Goal: Task Accomplishment & Management: Use online tool/utility

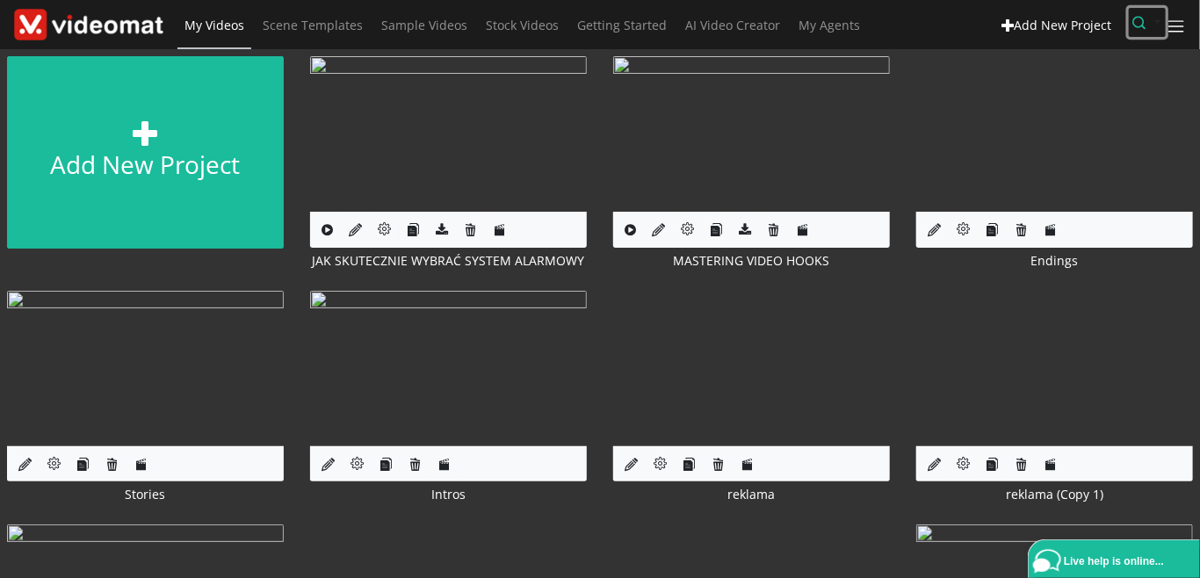
click at [1136, 29] on icon "button" at bounding box center [1139, 22] width 13 height 13
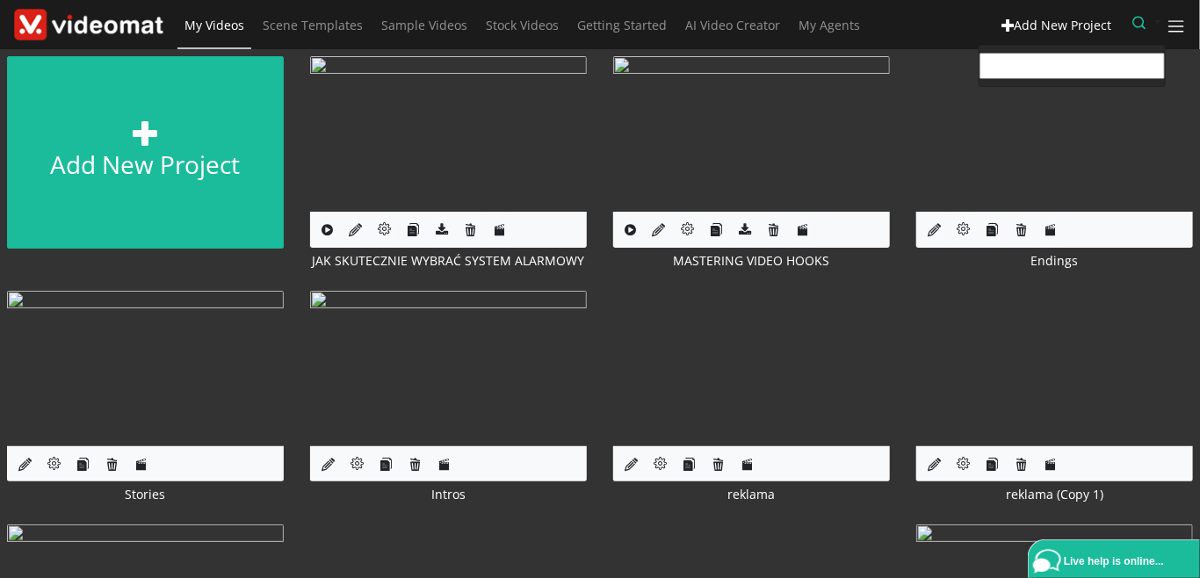
paste input "soetsangsolomon809@gmail.com"
type input "soetsangsolomon809@gmail.com"
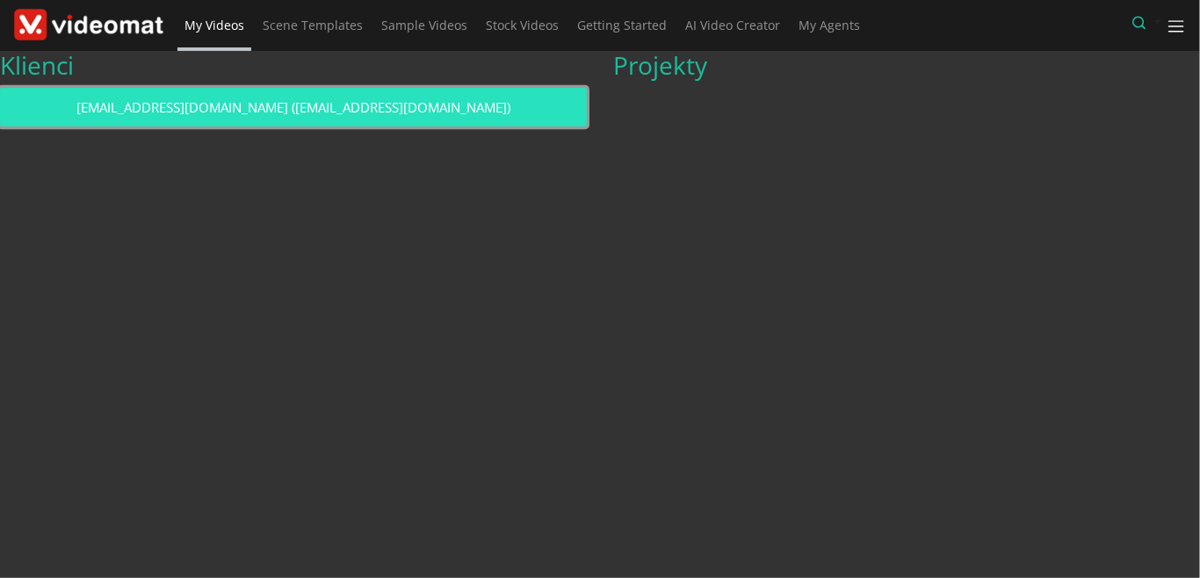
click at [549, 105] on link "soetsangsolomon809@gmail.com (soetsangsolomon809@gmail.com)" at bounding box center [293, 108] width 587 height 40
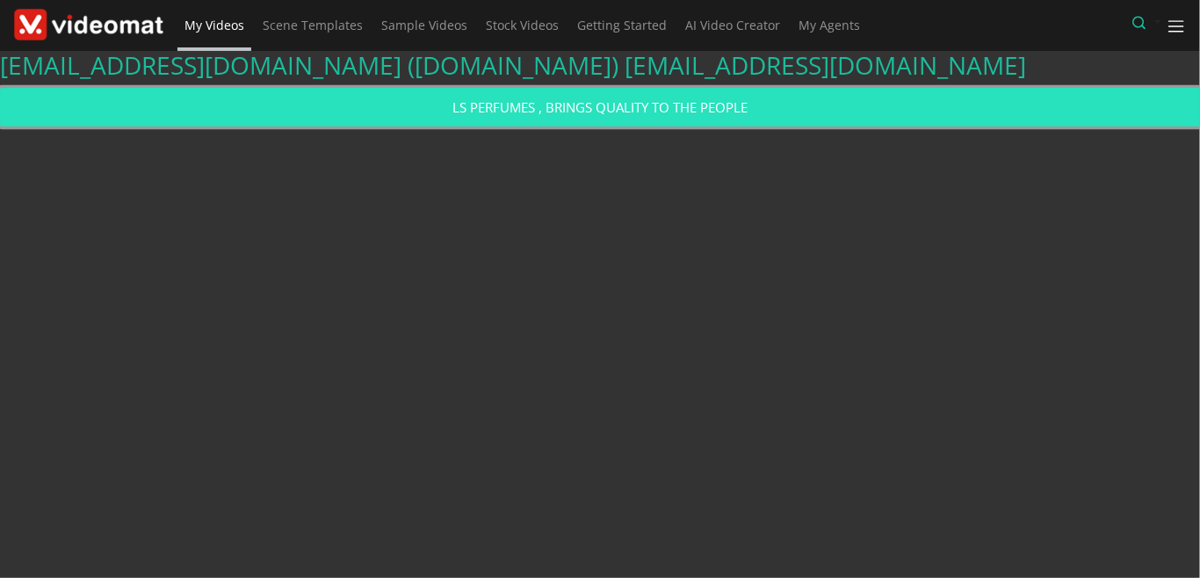
click at [568, 115] on link "LS PERFUMES , BRINGS QUALITY TO THE PEOPLE" at bounding box center [600, 108] width 1200 height 40
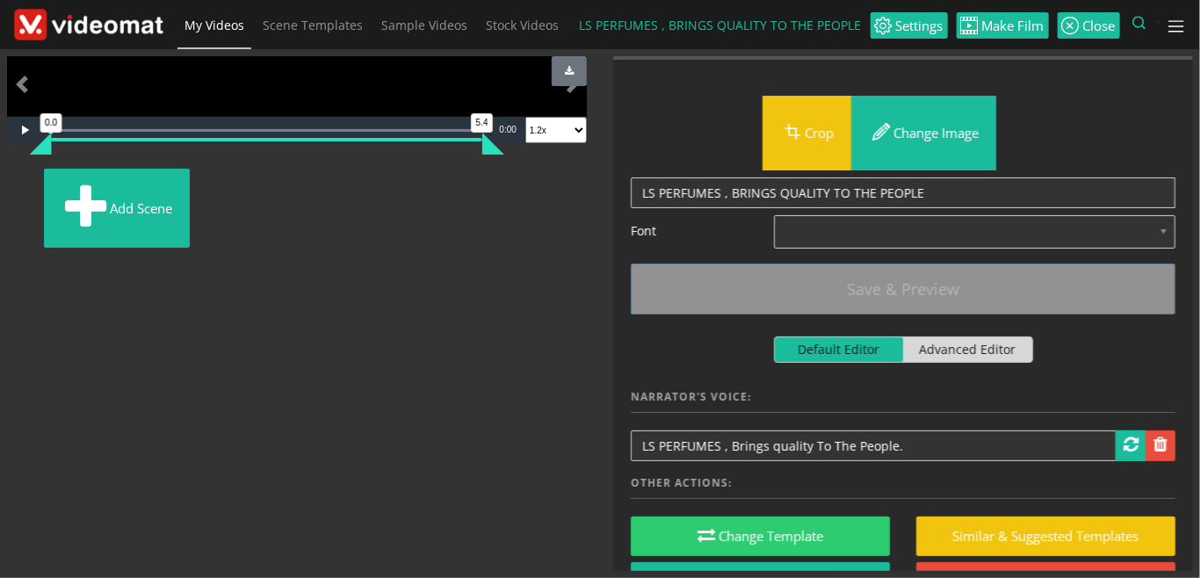
scroll to position [91, 0]
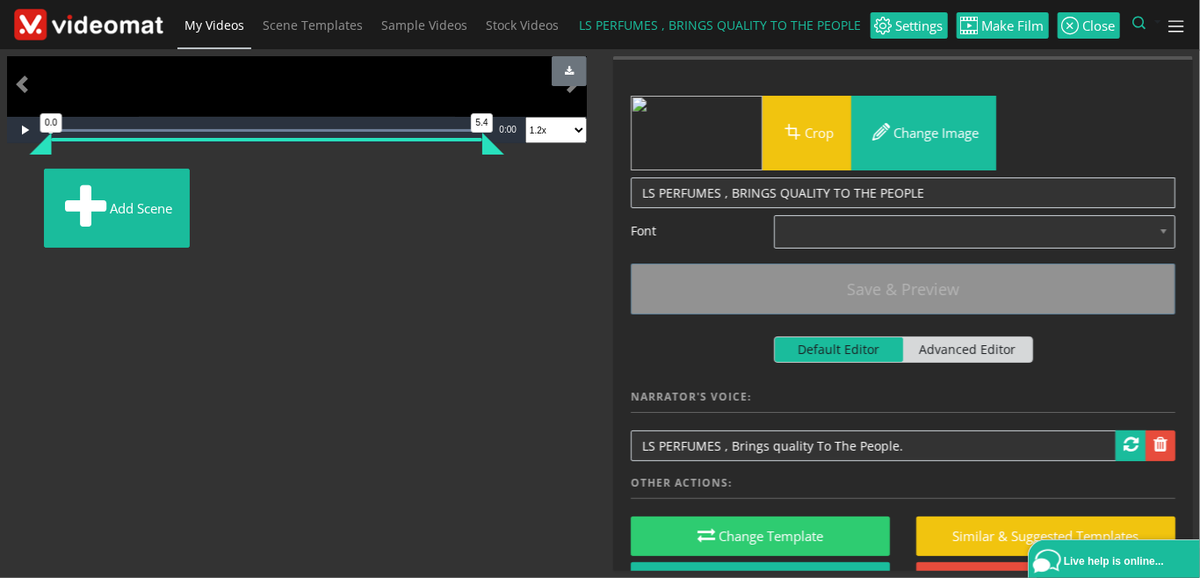
click at [12, 180] on img at bounding box center [12, 180] width 0 height 0
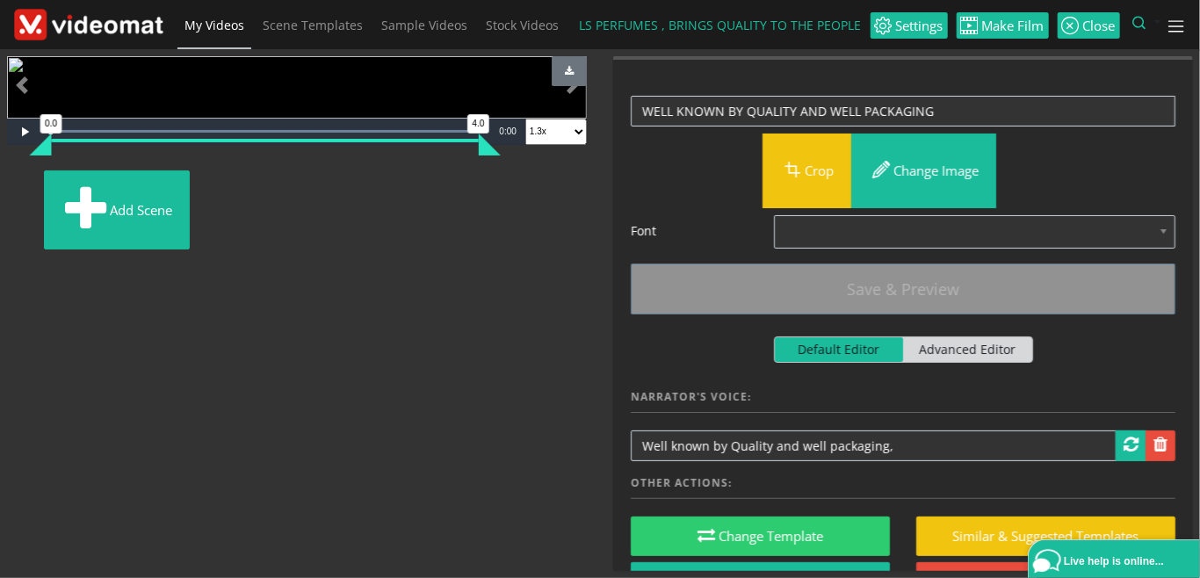
click at [7, 181] on img at bounding box center [7, 181] width 0 height 0
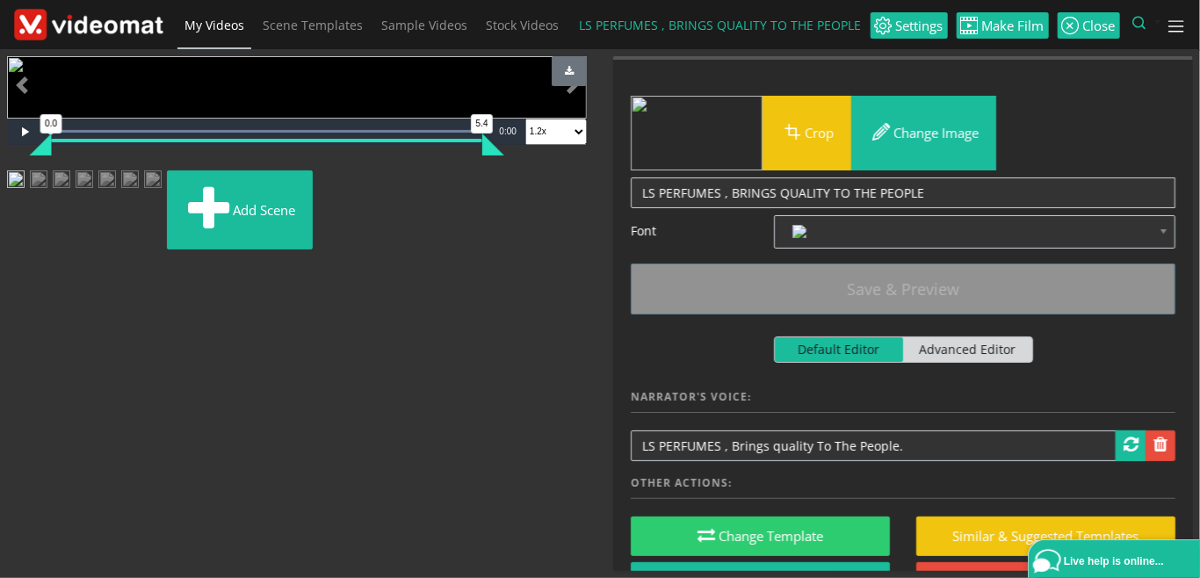
click at [70, 202] on img at bounding box center [62, 186] width 18 height 32
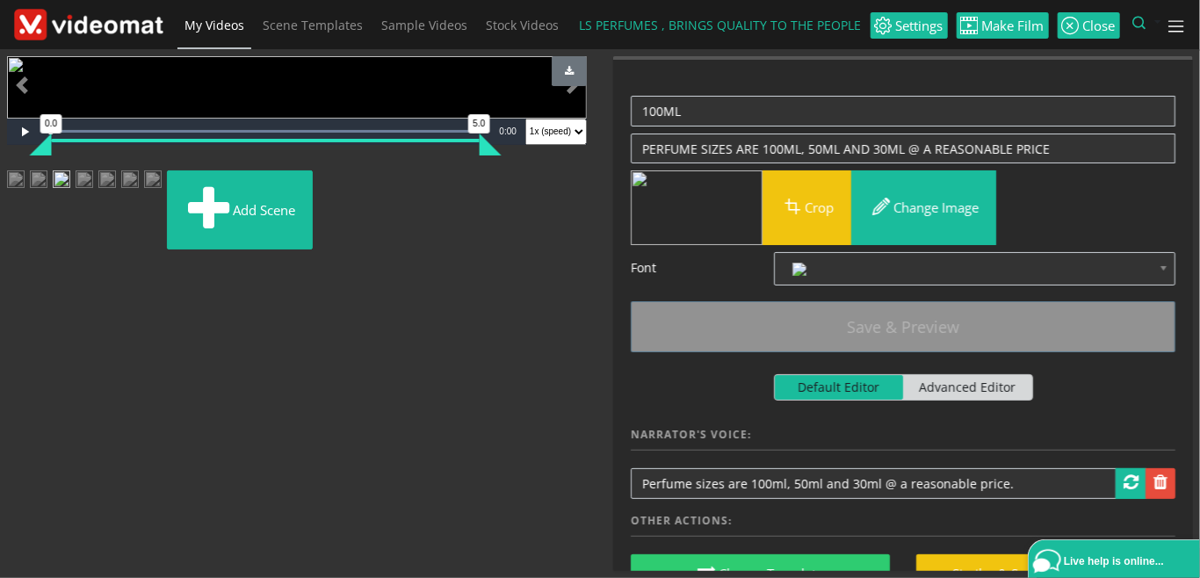
click at [93, 202] on img at bounding box center [85, 186] width 18 height 32
click at [116, 202] on img at bounding box center [107, 186] width 18 height 32
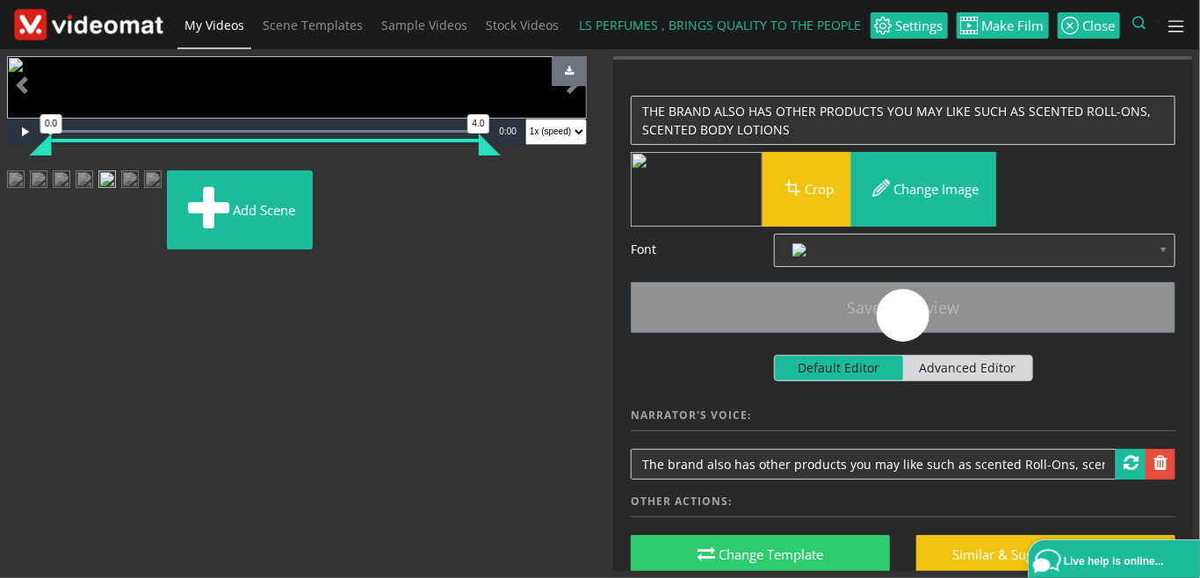
click at [139, 202] on img at bounding box center [130, 186] width 18 height 32
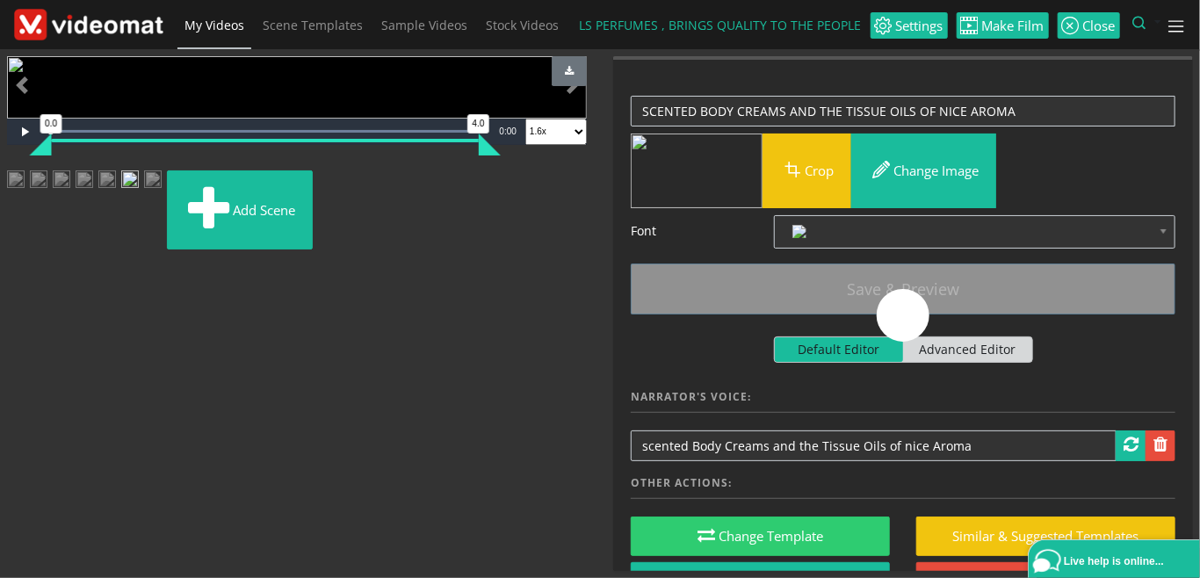
click at [162, 202] on img at bounding box center [153, 186] width 18 height 32
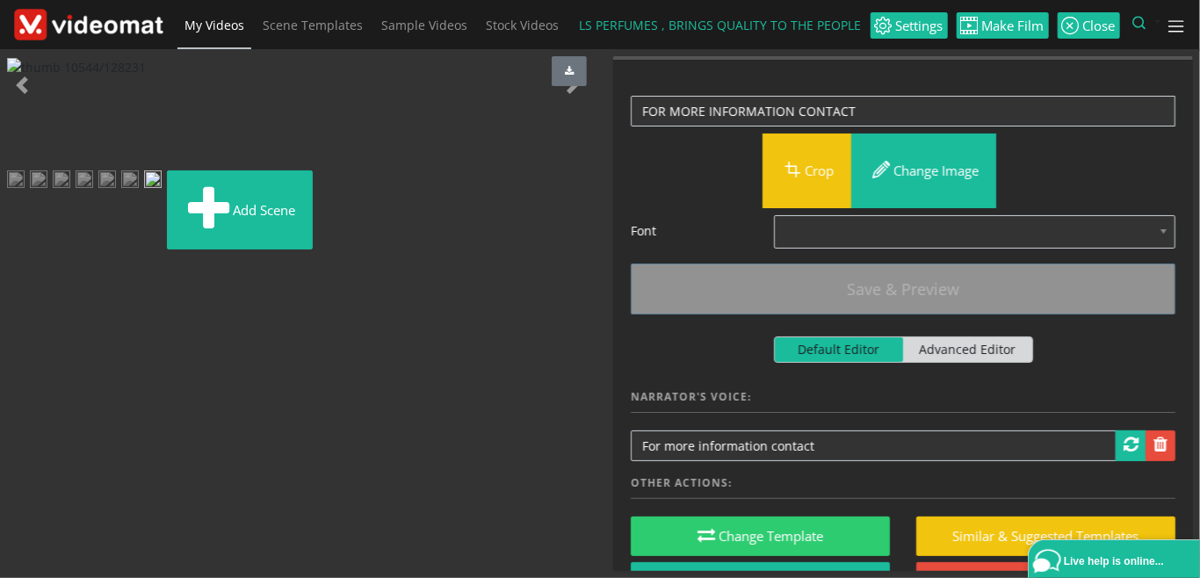
scroll to position [49, 0]
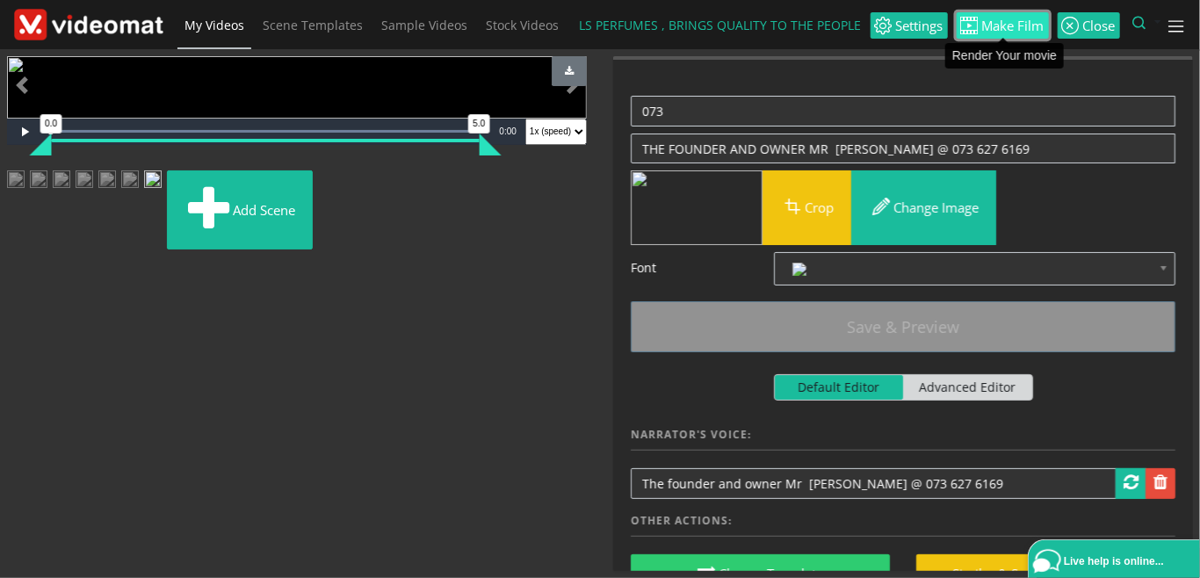
click at [992, 23] on span "Make Film" at bounding box center [1012, 25] width 66 height 13
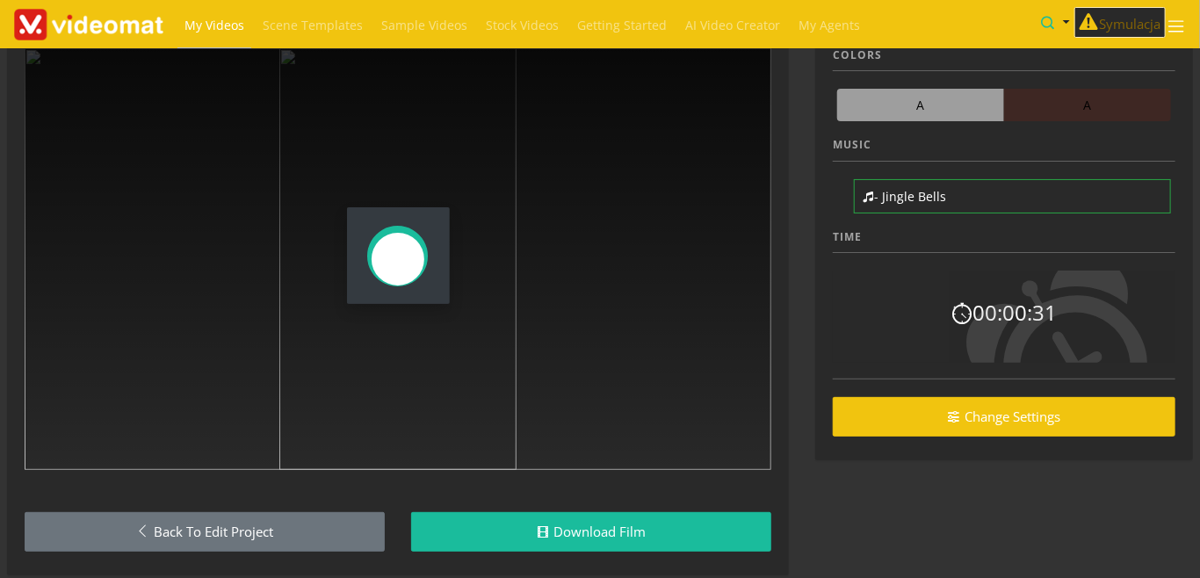
scroll to position [105, 0]
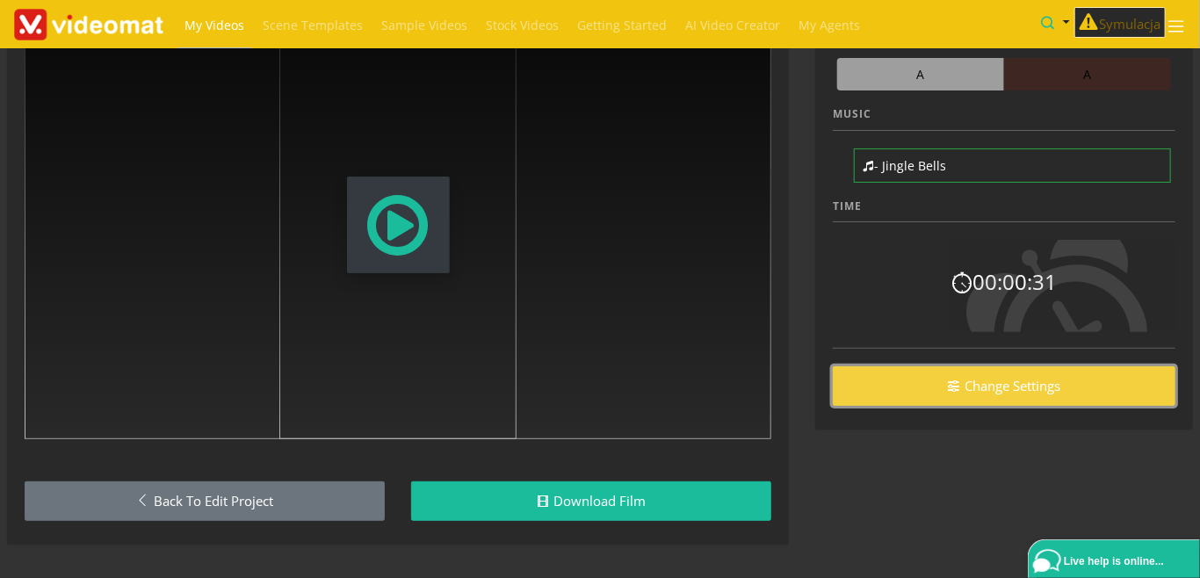
click at [1002, 387] on link "Change Settings" at bounding box center [1004, 386] width 343 height 40
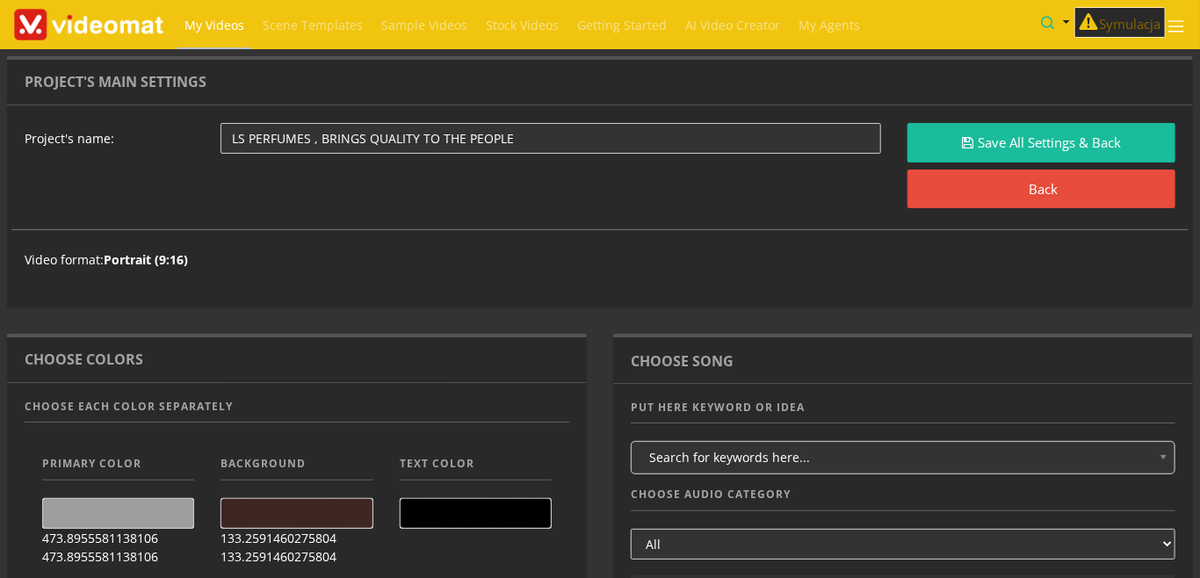
click at [477, 500] on span at bounding box center [476, 513] width 150 height 29
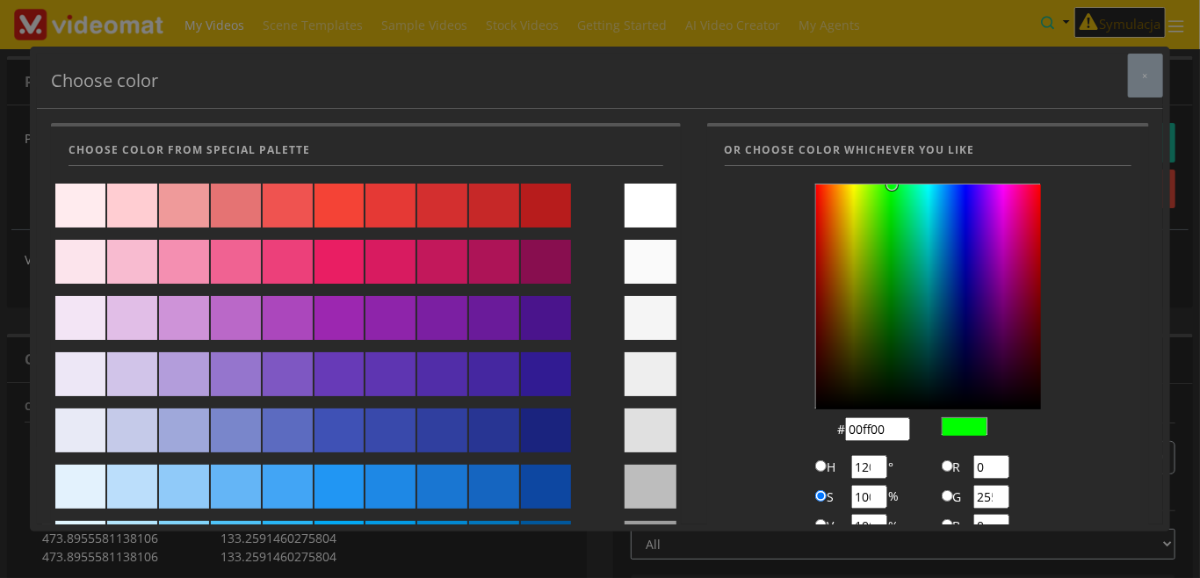
click at [644, 209] on div at bounding box center [651, 206] width 52 height 44
type input "#ffffff"
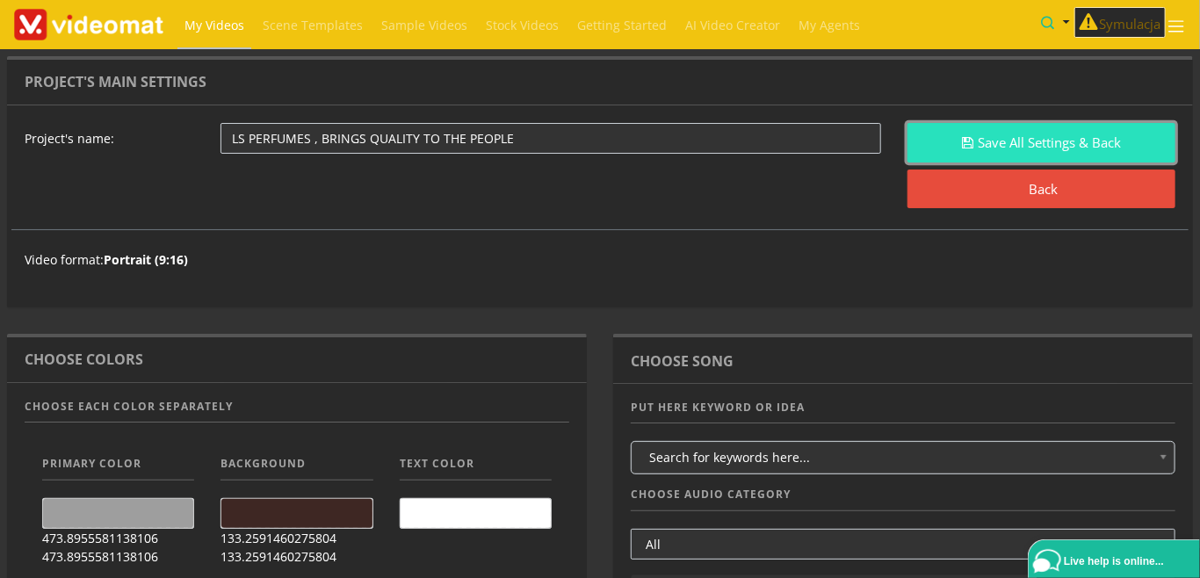
click at [975, 149] on button "Save All Settings & Back" at bounding box center [1041, 143] width 268 height 40
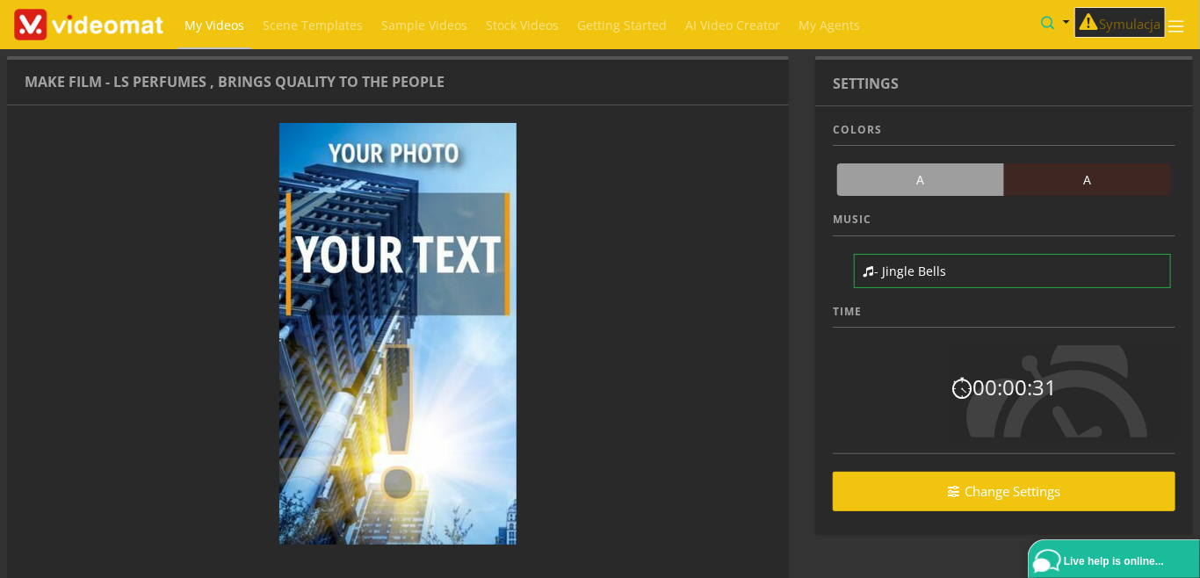
scroll to position [105, 0]
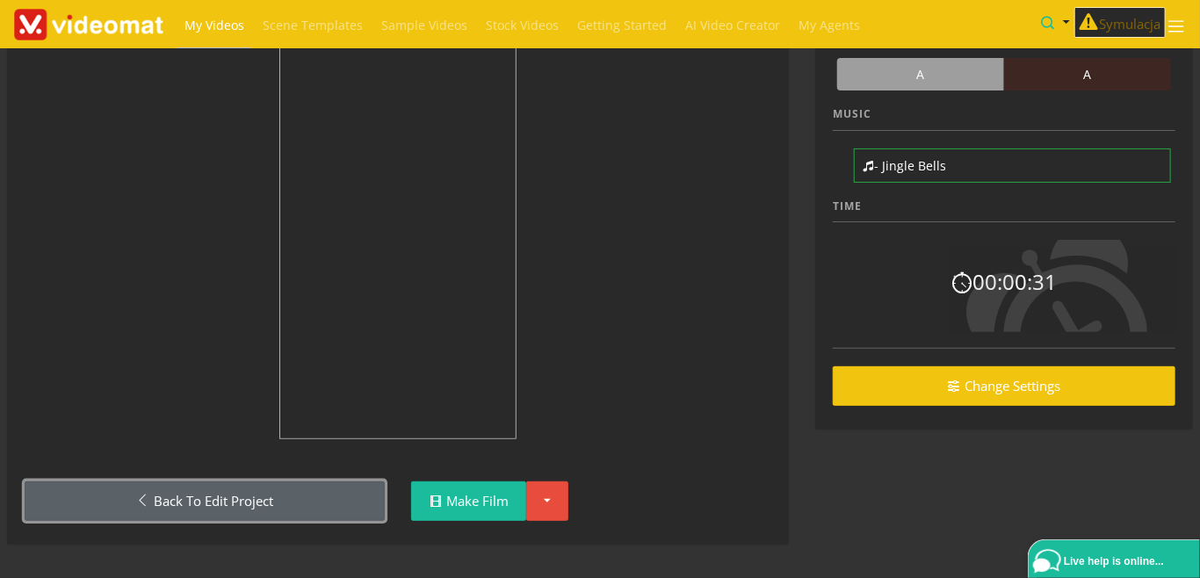
click at [300, 507] on link "Back to Edit Project" at bounding box center [205, 501] width 360 height 40
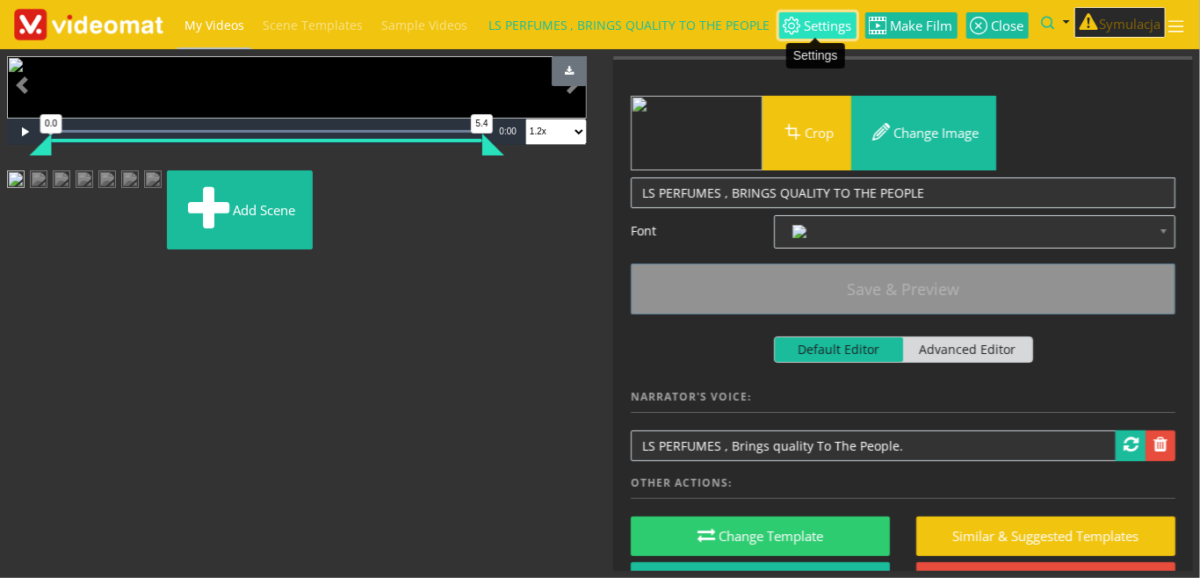
click at [831, 26] on span "Settings" at bounding box center [826, 25] width 51 height 13
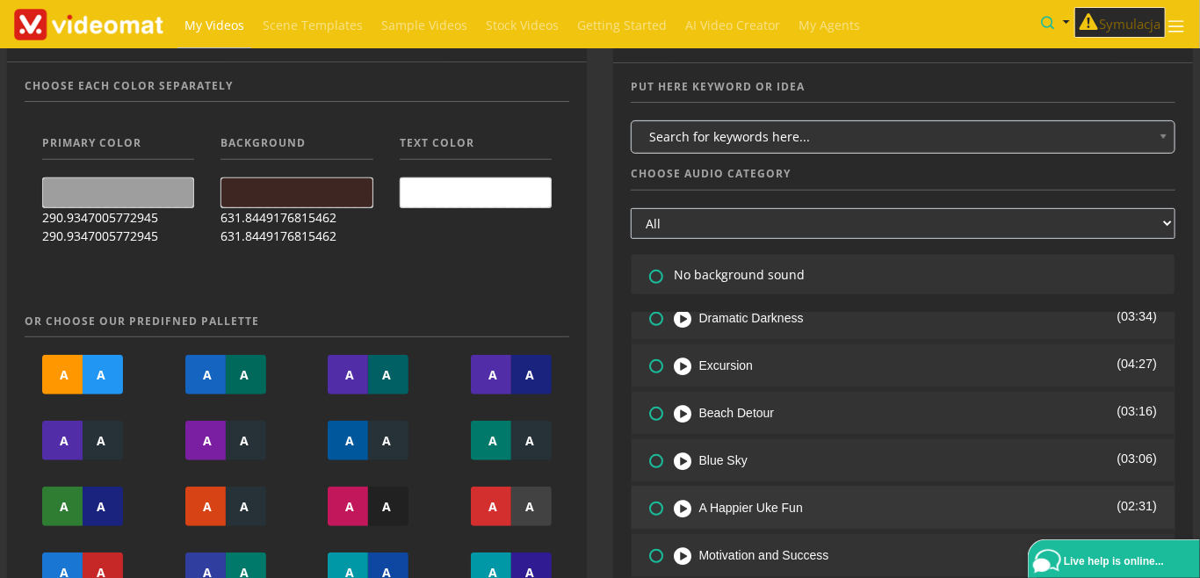
scroll to position [404, 0]
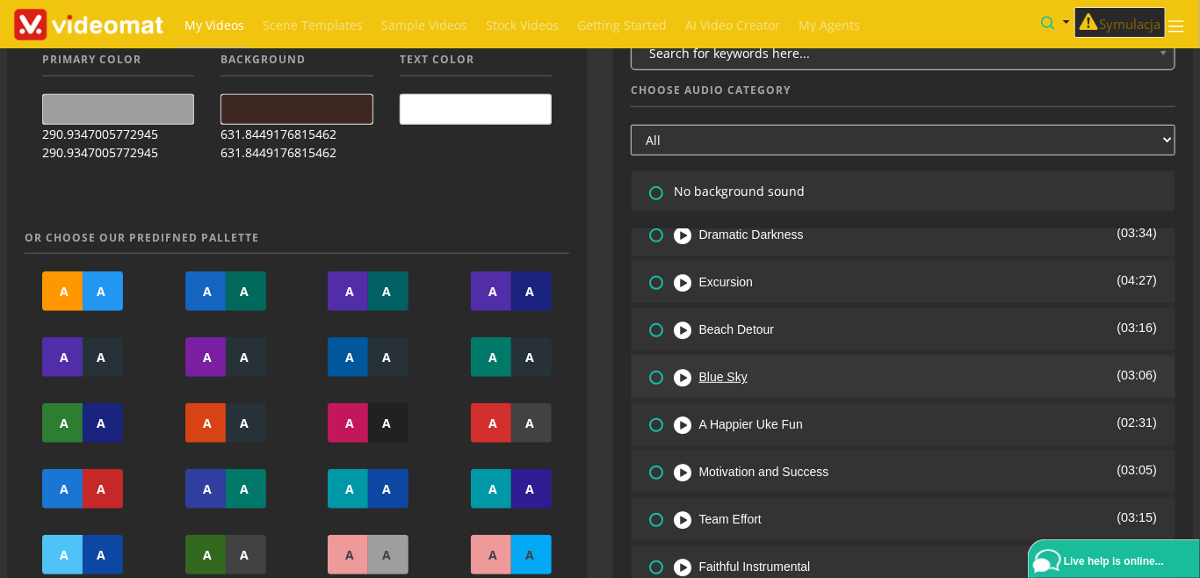
click at [683, 371] on icon at bounding box center [686, 378] width 25 height 18
click at [646, 365] on icon at bounding box center [646, 365] width 0 height 0
click at [654, 377] on input"] "radio" at bounding box center [654, 371] width 11 height 11
radio input"] "true"
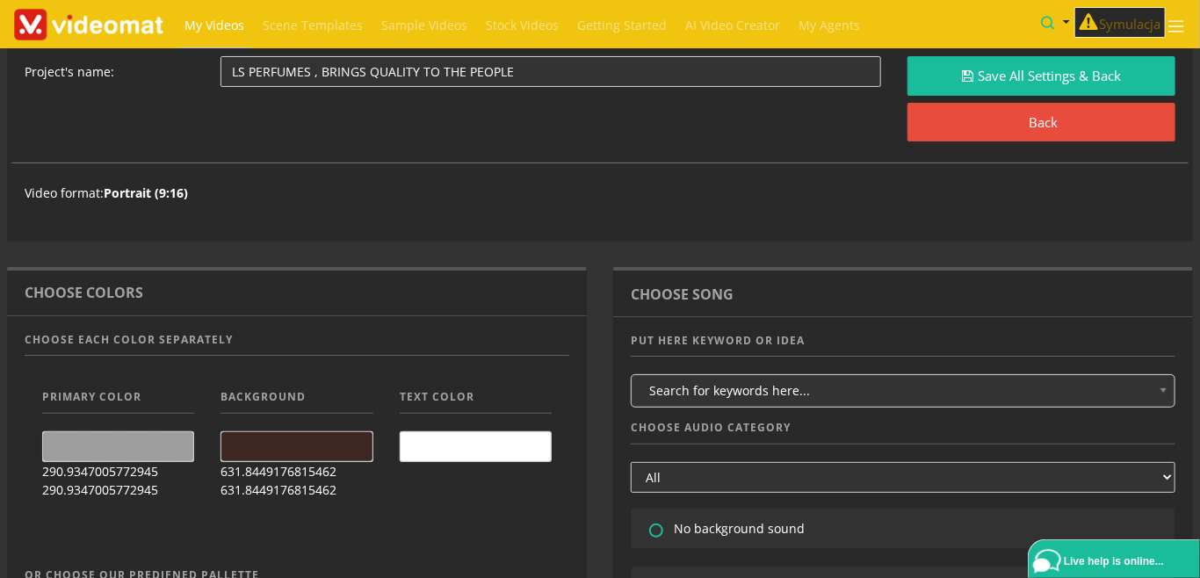
scroll to position [0, 0]
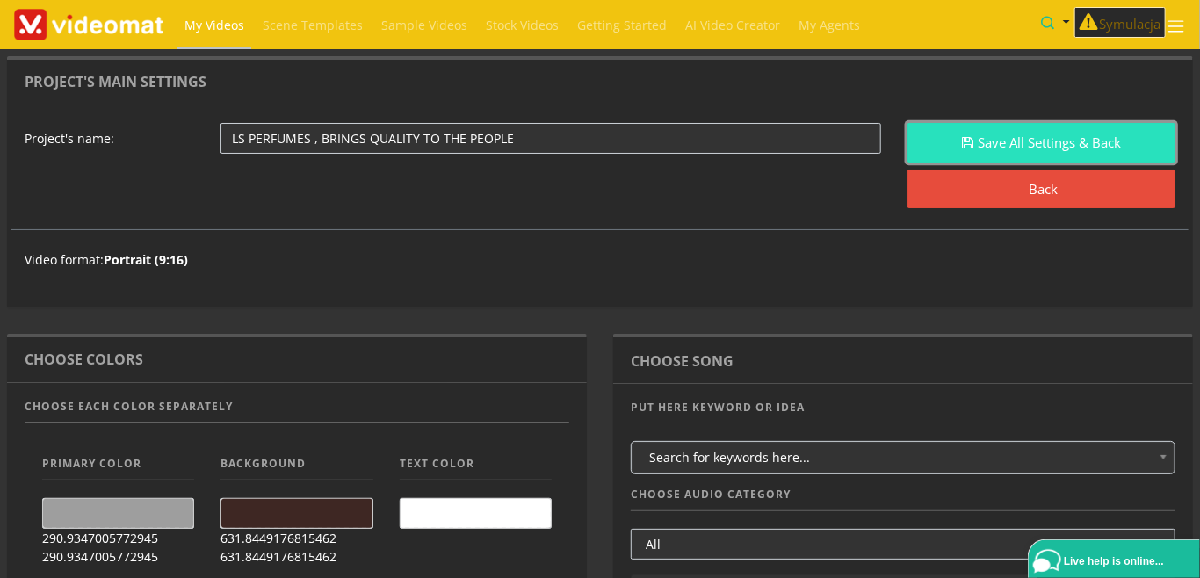
click at [950, 135] on button "Save All Settings & Back" at bounding box center [1041, 143] width 268 height 40
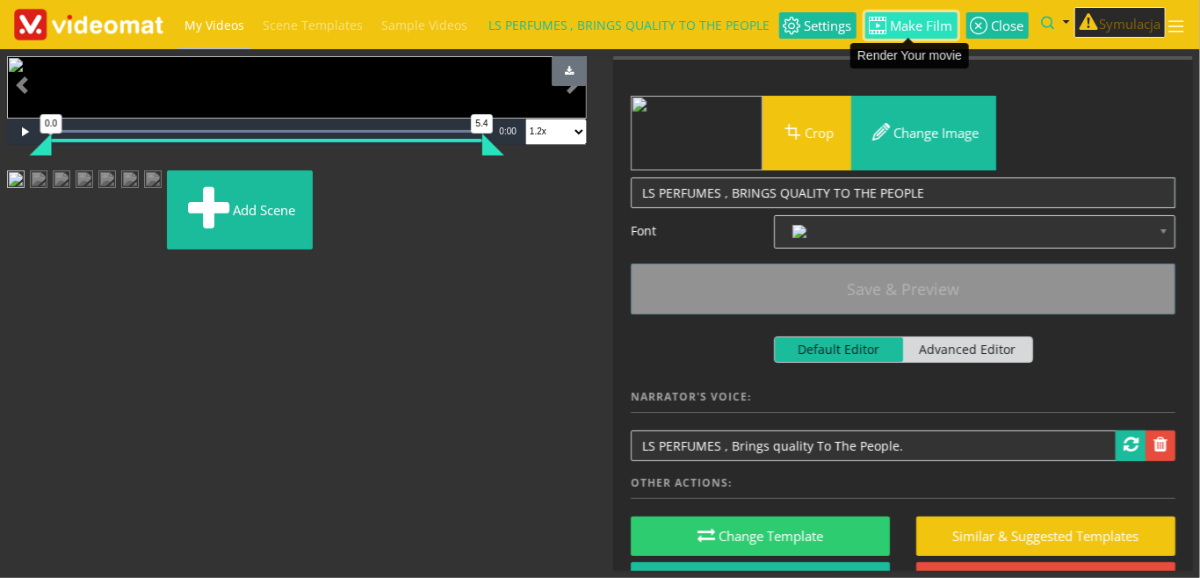
click at [894, 33] on span "Make Film" at bounding box center [920, 25] width 66 height 13
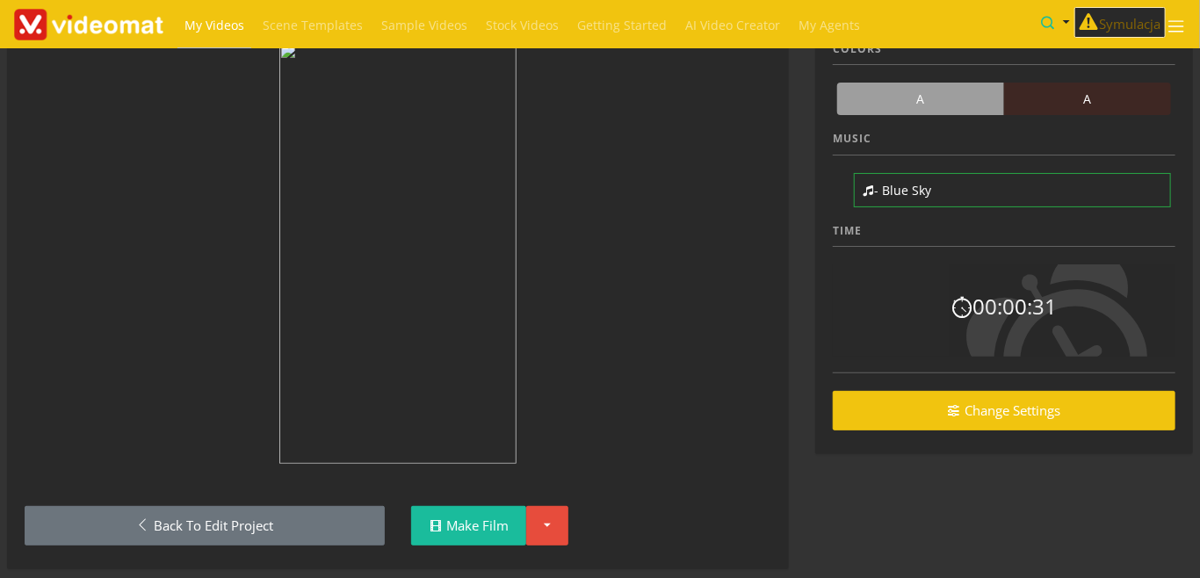
scroll to position [105, 0]
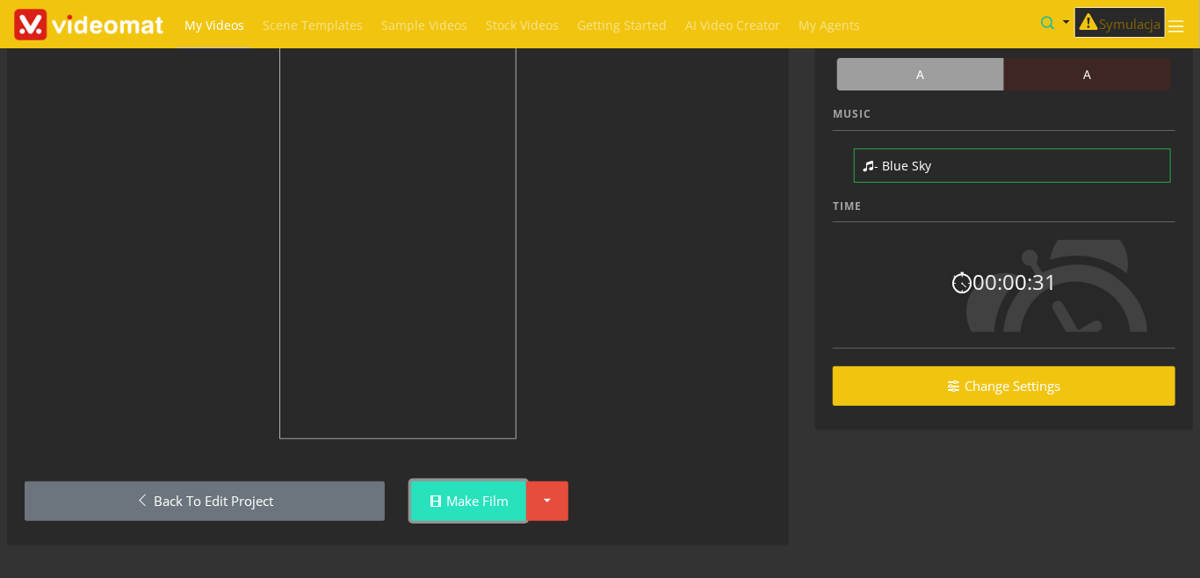
click at [475, 502] on link "Make Film" at bounding box center [468, 501] width 115 height 40
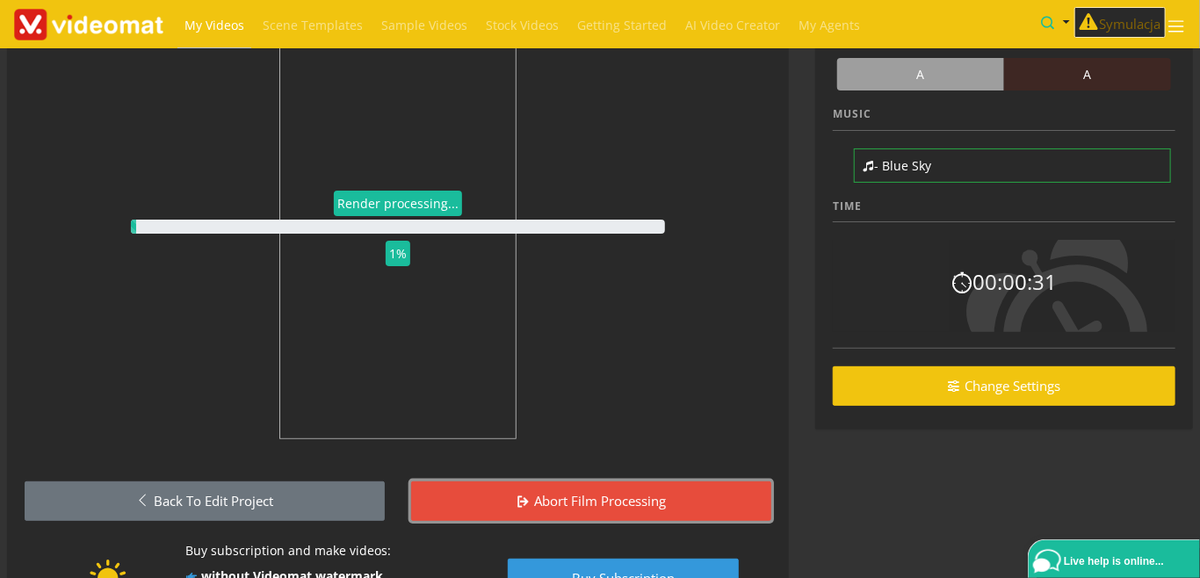
click at [475, 502] on link "Abort film processing" at bounding box center [591, 501] width 360 height 40
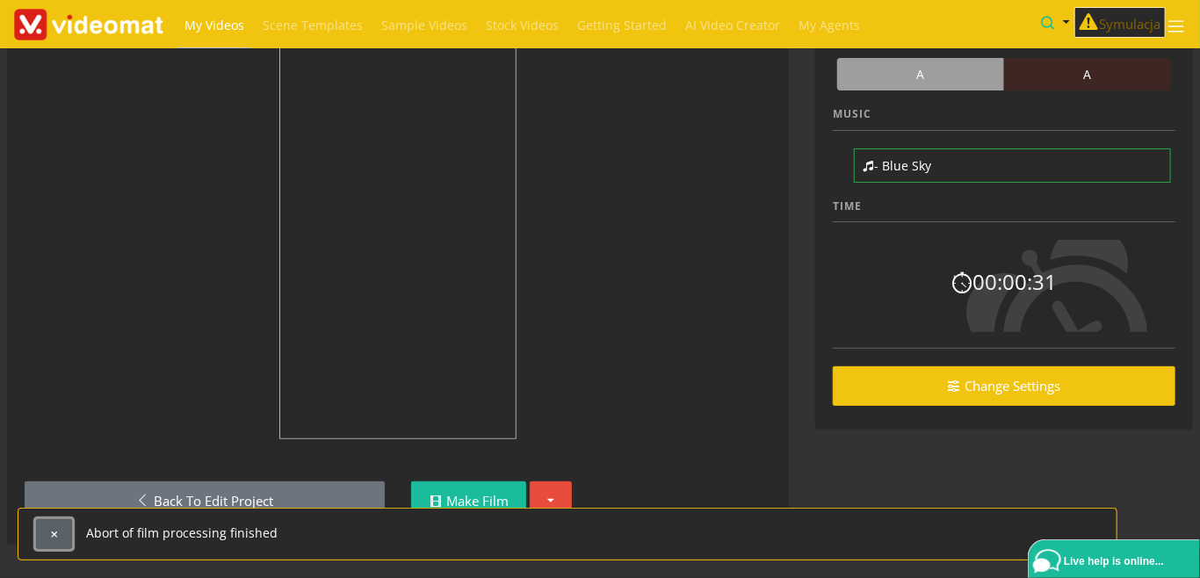
click at [58, 537] on span "button" at bounding box center [54, 535] width 10 height 10
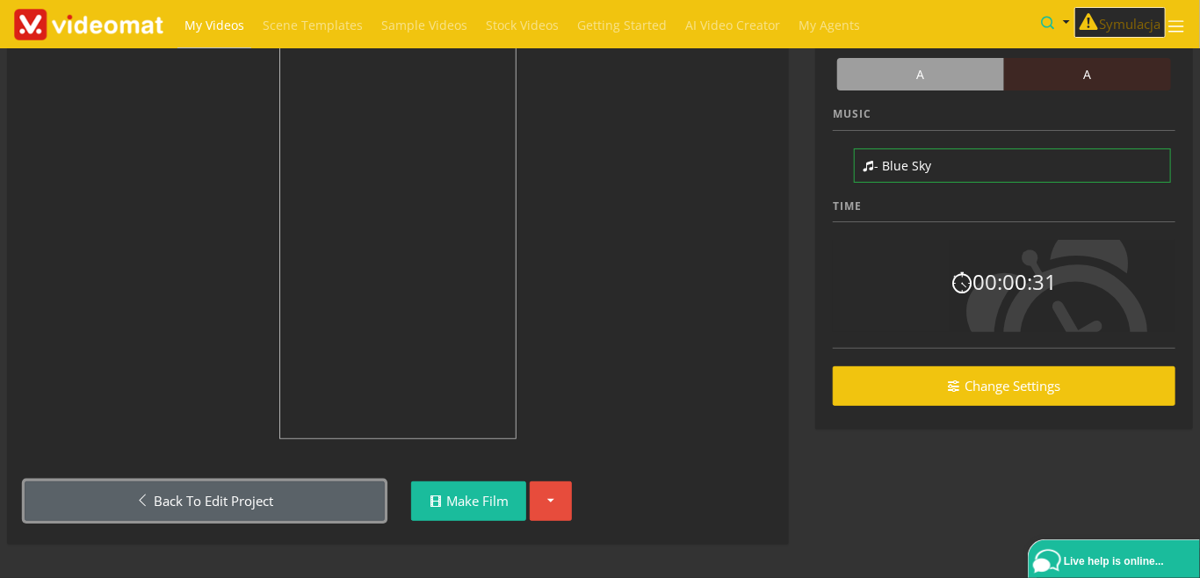
click at [246, 502] on link "Back to Edit Project" at bounding box center [205, 501] width 360 height 40
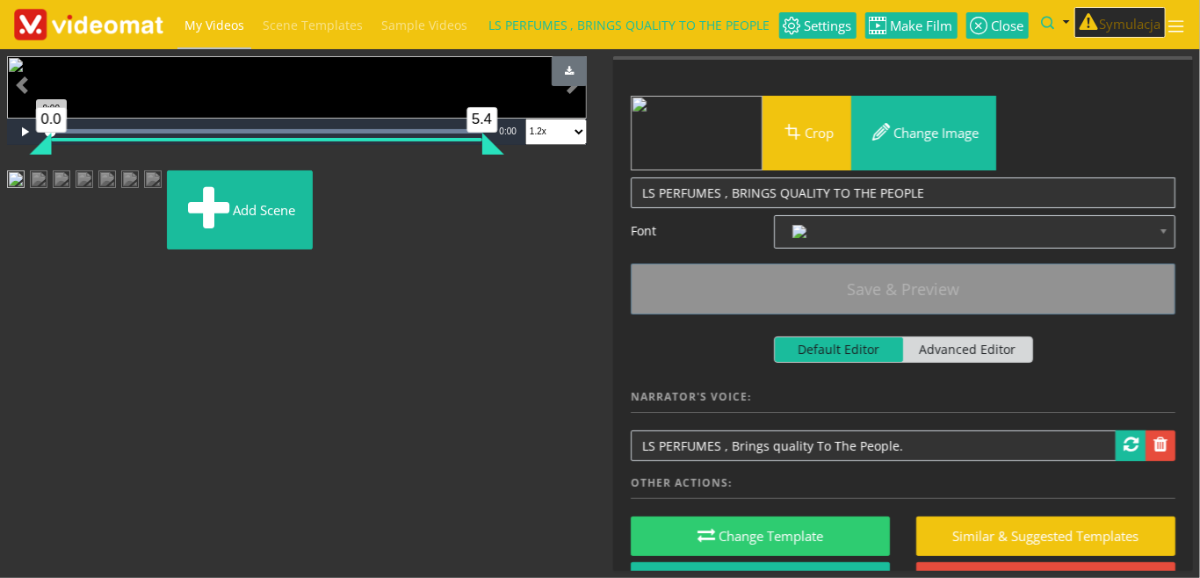
scroll to position [91, 0]
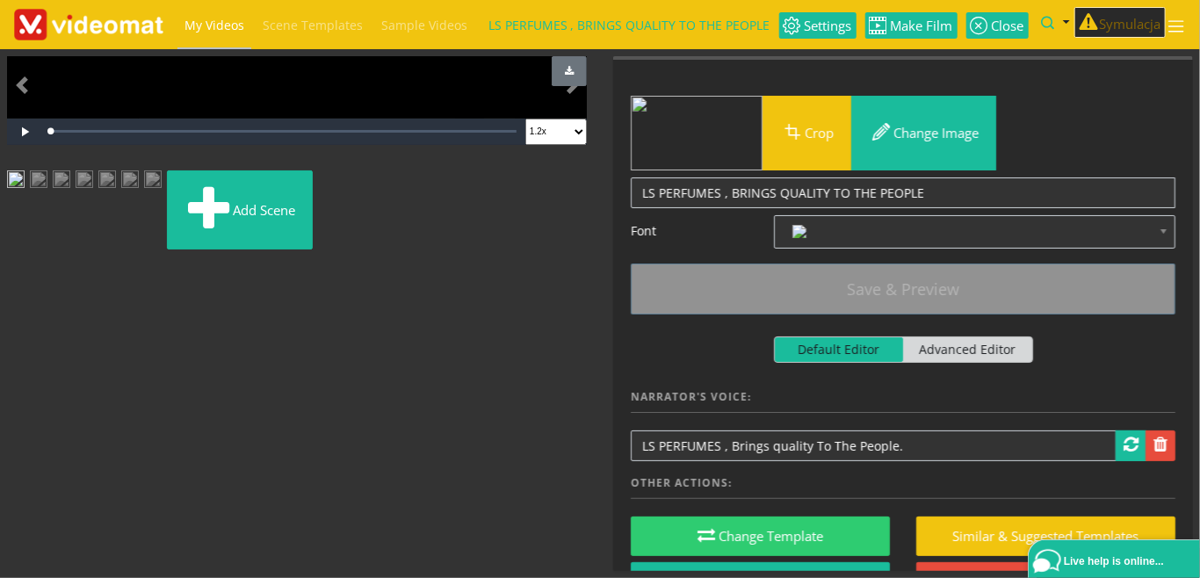
click at [47, 202] on img at bounding box center [39, 186] width 18 height 32
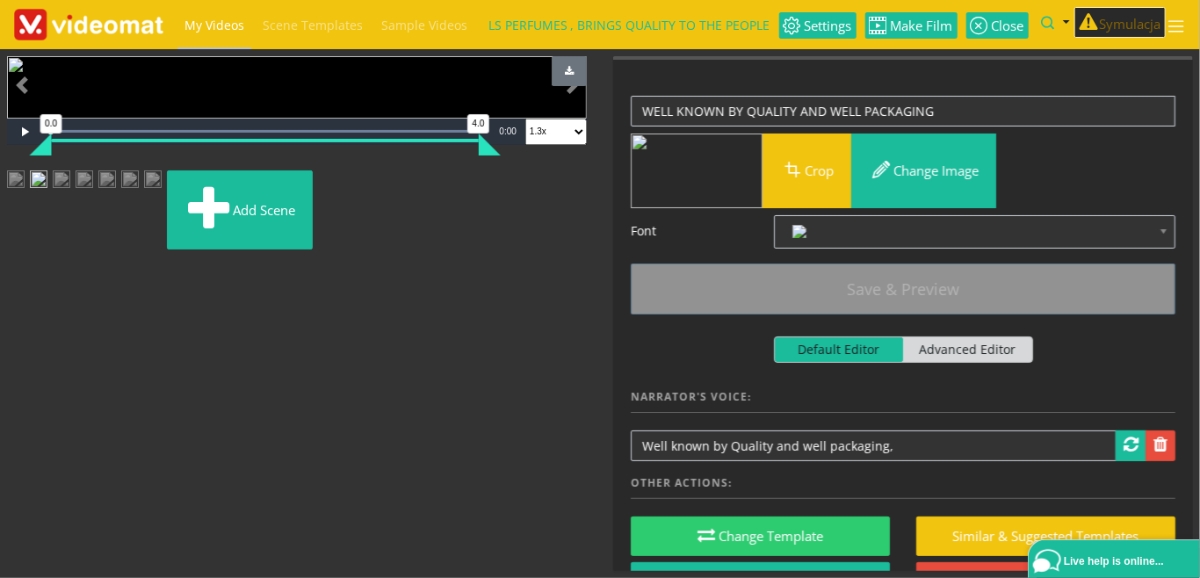
click at [70, 202] on img at bounding box center [62, 186] width 18 height 32
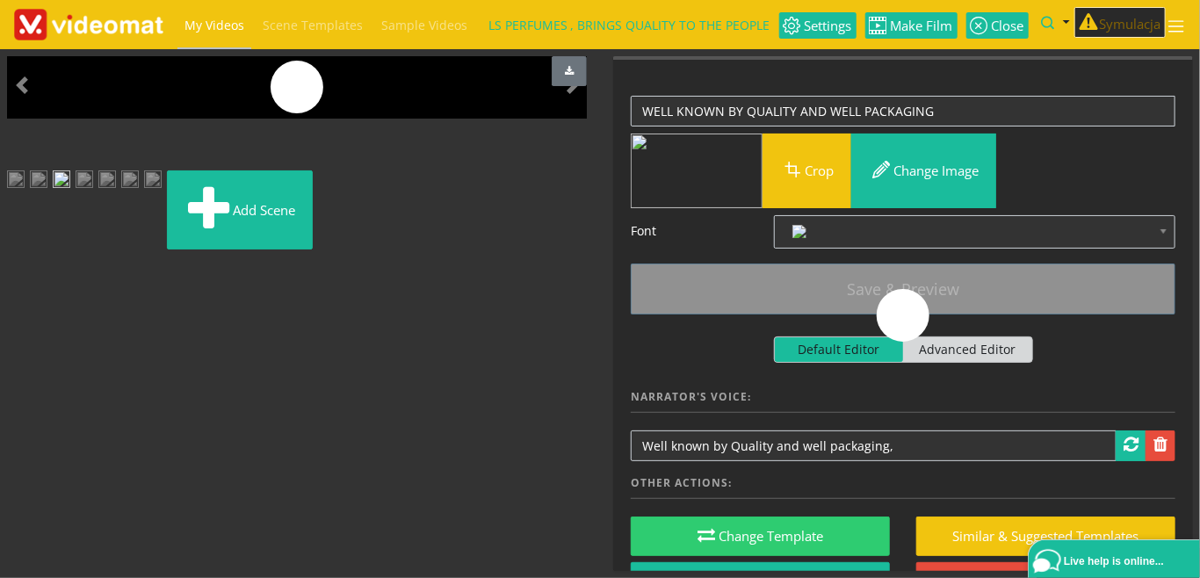
scroll to position [49, 0]
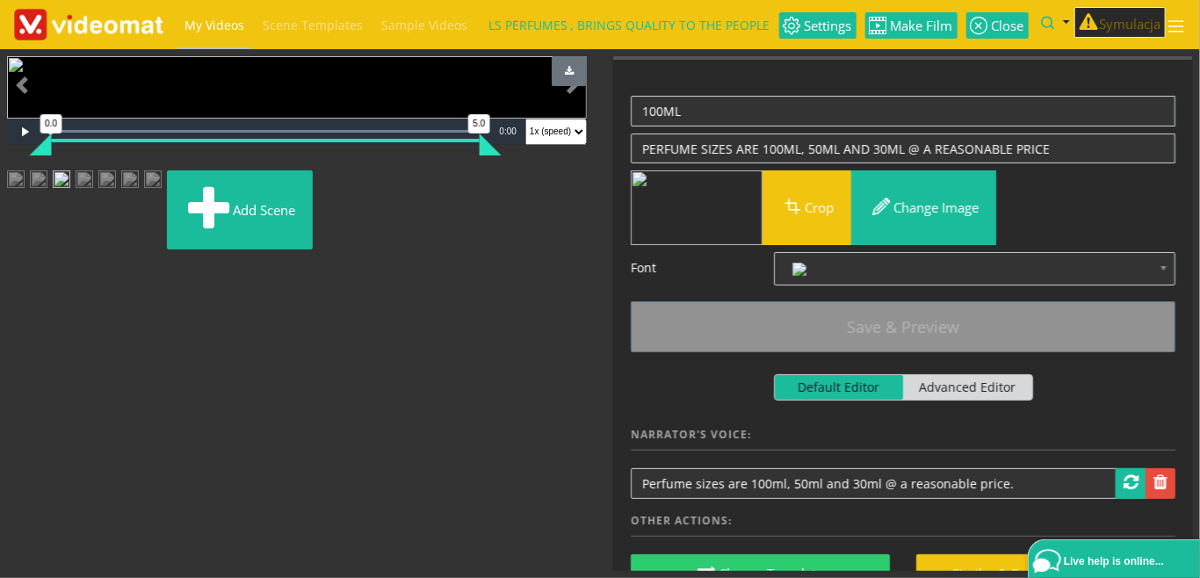
click at [93, 202] on img at bounding box center [85, 186] width 18 height 32
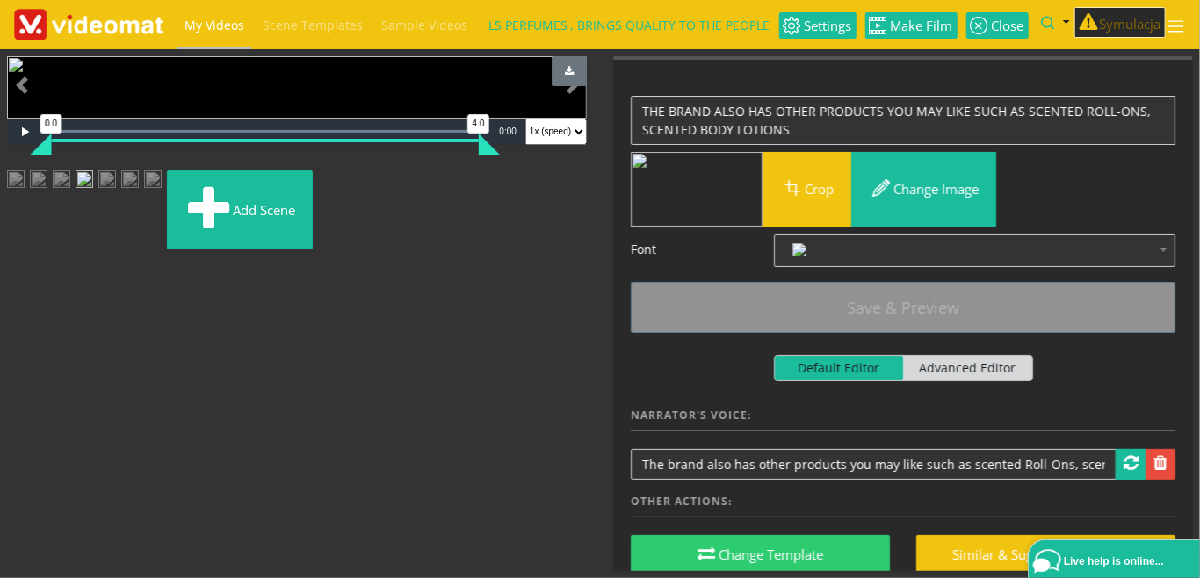
click at [162, 202] on img at bounding box center [153, 186] width 18 height 32
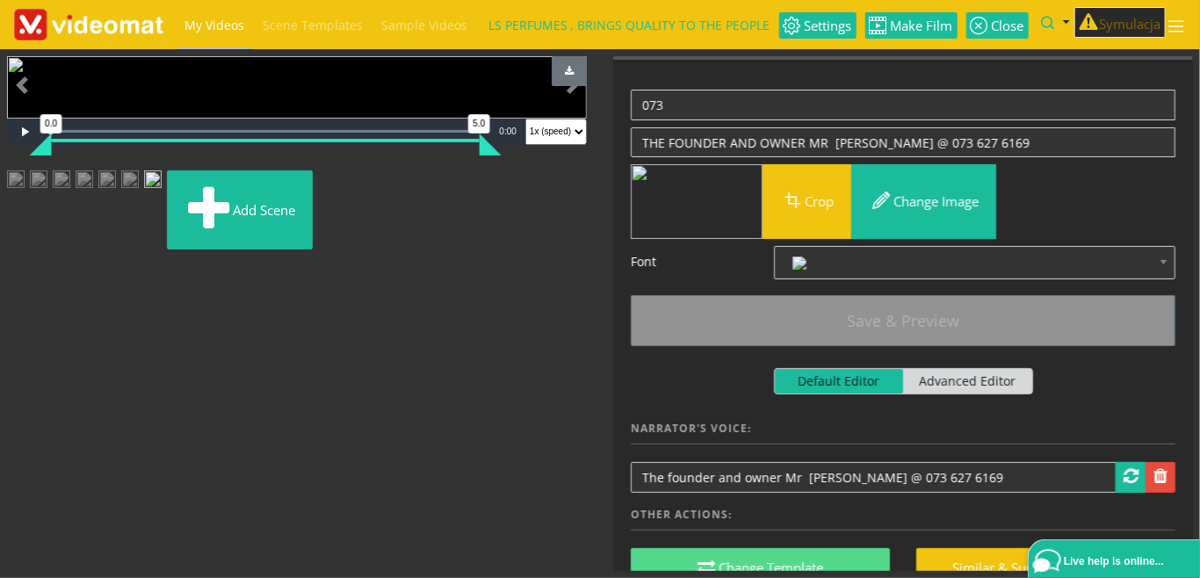
scroll to position [0, 0]
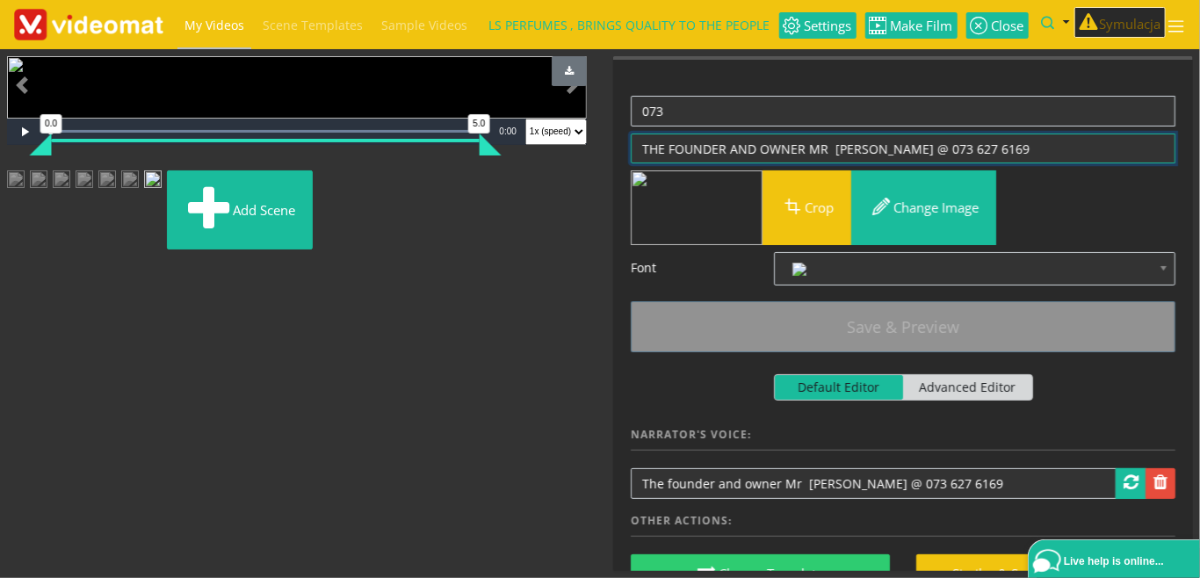
drag, startPoint x: 1030, startPoint y: 143, endPoint x: 567, endPoint y: 129, distance: 463.2
click at [631, 134] on textarea "THE FOUNDER AND OWNER MR LS SOETSANG @ 073 627 6169" at bounding box center [903, 149] width 545 height 31
drag, startPoint x: 681, startPoint y: 113, endPoint x: 592, endPoint y: 103, distance: 89.3
click at [631, 103] on textarea "073" at bounding box center [903, 111] width 545 height 31
paste textarea "THE FOUNDER AND OWNER MR LS SOETSANG @ 073 627 6169"
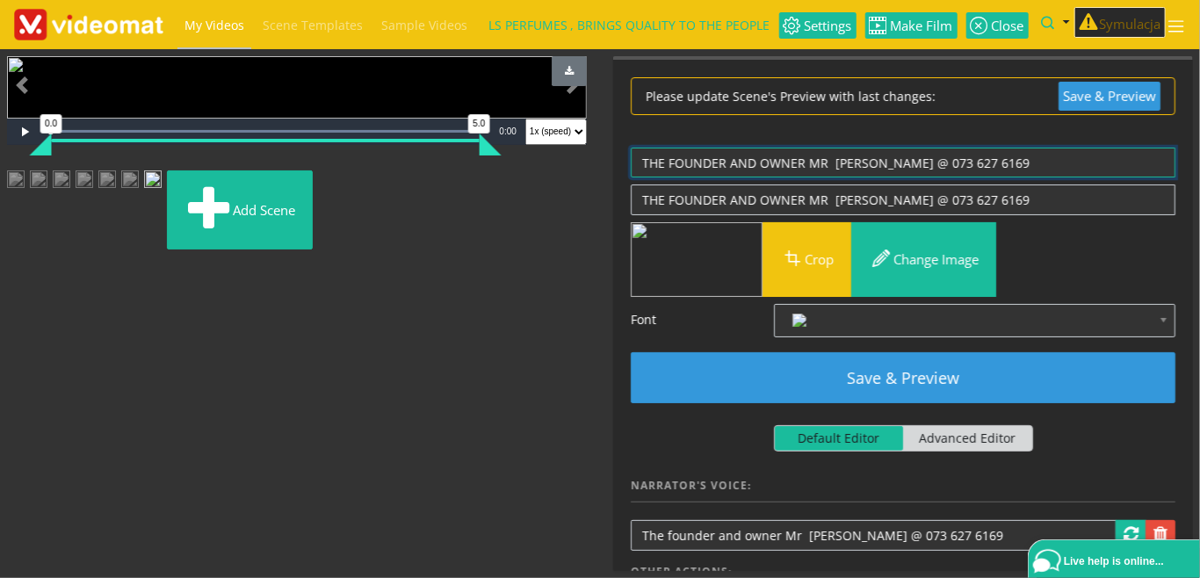
type textarea "THE FOUNDER AND OWNER MR LS SOETSANG @ 073 627 6169"
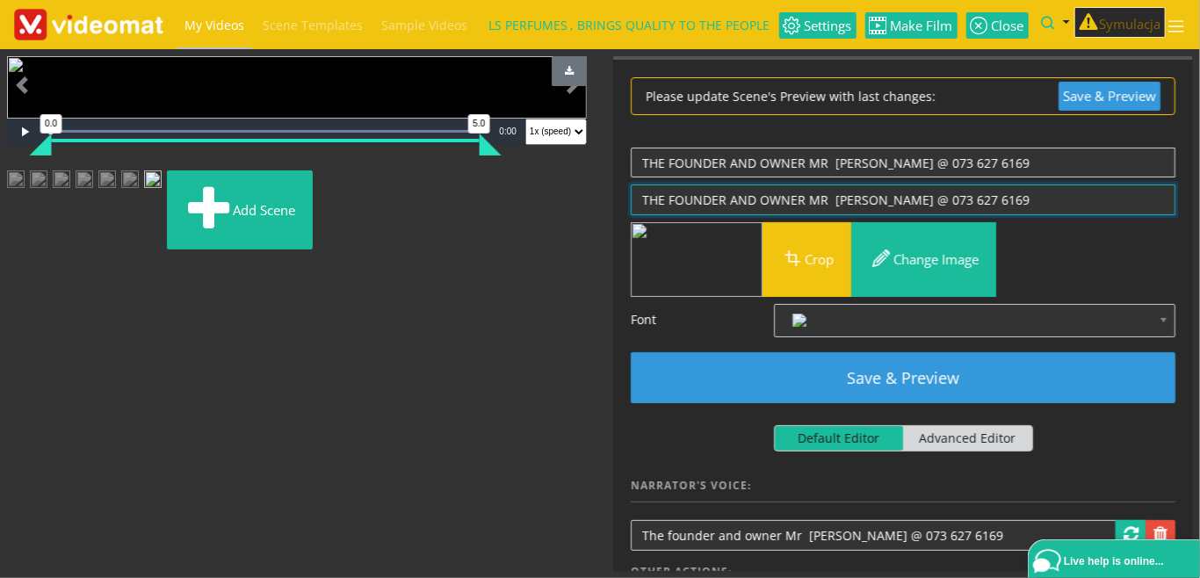
drag, startPoint x: 1025, startPoint y: 199, endPoint x: 602, endPoint y: 199, distance: 423.4
click at [631, 199] on textarea "THE FOUNDER AND OWNER MR LS SOETSANG @ 073 627 6169" at bounding box center [903, 199] width 545 height 31
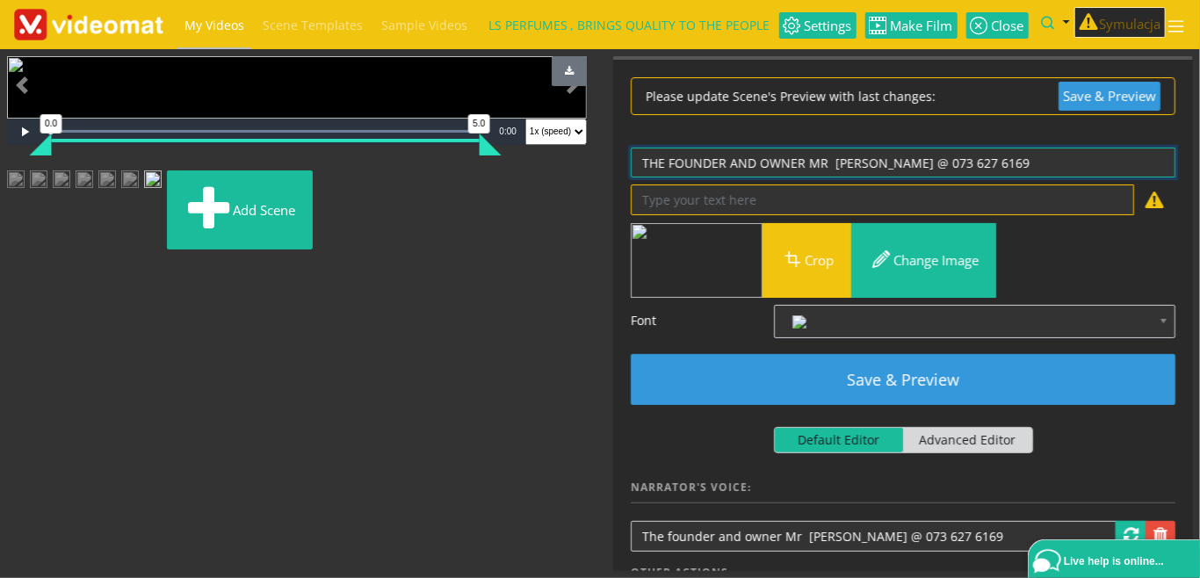
drag, startPoint x: 1010, startPoint y: 160, endPoint x: 915, endPoint y: 160, distance: 94.9
click at [915, 160] on textarea "073" at bounding box center [903, 163] width 545 height 31
type textarea "THE FOUNDER AND OWNER MR LS SOETSANG"
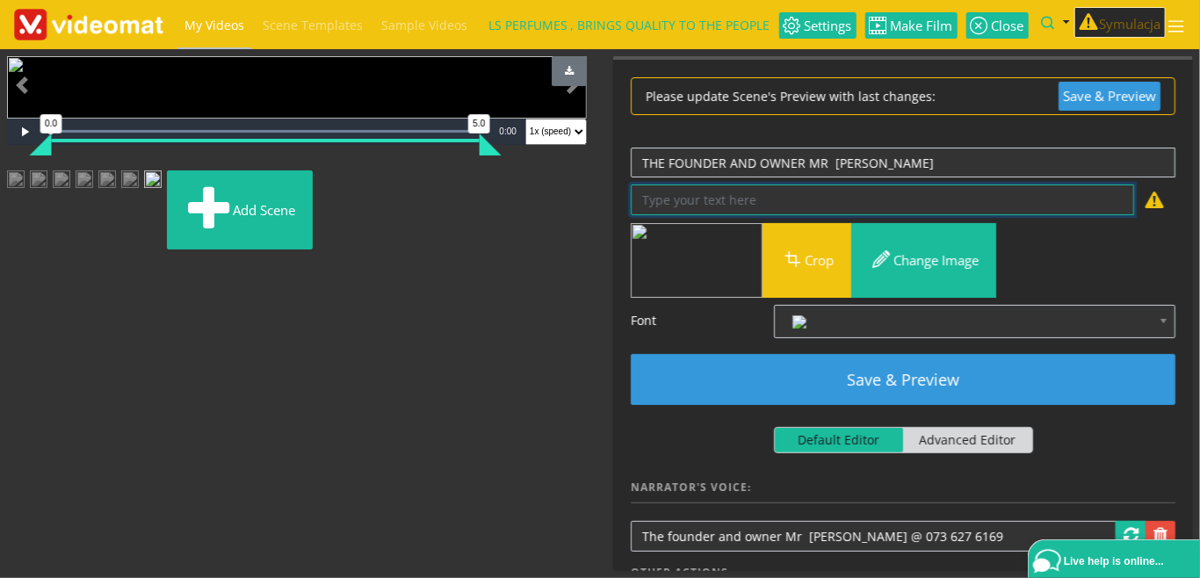
click at [873, 198] on textarea "THE FOUNDER AND OWNER MR LS SOETSANG @ 073 627 6169" at bounding box center [882, 199] width 503 height 31
paste textarea "@ 073 627 6169"
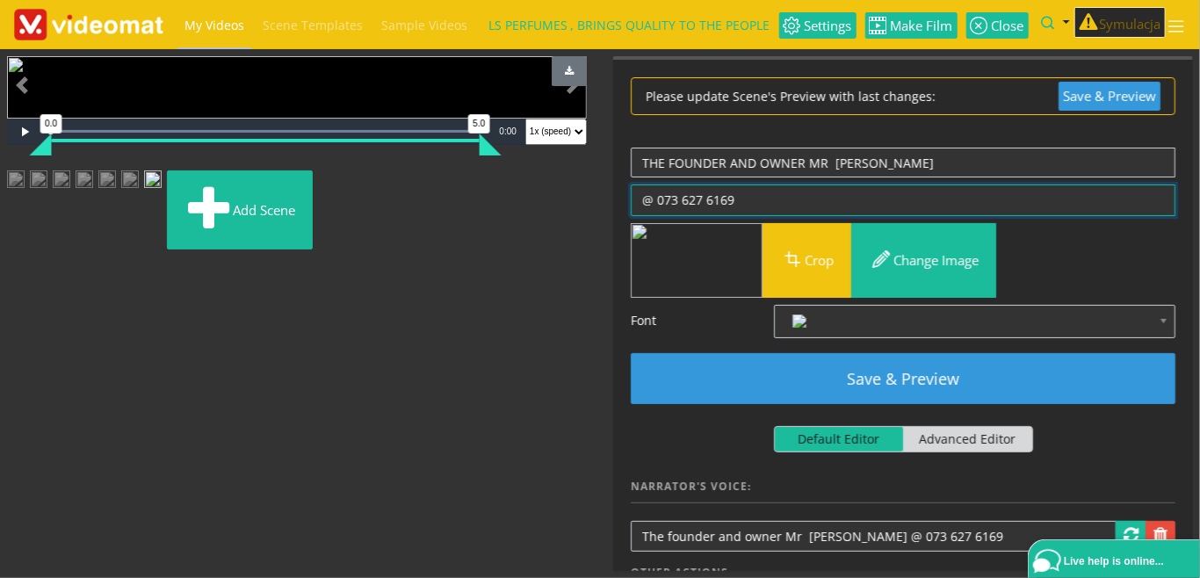
type textarea "@ 073 627 6169"
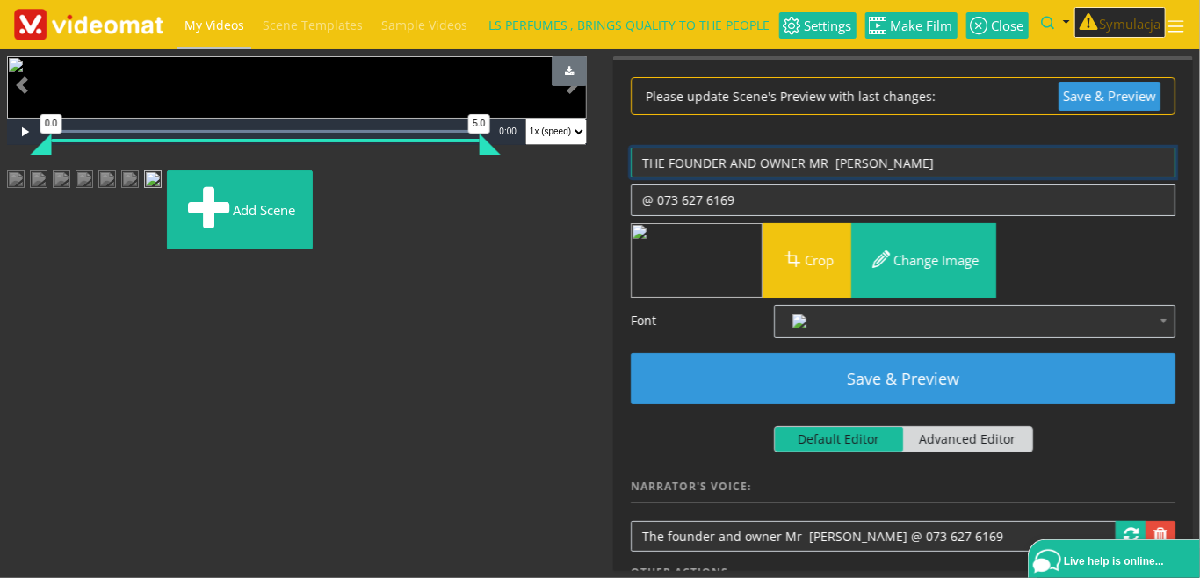
click at [968, 164] on textarea "073" at bounding box center [903, 163] width 545 height 31
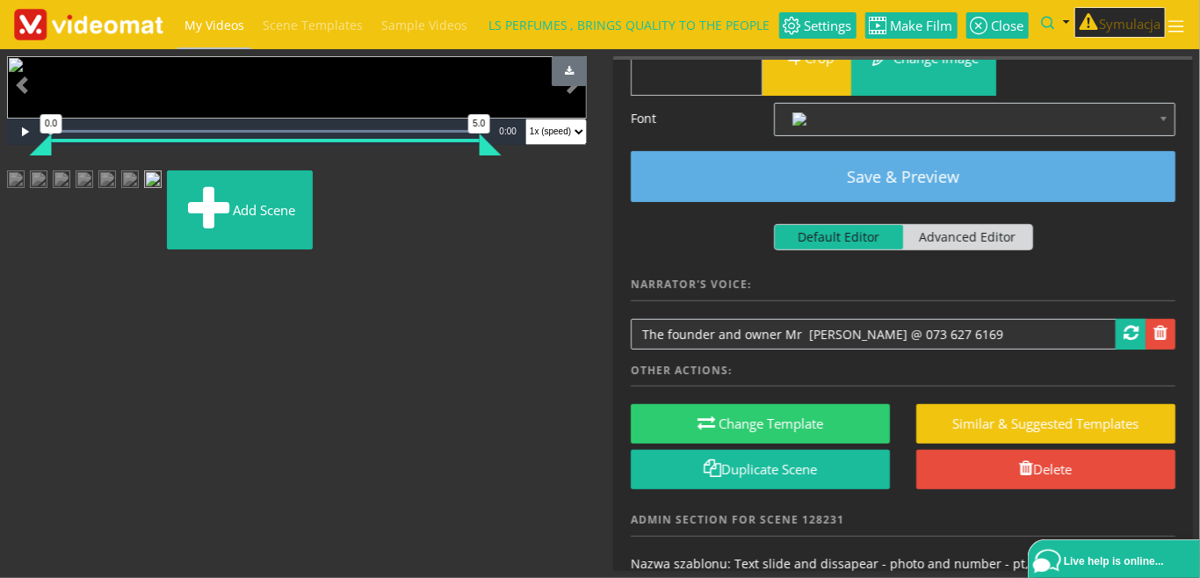
type textarea "THE FOUNDER AND OWNER MR LS SOETSANG"
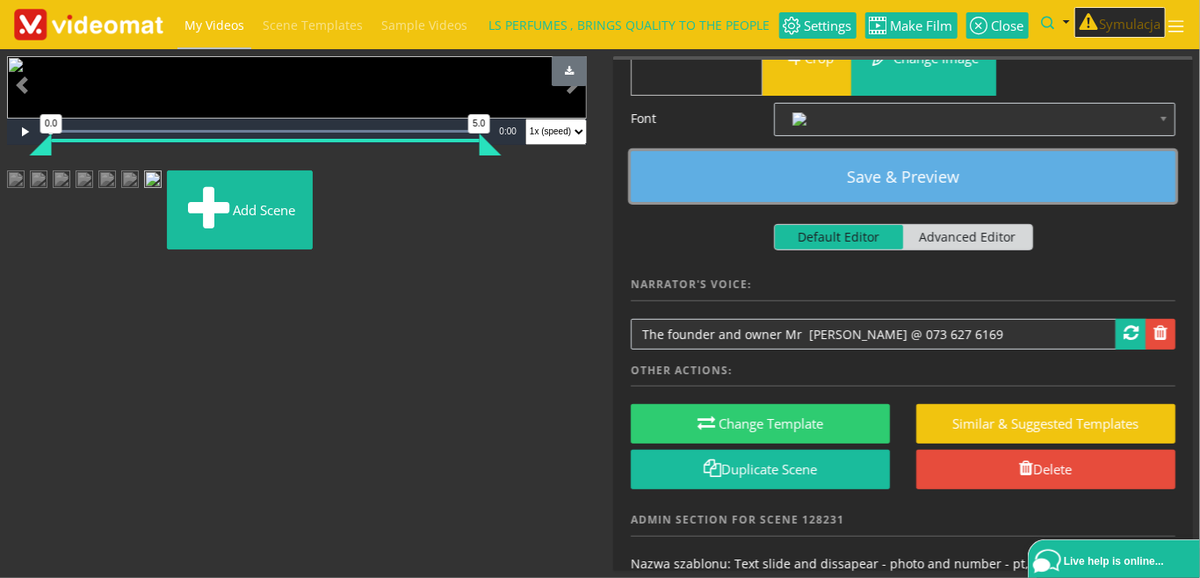
click at [889, 178] on button "Save & Preview" at bounding box center [903, 176] width 545 height 51
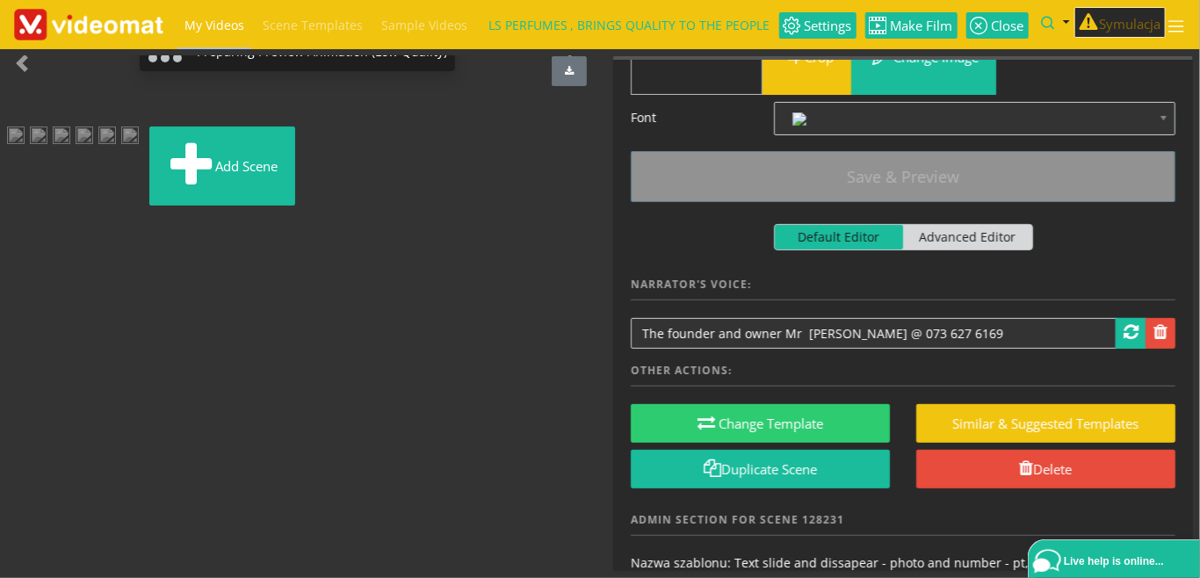
scroll to position [49, 0]
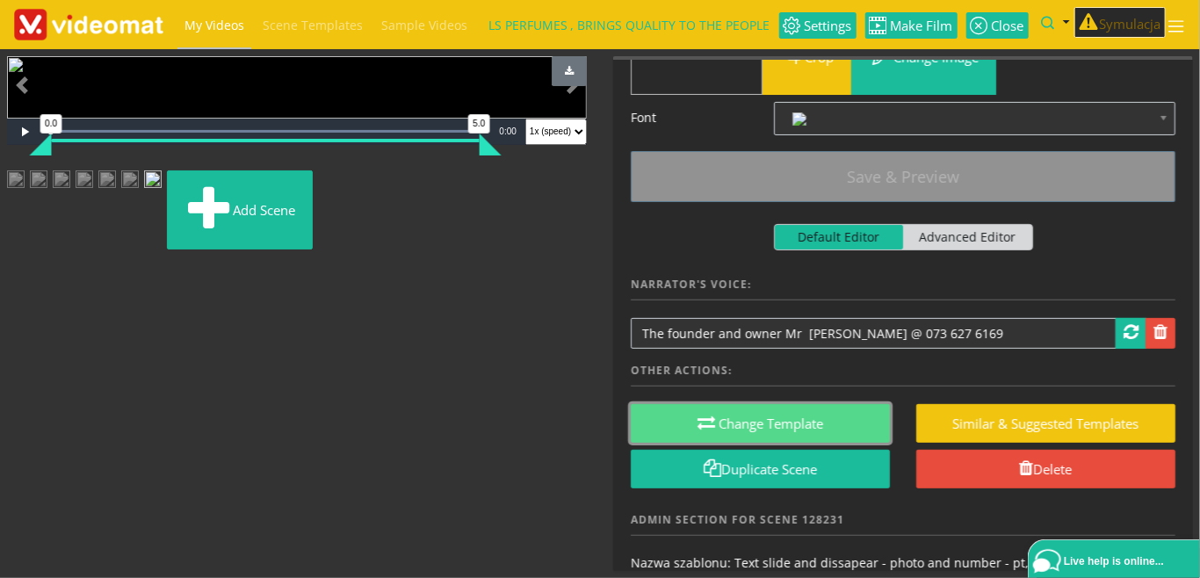
click at [753, 423] on button "Change Template" at bounding box center [760, 424] width 259 height 40
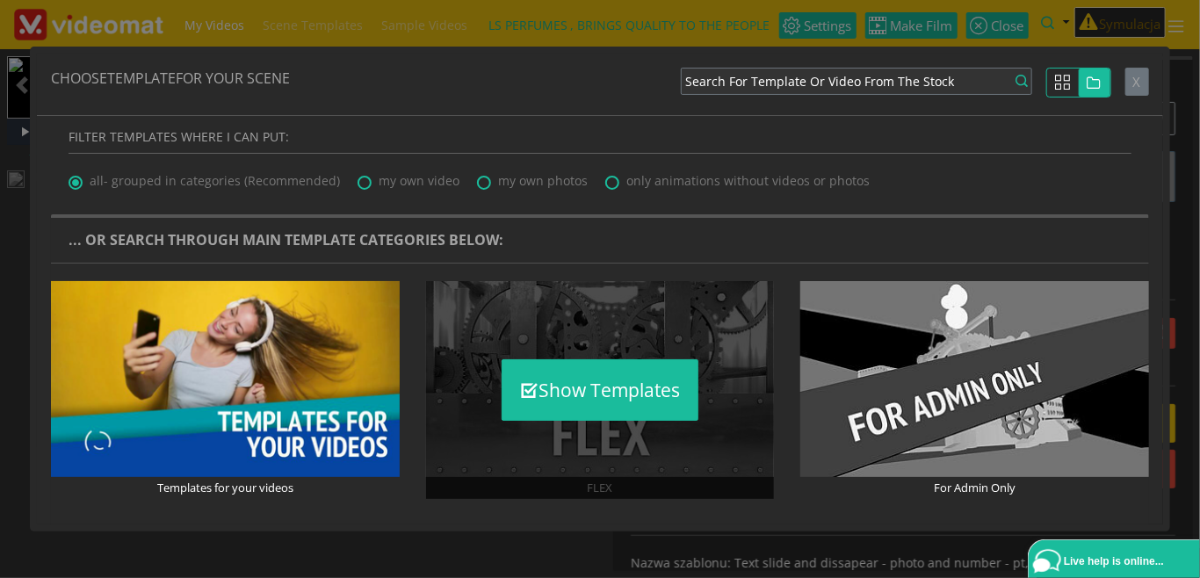
scroll to position [202, 0]
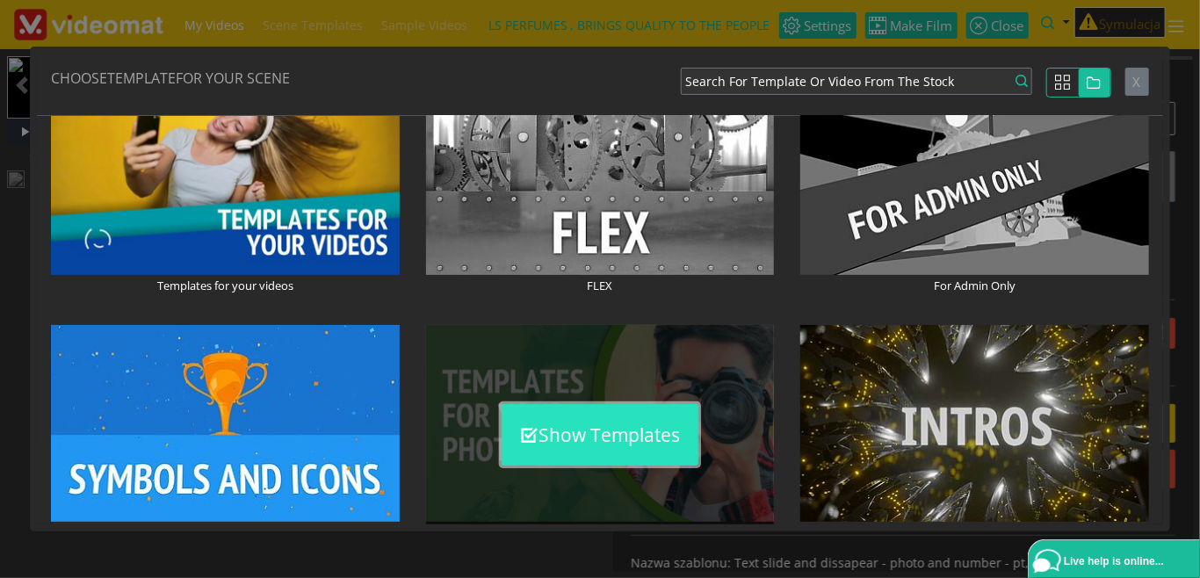
click at [550, 421] on button "Show Templates" at bounding box center [600, 434] width 197 height 61
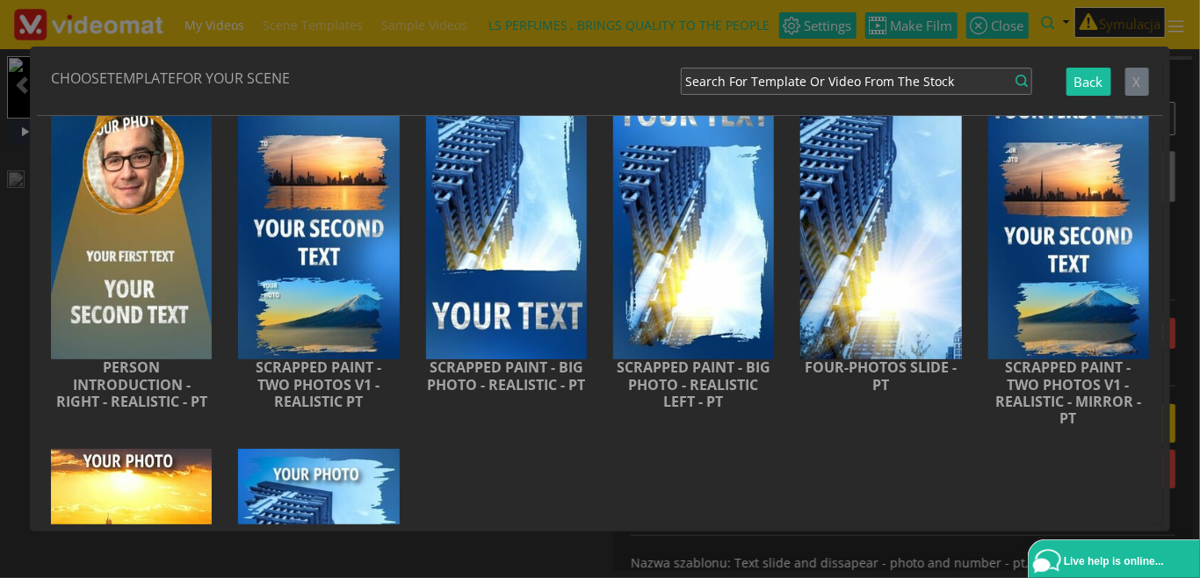
scroll to position [4400, 0]
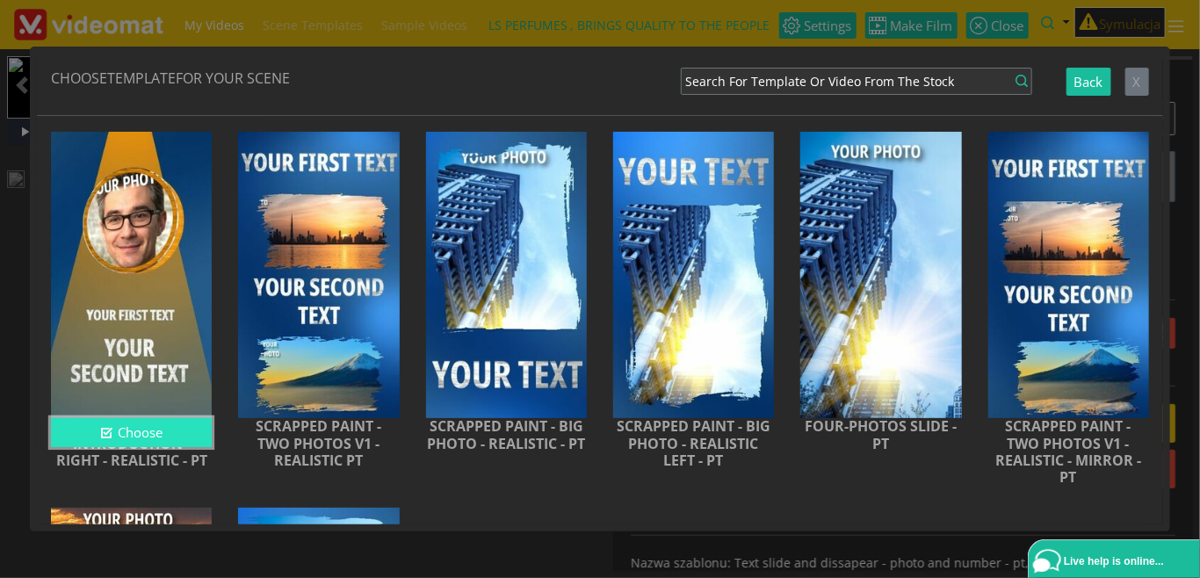
click at [139, 447] on button "Choose" at bounding box center [131, 432] width 161 height 29
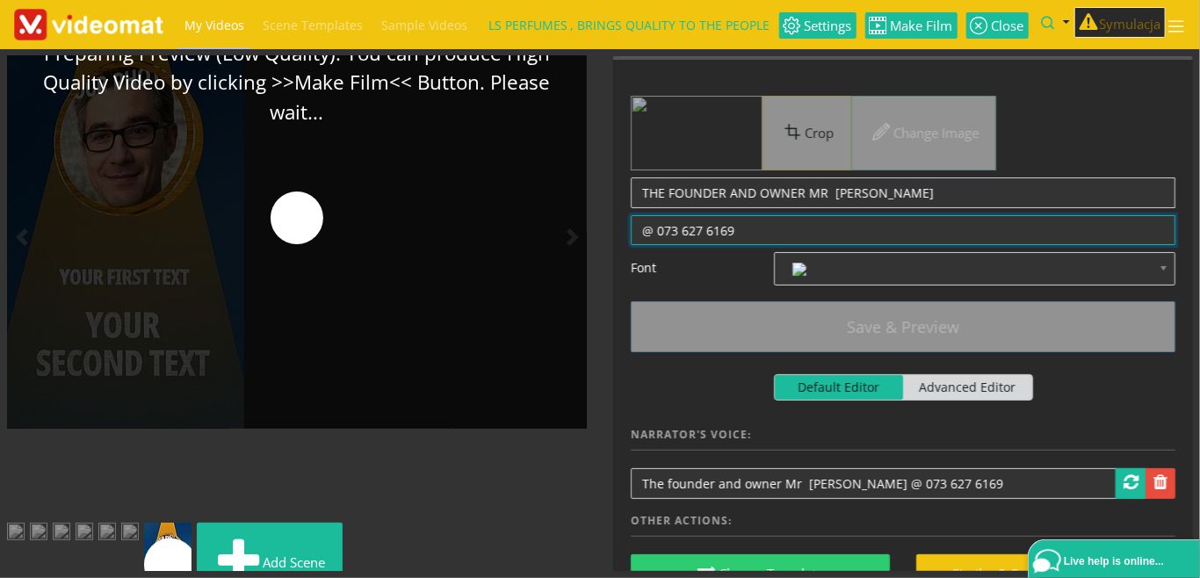
drag, startPoint x: 739, startPoint y: 229, endPoint x: 637, endPoint y: 234, distance: 102.0
click at [637, 234] on textarea "@ 073 627 6169" at bounding box center [903, 230] width 545 height 31
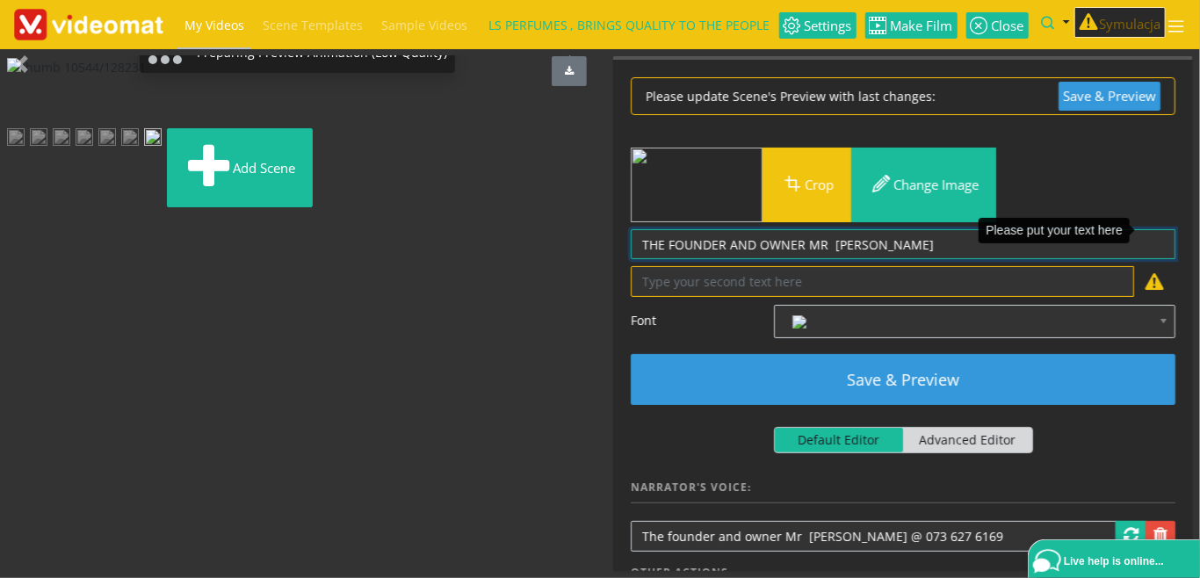
click at [639, 242] on textarea "THE FOUNDER AND OWNER MR LS SOETSANG" at bounding box center [903, 244] width 545 height 31
paste textarea "@ 073 627 6169"
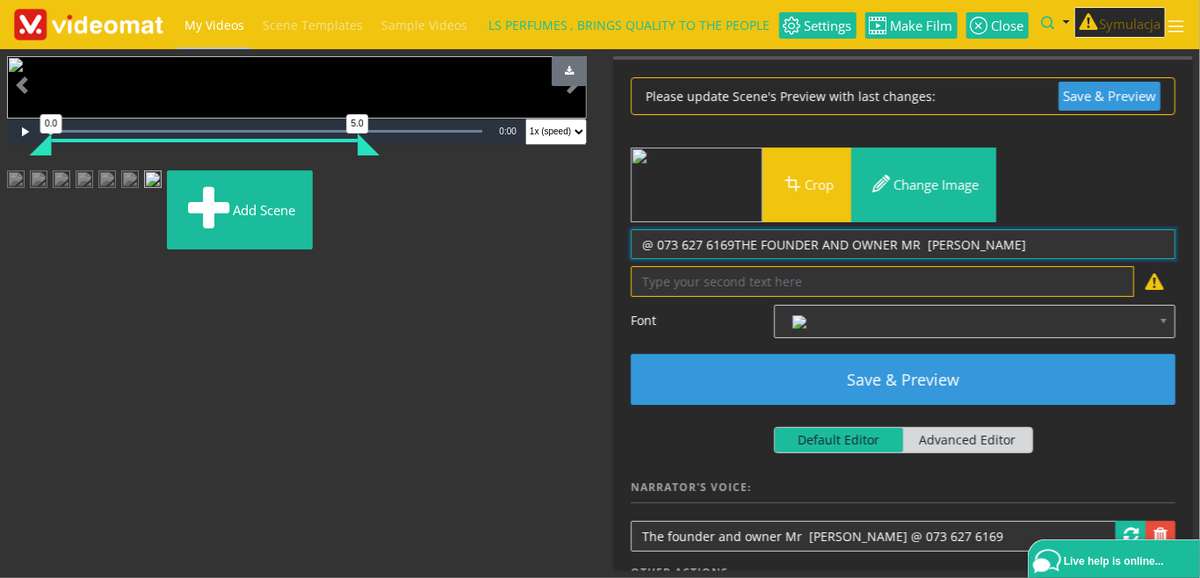
drag, startPoint x: 733, startPoint y: 244, endPoint x: 1050, endPoint y: 242, distance: 316.2
click at [1050, 242] on textarea "THE FOUNDER AND OWNER MR LS SOETSANG" at bounding box center [903, 244] width 545 height 31
type textarea "@ 073 627 6169"
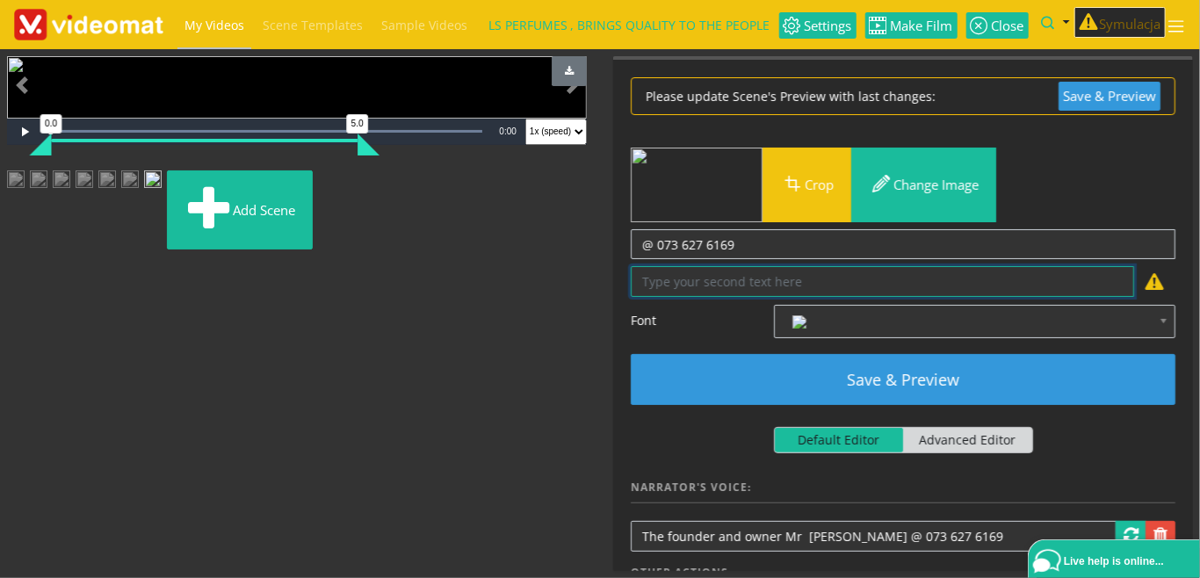
click at [769, 285] on textarea "@ 073 627 6169" at bounding box center [882, 281] width 503 height 31
paste textarea "THE FOUNDER AND OWNER MR LS SOETSANG"
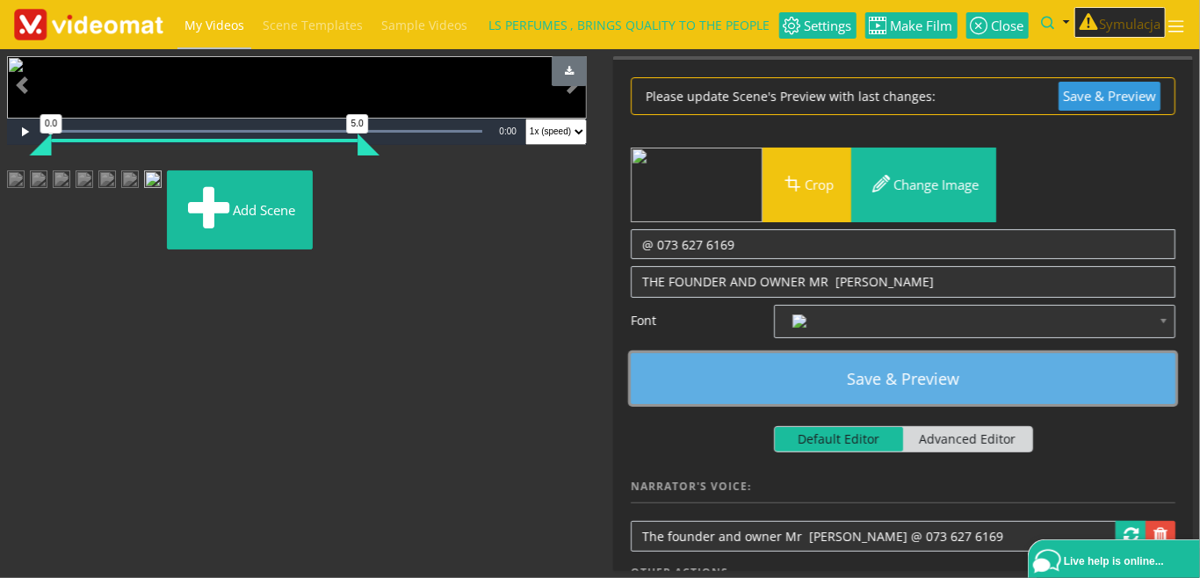
click at [891, 376] on button "Save & Preview" at bounding box center [903, 378] width 545 height 51
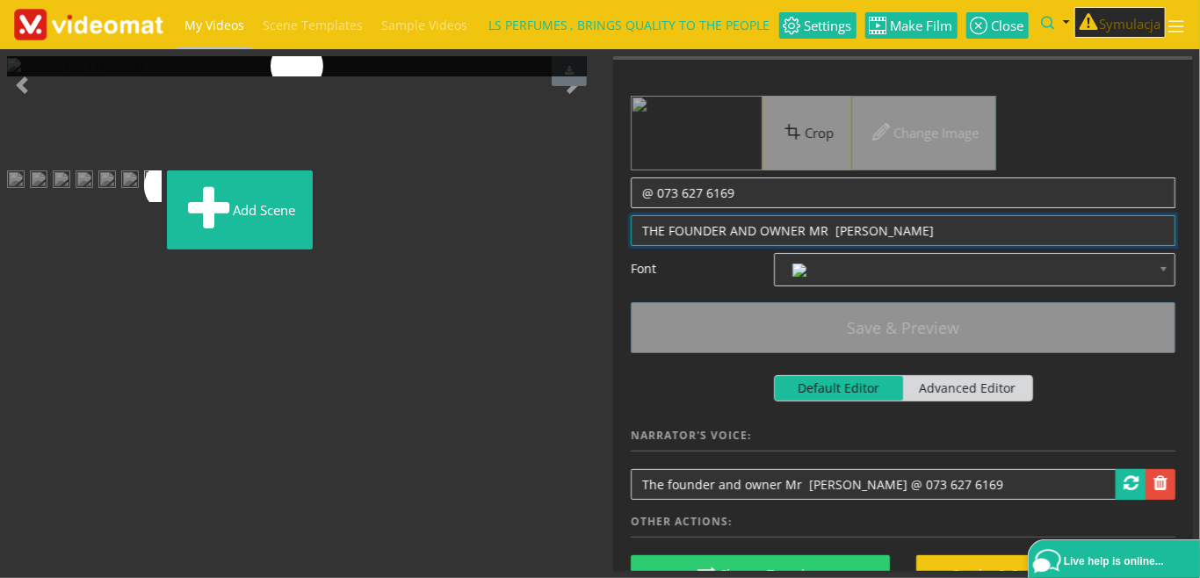
click at [826, 231] on textarea "@ 073 627 6169" at bounding box center [903, 231] width 545 height 32
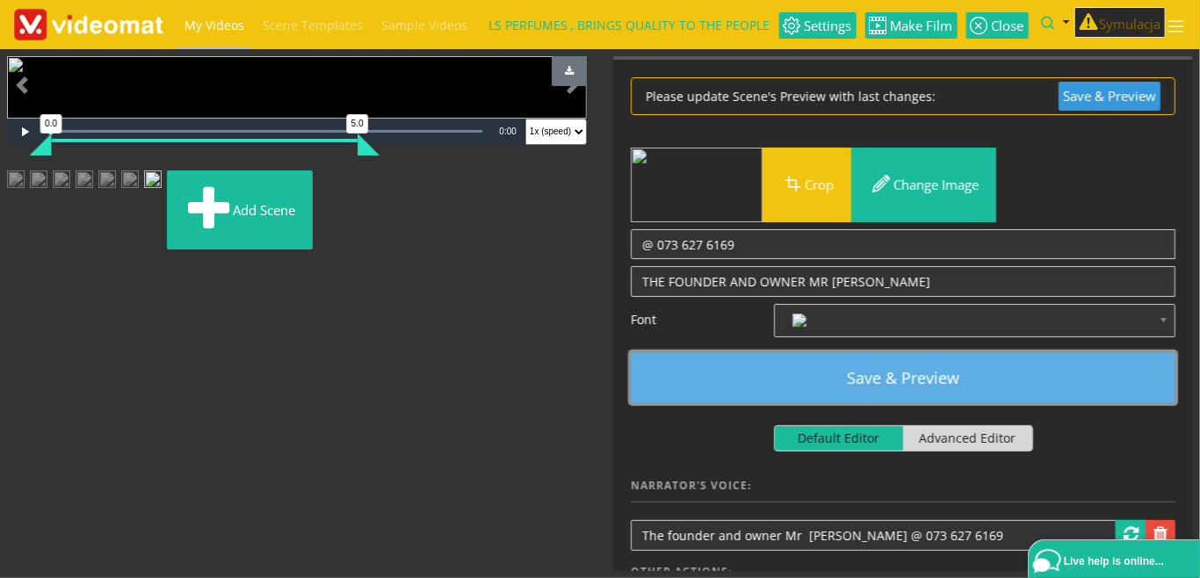
click at [862, 373] on button "Save & Preview" at bounding box center [903, 377] width 545 height 51
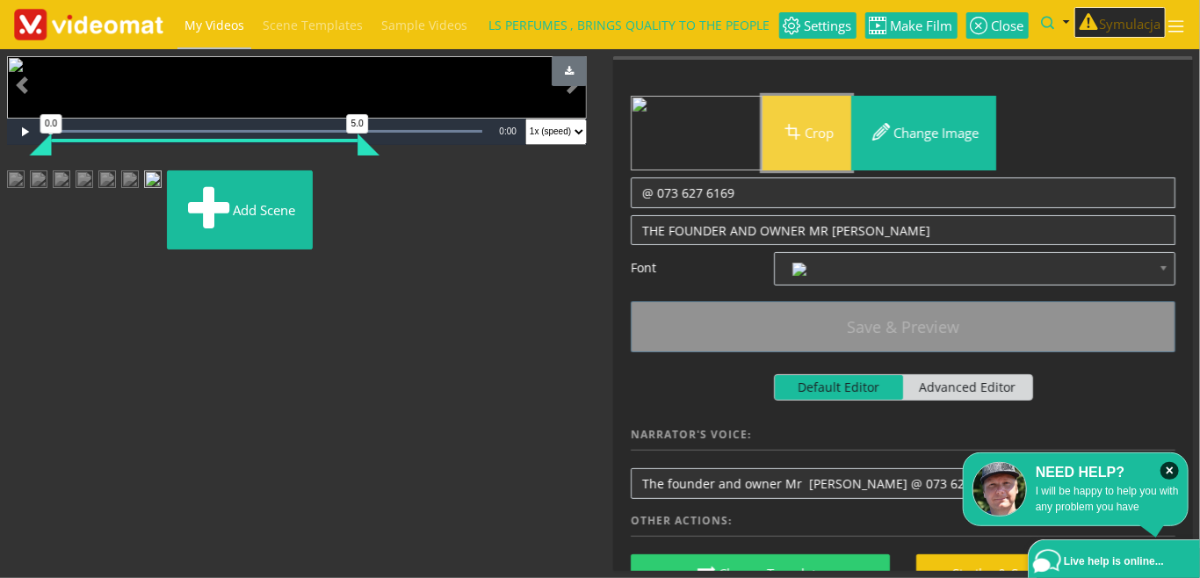
click at [820, 136] on button "Crop" at bounding box center [806, 133] width 89 height 75
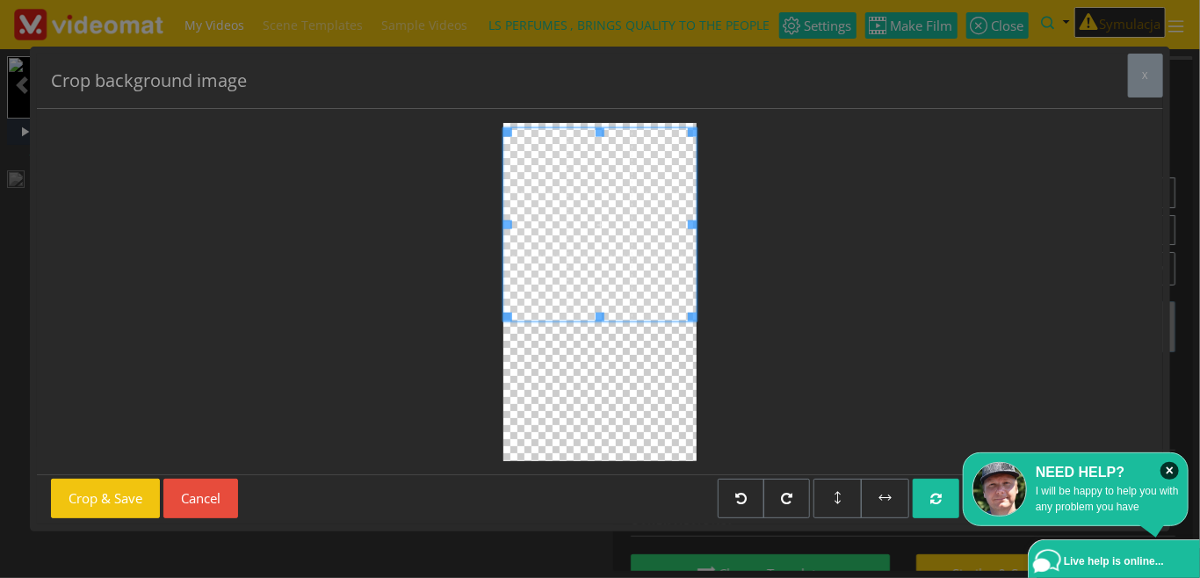
click at [598, 293] on span at bounding box center [599, 223] width 193 height 193
click at [120, 494] on button "Crop & Save" at bounding box center [105, 499] width 109 height 40
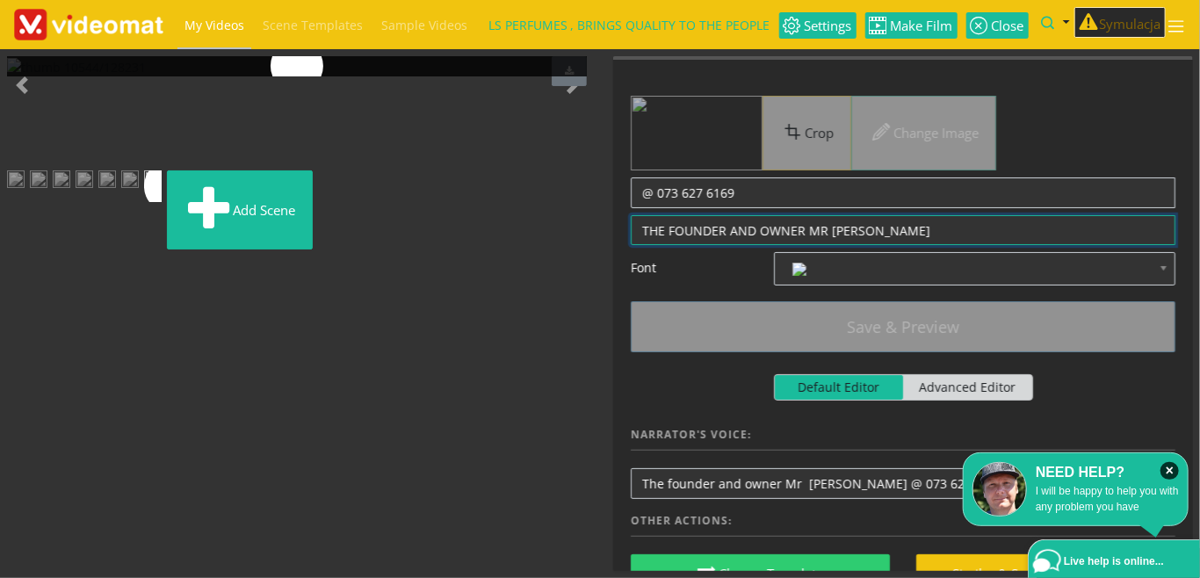
drag, startPoint x: 807, startPoint y: 230, endPoint x: 911, endPoint y: 228, distance: 103.7
click at [911, 228] on textarea "@ 073 627 6169" at bounding box center [903, 230] width 545 height 31
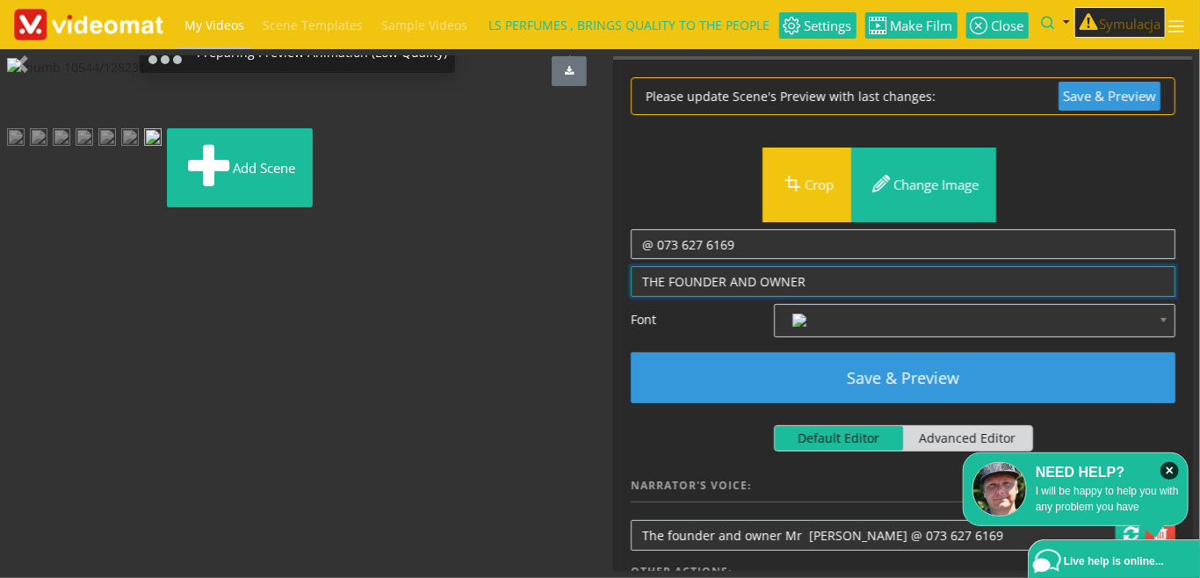
type textarea "THE FOUNDER AND OWNER"
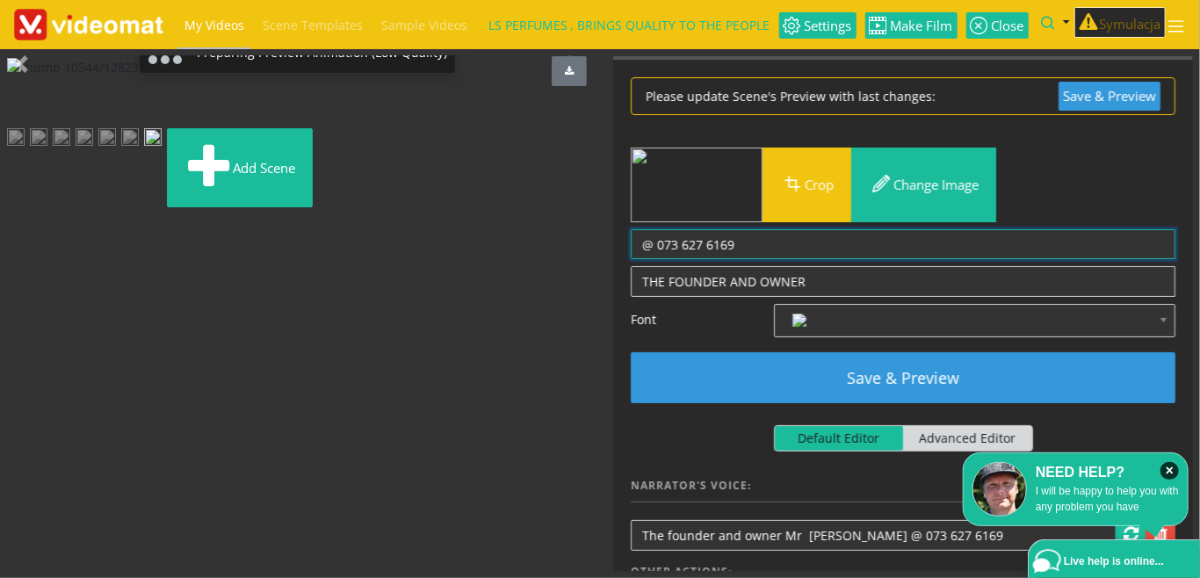
click at [638, 248] on textarea "THE FOUNDER AND OWNER MR LS SOETSANG" at bounding box center [903, 244] width 545 height 31
paste textarea "MR LS SOETSANG"
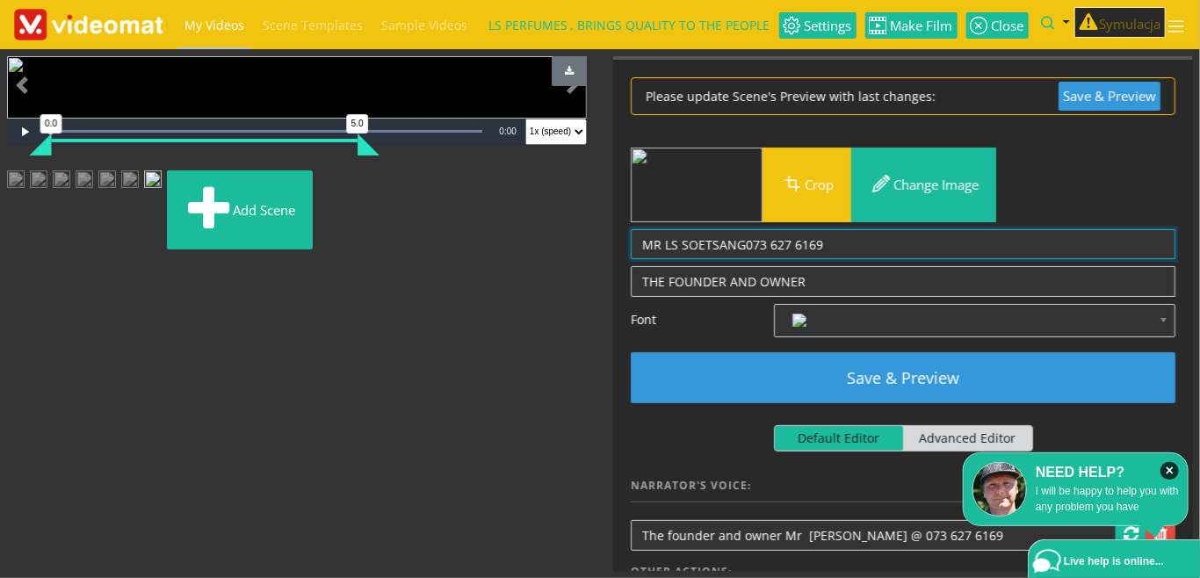
drag, startPoint x: 743, startPoint y: 246, endPoint x: 864, endPoint y: 254, distance: 121.5
click at [861, 246] on textarea "THE FOUNDER AND OWNER MR LS SOETSANG" at bounding box center [903, 244] width 545 height 31
type textarea "MR LS SOETSANG"
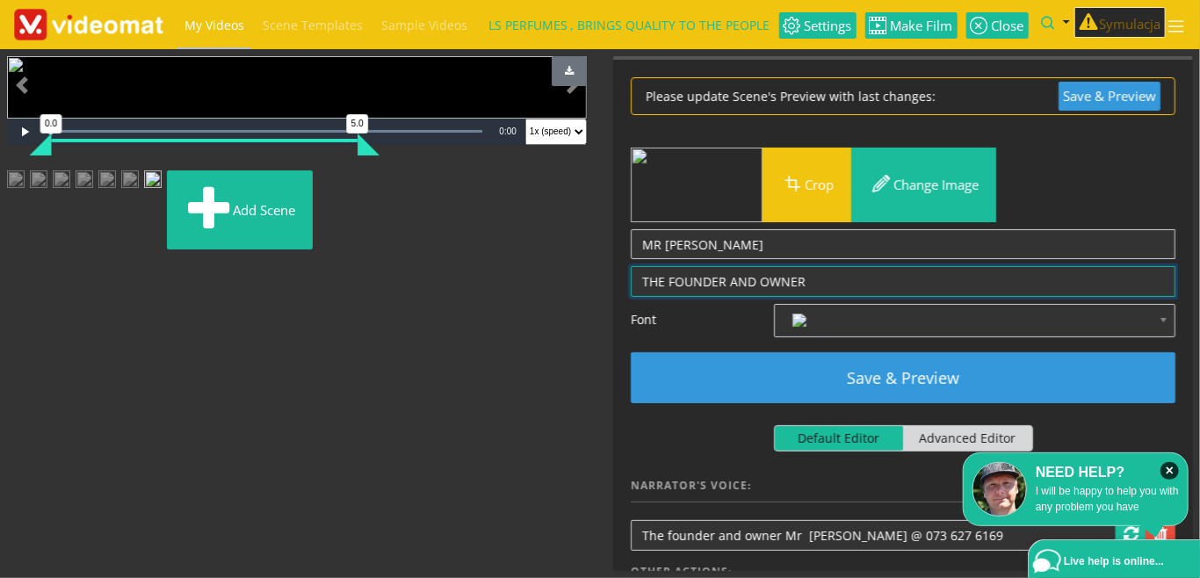
click at [835, 283] on textarea "@ 073 627 6169" at bounding box center [903, 281] width 545 height 31
paste textarea "073 627 6169"
click at [806, 279] on textarea "@ 073 627 6169" at bounding box center [903, 281] width 545 height 31
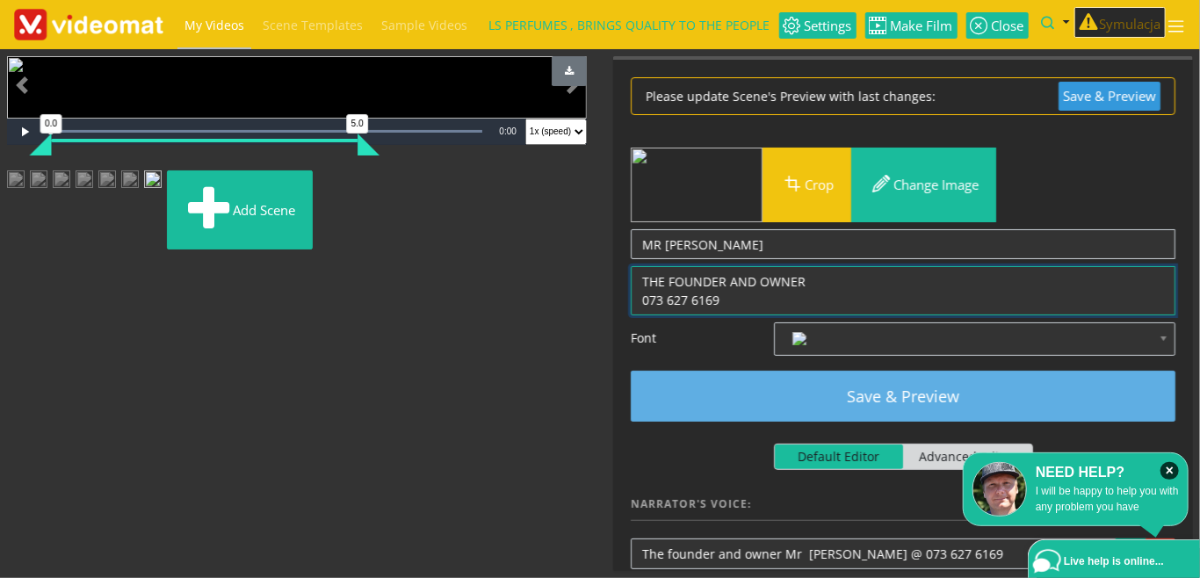
type textarea "THE FOUNDER AND OWNER 073 627 6169"
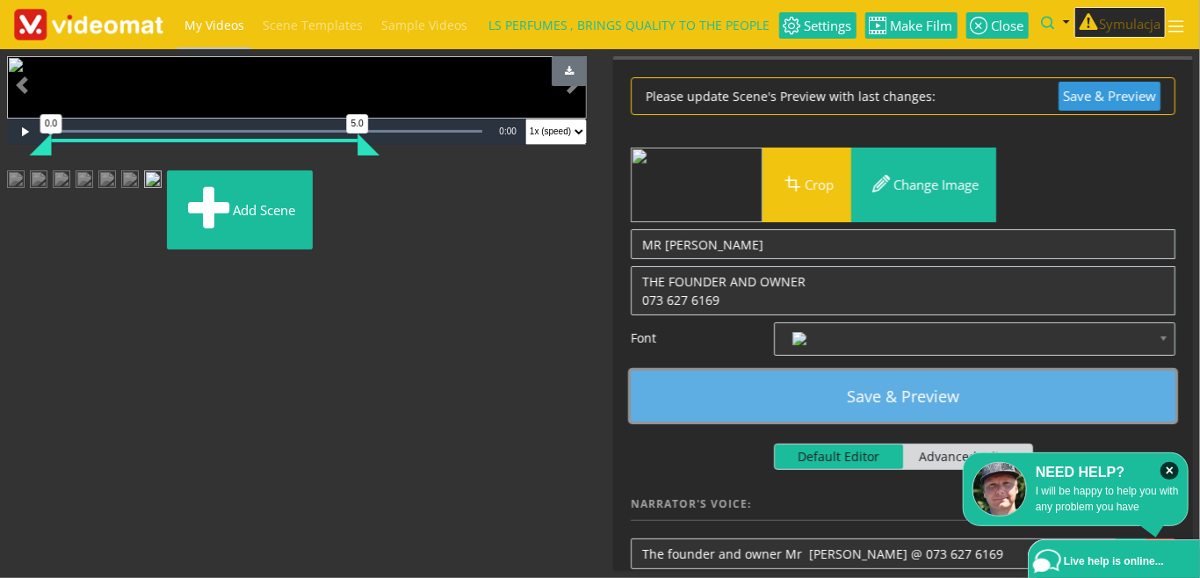
click at [878, 395] on button "Save & Preview" at bounding box center [903, 396] width 545 height 51
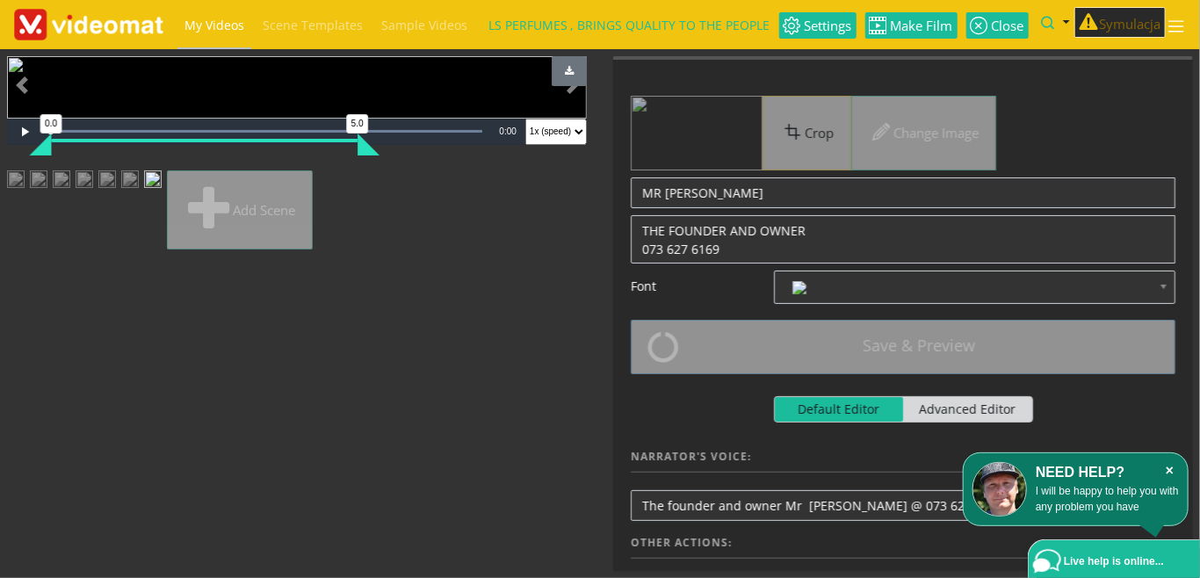
click at [1167, 470] on icon "×" at bounding box center [1169, 471] width 18 height 18
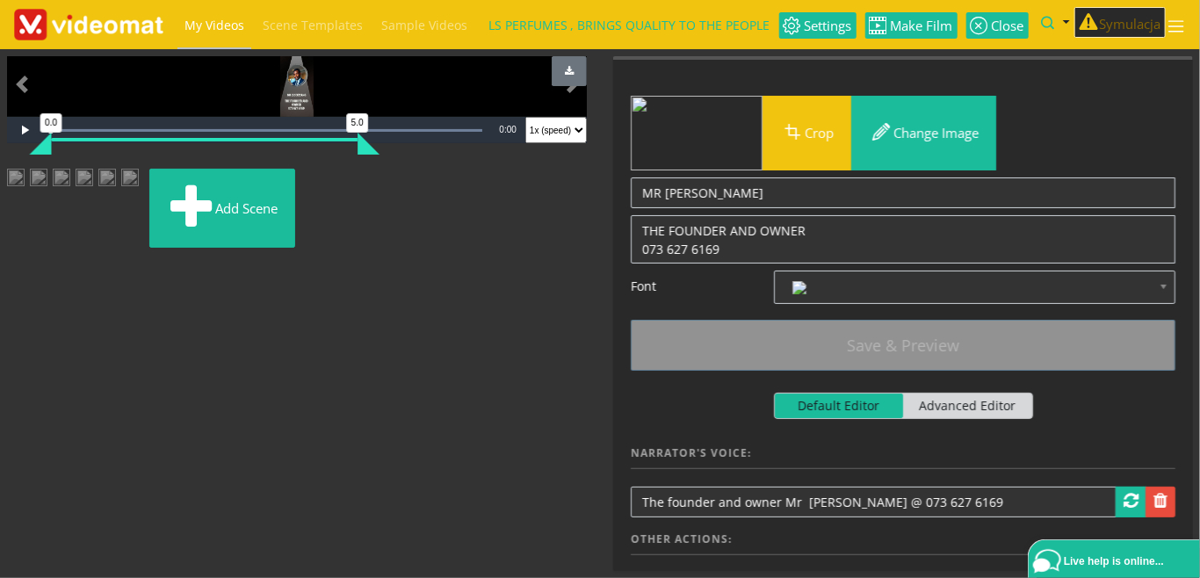
scroll to position [91, 0]
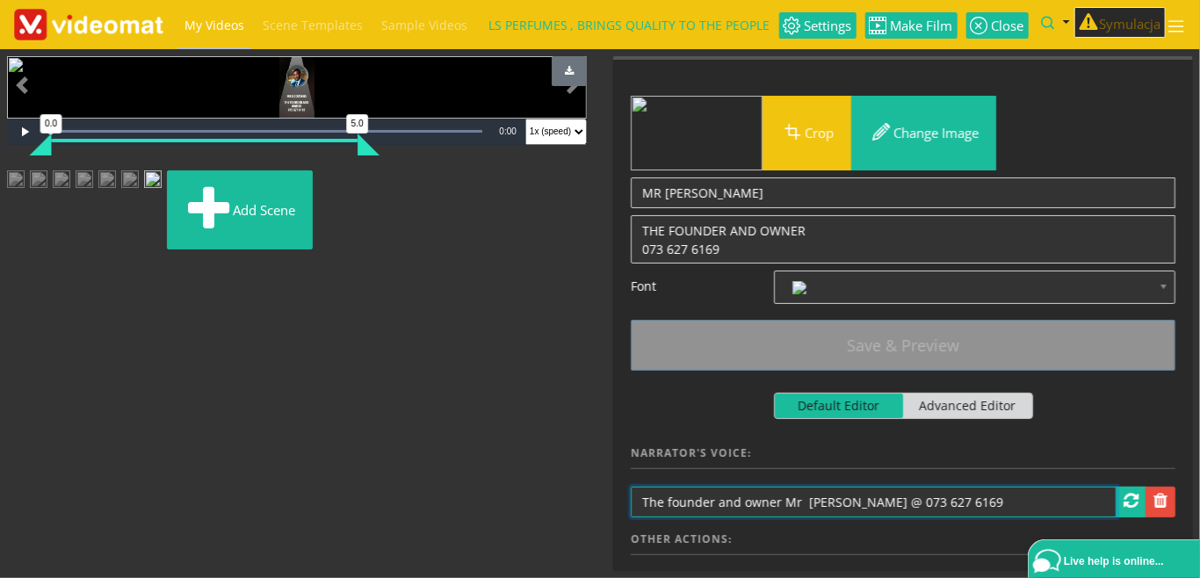
click at [885, 502] on input "The founder and owner Mr LS Soetsang @ 073 627 6169" at bounding box center [874, 502] width 486 height 31
click at [798, 504] on input "The founder and owner Mr LS Soetsang Phone 073 627 6169" at bounding box center [874, 502] width 486 height 31
drag, startPoint x: 869, startPoint y: 505, endPoint x: 1011, endPoint y: 504, distance: 142.3
click at [1011, 504] on input "The founder and owner Mr LS Soetsang Phone 073 627 6169" at bounding box center [874, 502] width 486 height 31
type input "The founder and owner Mr LS Soetsang"
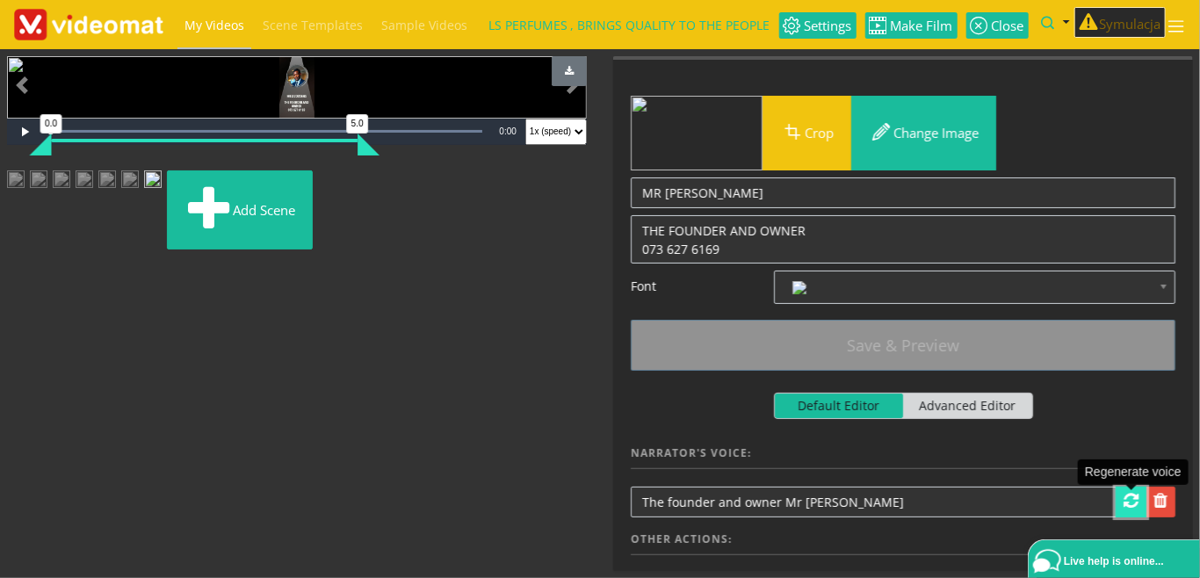
click at [1130, 500] on span at bounding box center [1131, 501] width 15 height 18
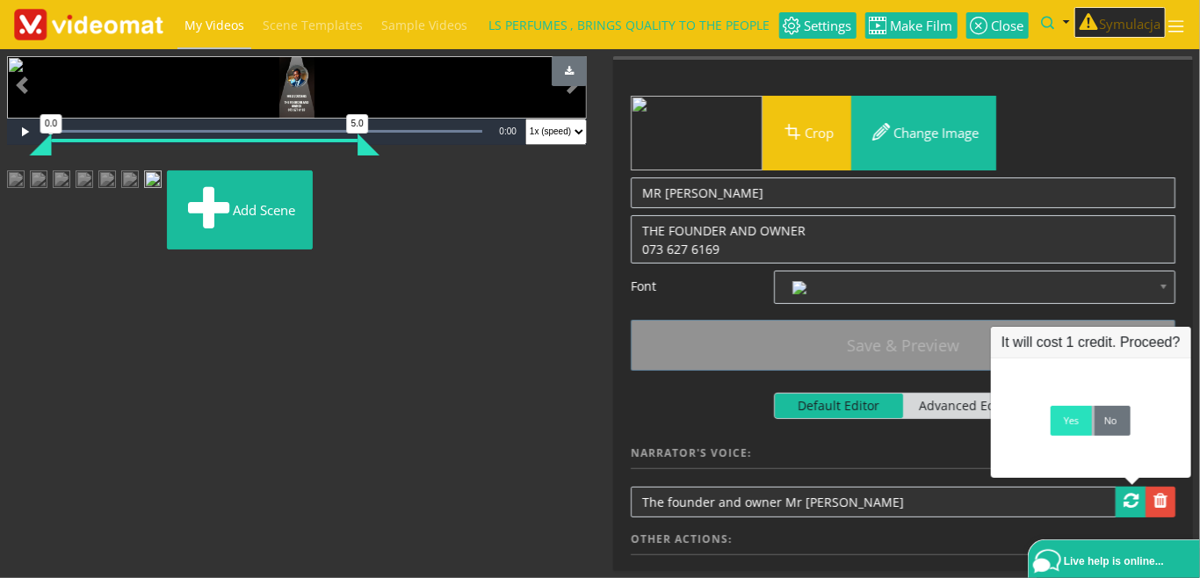
click at [1070, 433] on link "Yes" at bounding box center [1071, 421] width 41 height 30
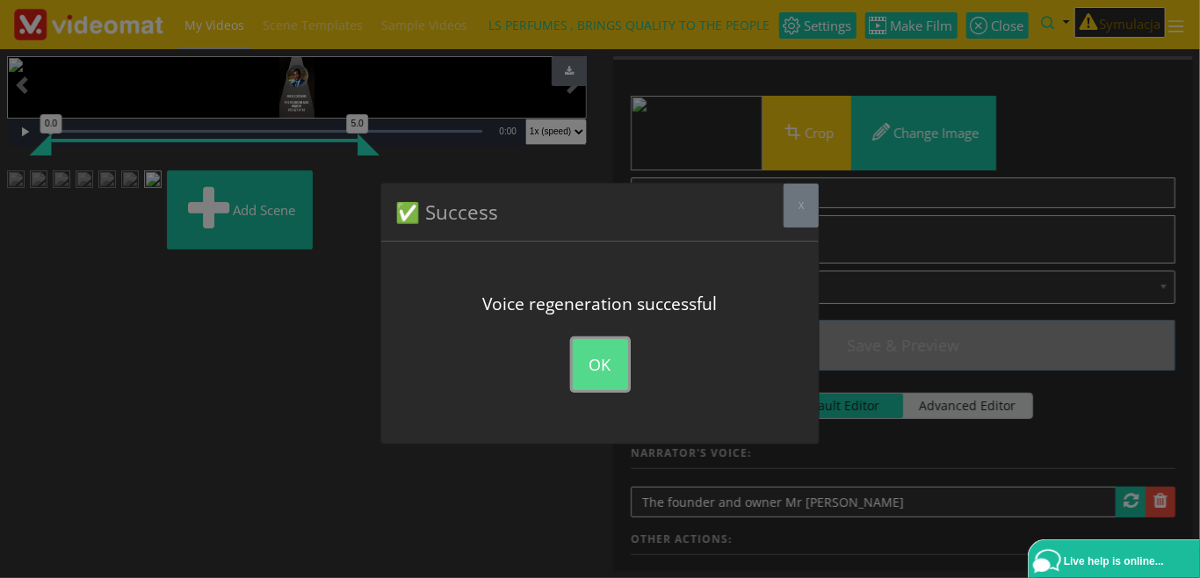
click at [598, 364] on button "OK" at bounding box center [600, 364] width 55 height 51
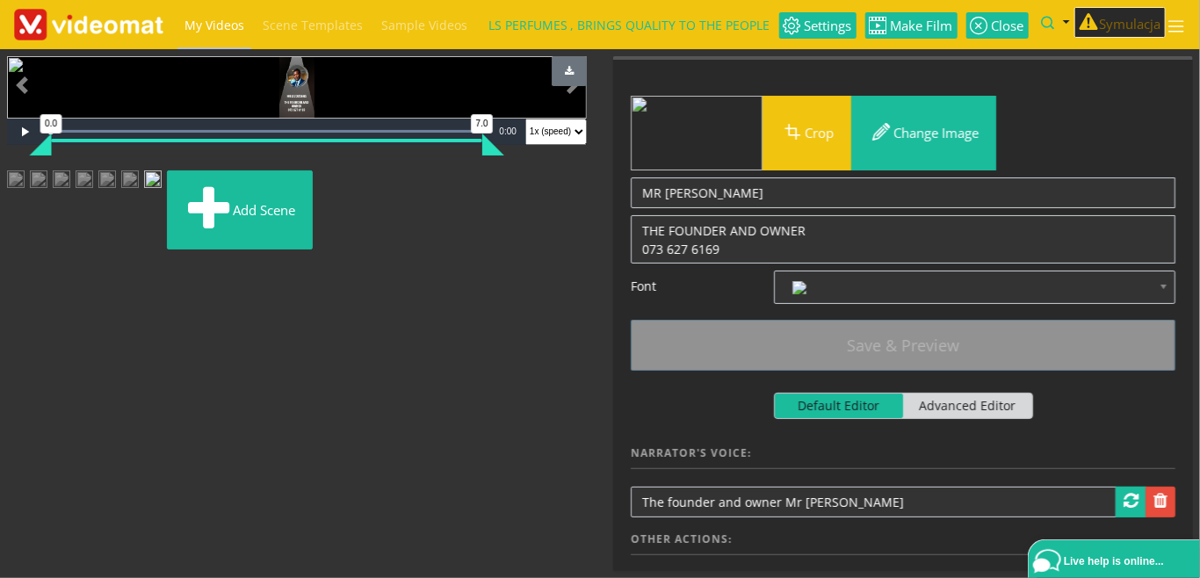
drag, startPoint x: 357, startPoint y: 458, endPoint x: 558, endPoint y: 459, distance: 201.2
click at [558, 156] on div "Video Player is loading. Play Loaded : 100.00% 0:07 0:00 0.0 7.0 Current Time 0…" at bounding box center [297, 106] width 580 height 100
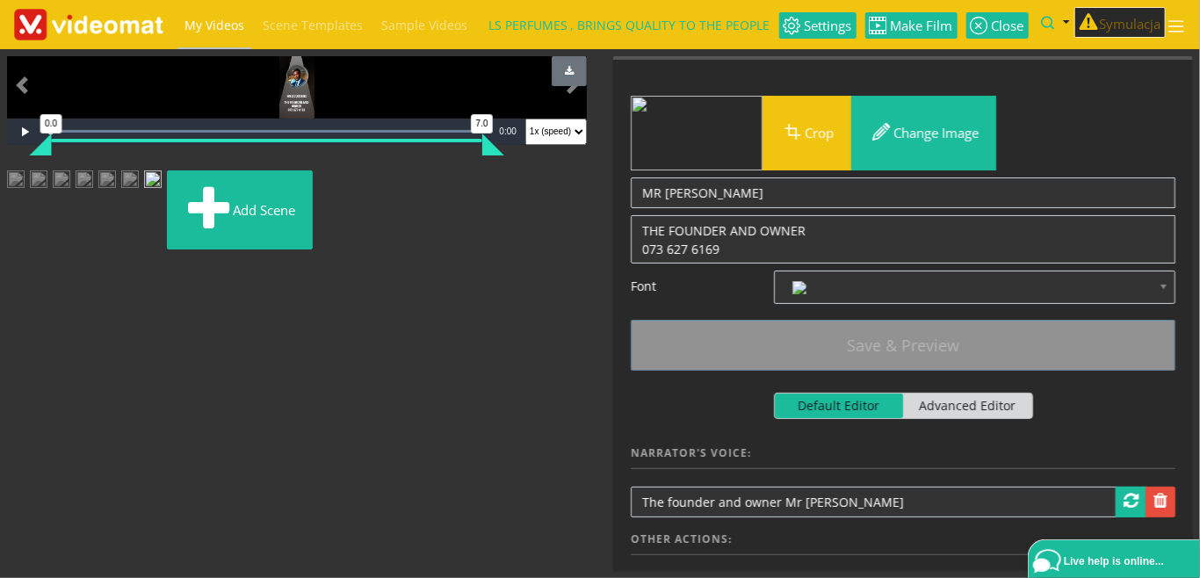
click at [25, 202] on img at bounding box center [16, 186] width 18 height 32
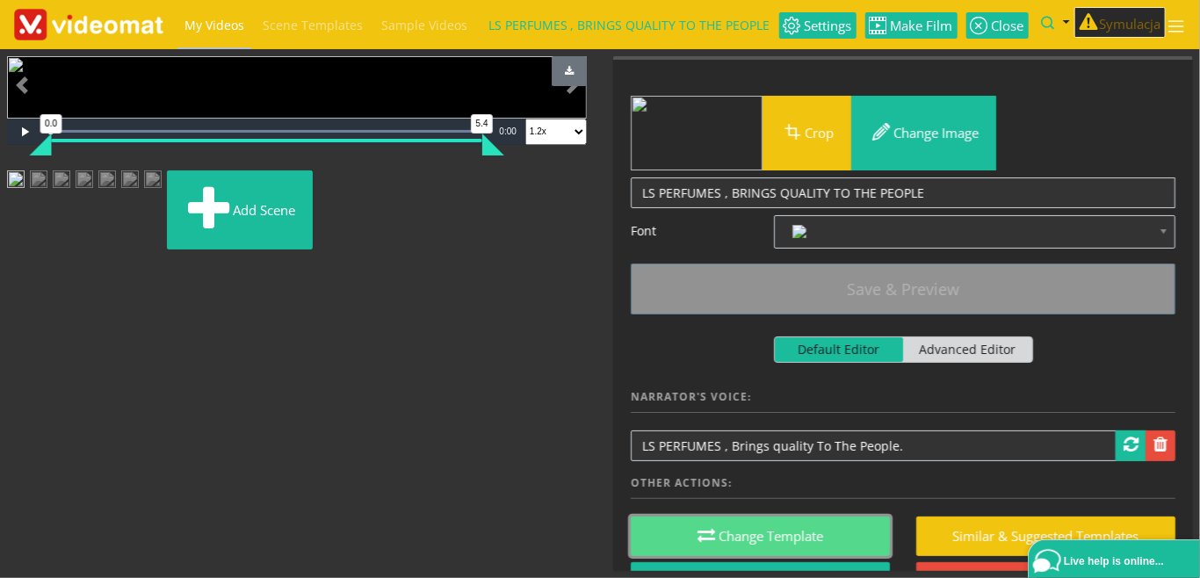
click at [757, 529] on button "Change Template" at bounding box center [760, 537] width 259 height 40
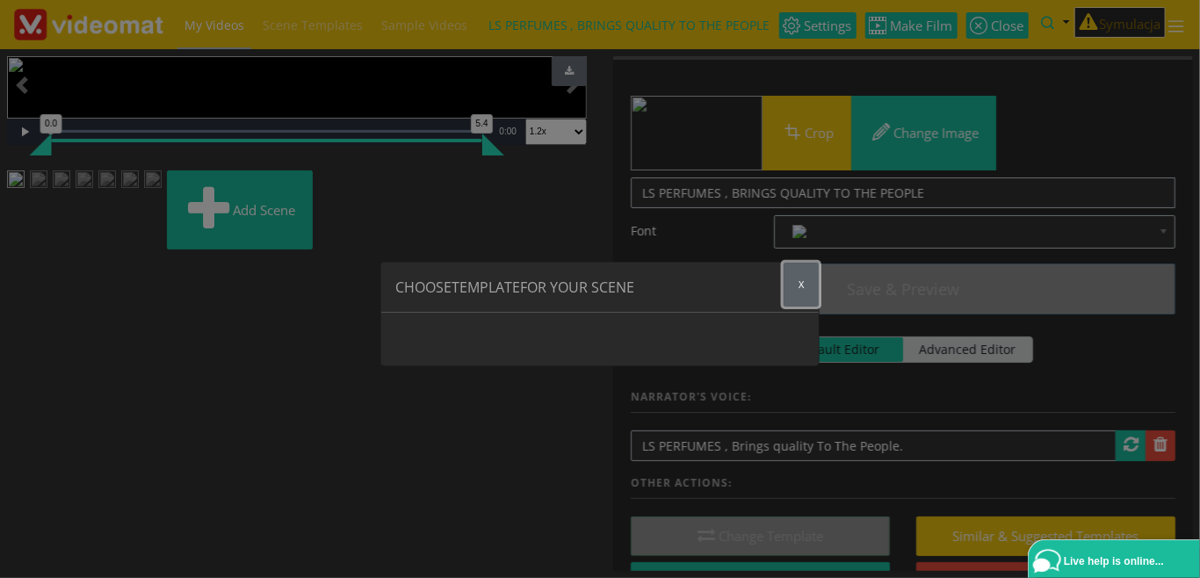
click at [804, 285] on span "x" at bounding box center [801, 284] width 5 height 13
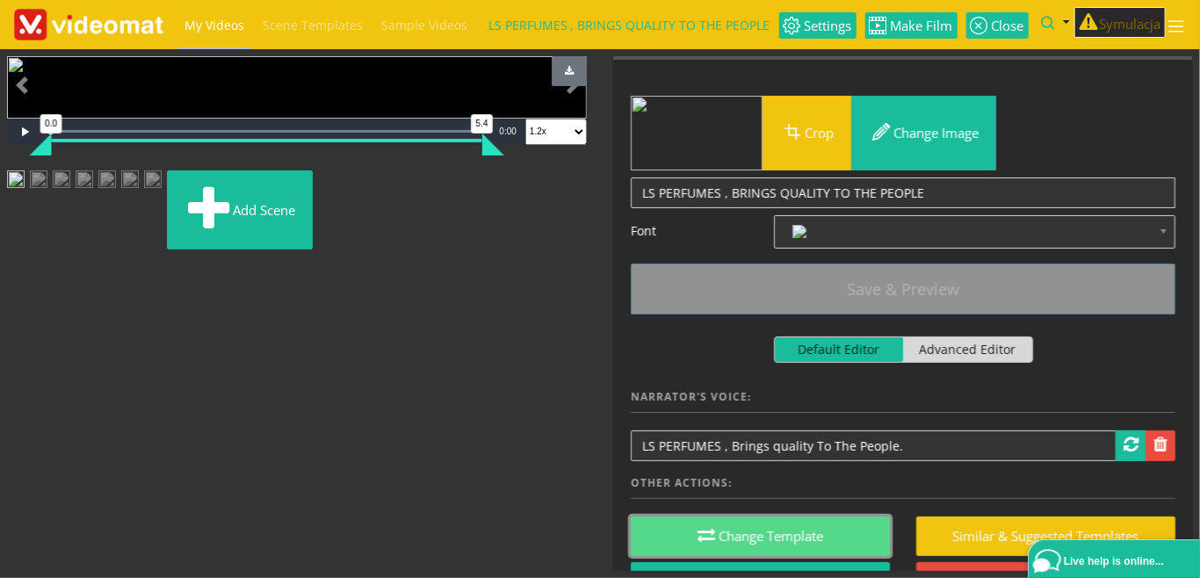
click at [723, 533] on button "Change Template" at bounding box center [760, 537] width 259 height 40
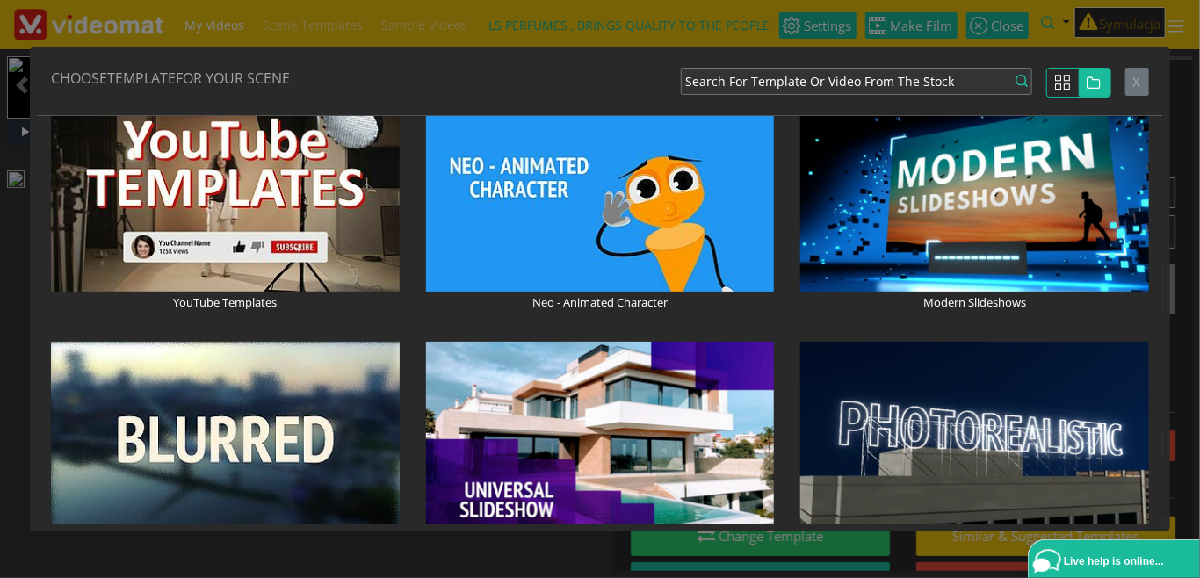
scroll to position [1214, 0]
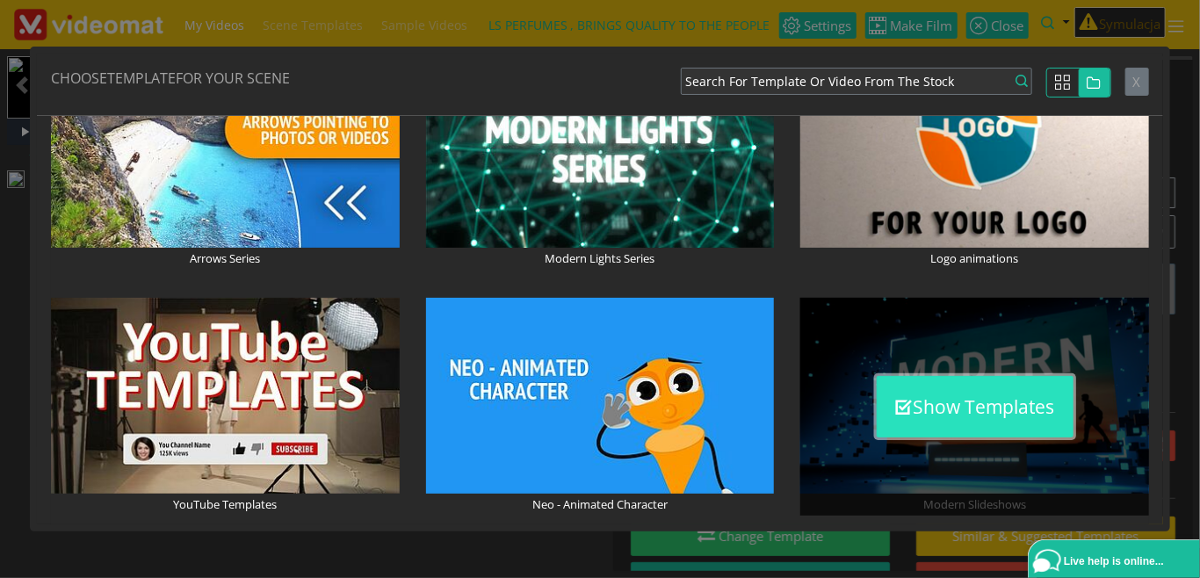
click at [956, 414] on button "Show Templates" at bounding box center [975, 406] width 197 height 61
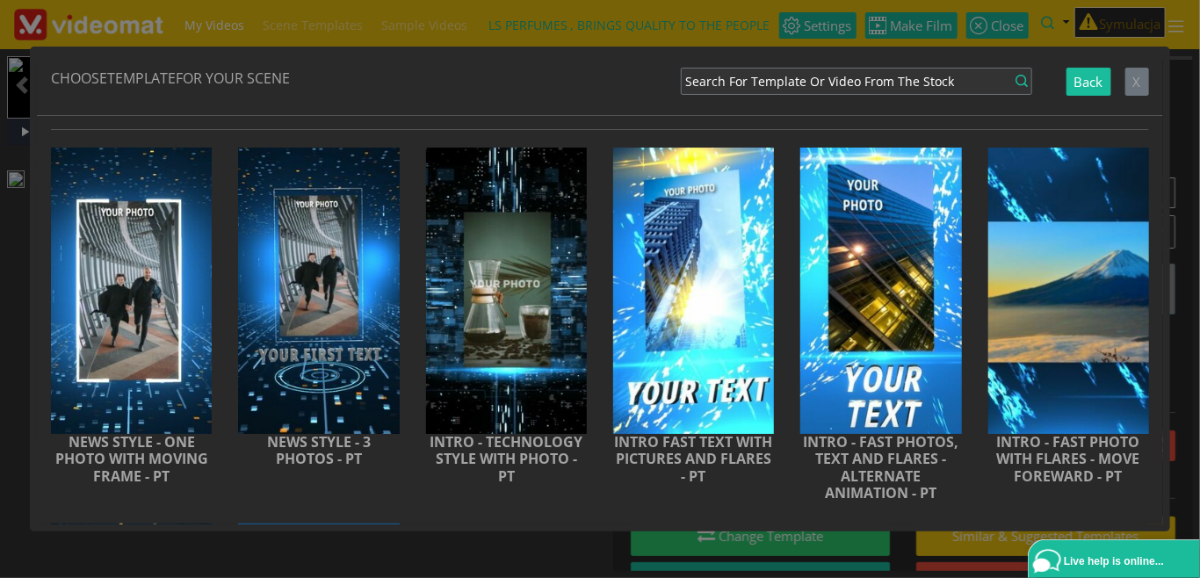
scroll to position [109, 0]
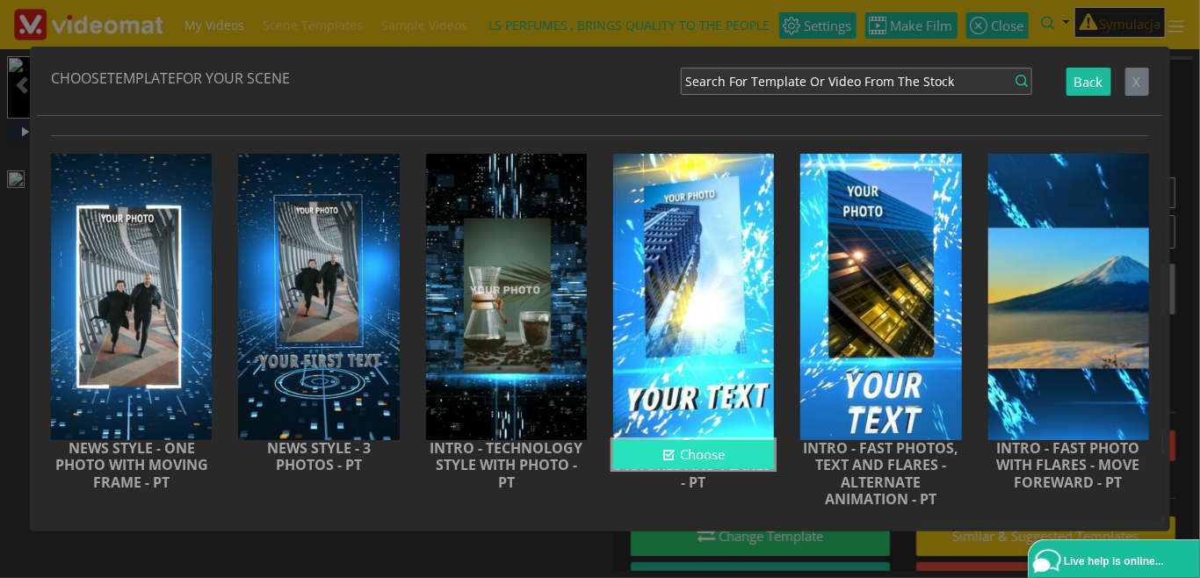
click at [677, 449] on button "Choose" at bounding box center [693, 454] width 161 height 29
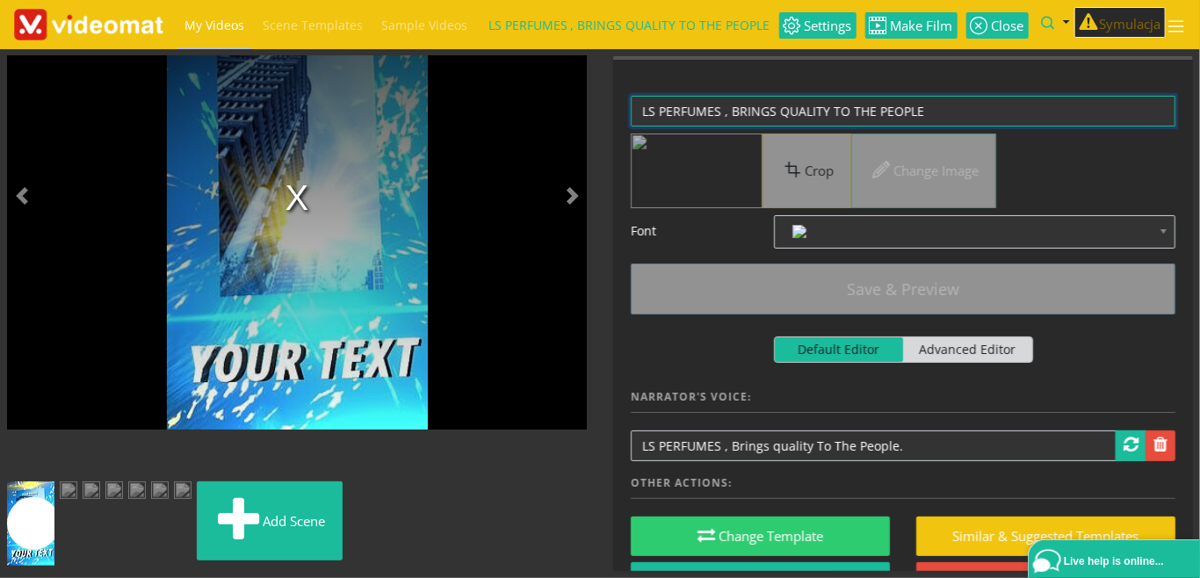
click at [722, 112] on textarea "LS PERFUMES , BRINGS QUALITY TO THE PEOPLE" at bounding box center [903, 111] width 545 height 31
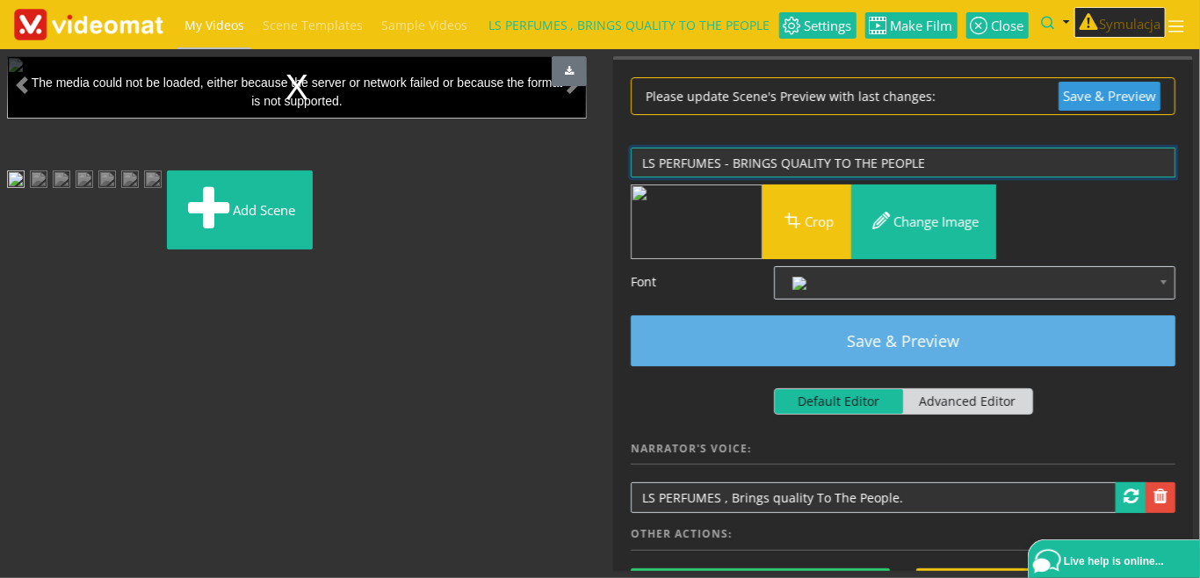
type textarea "LS PERFUMES - BRINGS QUALITY TO THE PEOPLE"
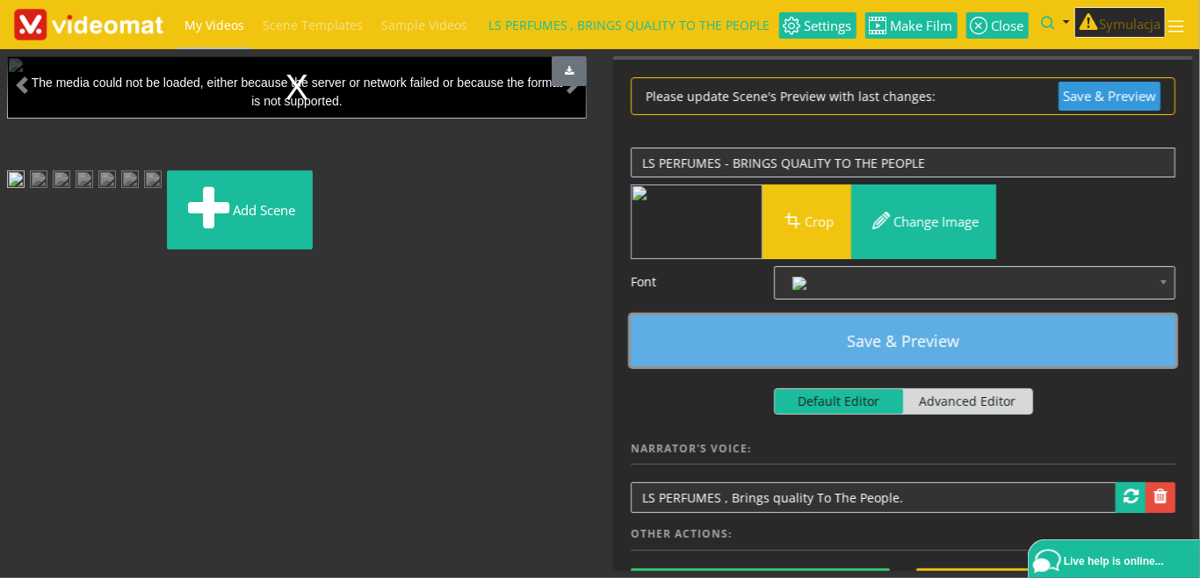
click at [863, 342] on button "Save & Preview" at bounding box center [903, 340] width 545 height 51
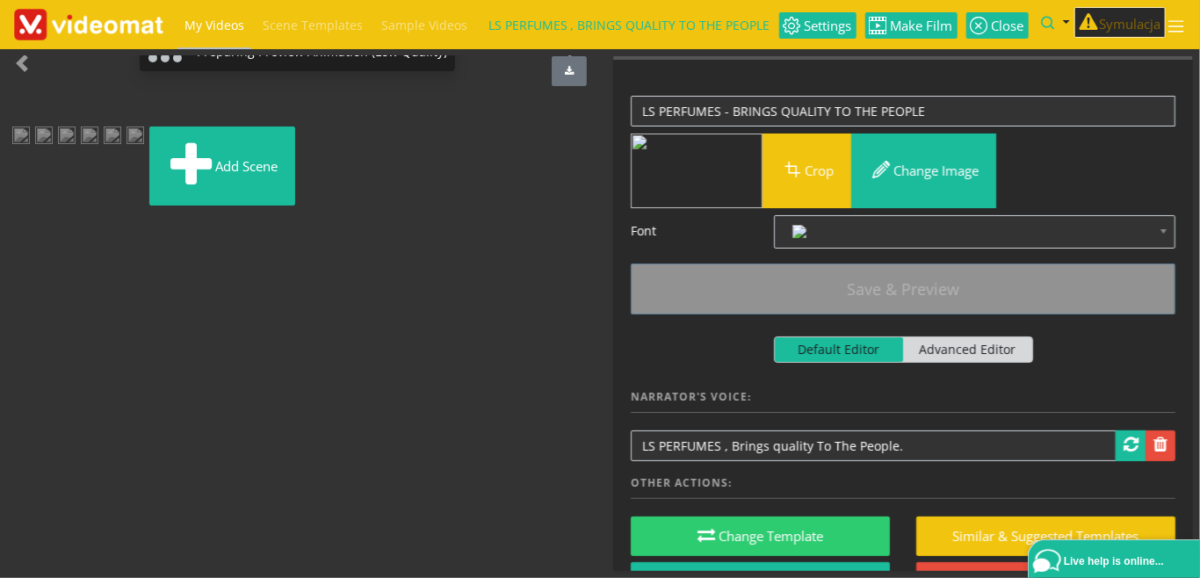
scroll to position [49, 0]
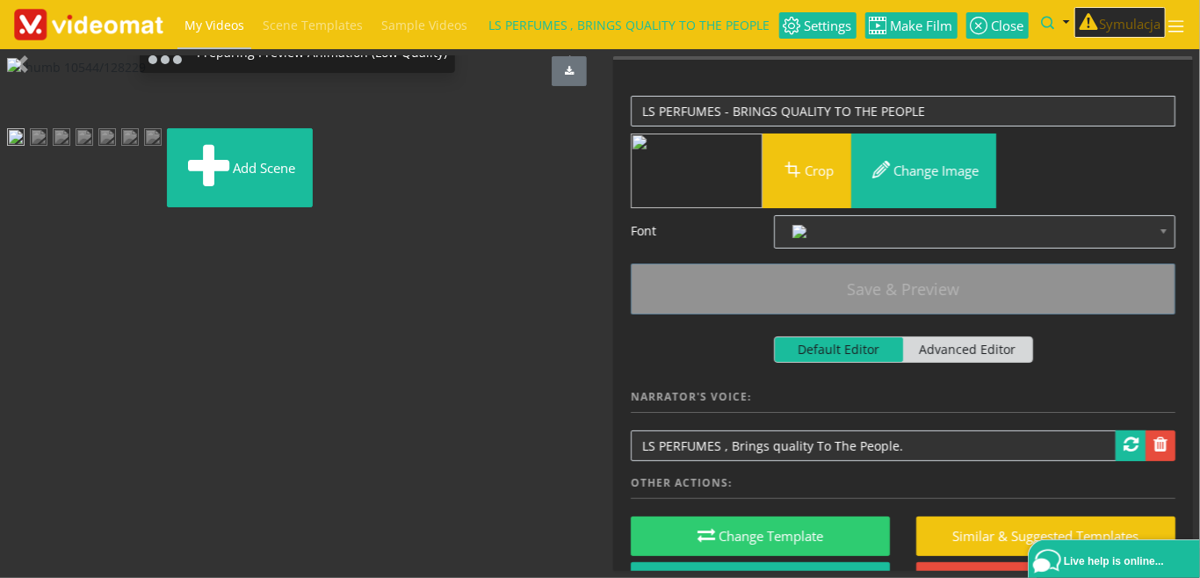
click at [47, 160] on img at bounding box center [39, 144] width 18 height 32
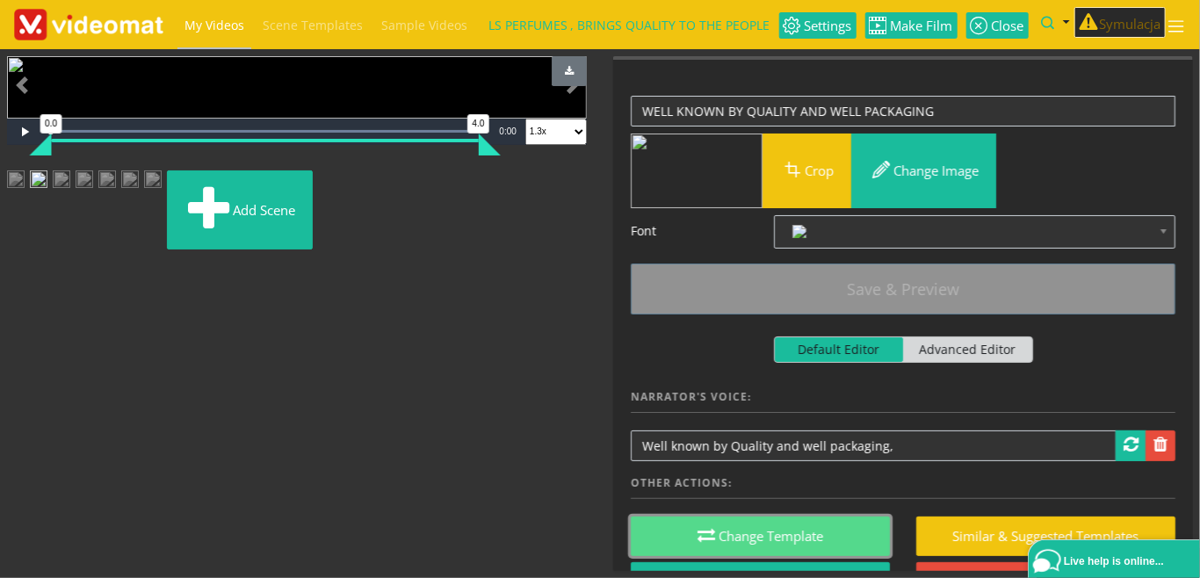
click at [730, 534] on button "Change Template" at bounding box center [760, 537] width 259 height 40
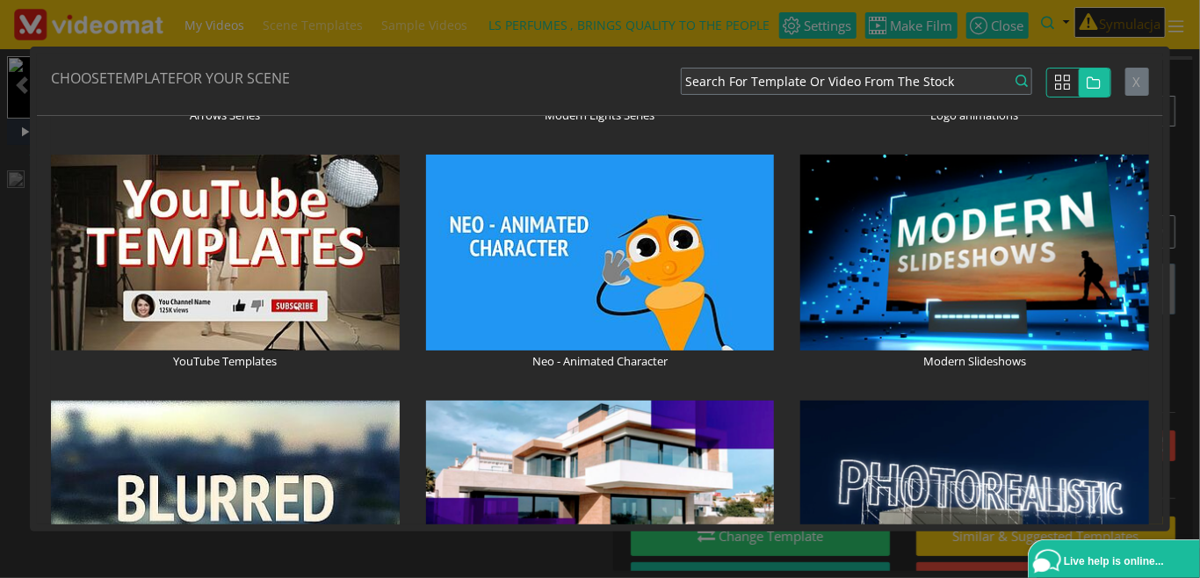
scroll to position [1416, 0]
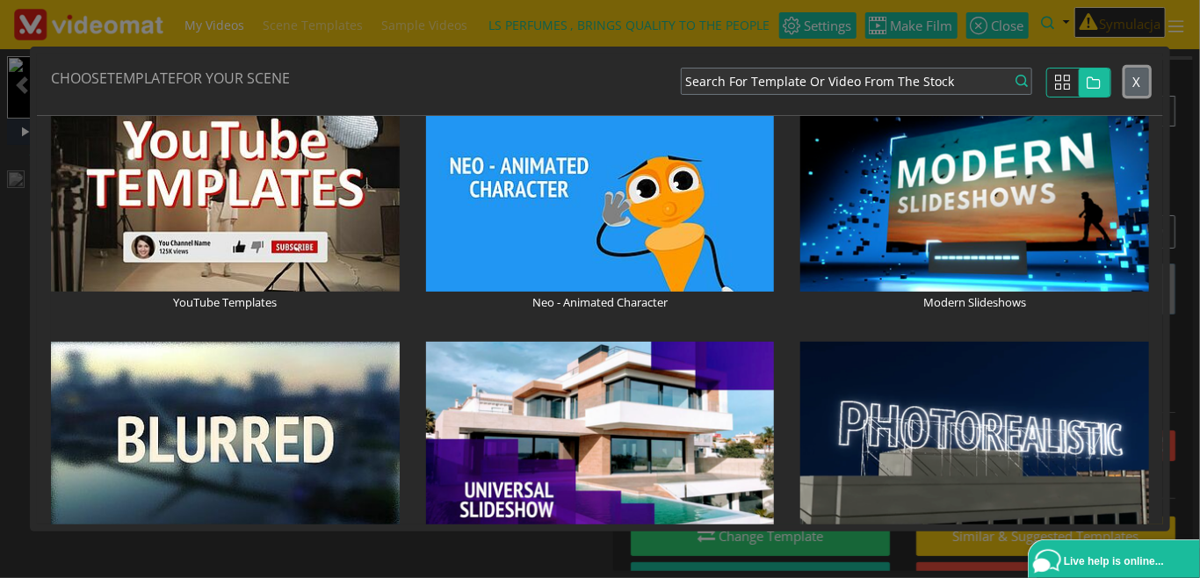
click at [1138, 83] on span "X" at bounding box center [1137, 82] width 8 height 18
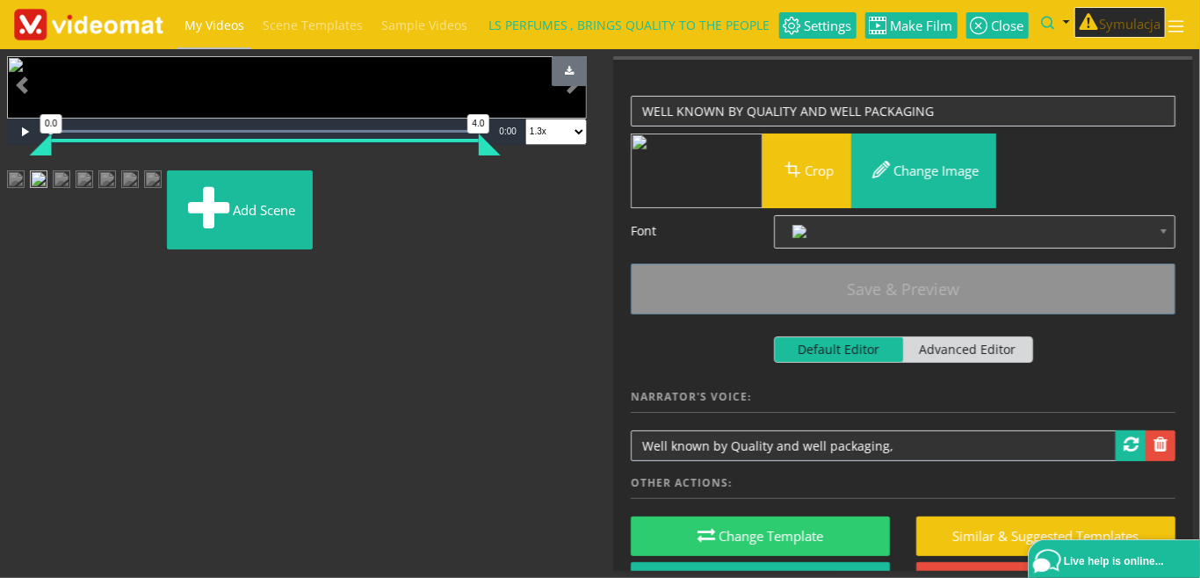
scroll to position [91, 0]
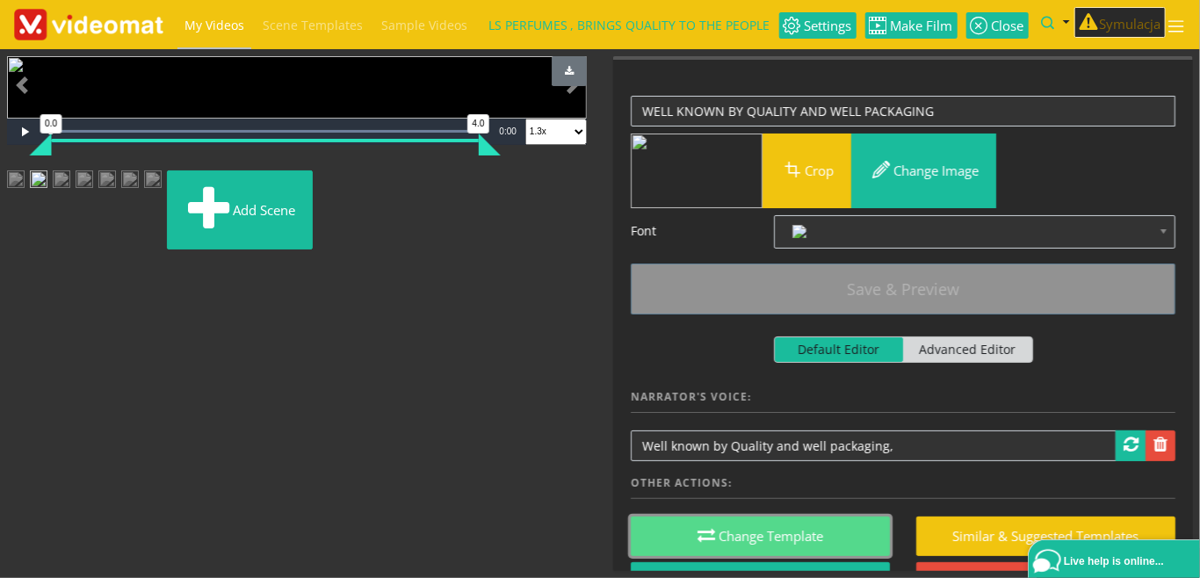
click at [694, 533] on button "Change Template" at bounding box center [760, 537] width 259 height 40
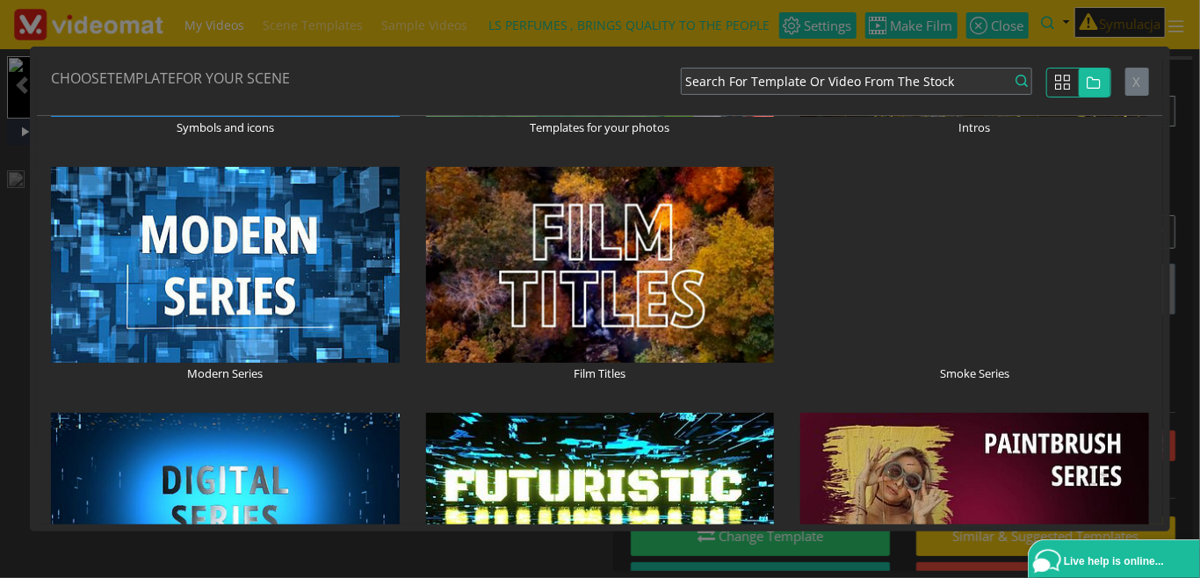
scroll to position [809, 0]
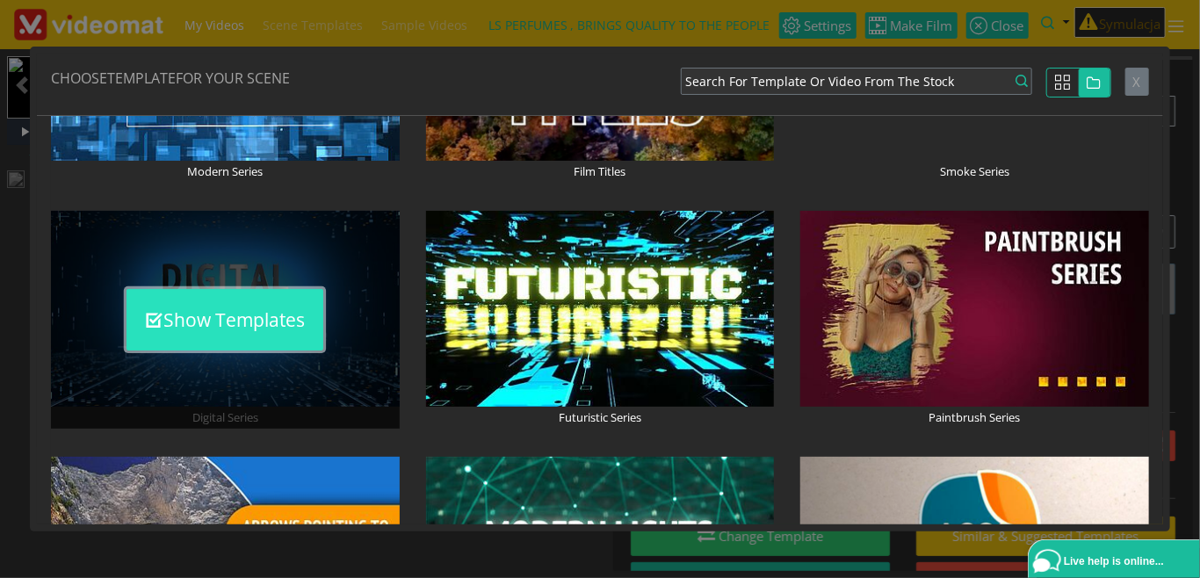
click at [262, 329] on button "Show Templates" at bounding box center [224, 319] width 197 height 61
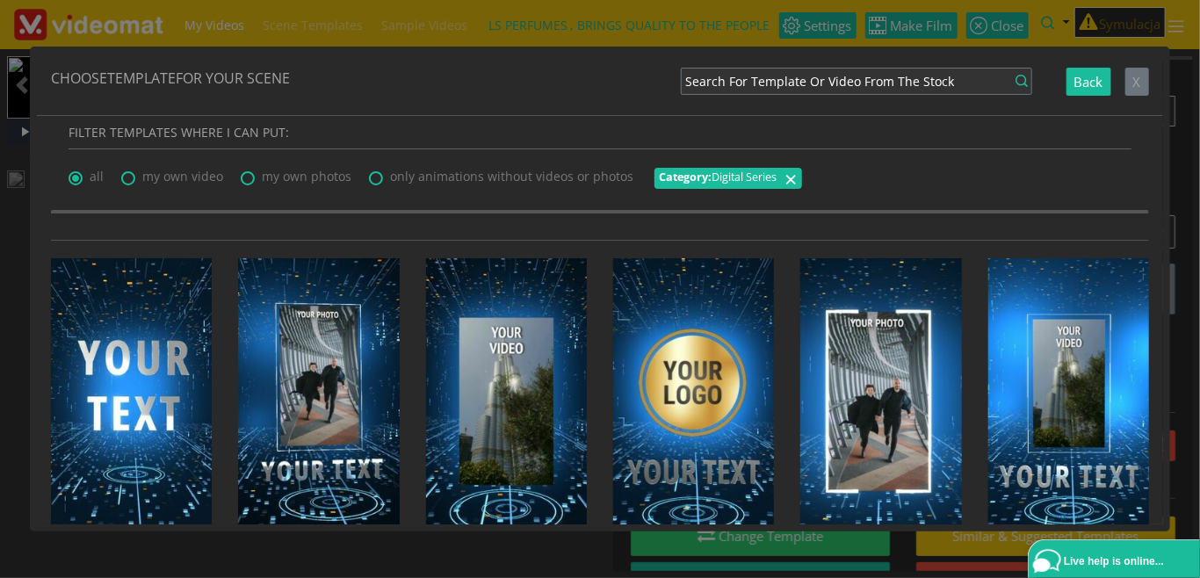
scroll to position [0, 0]
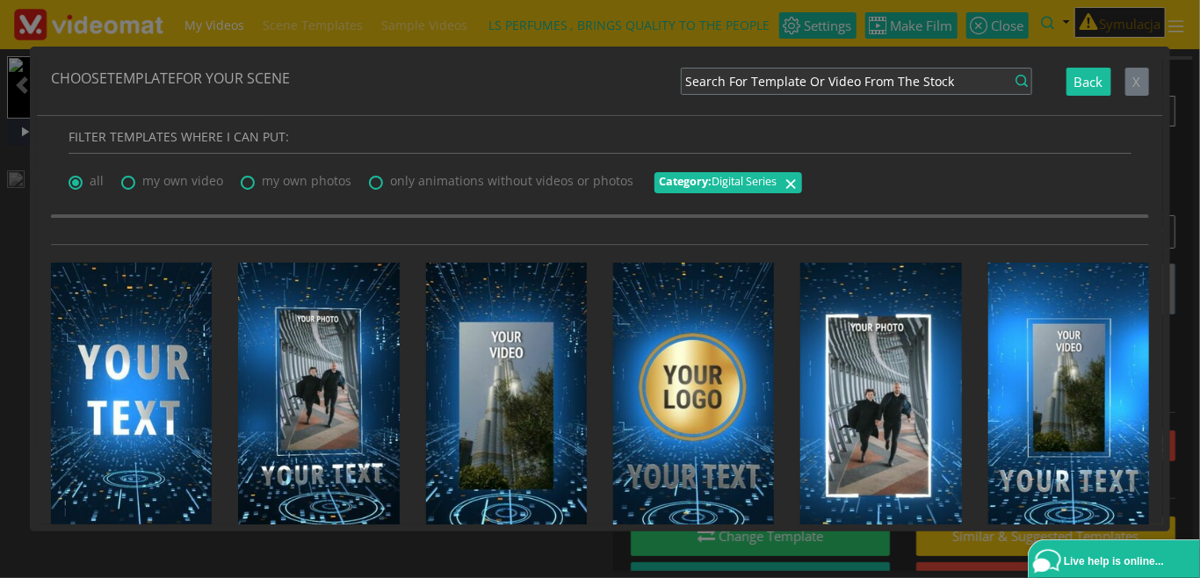
click at [300, 183] on span "my own photos" at bounding box center [307, 180] width 90 height 17
click at [252, 183] on input "my own photos" at bounding box center [246, 176] width 11 height 11
radio input "true"
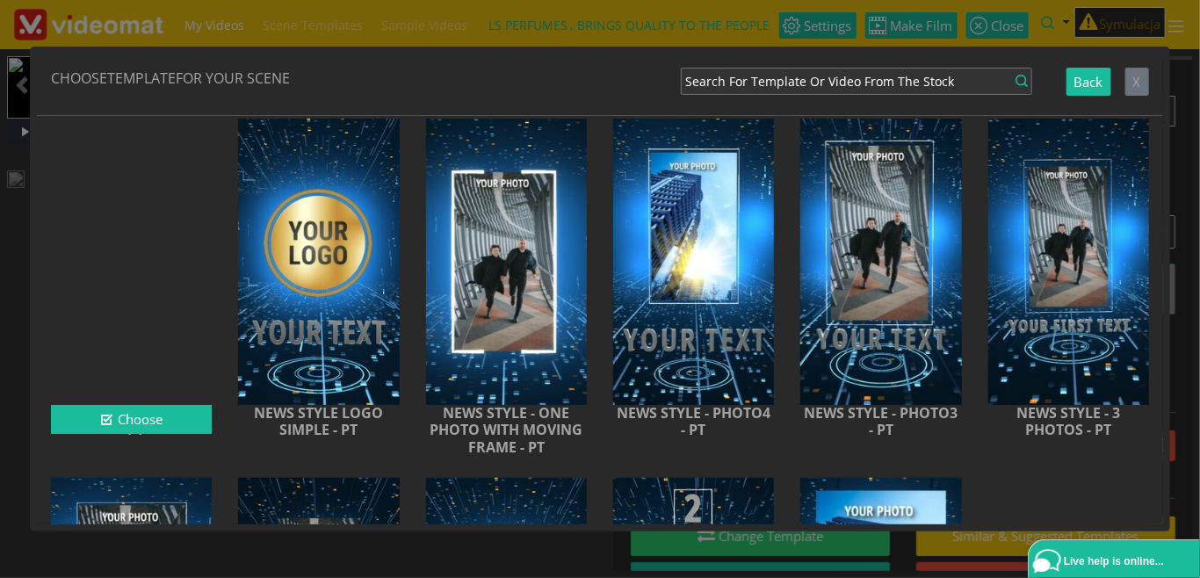
scroll to position [202, 0]
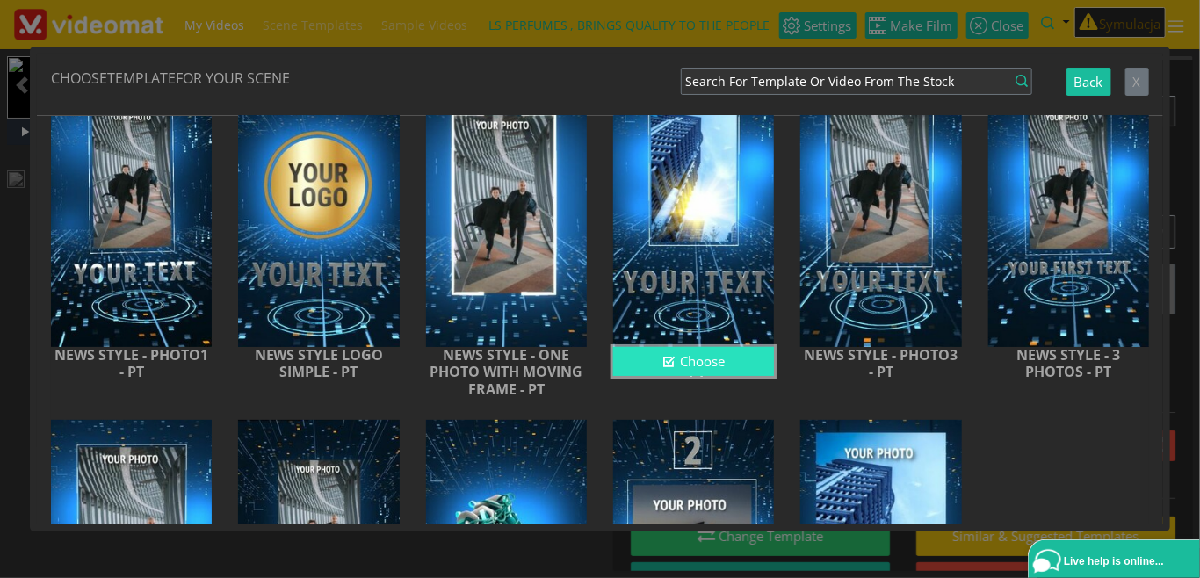
click at [670, 363] on icon "button" at bounding box center [668, 361] width 13 height 13
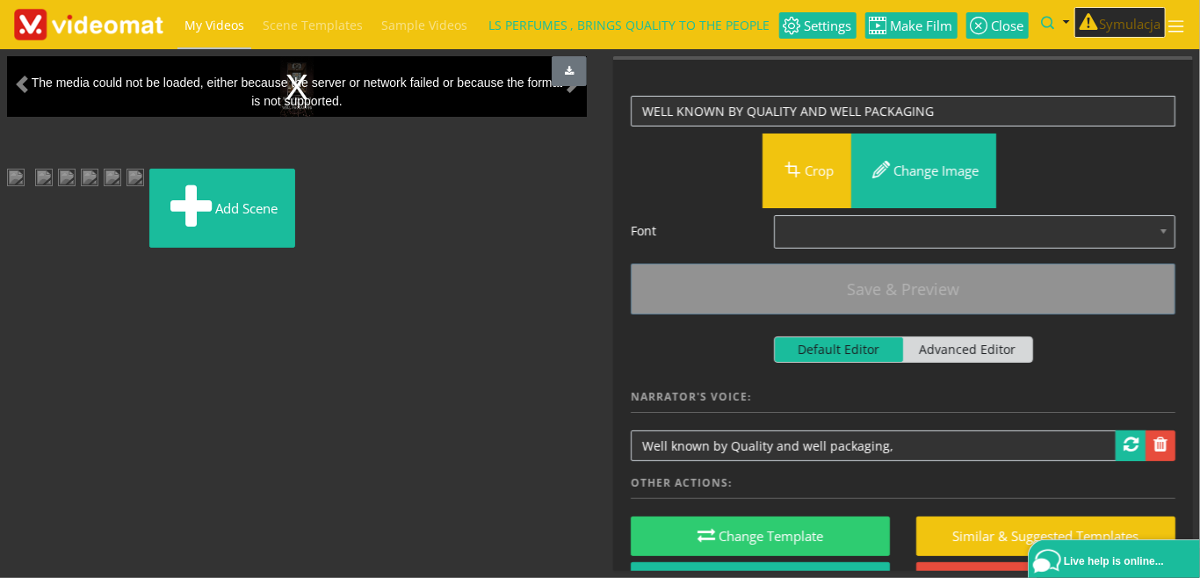
scroll to position [91, 0]
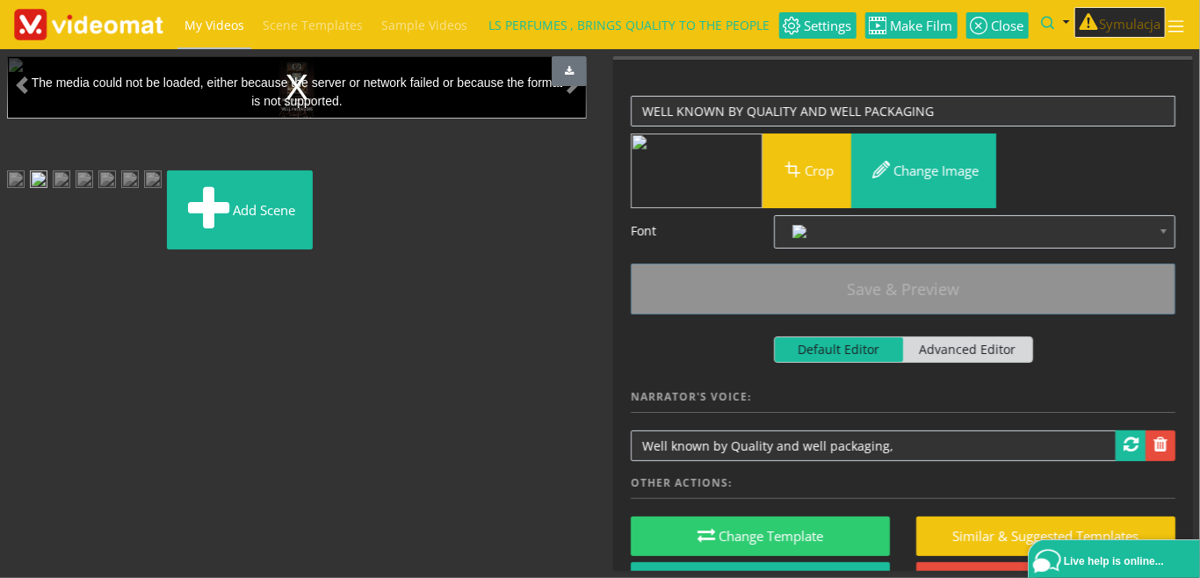
click at [70, 202] on img at bounding box center [62, 186] width 18 height 32
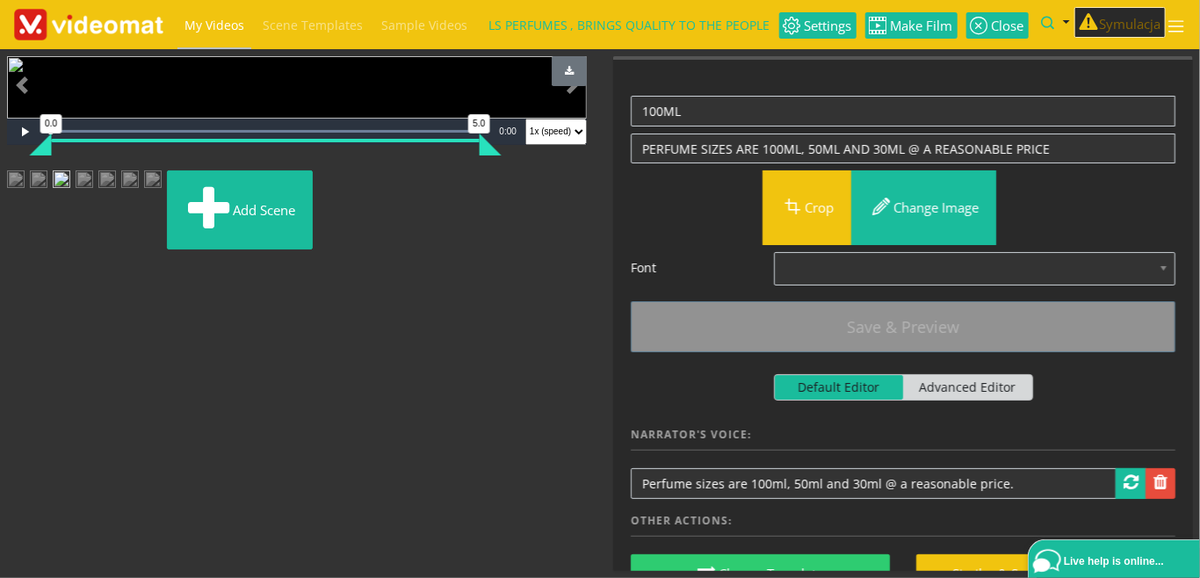
scroll to position [202, 0]
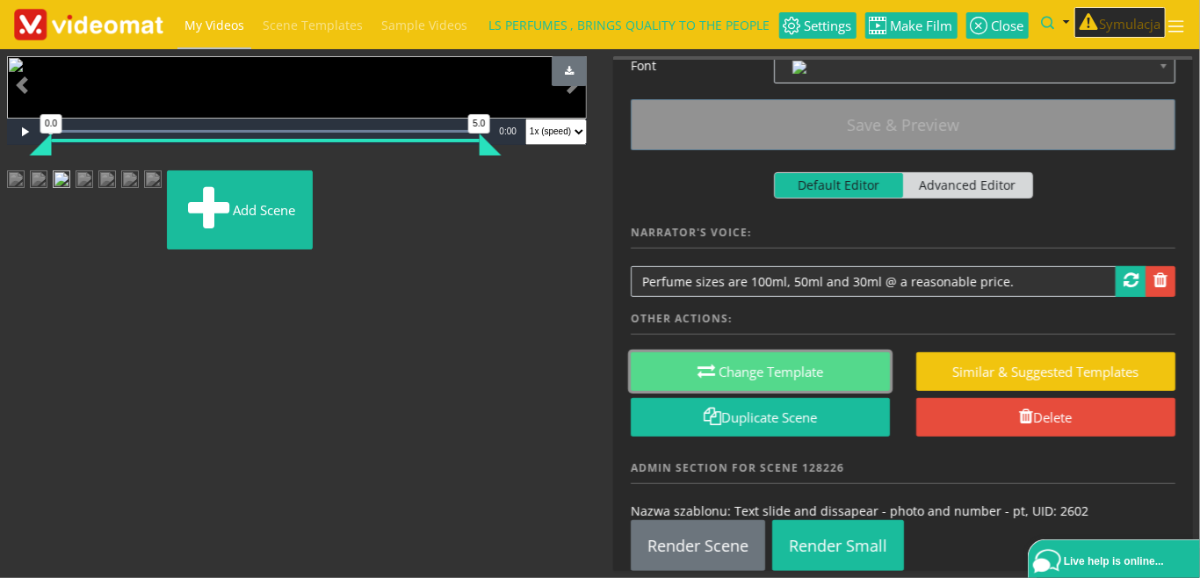
click at [755, 378] on button "Change Template" at bounding box center [760, 372] width 259 height 40
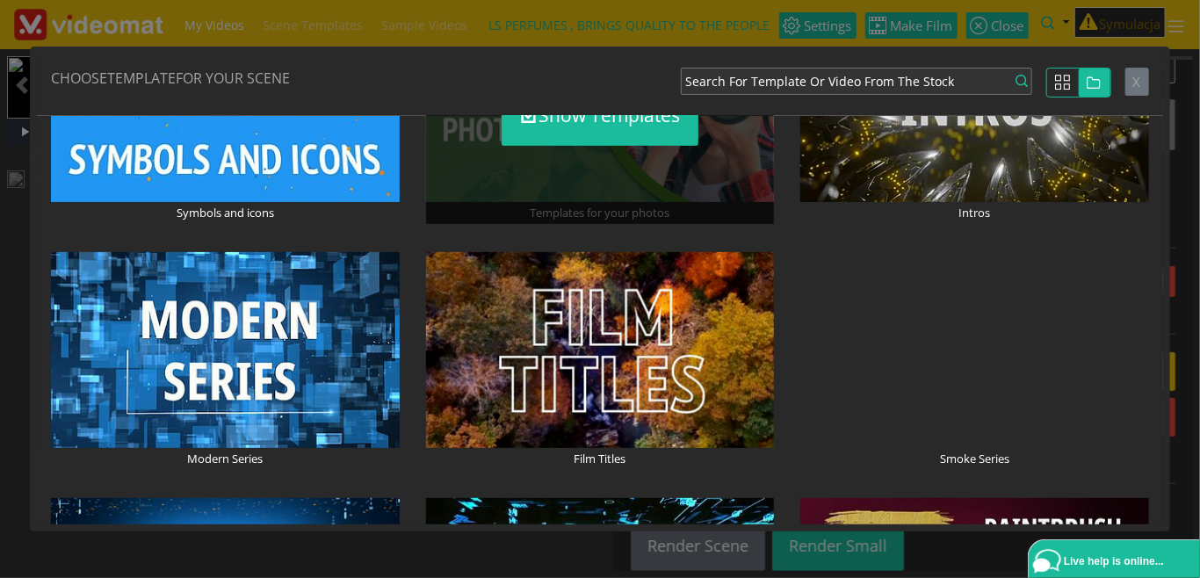
scroll to position [607, 0]
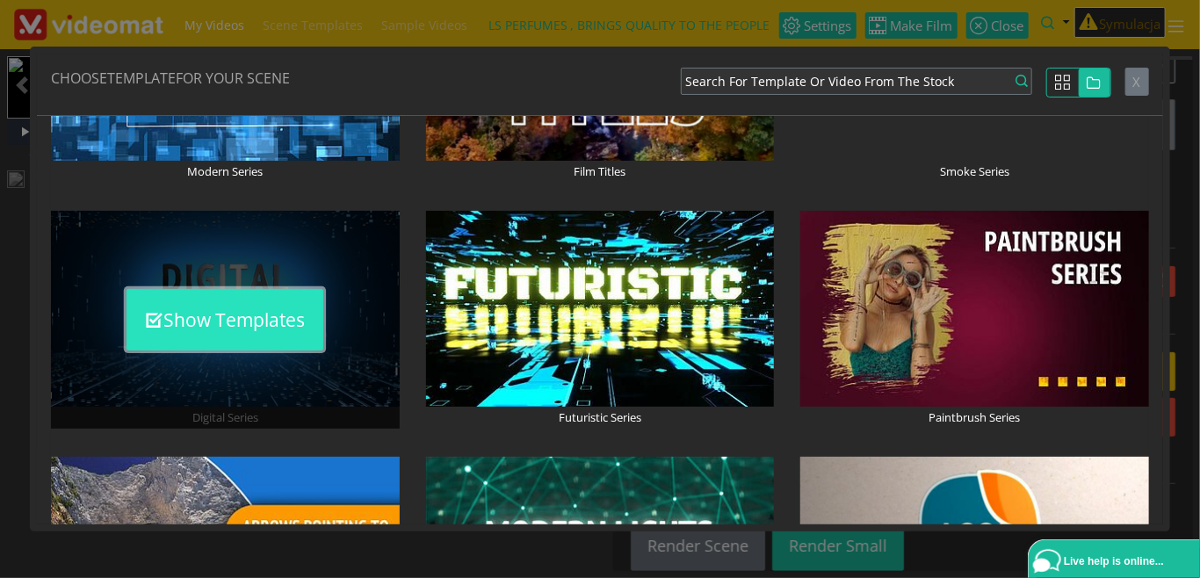
click at [248, 315] on button "Show Templates" at bounding box center [224, 319] width 197 height 61
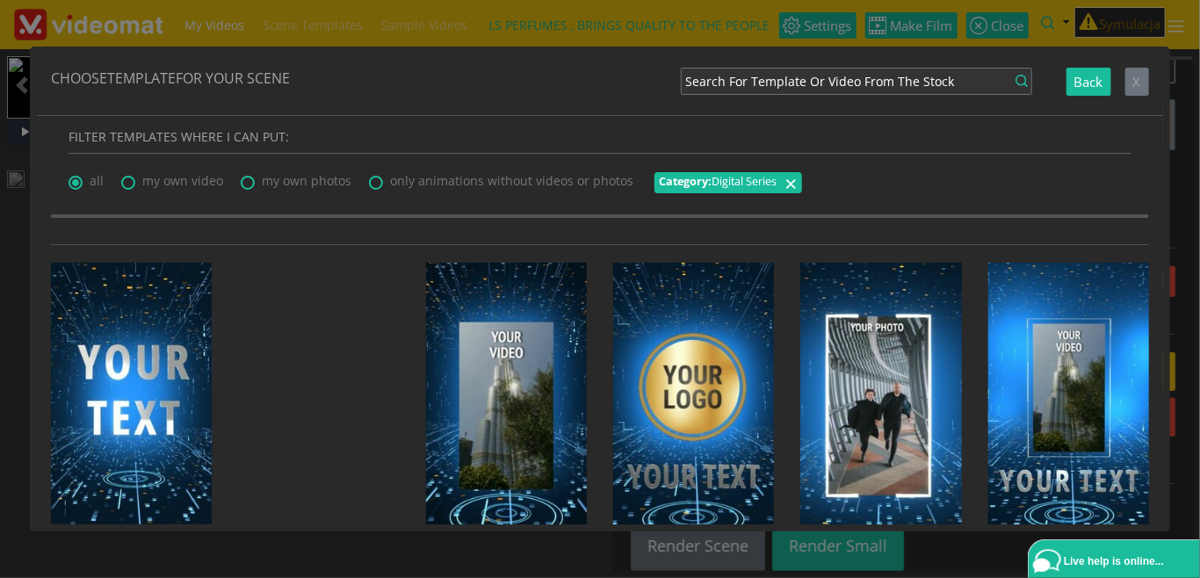
scroll to position [202, 0]
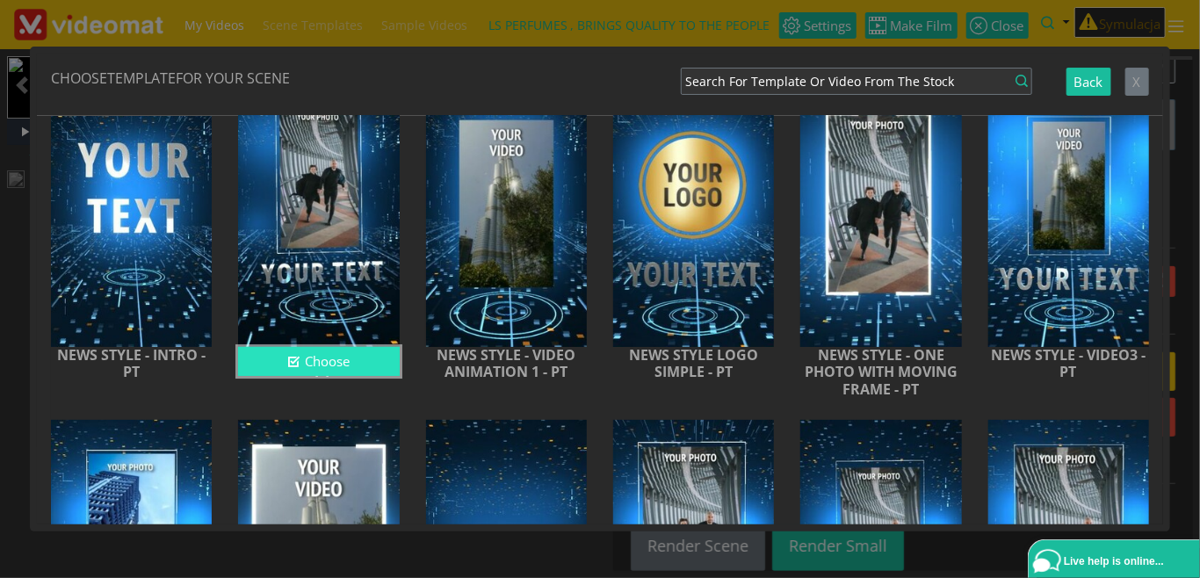
click at [307, 364] on button "Choose" at bounding box center [318, 361] width 161 height 29
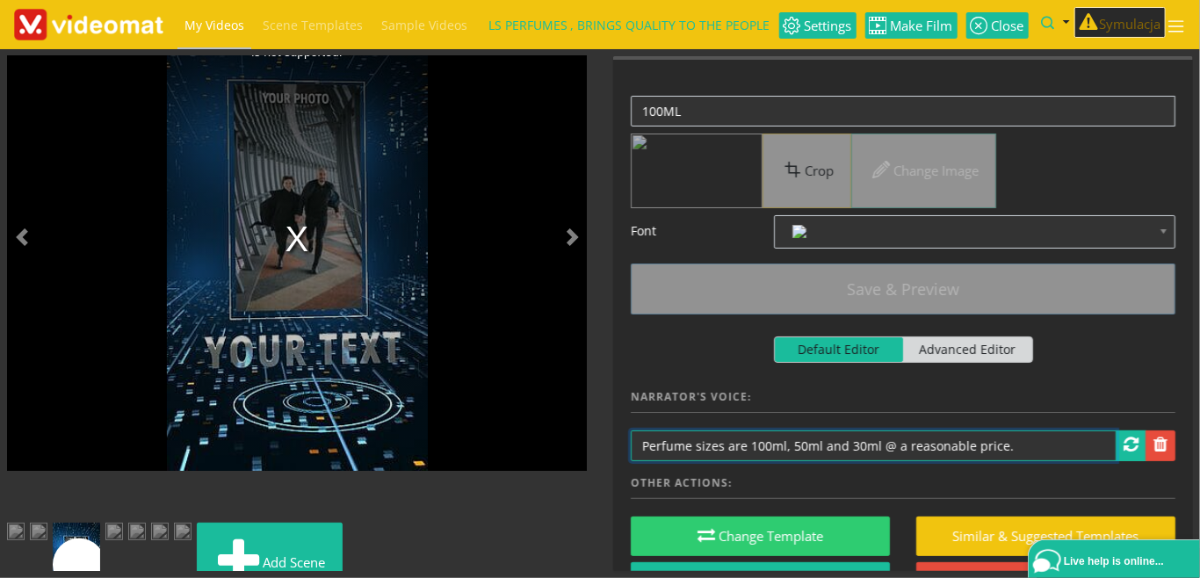
drag, startPoint x: 1017, startPoint y: 444, endPoint x: 628, endPoint y: 433, distance: 389.3
click at [631, 432] on input "Perfume sizes are 100ml, 50ml and 30ml @ a reasonable price." at bounding box center [874, 445] width 486 height 31
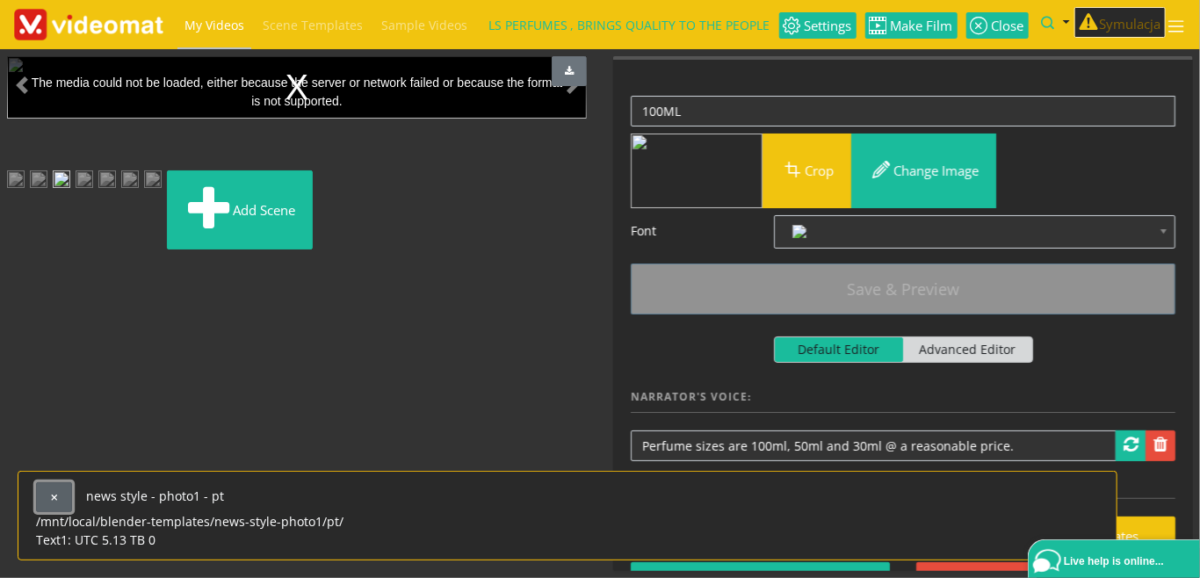
click at [47, 494] on button "button" at bounding box center [54, 497] width 36 height 30
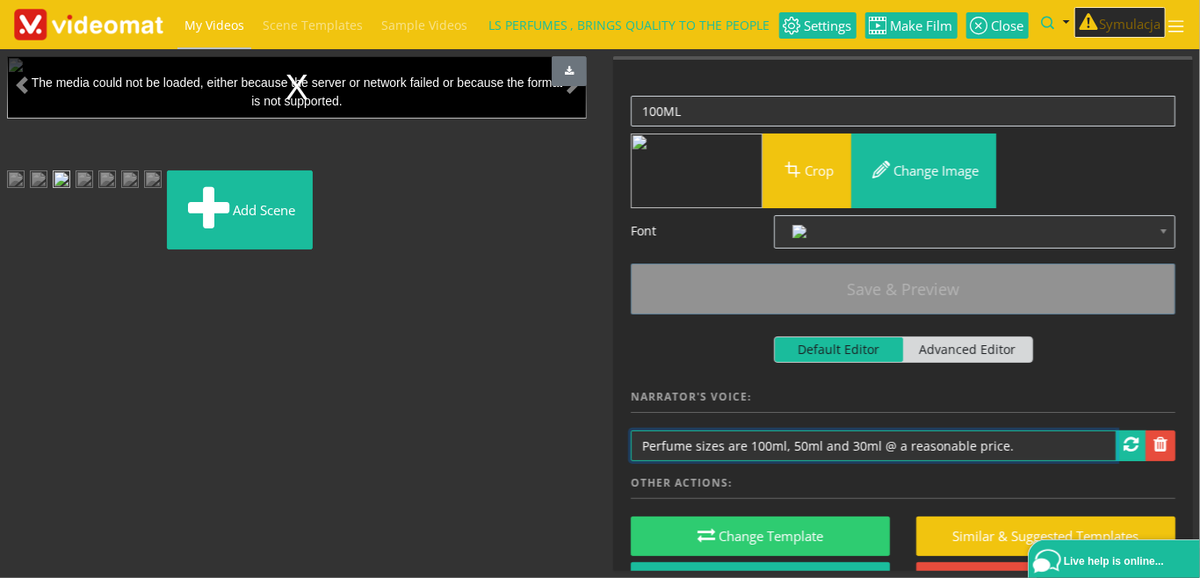
drag, startPoint x: 1019, startPoint y: 447, endPoint x: 550, endPoint y: 437, distance: 469.2
click at [631, 437] on input "Perfume sizes are 100ml, 50ml and 30ml @ a reasonable price." at bounding box center [874, 445] width 486 height 31
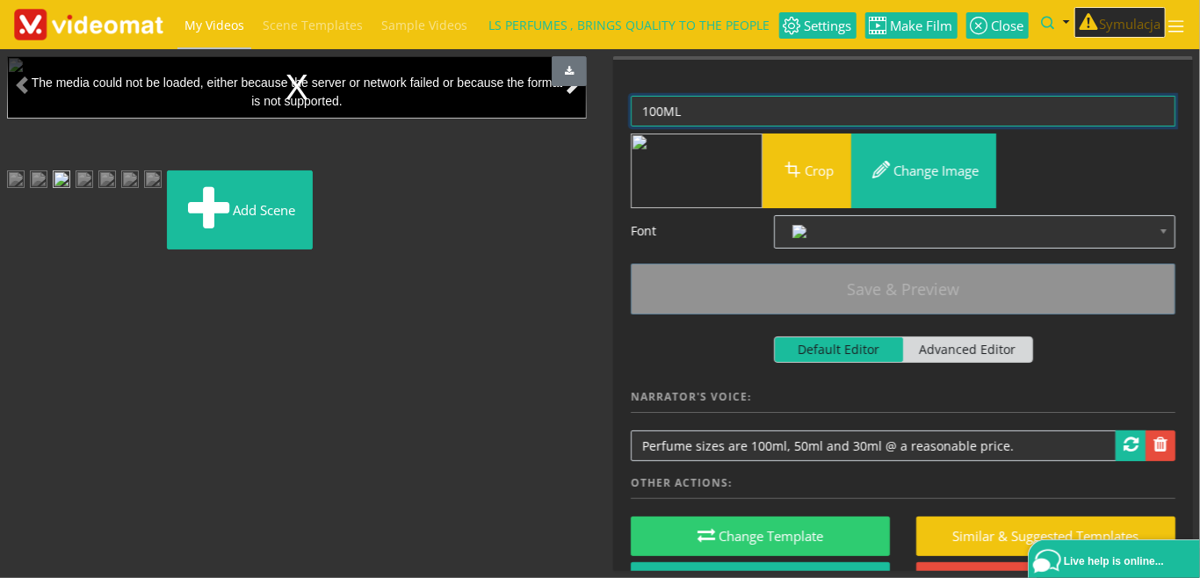
drag, startPoint x: 707, startPoint y: 104, endPoint x: 566, endPoint y: 113, distance: 141.8
click at [631, 107] on textarea "100ML" at bounding box center [903, 111] width 545 height 31
paste textarea "Perfume sizes are 100ml, 50ml and 30ml @ a reasonable price."
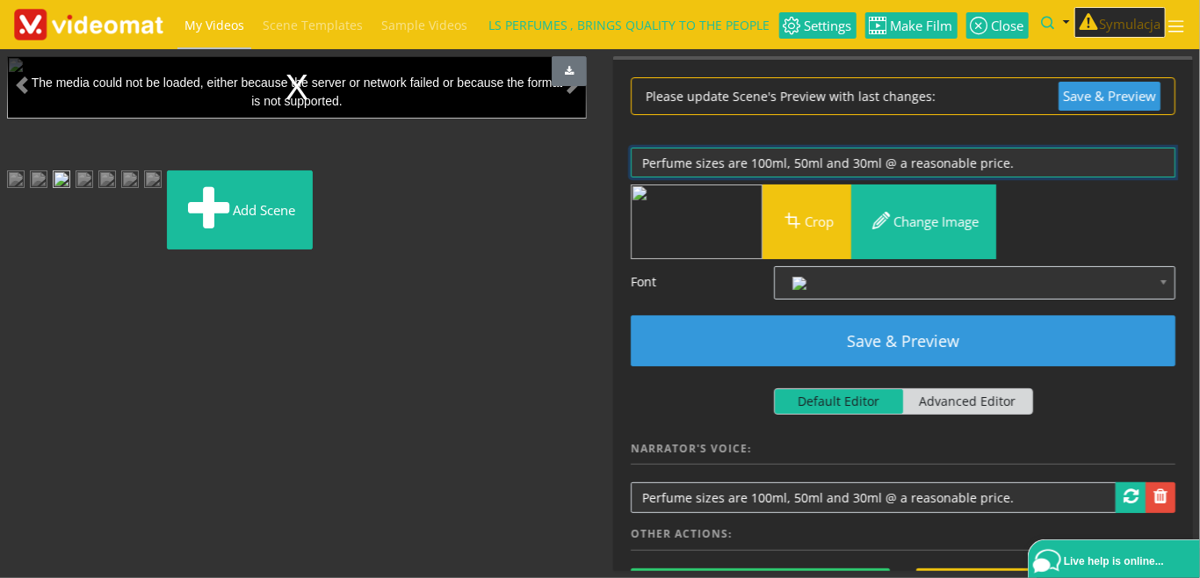
drag, startPoint x: 890, startPoint y: 160, endPoint x: 881, endPoint y: 162, distance: 9.0
click at [881, 162] on textarea "100ML" at bounding box center [903, 163] width 545 height 31
click at [1023, 165] on textarea "100ML" at bounding box center [903, 163] width 545 height 31
drag, startPoint x: 998, startPoint y: 159, endPoint x: 561, endPoint y: 152, distance: 436.6
click at [631, 152] on textarea "100ML" at bounding box center [903, 163] width 545 height 31
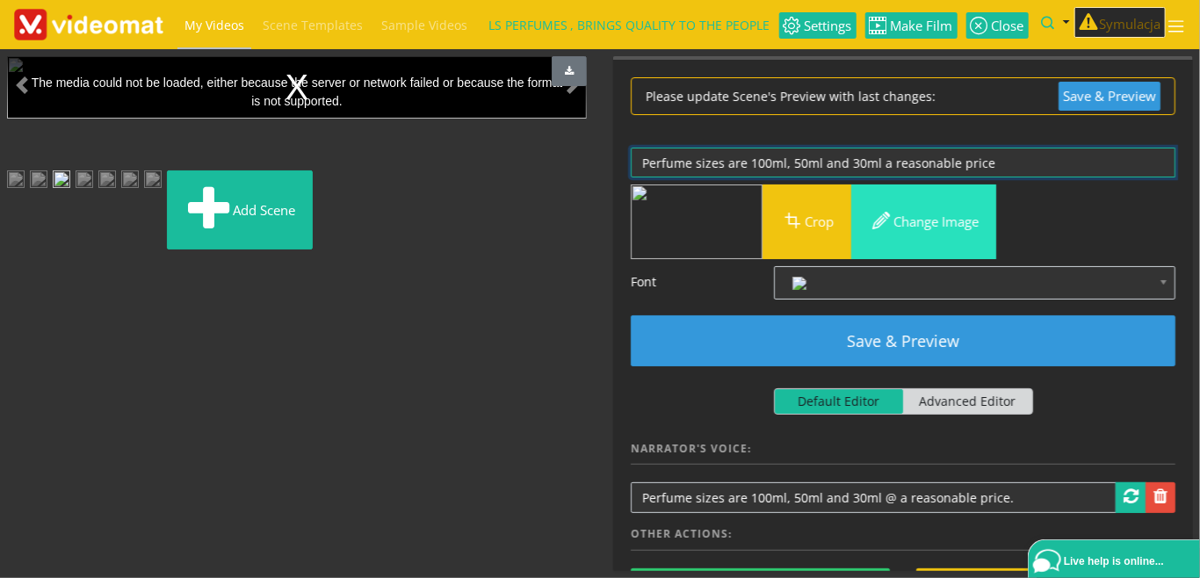
paste textarea "ERFUME SIZES ARE 100ML, 50ML AND 30ML A REASONABLE PRICE"
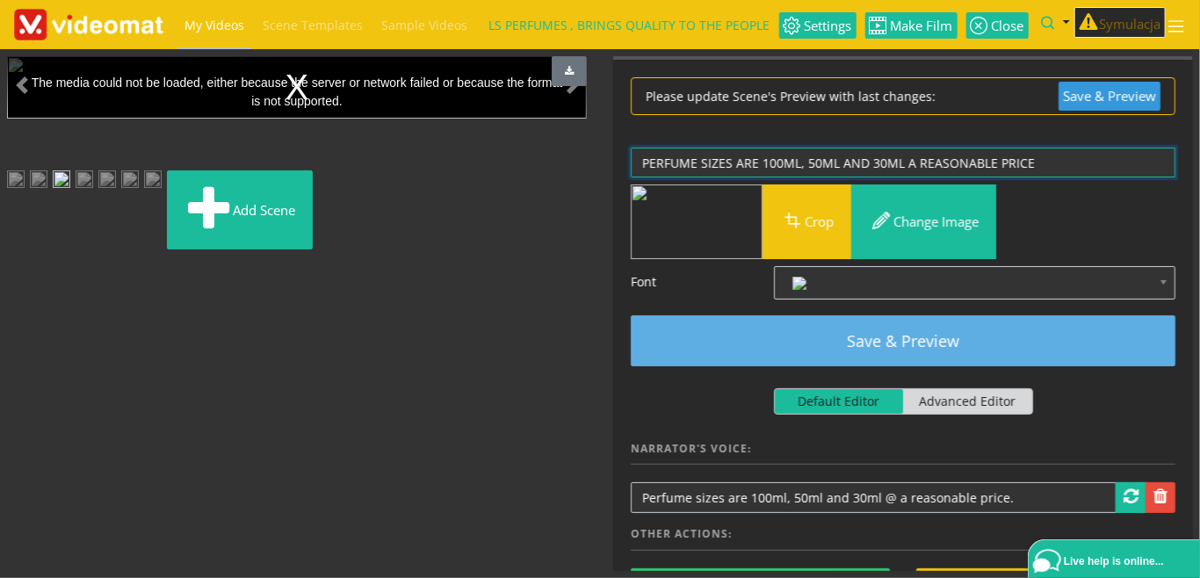
type textarea "PERFUME SIZES ARE 100ML, 50ML AND 30ML A REASONABLE PRICE"
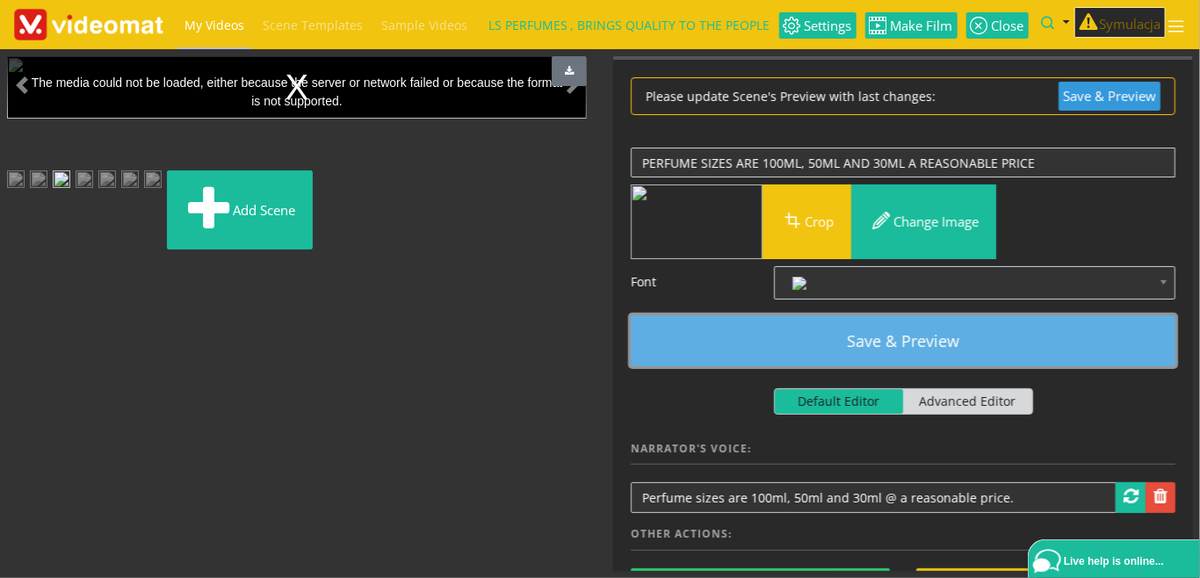
click at [913, 342] on button "Save & Preview" at bounding box center [903, 340] width 545 height 51
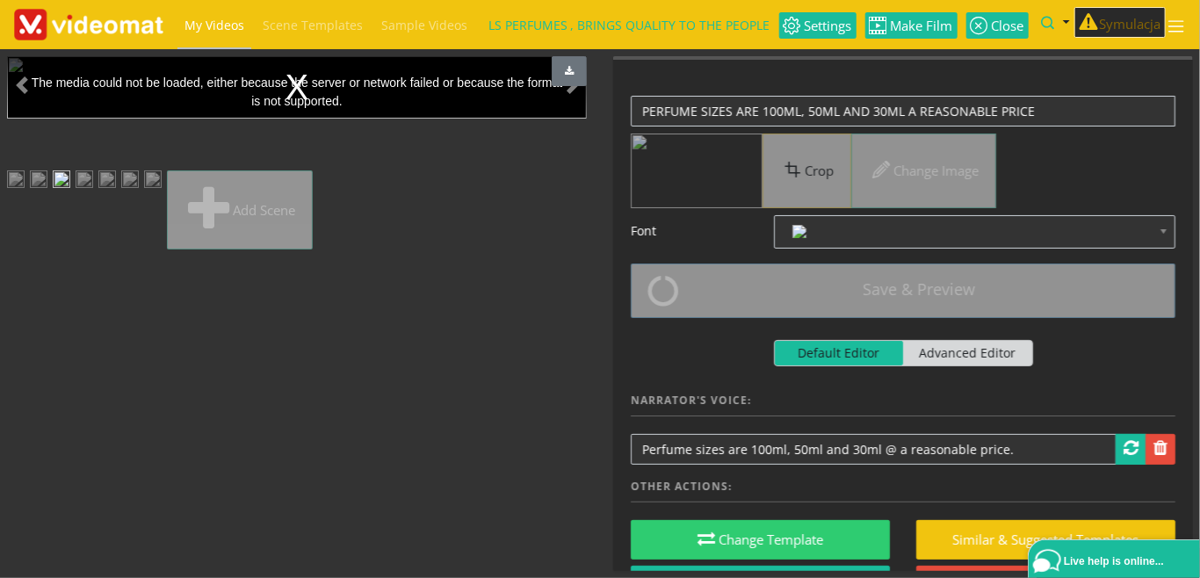
scroll to position [91, 0]
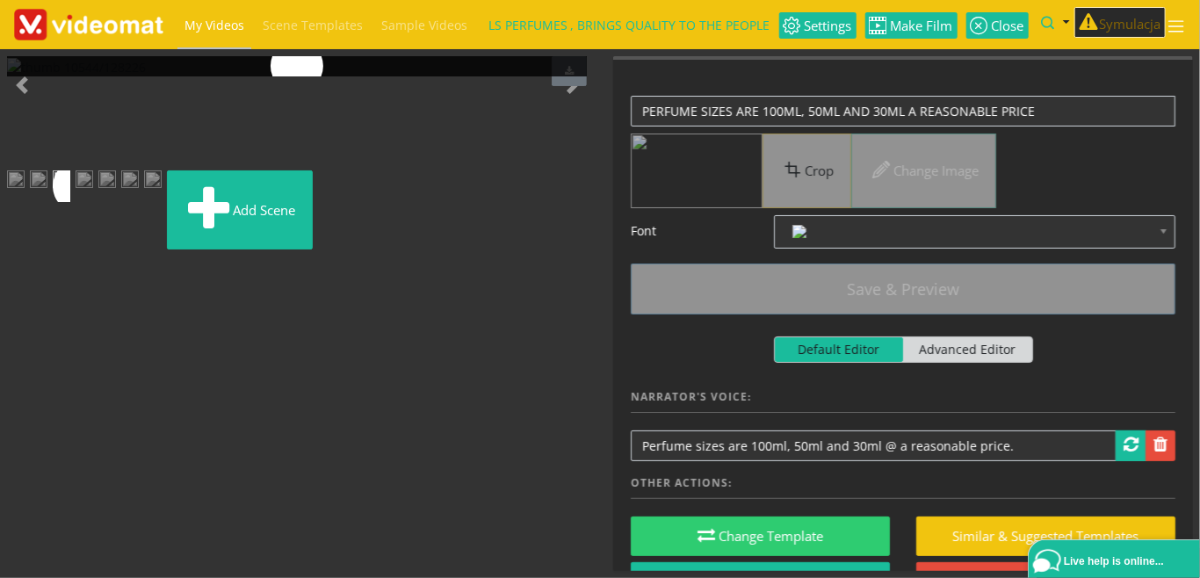
click at [93, 202] on img at bounding box center [85, 186] width 18 height 32
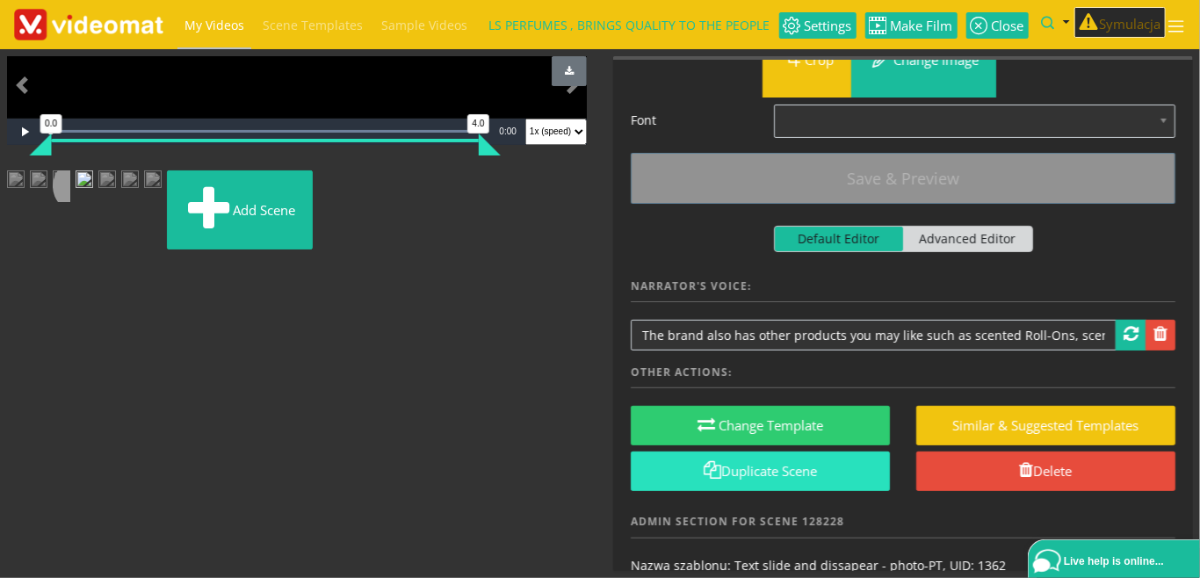
scroll to position [202, 0]
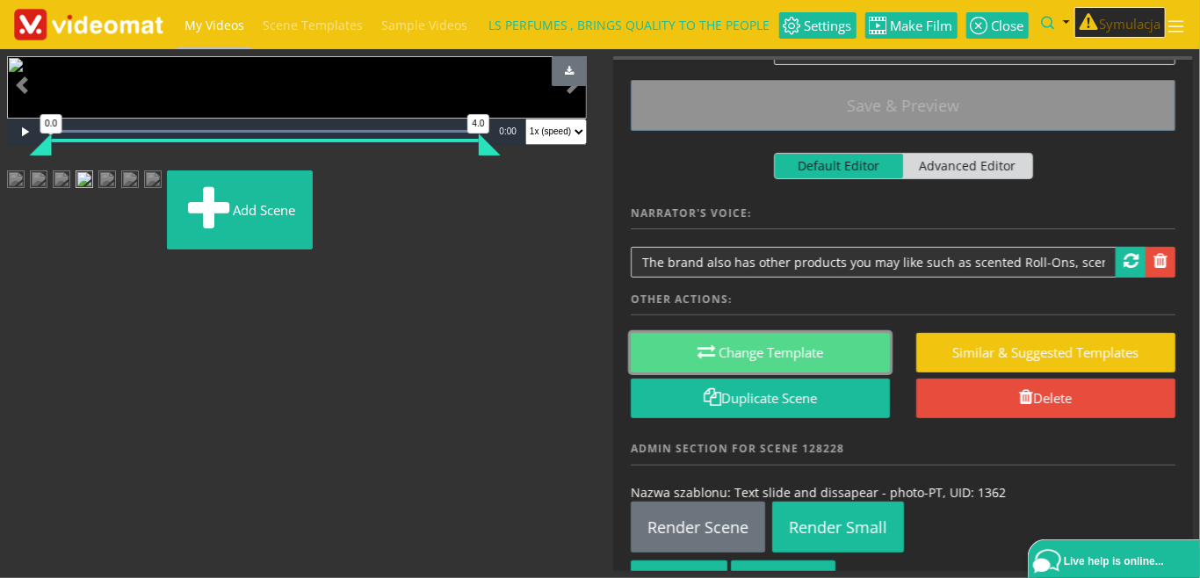
click at [771, 353] on button "Change Template" at bounding box center [760, 353] width 259 height 40
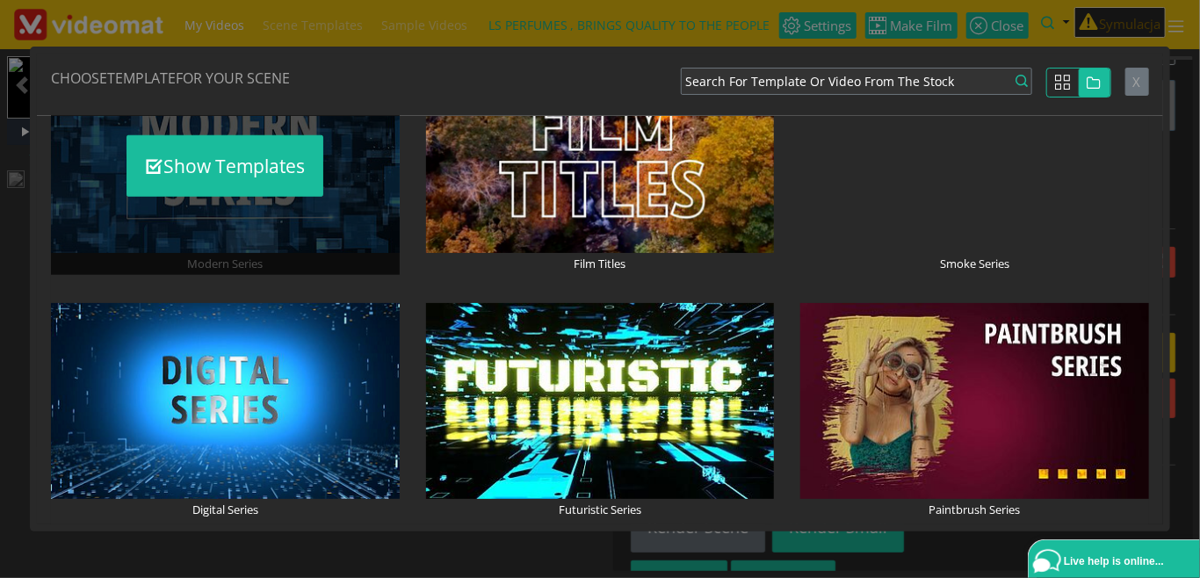
scroll to position [809, 0]
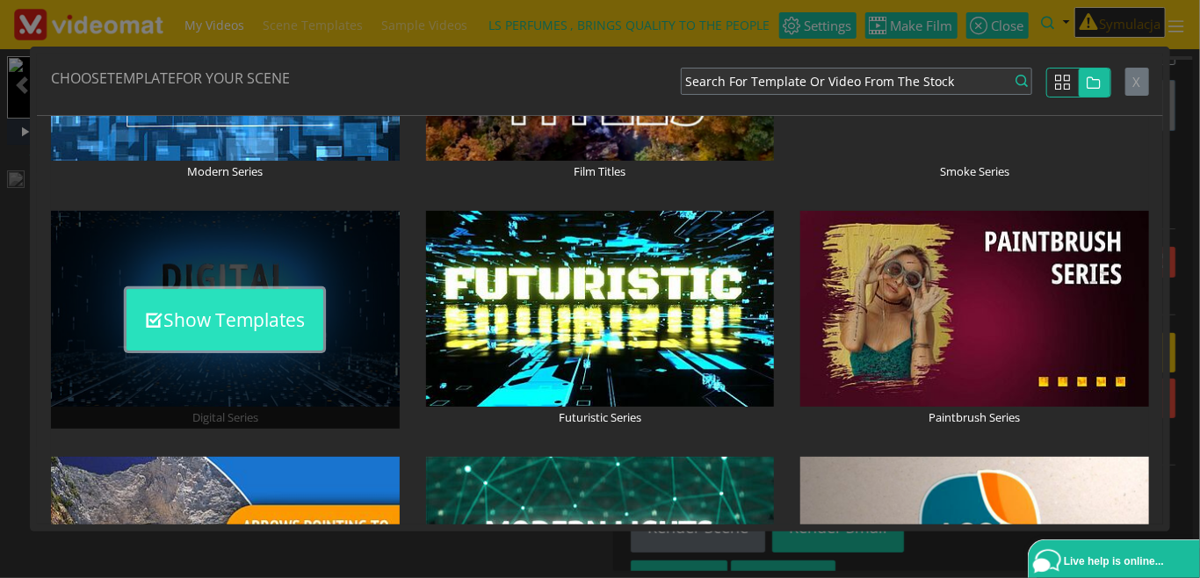
click at [232, 336] on button "Show Templates" at bounding box center [224, 319] width 197 height 61
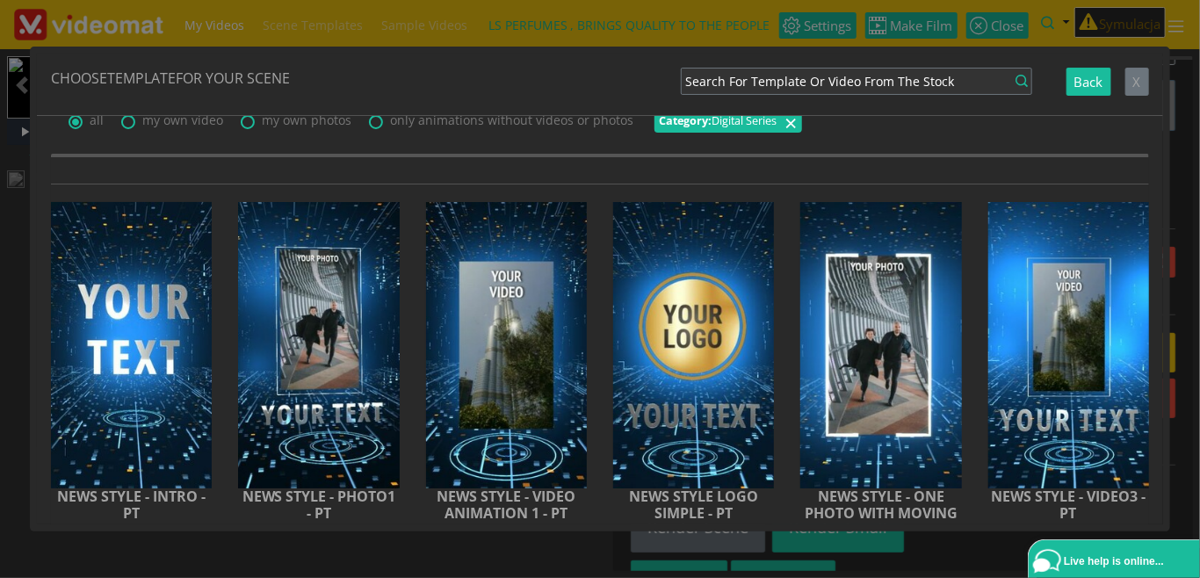
scroll to position [0, 0]
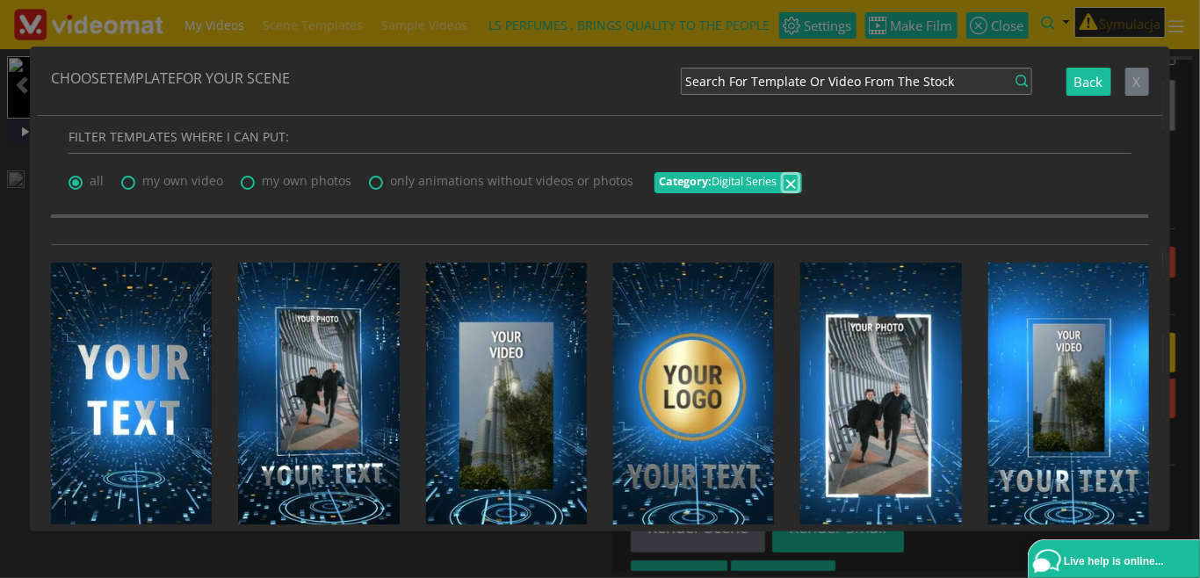
click at [790, 181] on span "×" at bounding box center [790, 183] width 12 height 30
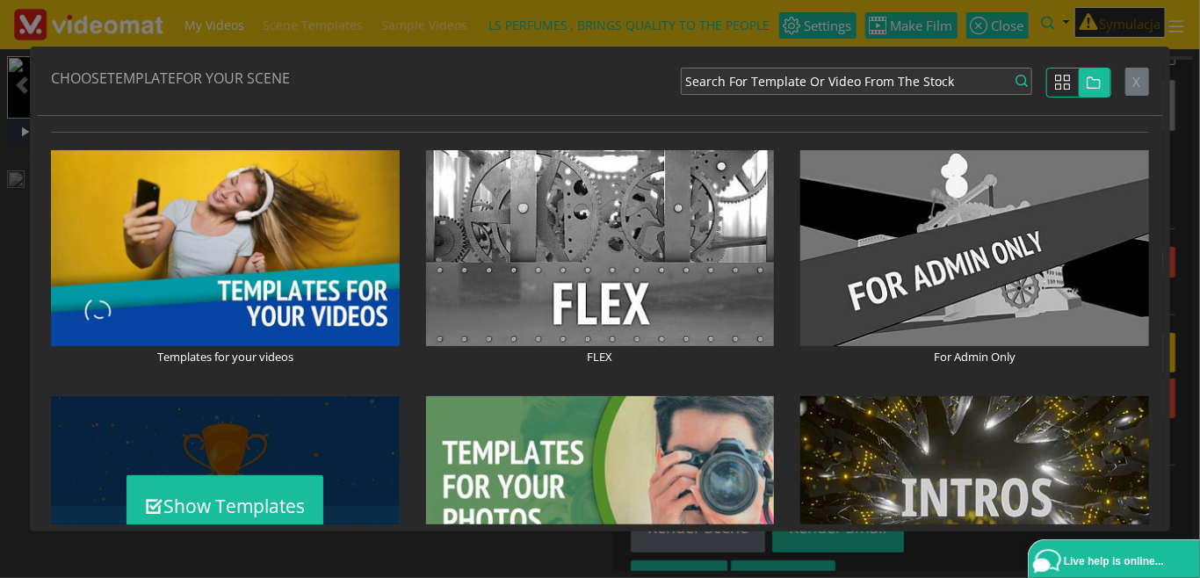
scroll to position [202, 0]
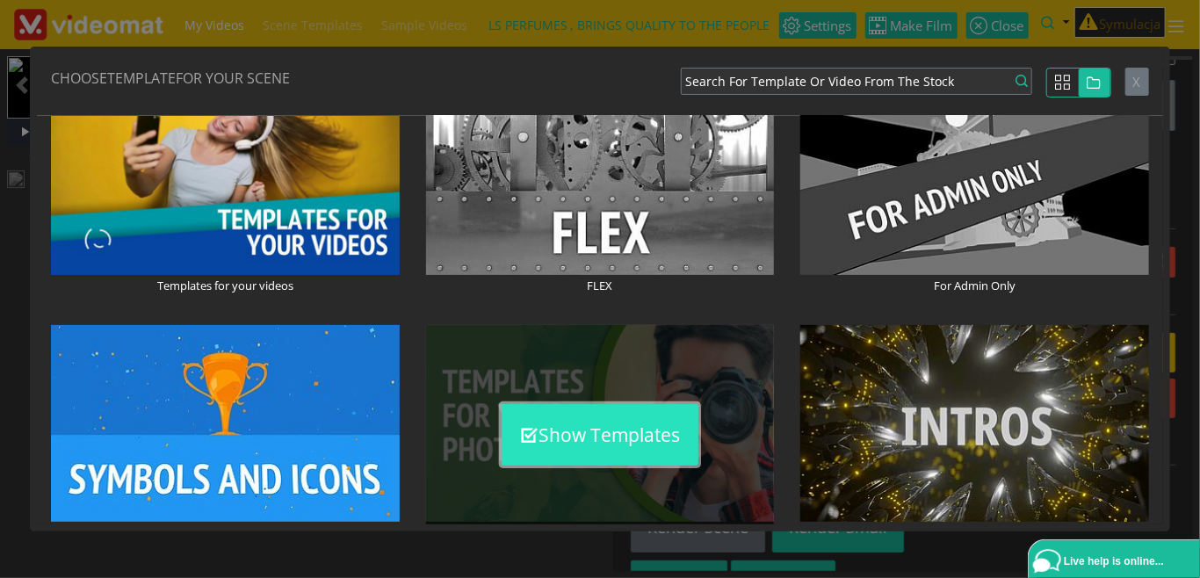
click at [604, 433] on button "Show Templates" at bounding box center [600, 434] width 197 height 61
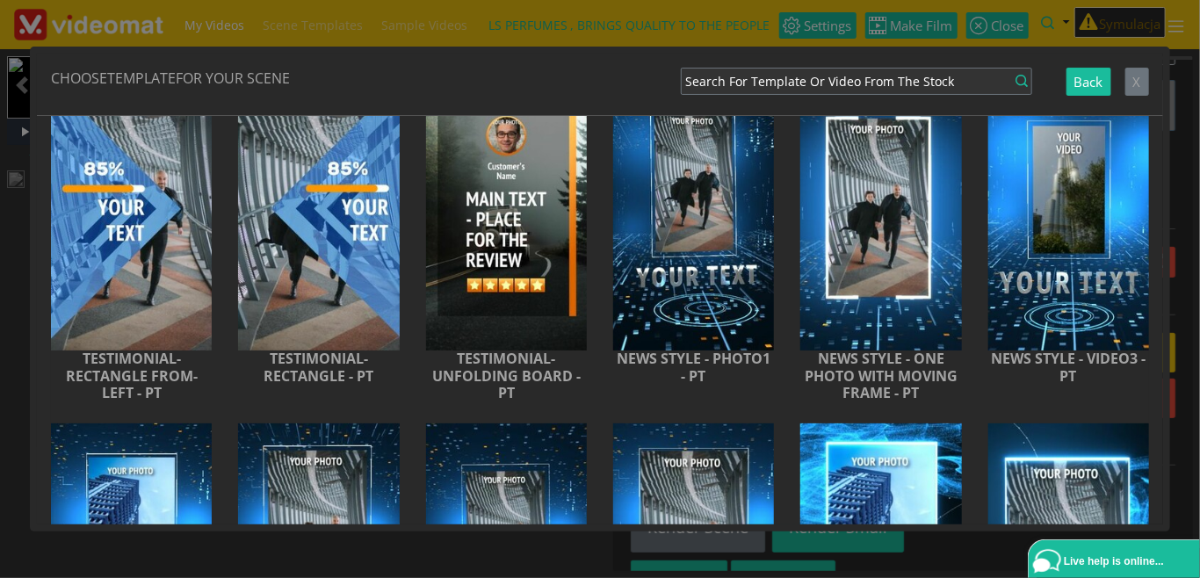
scroll to position [2631, 0]
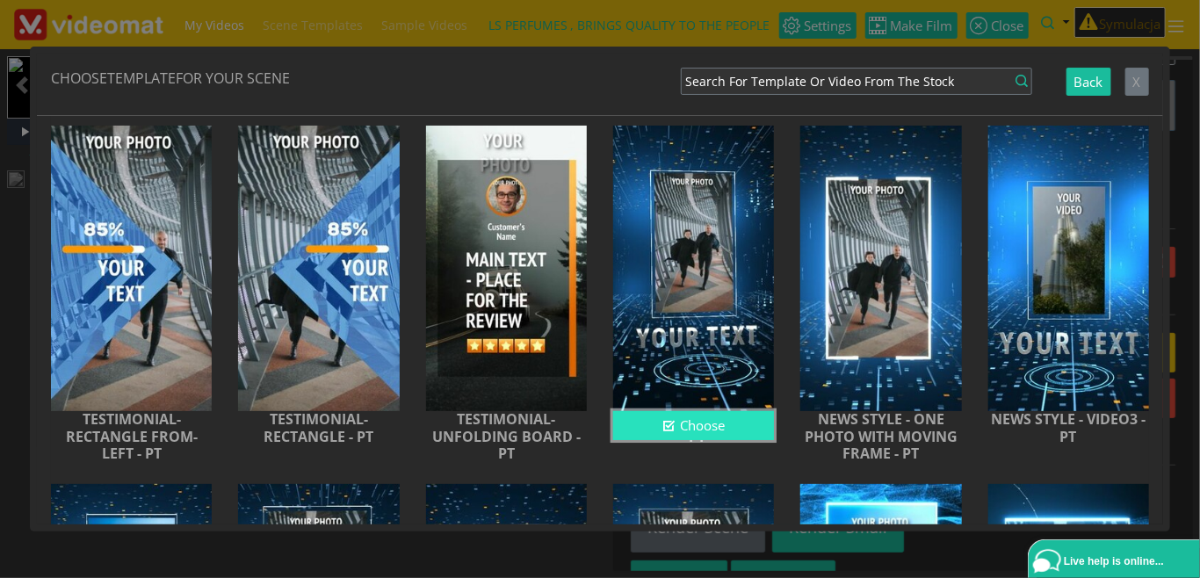
click at [728, 440] on button "Choose" at bounding box center [693, 425] width 161 height 29
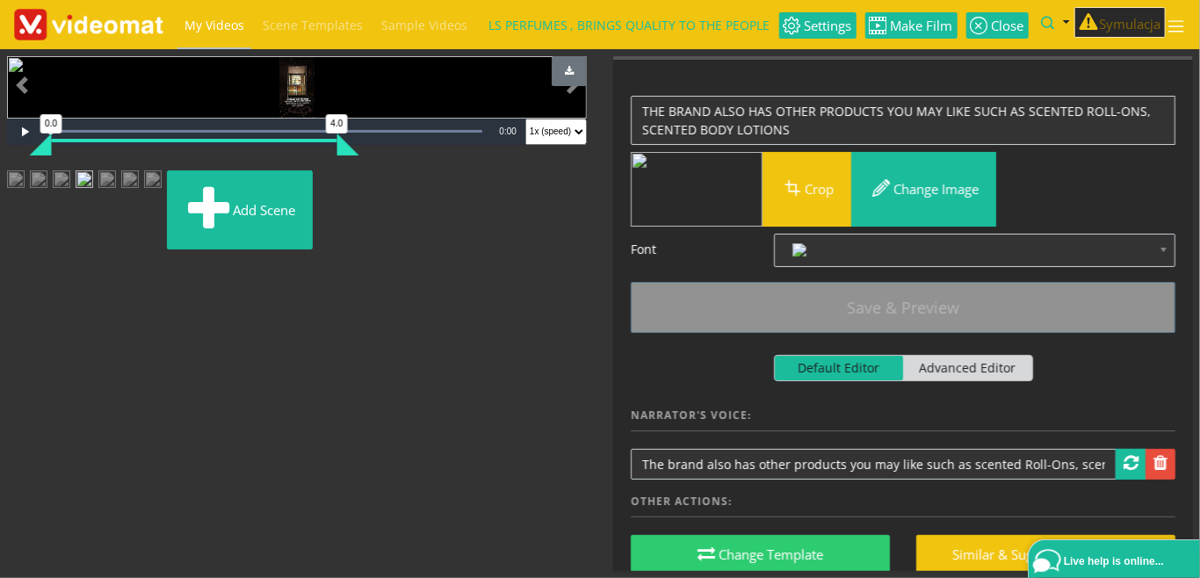
click at [116, 202] on img at bounding box center [107, 186] width 18 height 32
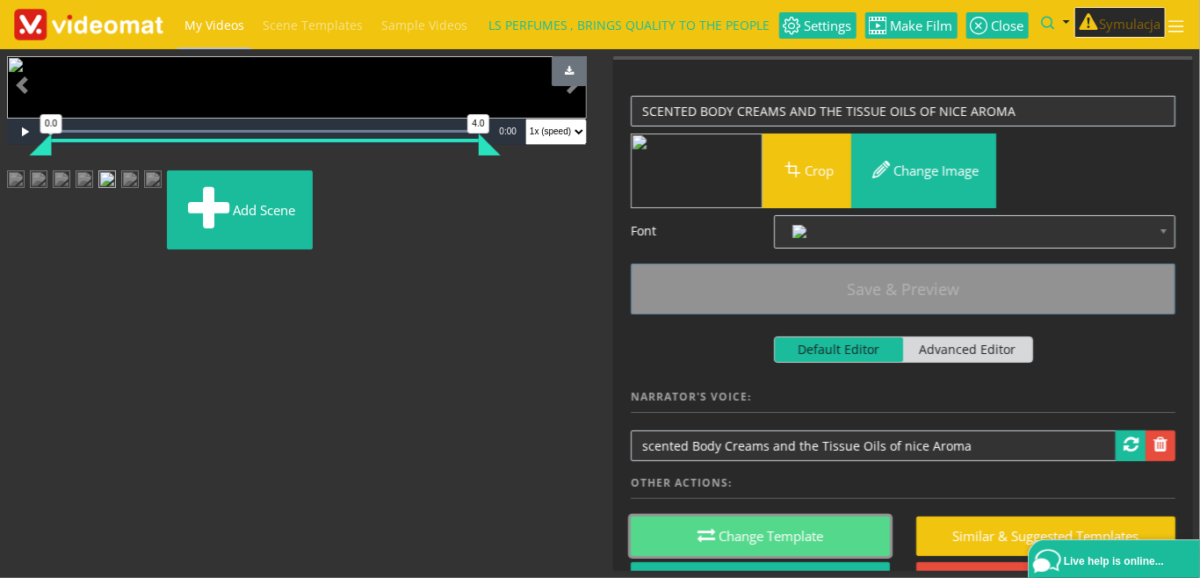
click at [751, 536] on button "Change Template" at bounding box center [760, 537] width 259 height 40
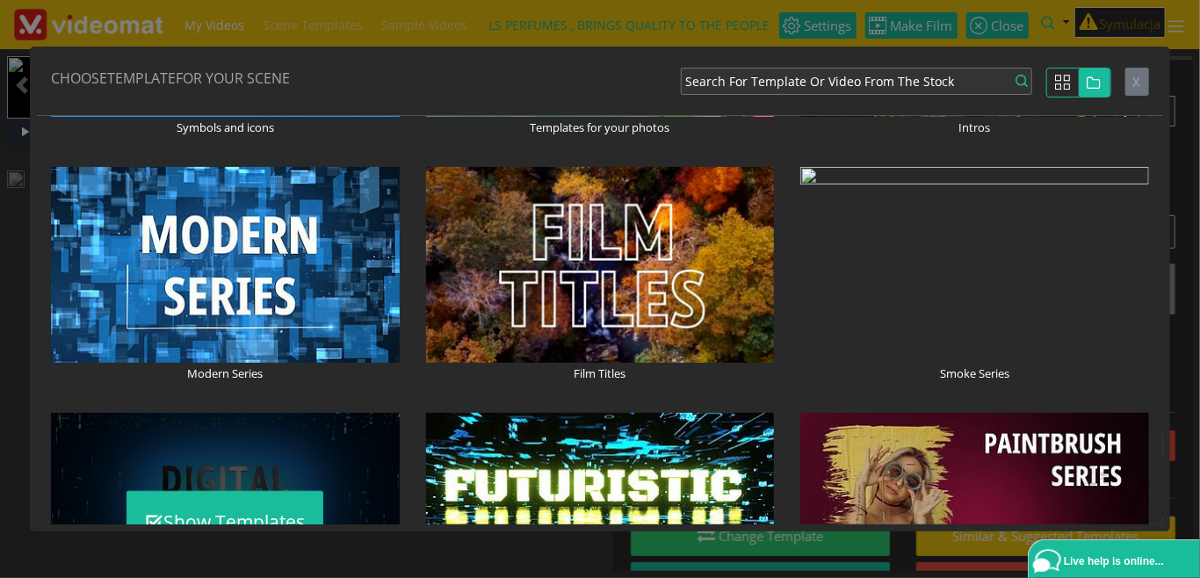
scroll to position [809, 0]
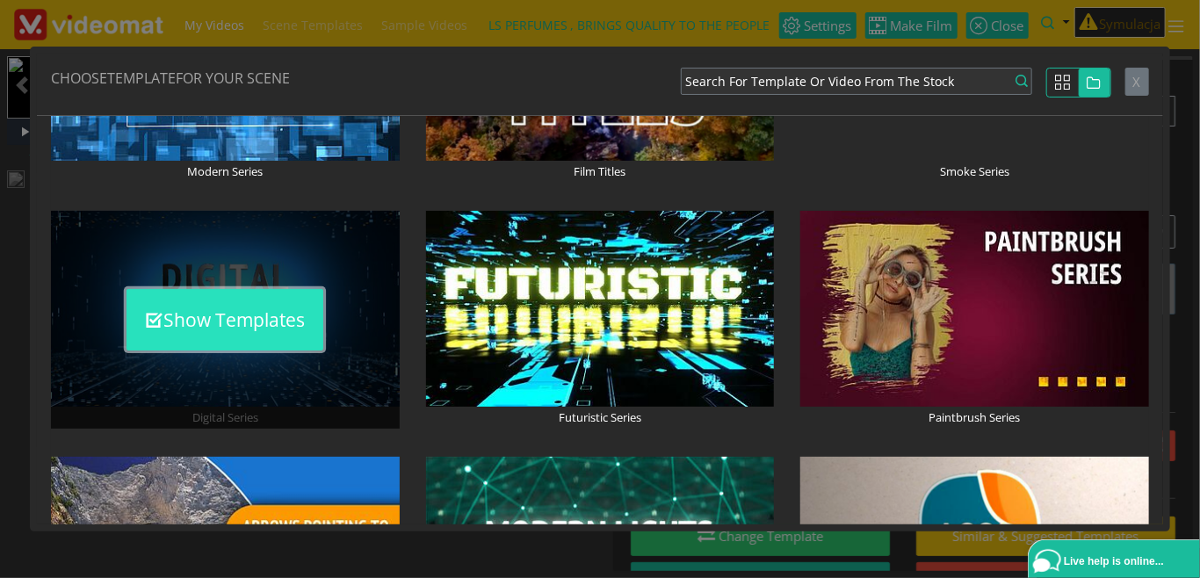
click at [240, 335] on button "Show Templates" at bounding box center [224, 319] width 197 height 61
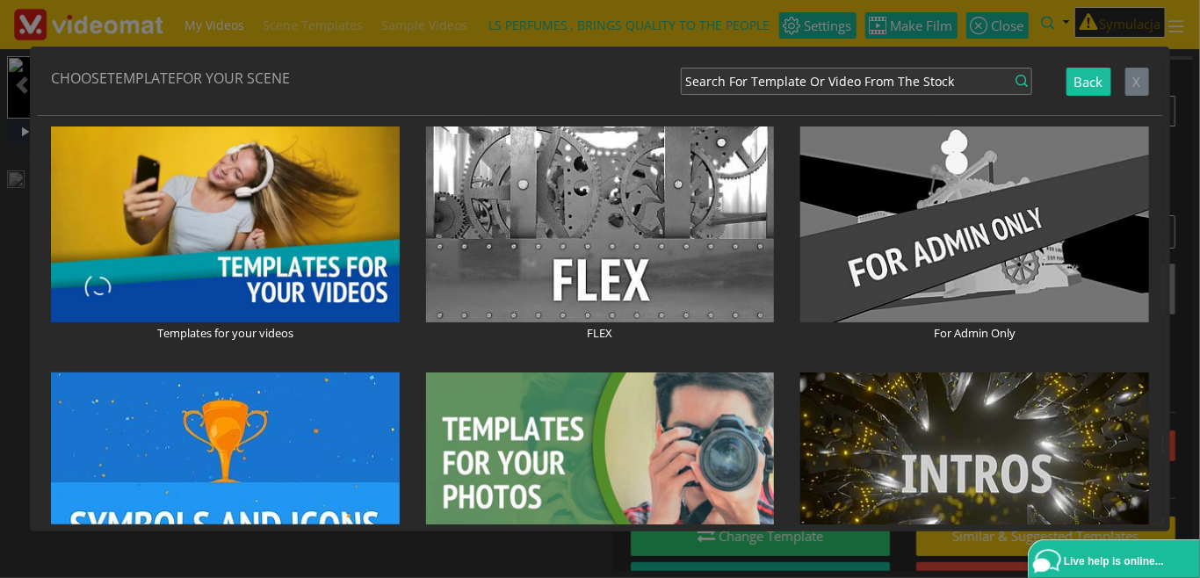
scroll to position [0, 0]
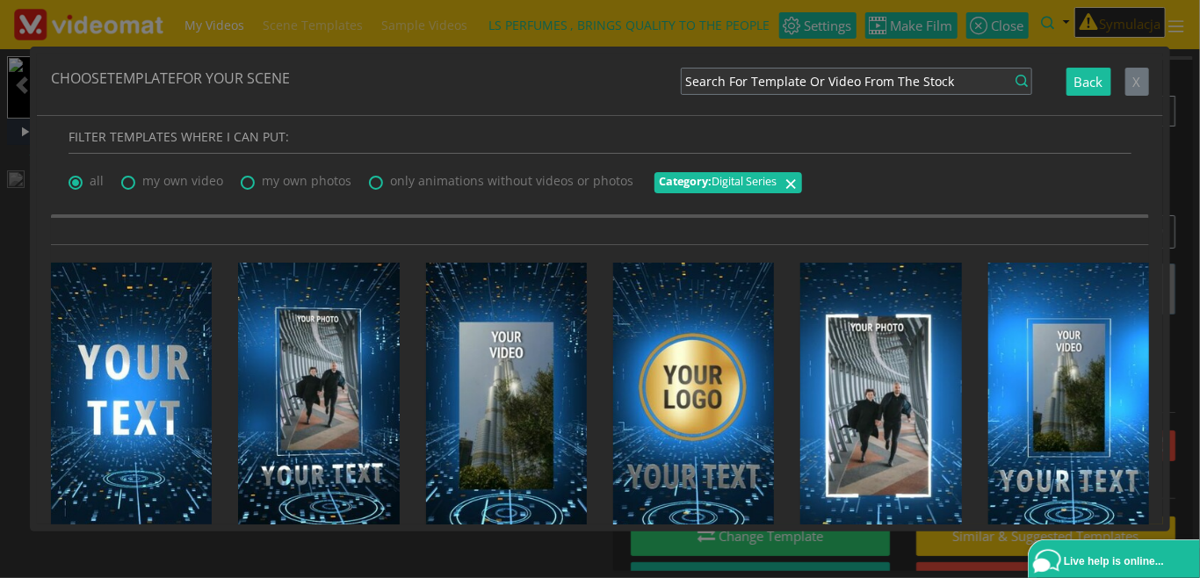
click at [303, 188] on span "my own photos" at bounding box center [307, 180] width 90 height 17
click at [252, 183] on input "my own photos" at bounding box center [246, 176] width 11 height 11
radio input "true"
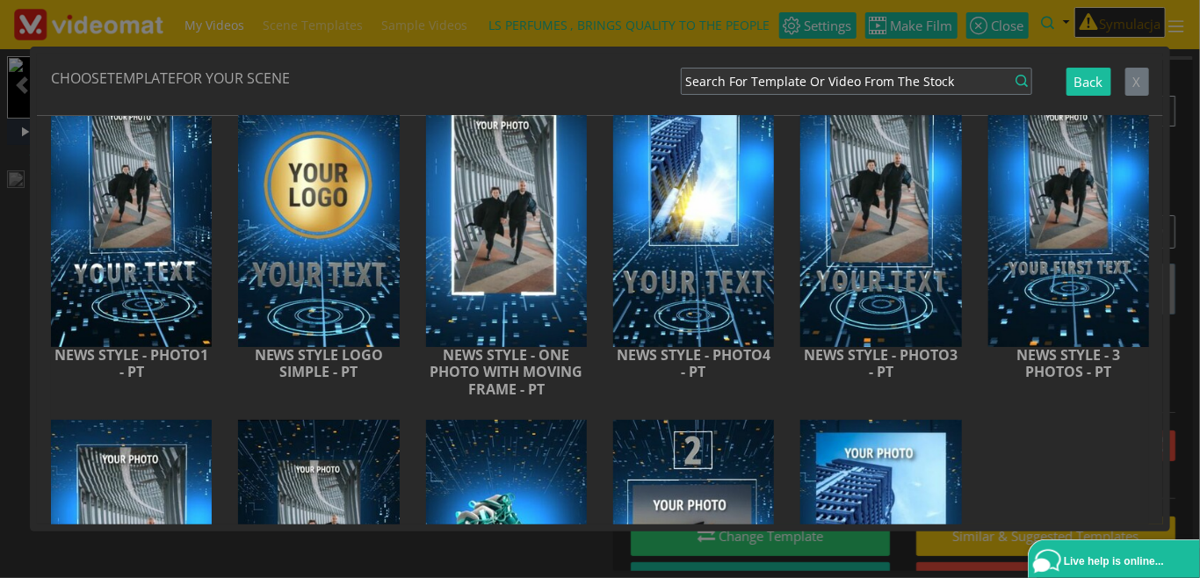
scroll to position [404, 0]
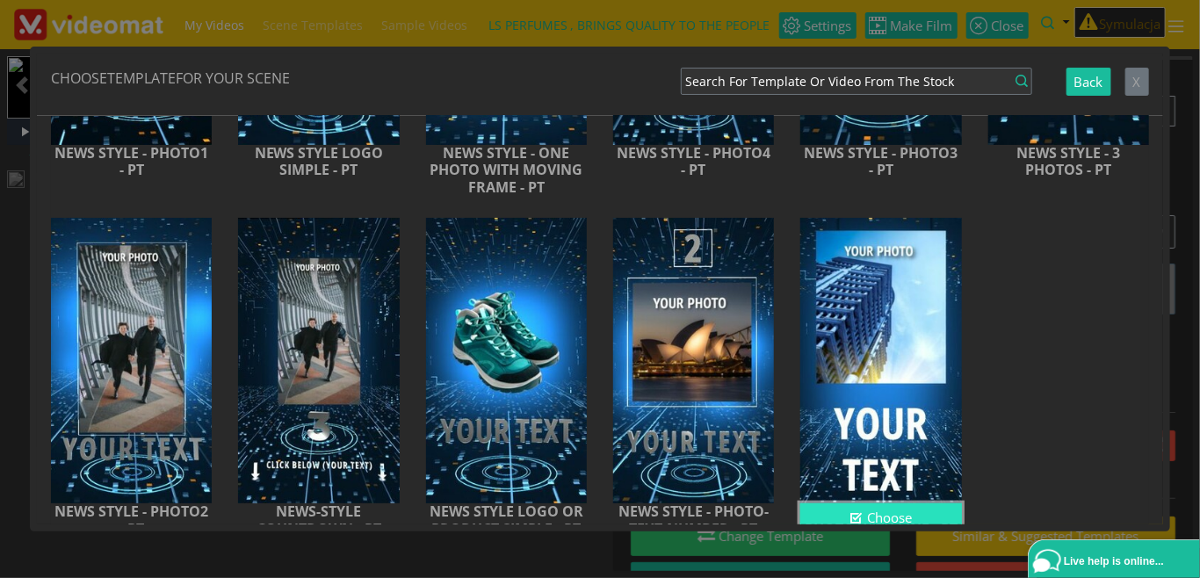
click at [878, 517] on button "Choose" at bounding box center [880, 517] width 161 height 29
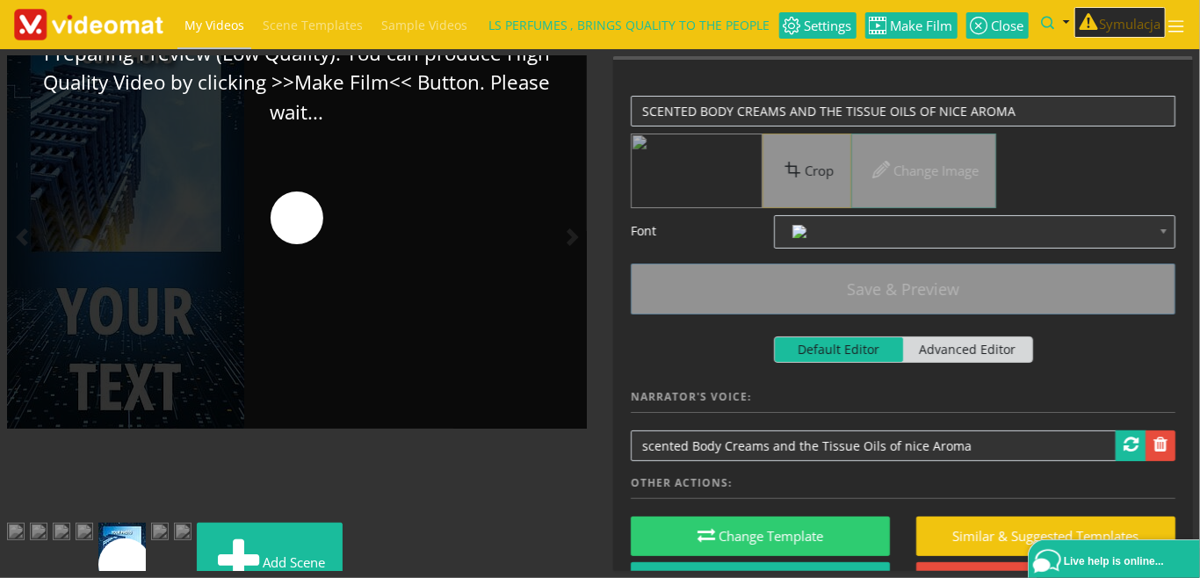
drag, startPoint x: 355, startPoint y: 495, endPoint x: 372, endPoint y: 496, distance: 16.7
click at [372, 496] on div at bounding box center [297, 258] width 580 height 502
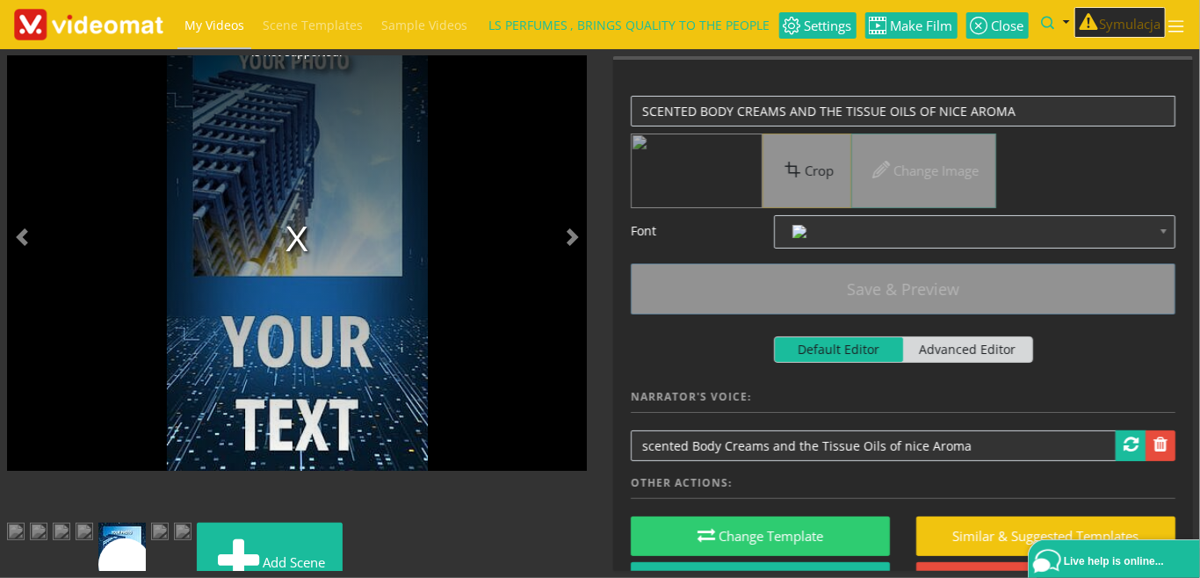
click at [169, 549] on img at bounding box center [160, 539] width 18 height 32
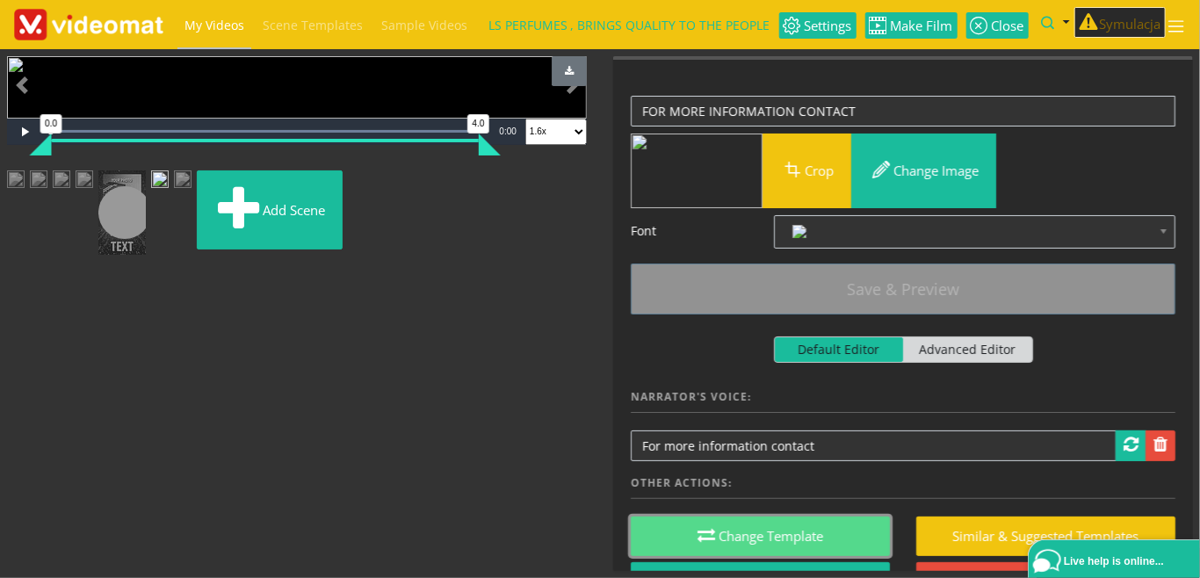
click at [782, 525] on button "Change Template" at bounding box center [760, 537] width 259 height 40
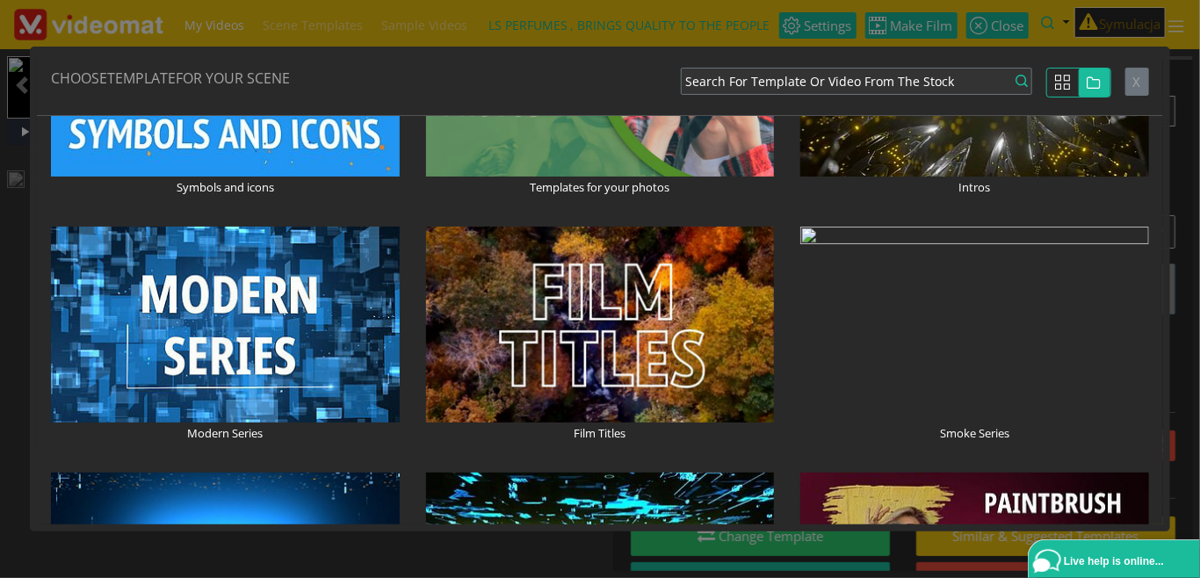
scroll to position [607, 0]
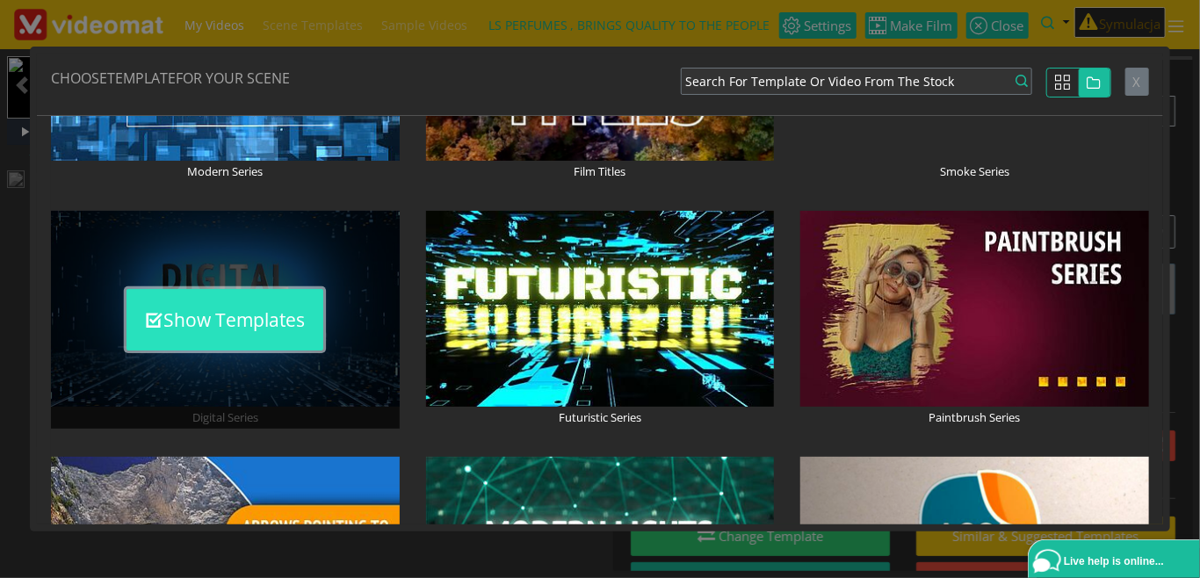
click at [256, 322] on button "Show Templates" at bounding box center [224, 319] width 197 height 61
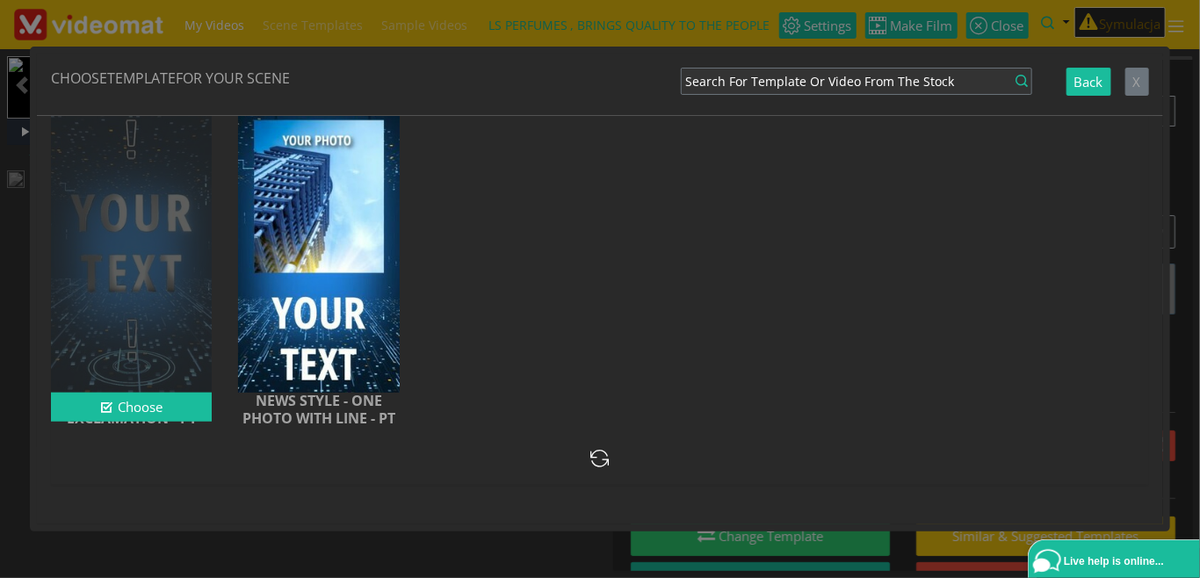
scroll to position [1200, 0]
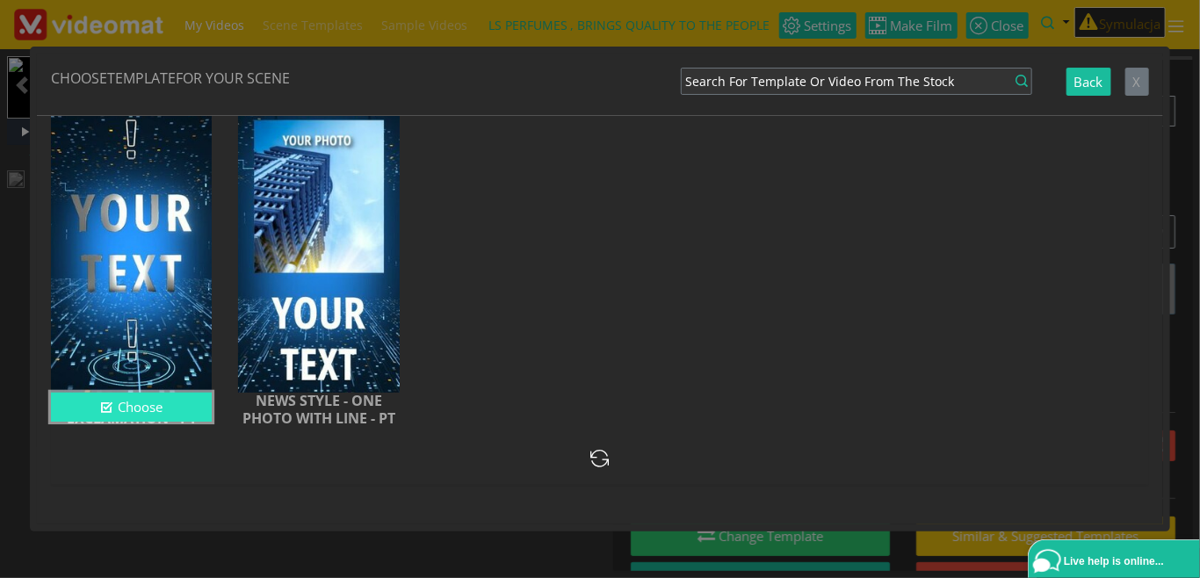
click at [138, 411] on button "Choose" at bounding box center [131, 407] width 161 height 29
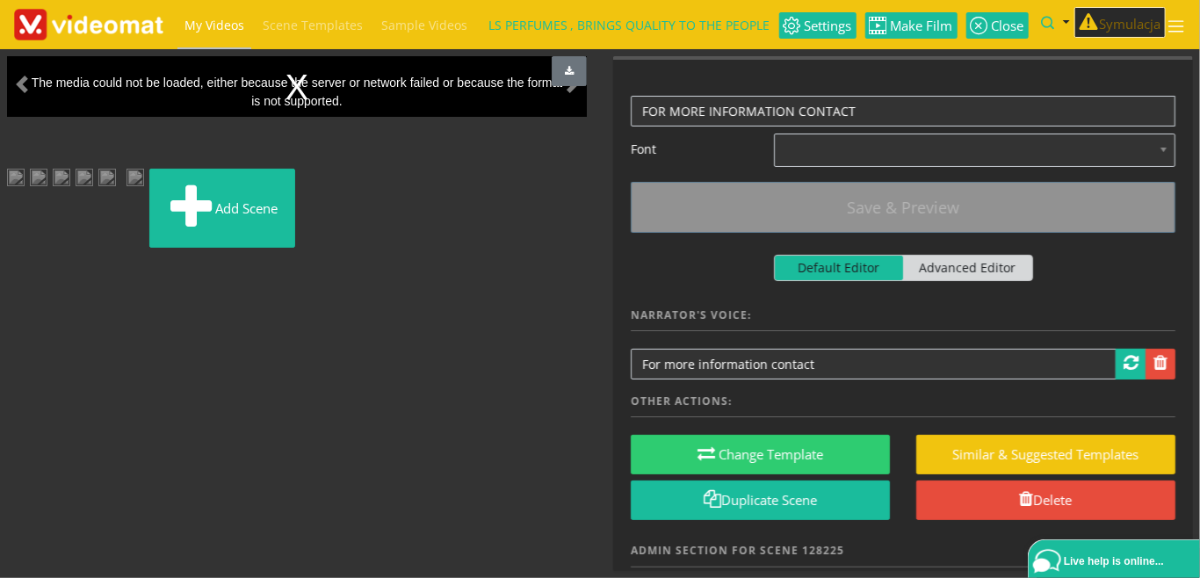
scroll to position [91, 0]
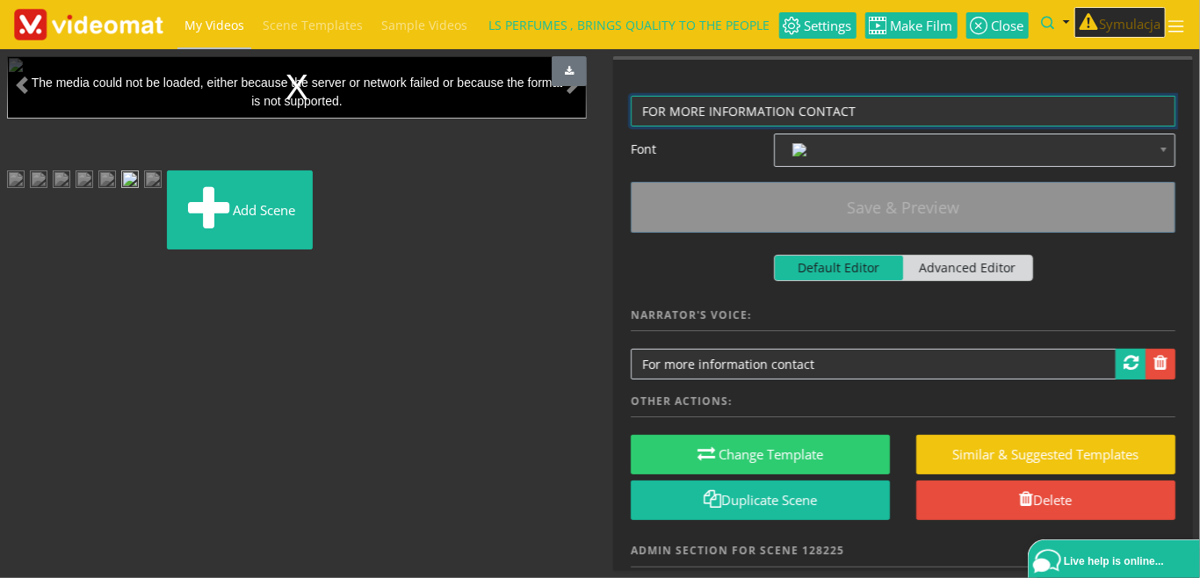
click at [894, 115] on textarea "FOR MORE INFORMATION CONTACT" at bounding box center [903, 111] width 545 height 31
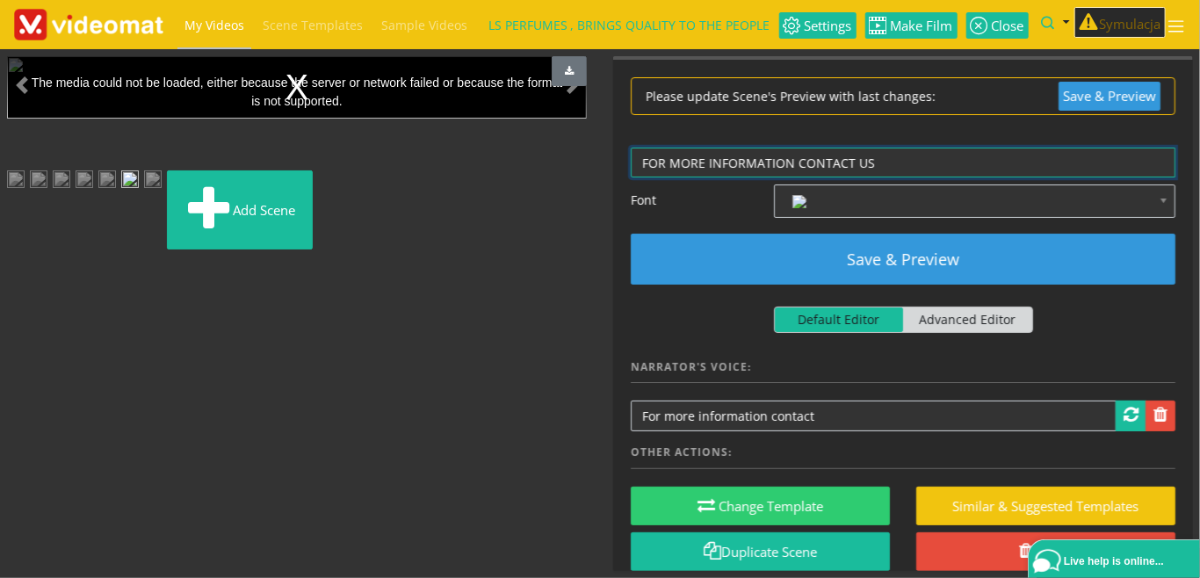
type textarea "FOR MORE INFORMATION CONTACT US"
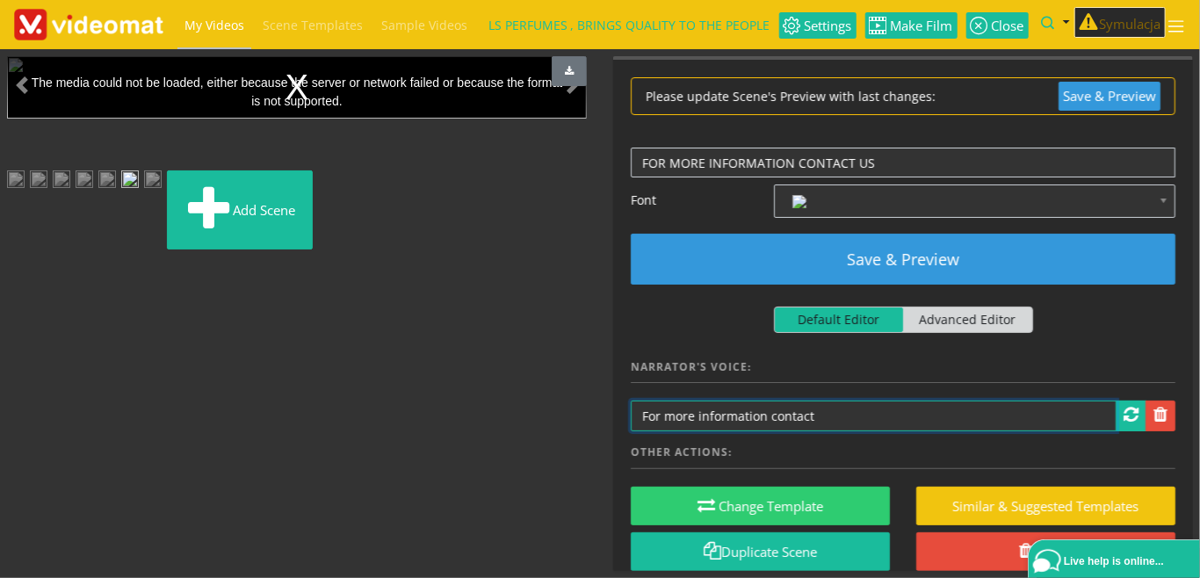
click at [825, 421] on input "For more information contact" at bounding box center [874, 416] width 486 height 31
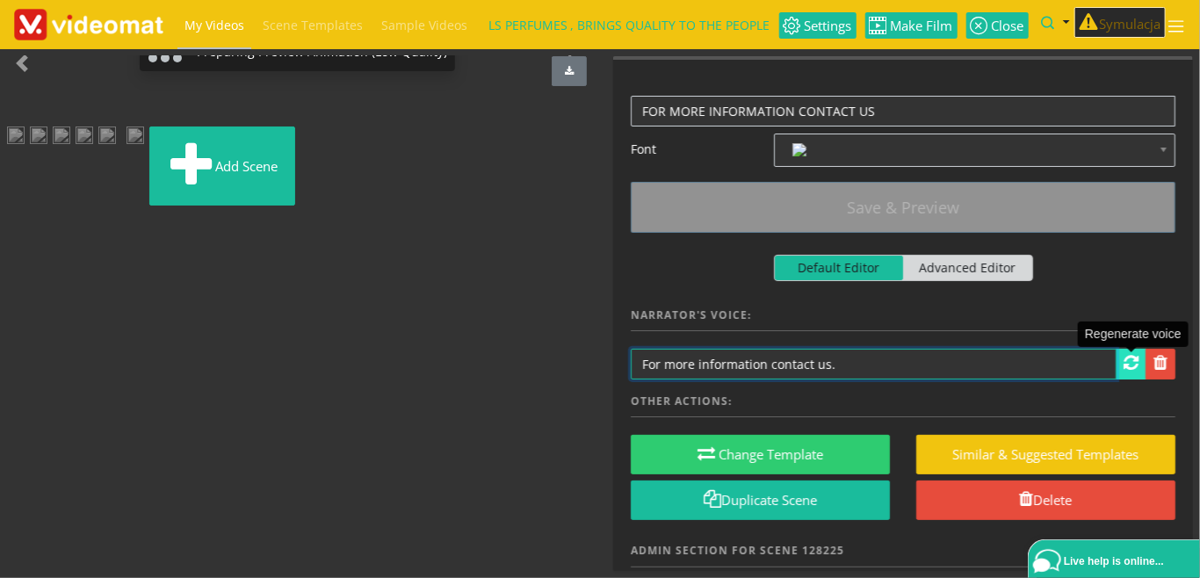
scroll to position [49, 0]
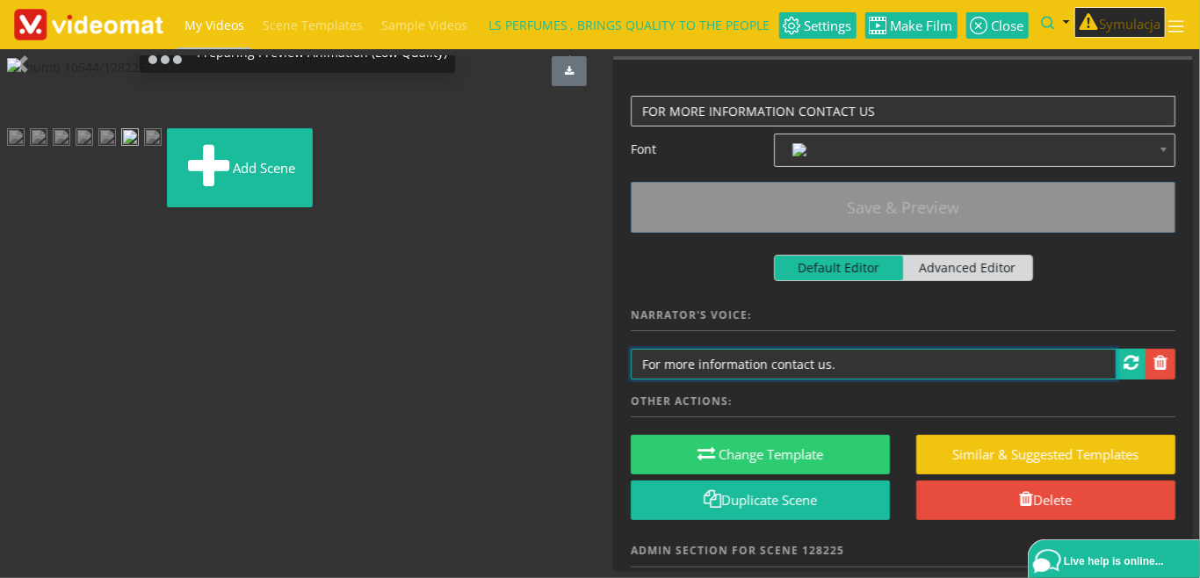
type input "For more information contact us."
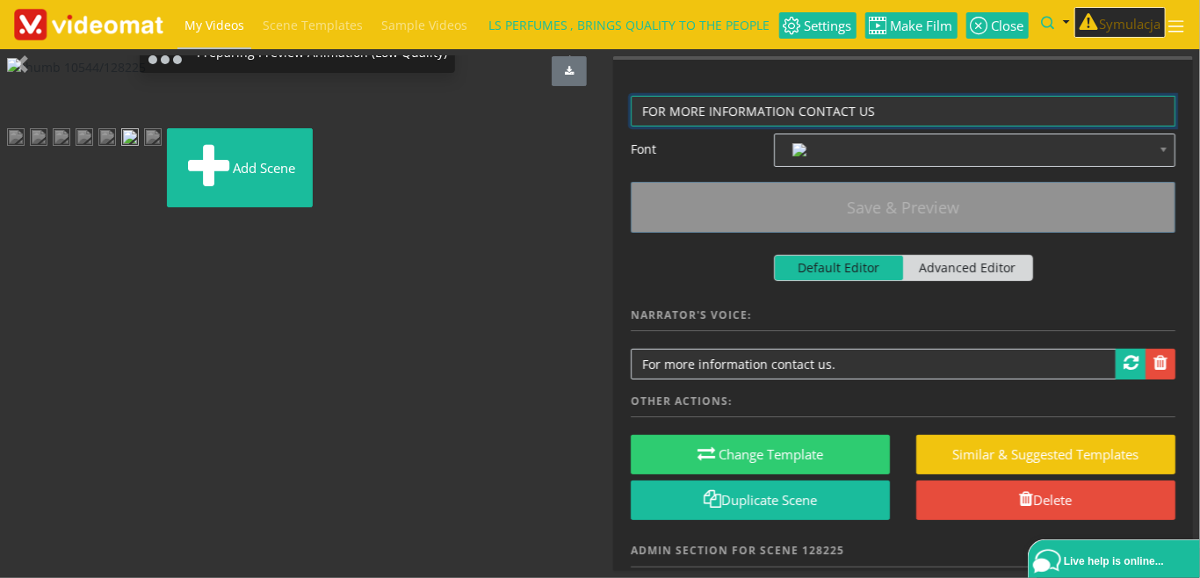
drag, startPoint x: 851, startPoint y: 108, endPoint x: 950, endPoint y: 120, distance: 99.2
click at [950, 120] on textarea "FOR MORE INFORMATION CONTACT" at bounding box center [903, 111] width 545 height 31
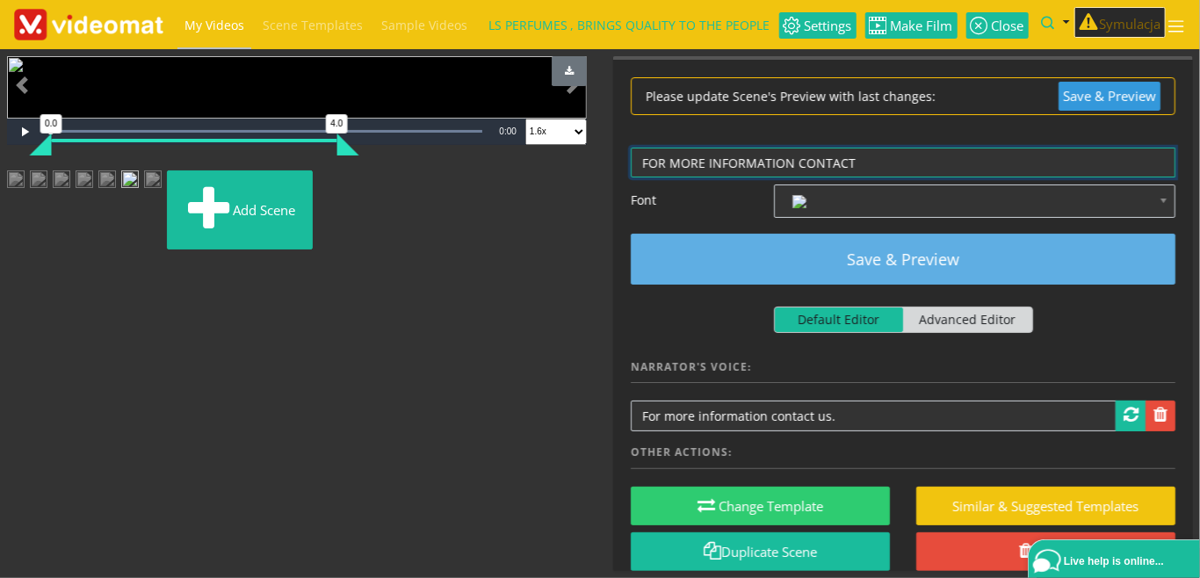
type textarea "FOR MORE INFORMATION CONTACT"
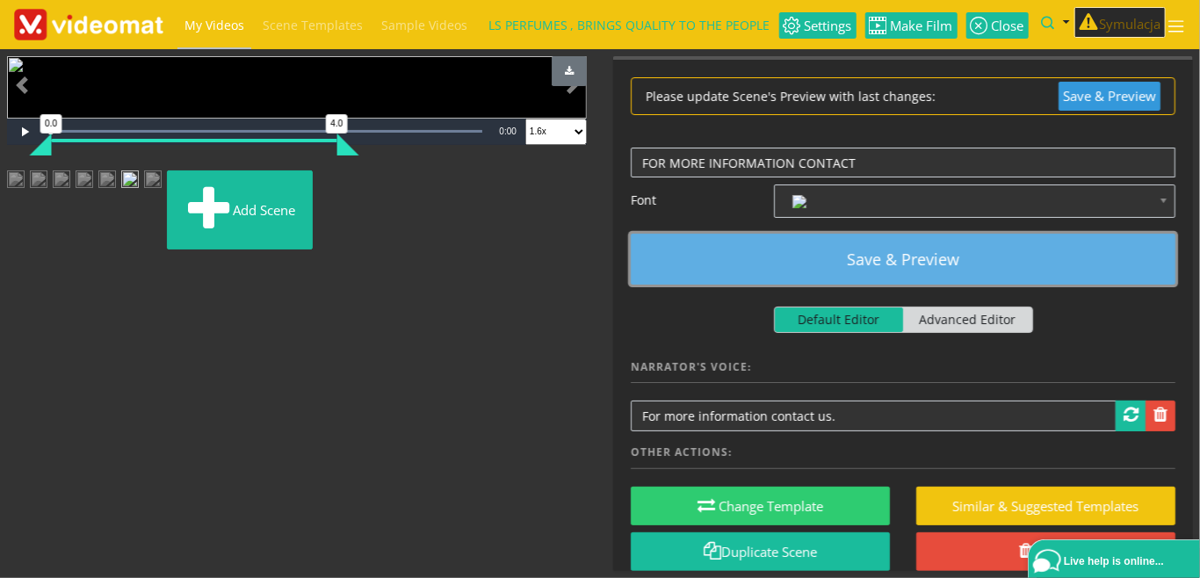
click at [915, 252] on button "Save & Preview" at bounding box center [903, 259] width 545 height 51
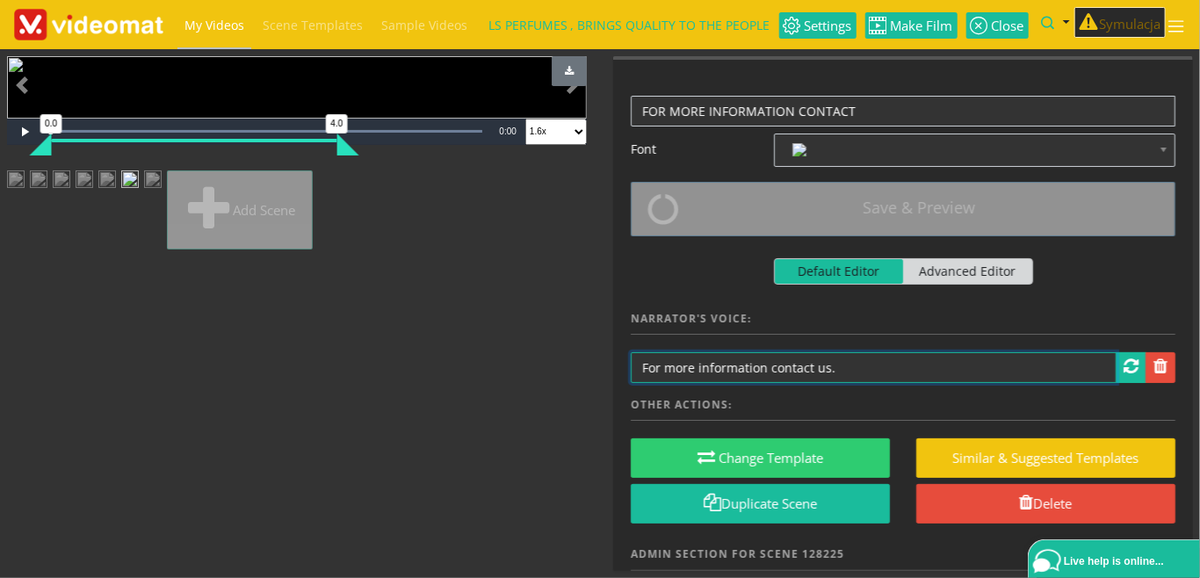
click at [887, 372] on input "For more information contact us." at bounding box center [874, 367] width 486 height 31
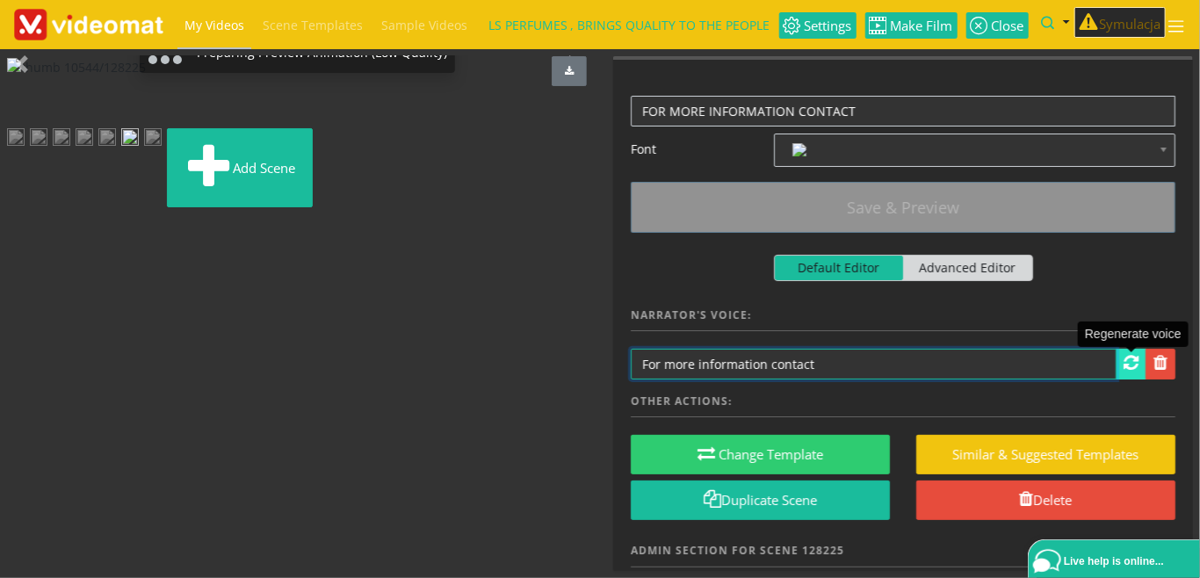
type input "For more information contact"
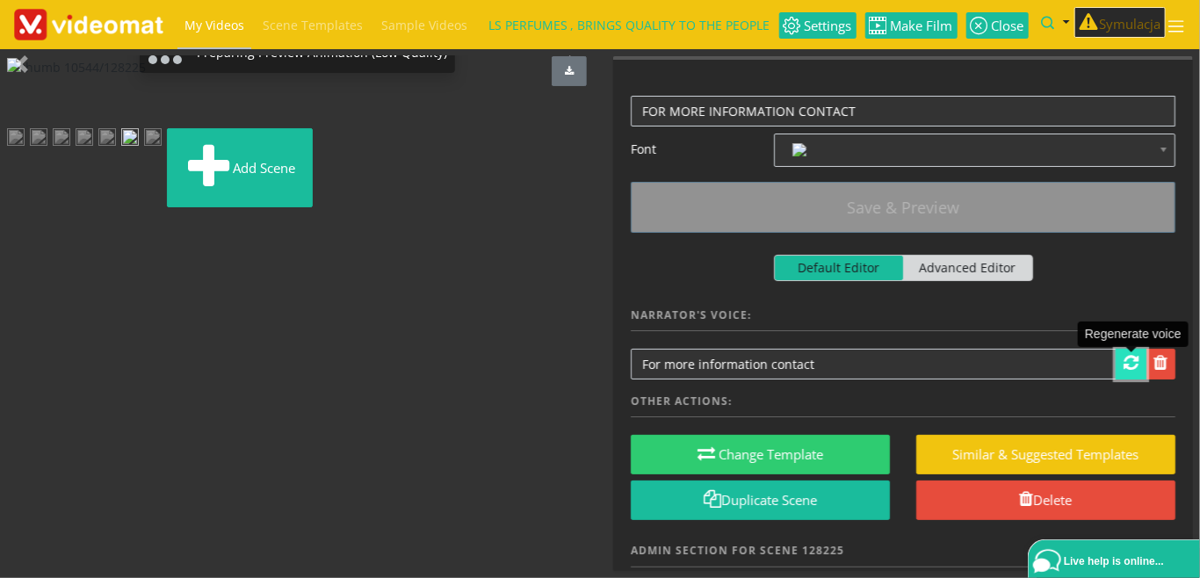
click at [1131, 366] on span at bounding box center [1131, 363] width 15 height 18
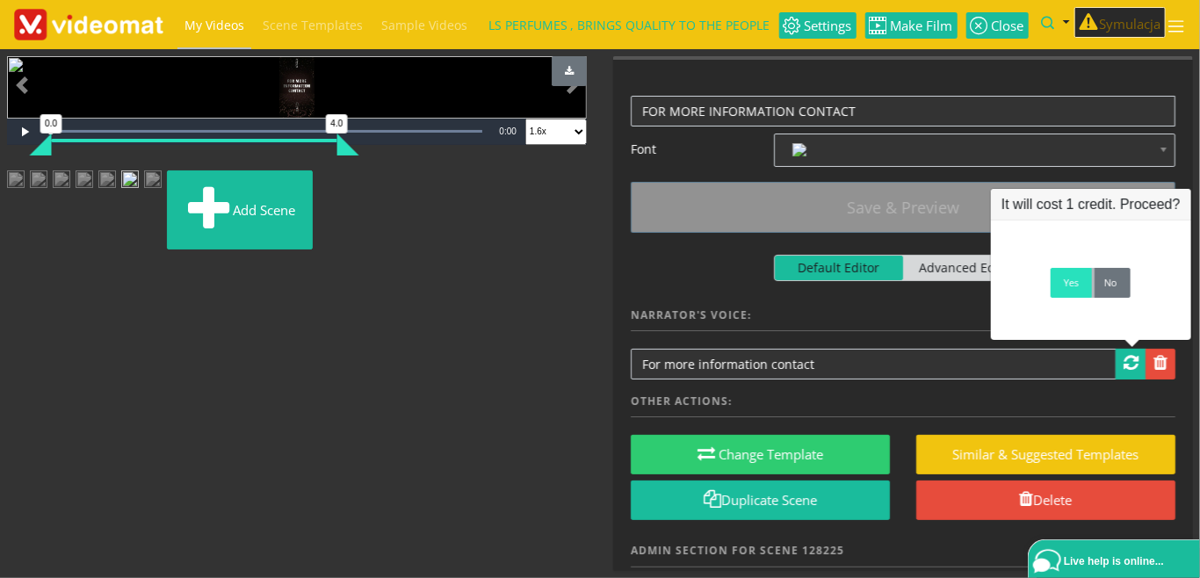
click at [1073, 290] on link "Yes" at bounding box center [1071, 283] width 41 height 30
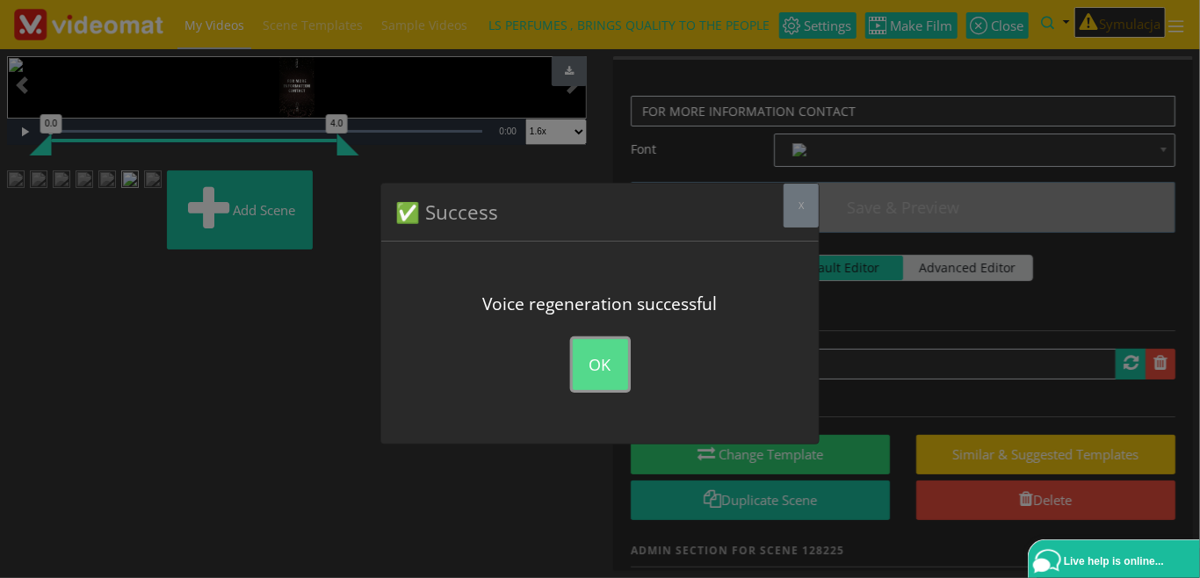
click at [589, 359] on button "OK" at bounding box center [600, 364] width 55 height 51
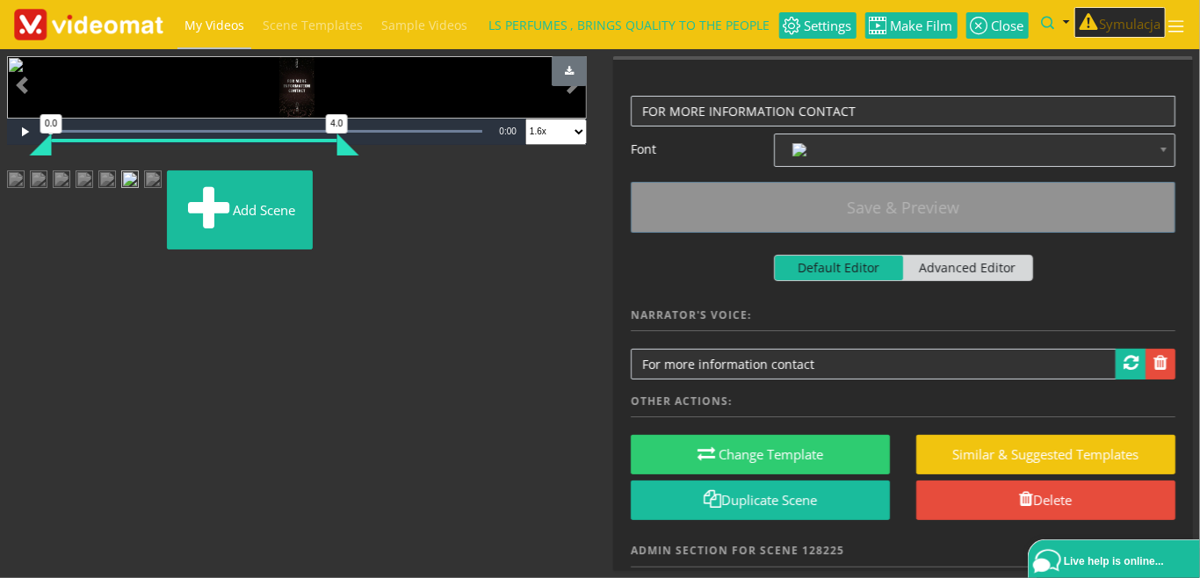
scroll to position [91, 0]
drag, startPoint x: 332, startPoint y: 456, endPoint x: 492, endPoint y: 448, distance: 160.1
click at [492, 156] on div "Video Player is loading. Play Loaded : 100.00% 0:06 0:00 0.0 4.0 Current Time 0…" at bounding box center [297, 106] width 580 height 100
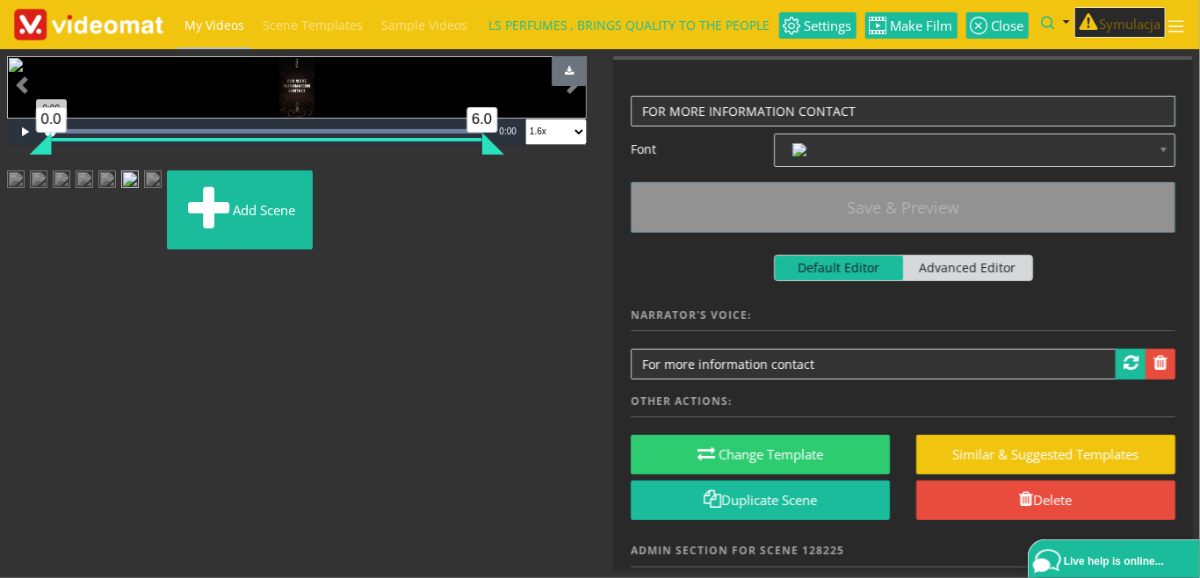
drag, startPoint x: 343, startPoint y: 462, endPoint x: 488, endPoint y: 452, distance: 145.3
click at [488, 155] on div "6.0" at bounding box center [493, 144] width 22 height 22
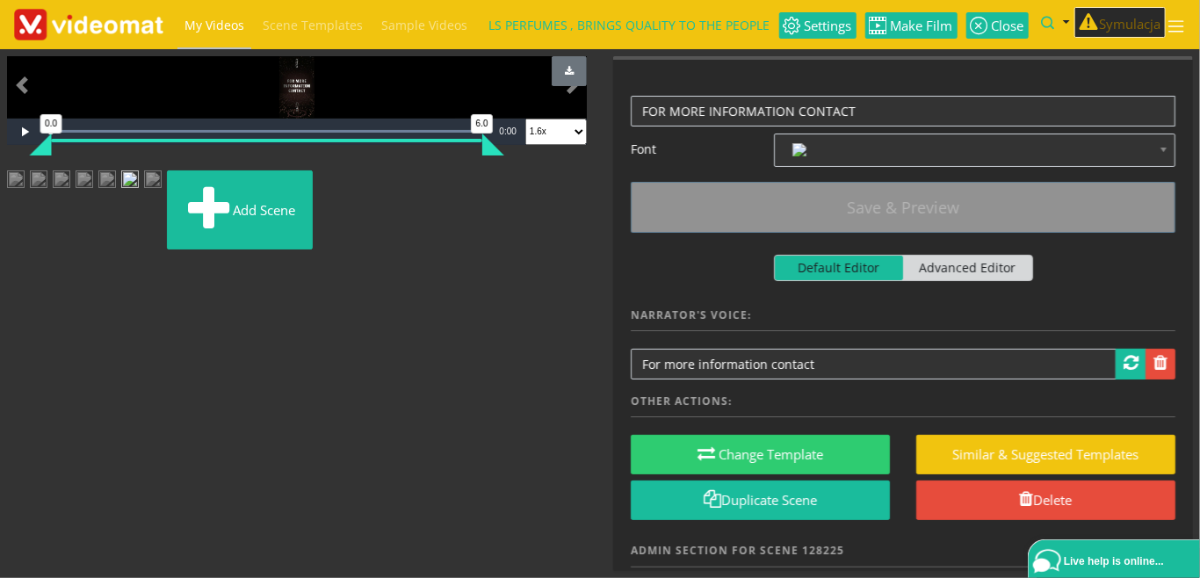
click at [558, 257] on ul "Add scene" at bounding box center [297, 213] width 580 height 86
click at [116, 202] on img at bounding box center [107, 186] width 18 height 32
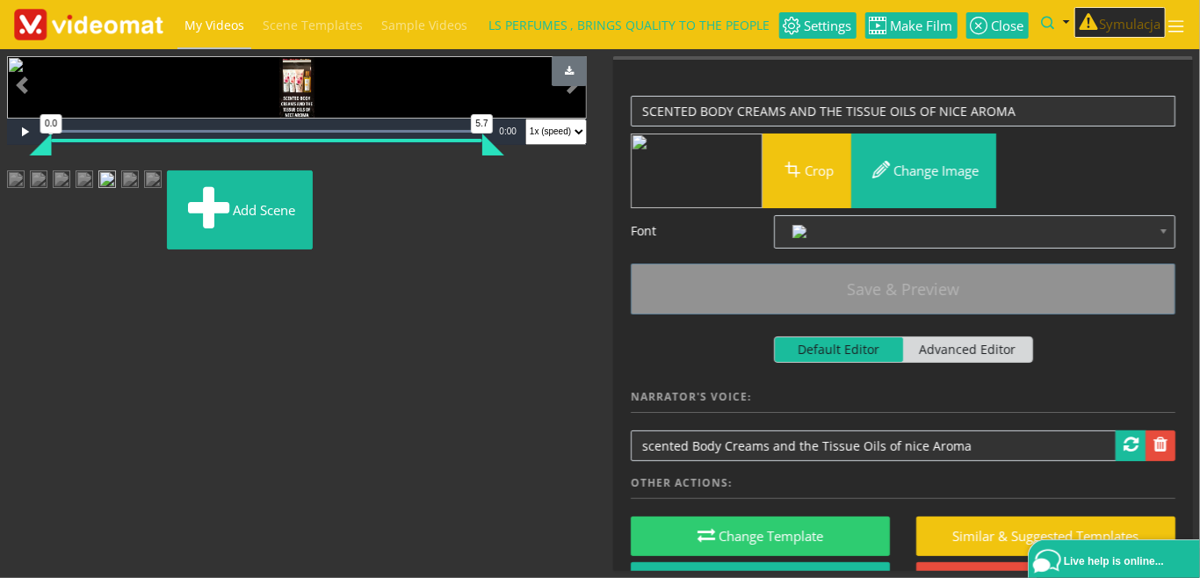
drag, startPoint x: 355, startPoint y: 458, endPoint x: 530, endPoint y: 458, distance: 174.8
click at [530, 156] on div "Video Player is loading. Play Loaded : 100.00% 0:05 0:00 0.0 5.7 Current Time 0…" at bounding box center [297, 106] width 580 height 100
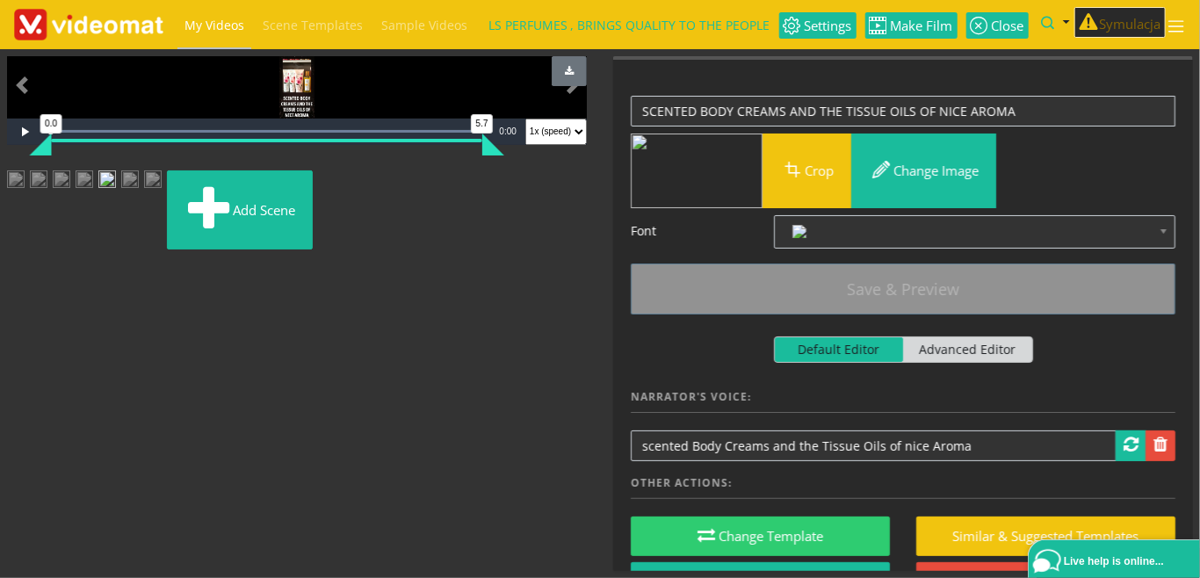
click at [93, 202] on img at bounding box center [85, 186] width 18 height 32
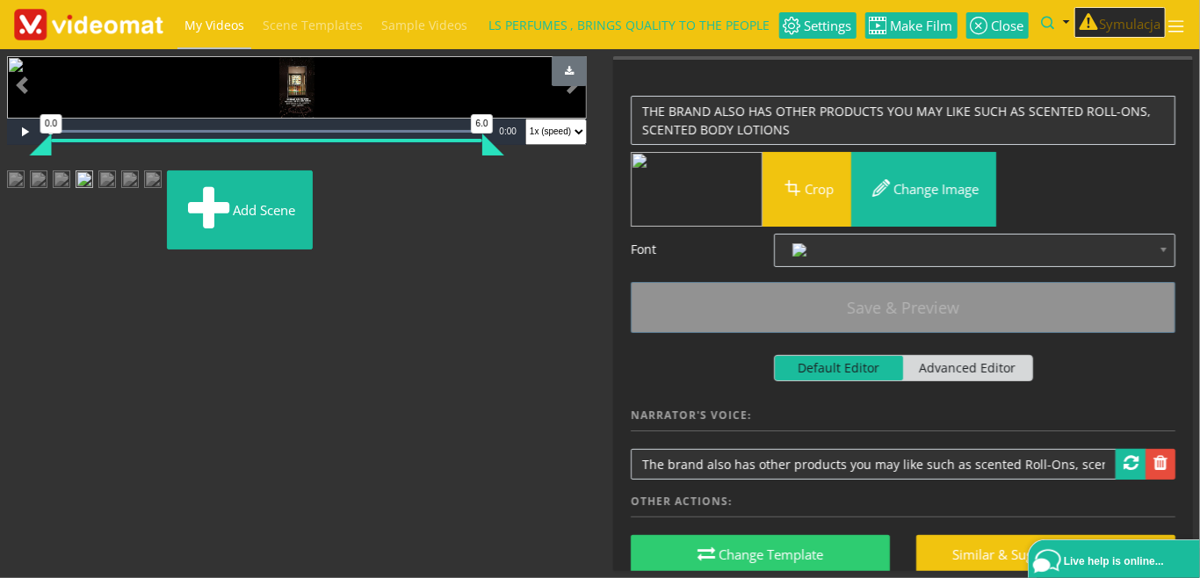
drag, startPoint x: 339, startPoint y: 459, endPoint x: 553, endPoint y: 458, distance: 213.5
click at [553, 156] on div "Video Player is loading. Play Loaded : 100.00% 0:06 0:00 0.0 6.0 Current Time 0…" at bounding box center [297, 106] width 580 height 100
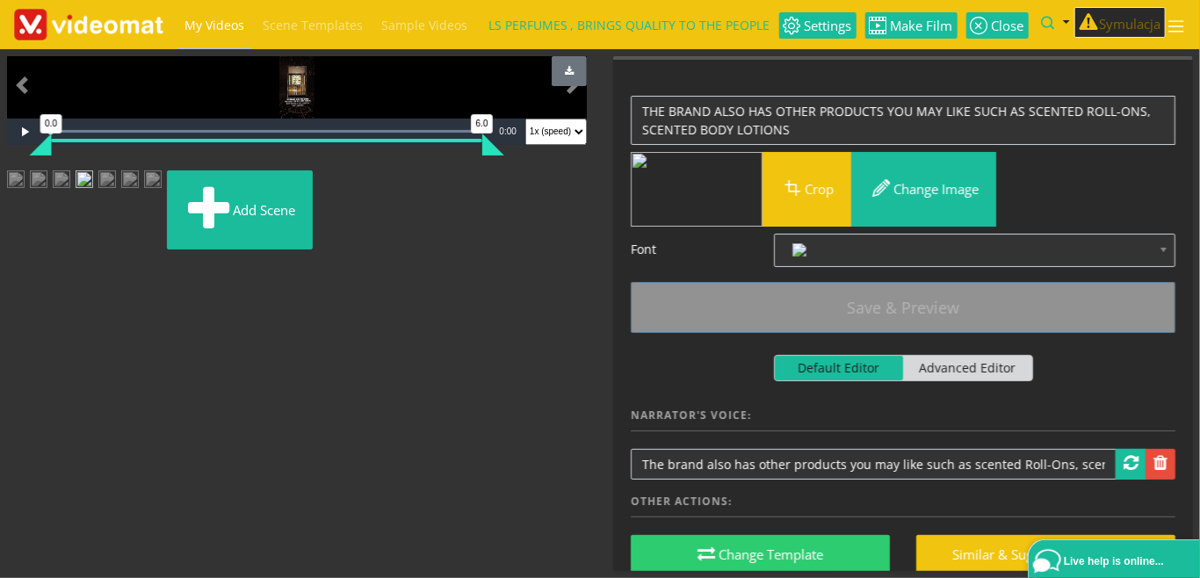
click at [70, 202] on img at bounding box center [62, 186] width 18 height 32
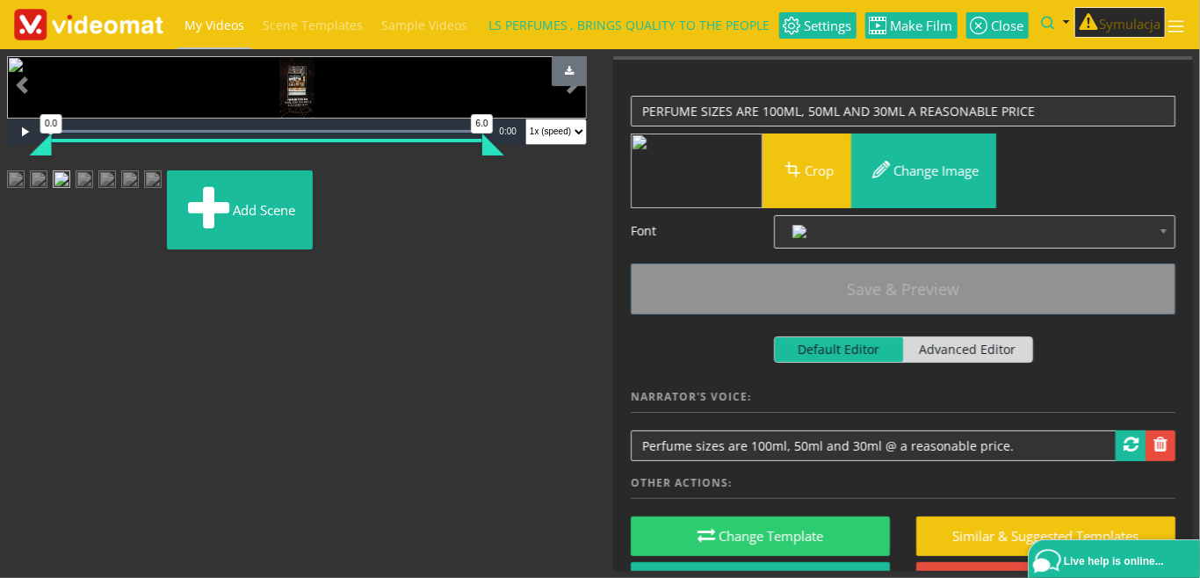
drag, startPoint x: 409, startPoint y: 461, endPoint x: 540, endPoint y: 461, distance: 130.9
click at [540, 156] on div "Video Player is loading. Play Loaded : 100.00% 0:06 0:00 0.0 6.0 Current Time 0…" at bounding box center [297, 106] width 580 height 100
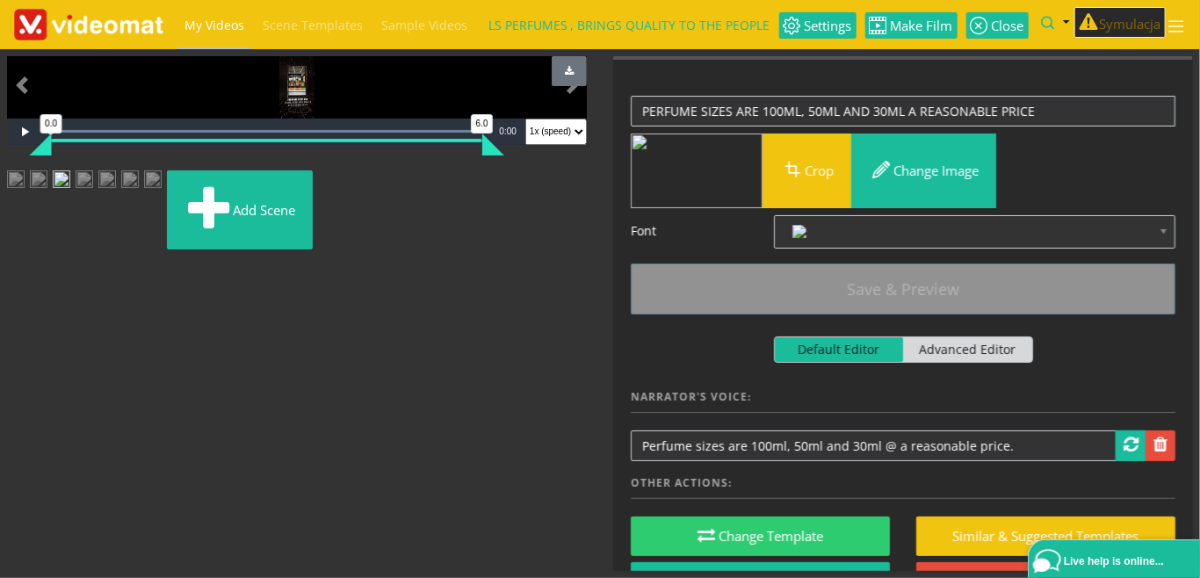
click at [47, 202] on img at bounding box center [39, 186] width 18 height 32
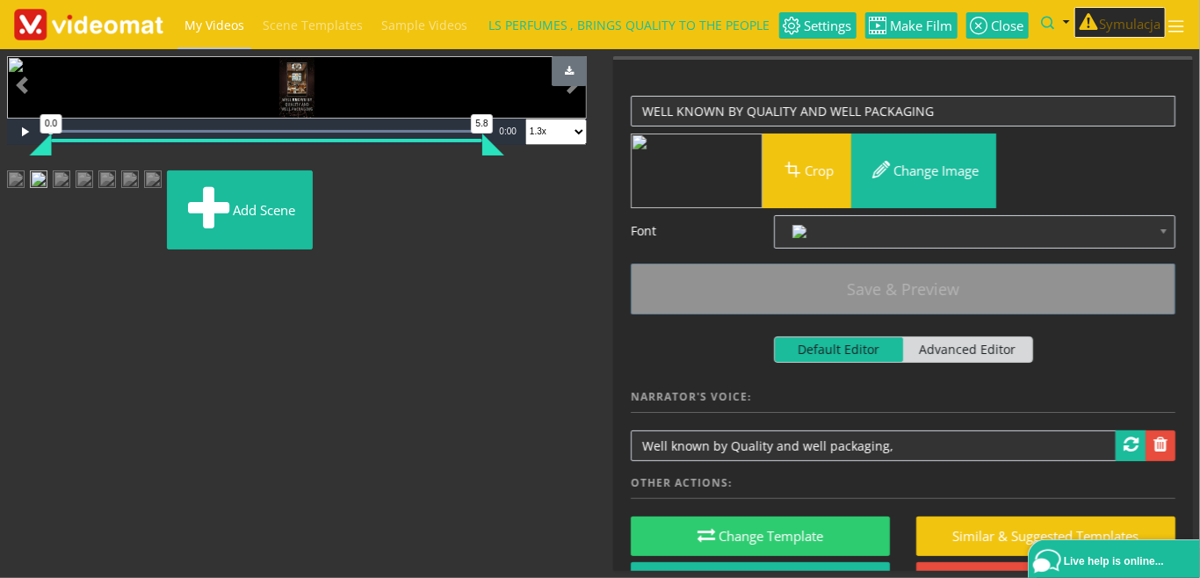
drag, startPoint x: 350, startPoint y: 455, endPoint x: 551, endPoint y: 455, distance: 201.2
click at [551, 156] on div "Video Player is loading. Play Loaded : 100.00% 0:05 0:00 0.0 5.8 Current Time 0…" at bounding box center [297, 106] width 580 height 100
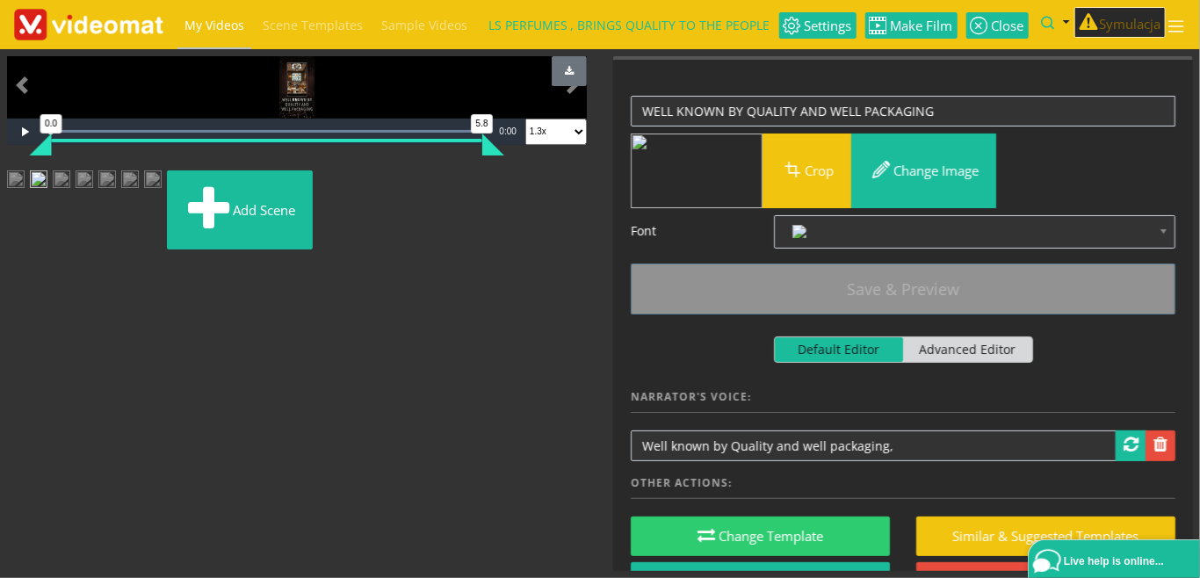
click at [25, 202] on img at bounding box center [16, 186] width 18 height 32
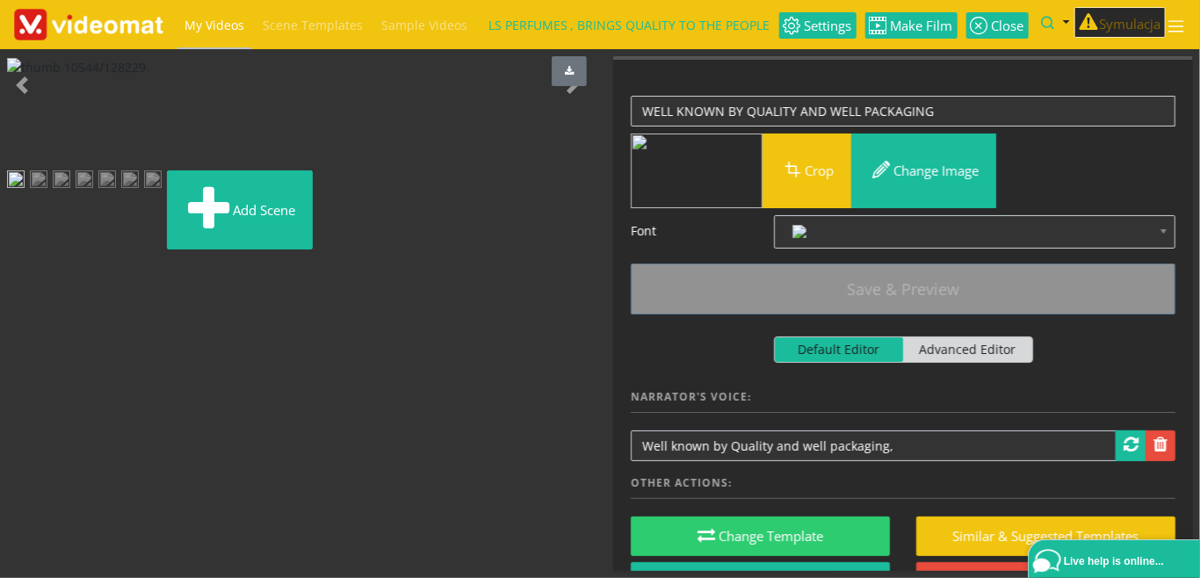
scroll to position [49, 0]
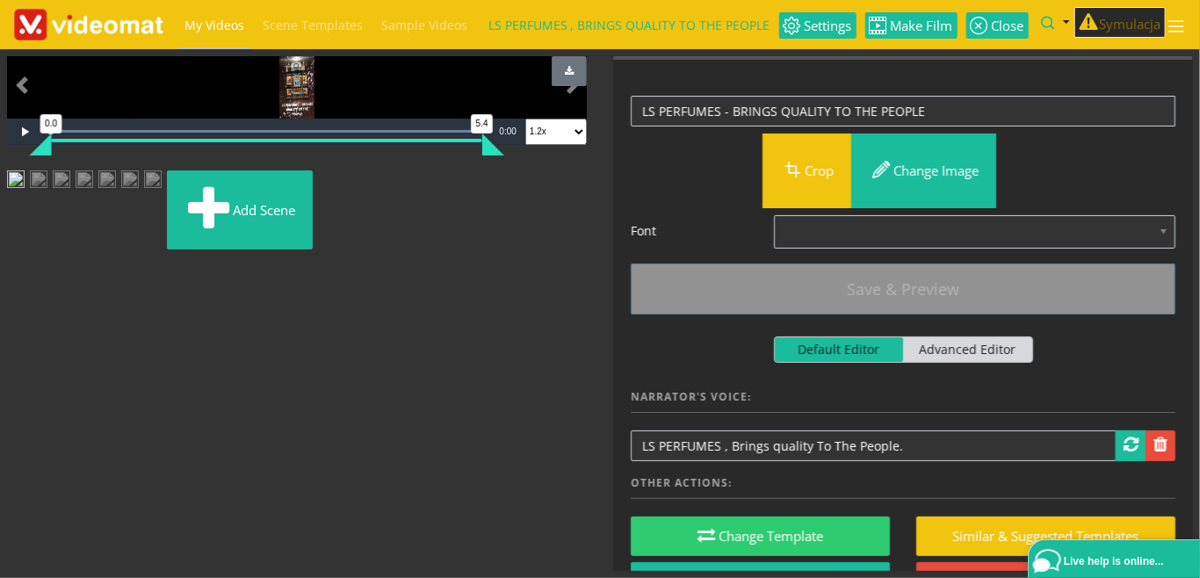
click at [139, 202] on img at bounding box center [130, 186] width 18 height 32
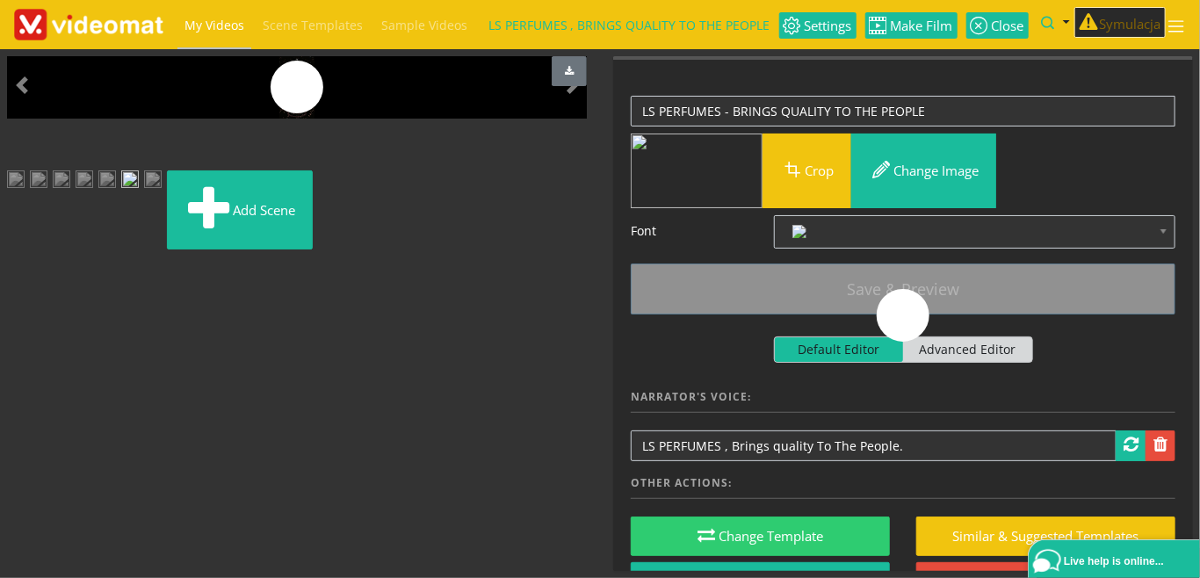
click at [162, 202] on img at bounding box center [153, 186] width 18 height 32
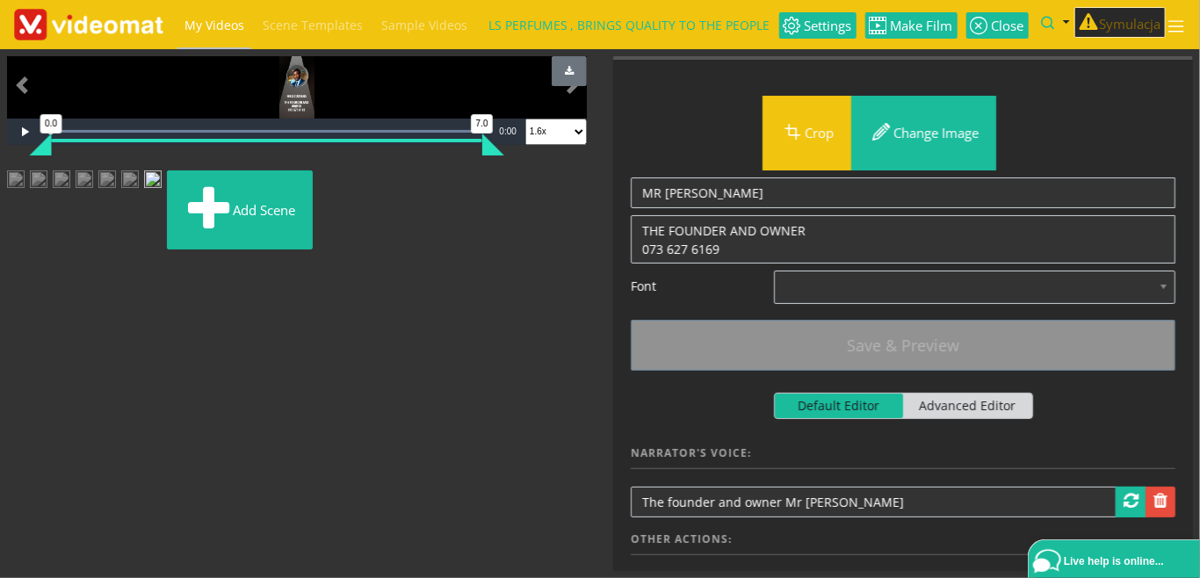
scroll to position [91, 0]
click at [25, 202] on img at bounding box center [16, 186] width 18 height 32
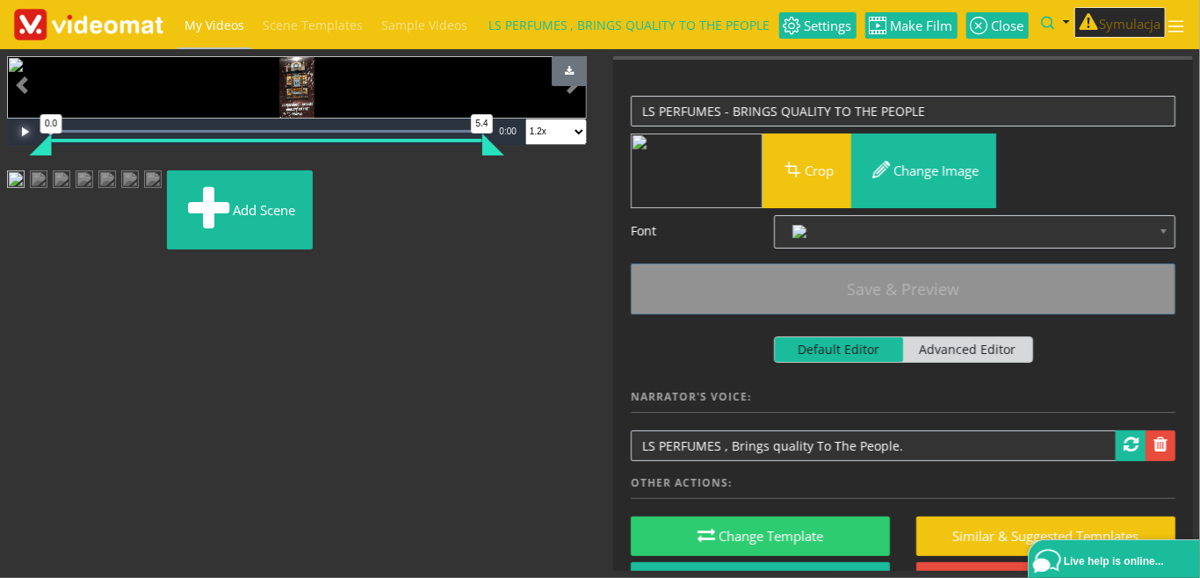
click at [24, 132] on span "Video Player" at bounding box center [24, 132] width 35 height 0
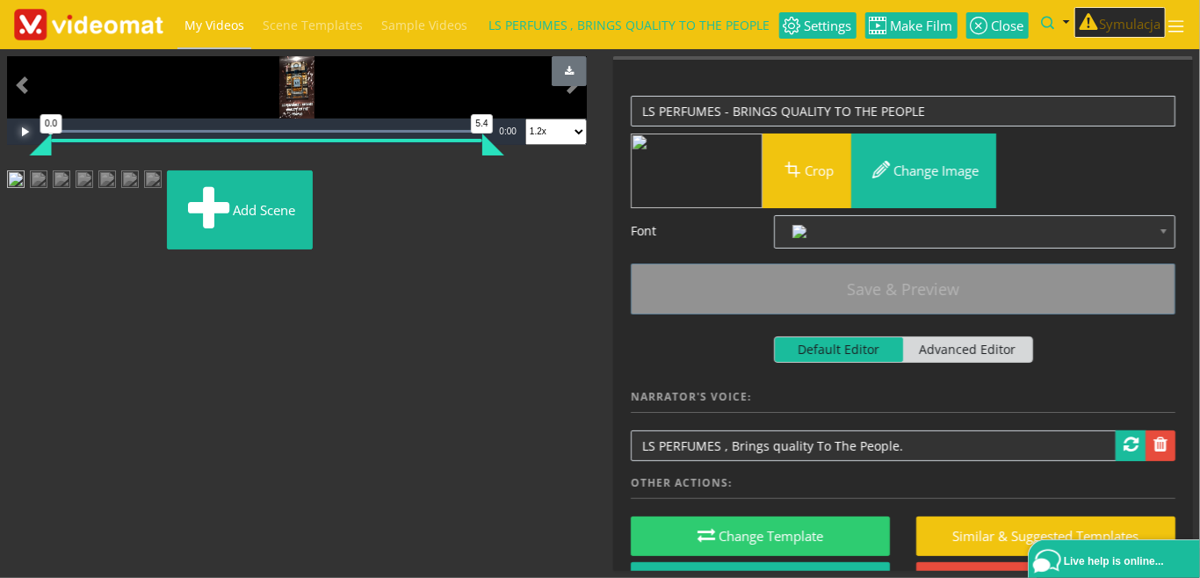
click at [47, 202] on img at bounding box center [39, 186] width 18 height 32
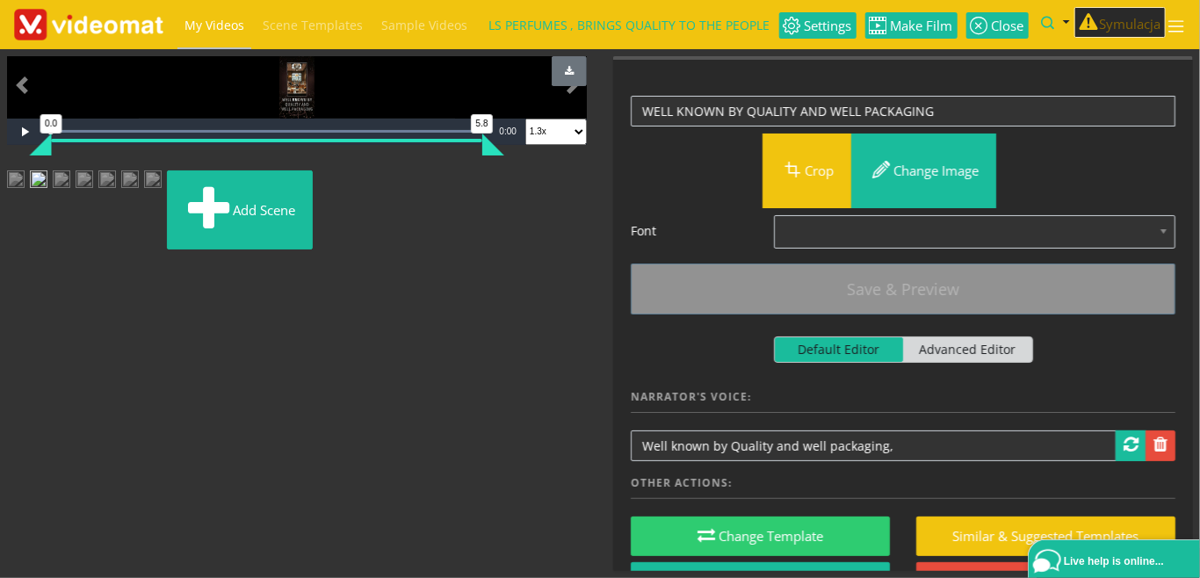
click at [70, 202] on img at bounding box center [62, 186] width 18 height 32
click at [93, 202] on img at bounding box center [85, 186] width 18 height 32
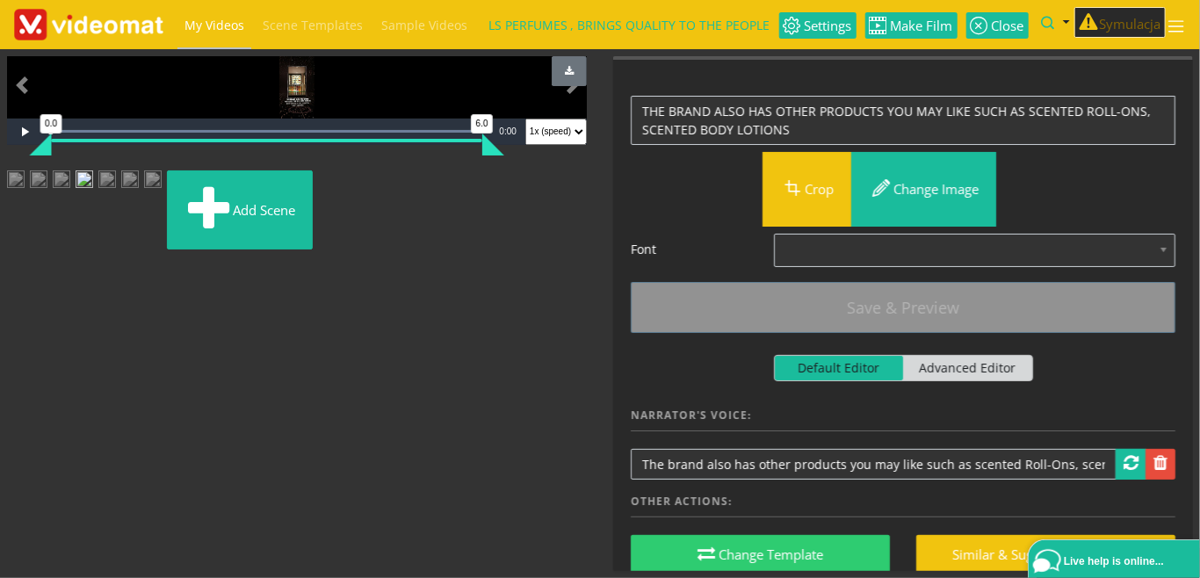
click at [116, 202] on img at bounding box center [107, 186] width 18 height 32
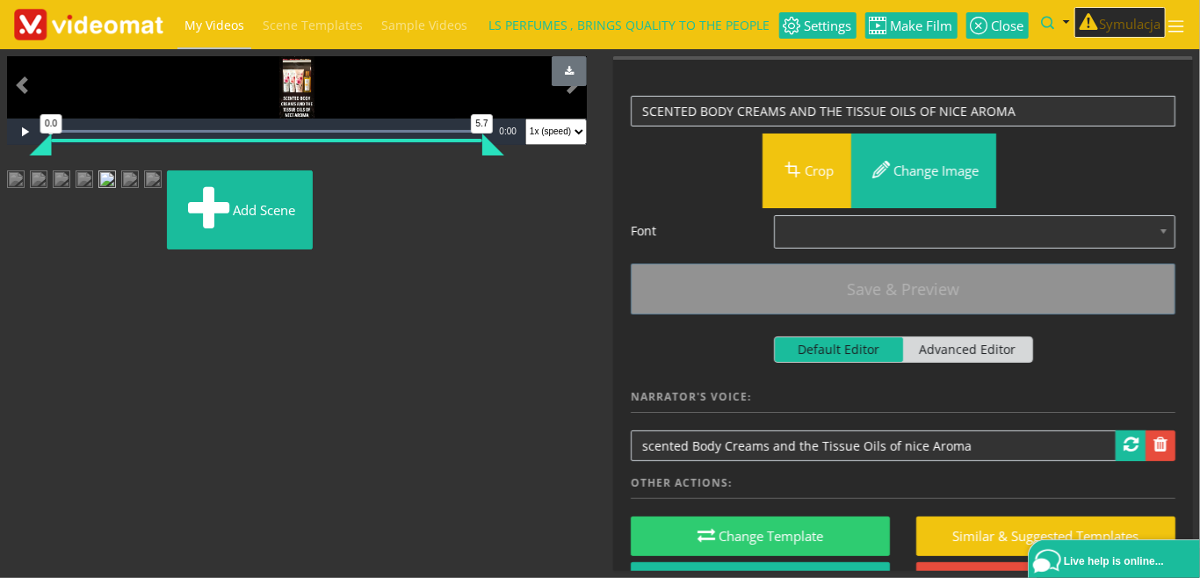
click at [139, 202] on img at bounding box center [130, 186] width 18 height 32
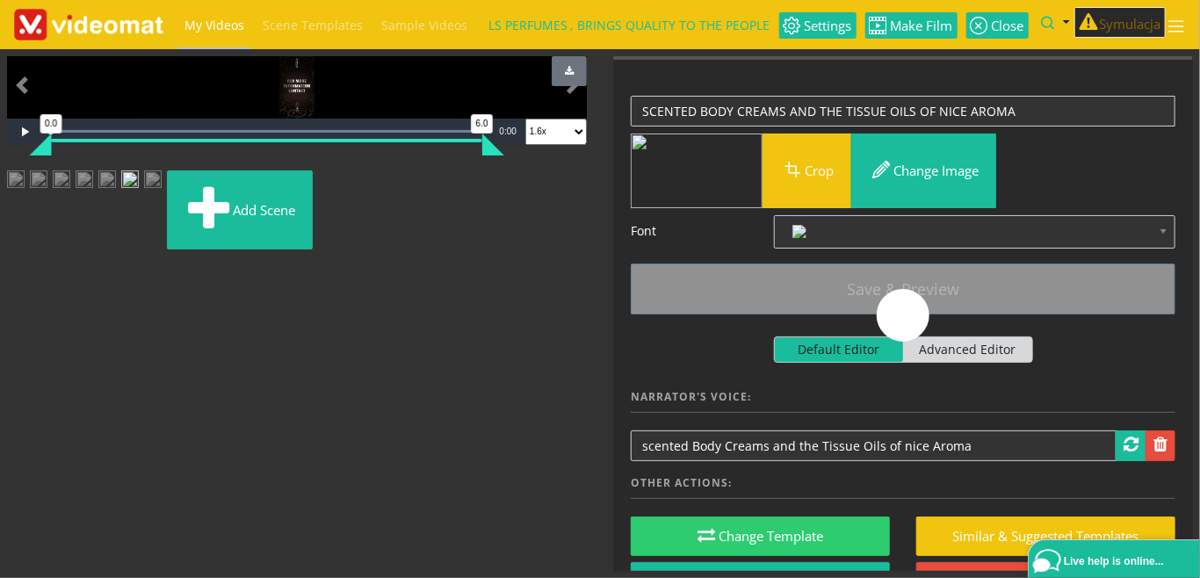
click at [162, 202] on img at bounding box center [153, 186] width 18 height 32
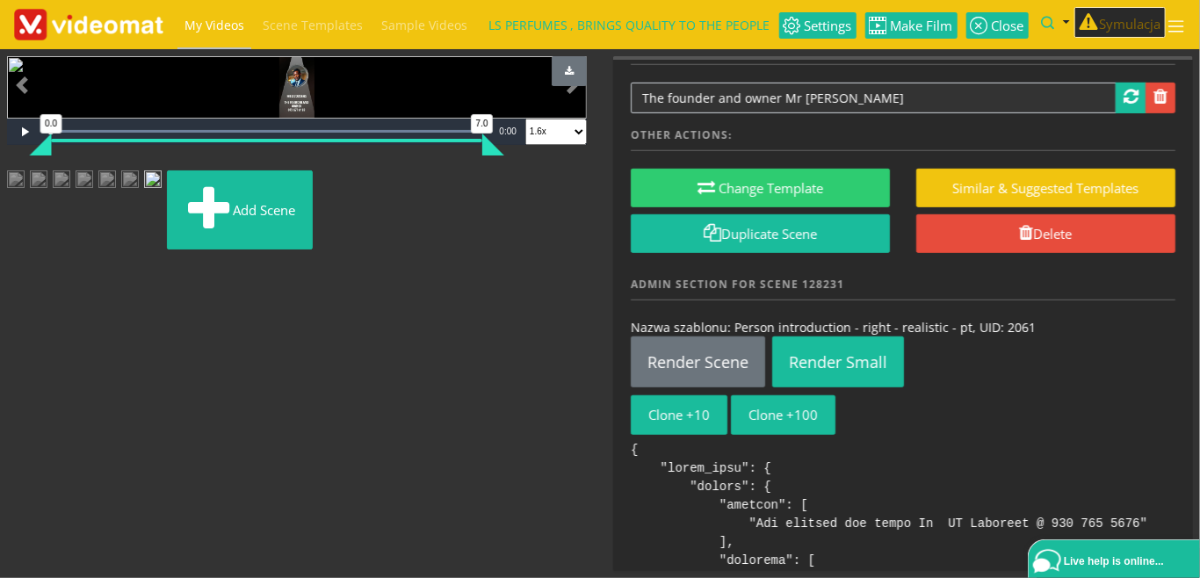
scroll to position [0, 0]
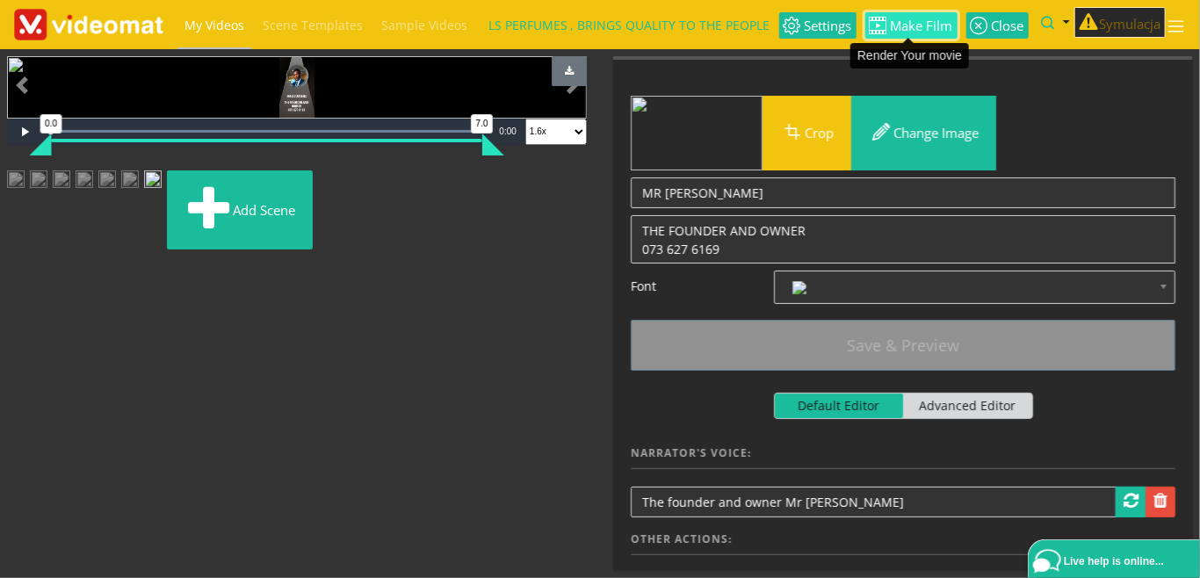
click at [914, 30] on span "Make Film" at bounding box center [920, 25] width 66 height 13
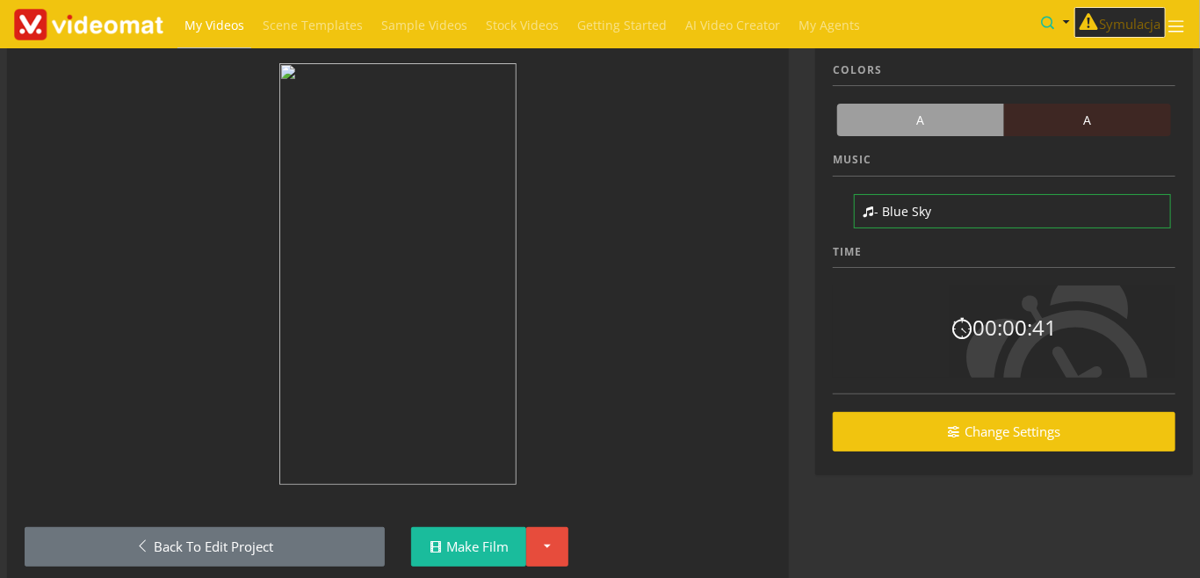
scroll to position [105, 0]
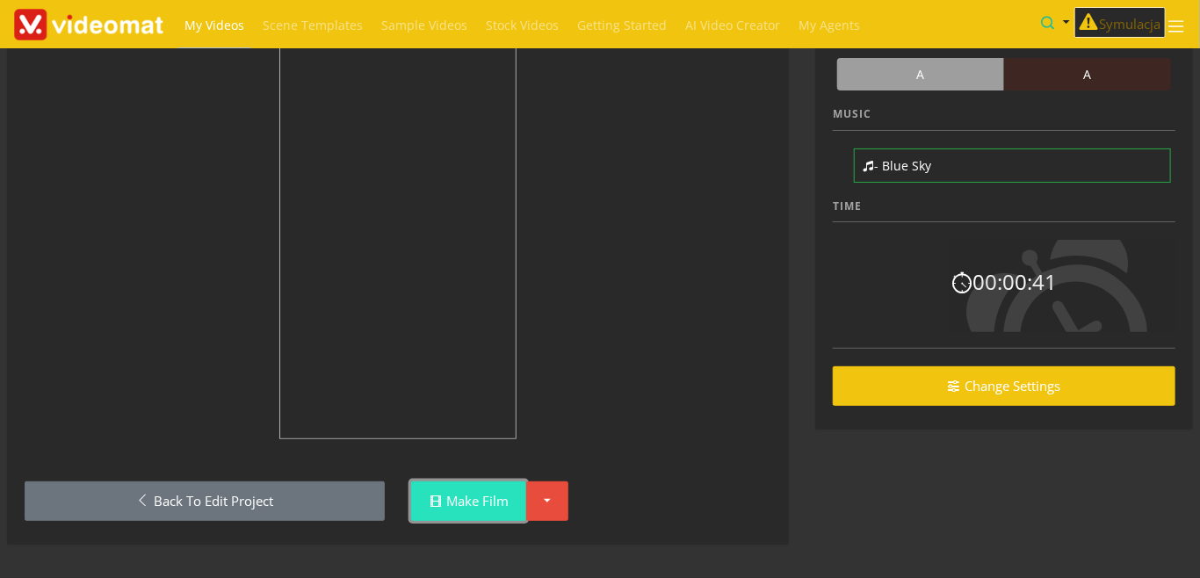
click at [488, 501] on link "Make Film" at bounding box center [468, 501] width 115 height 40
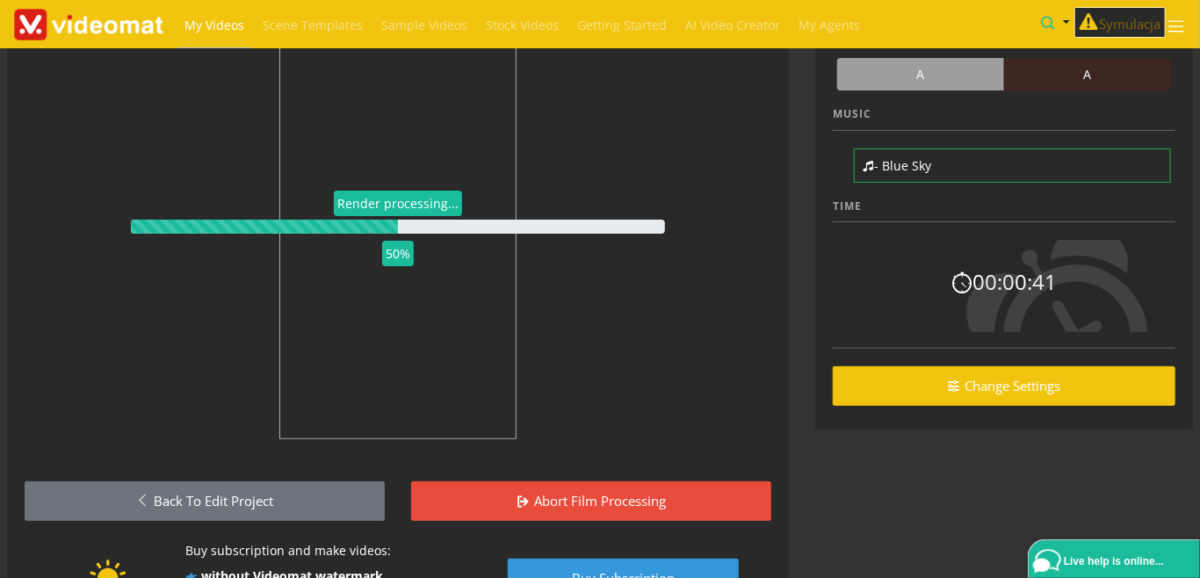
click at [213, 17] on link "My Videos" at bounding box center [214, 25] width 74 height 51
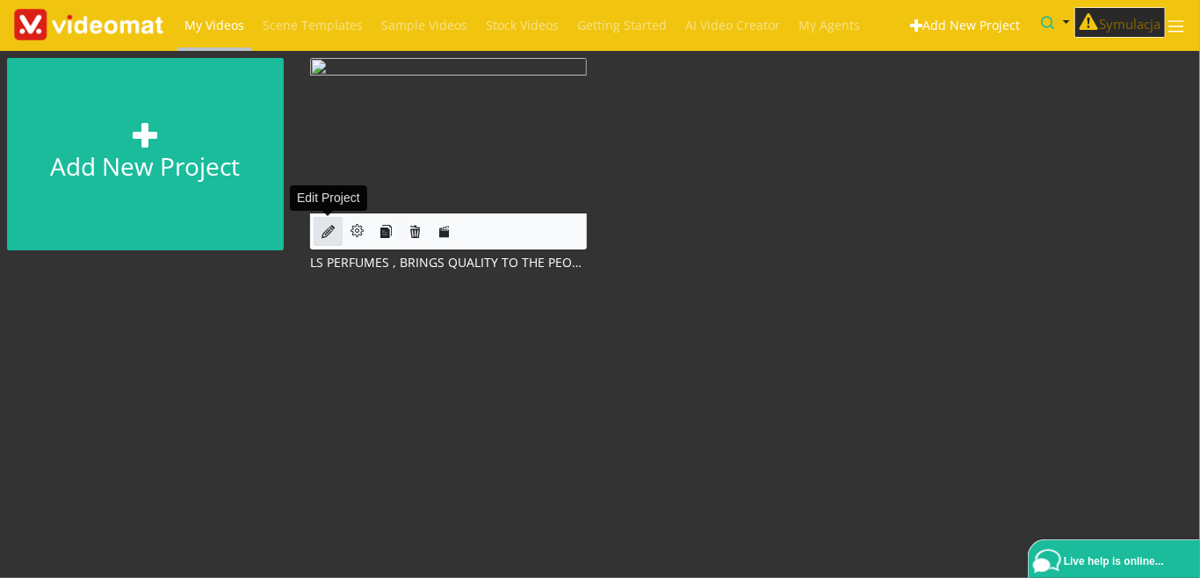
click at [327, 230] on icon at bounding box center [328, 231] width 13 height 13
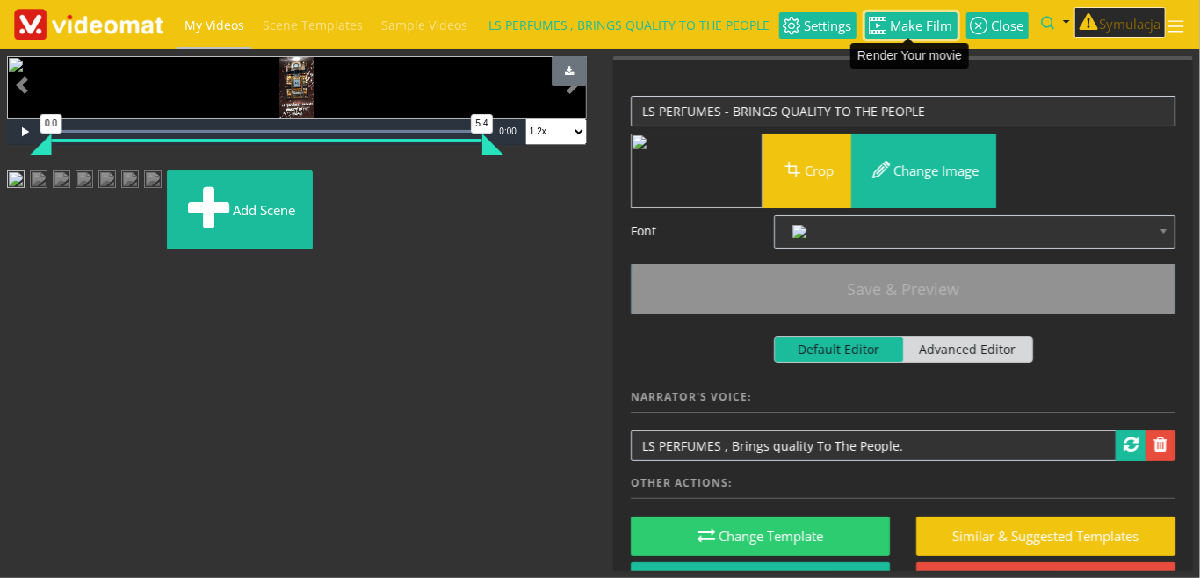
click at [929, 27] on span "Make Film" at bounding box center [920, 25] width 66 height 13
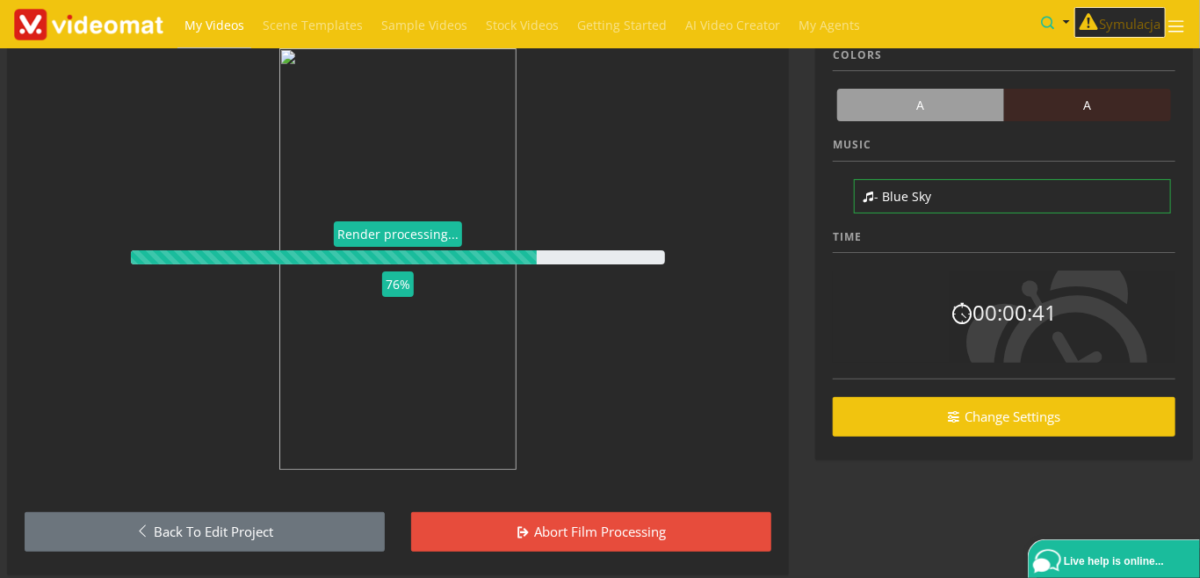
scroll to position [105, 0]
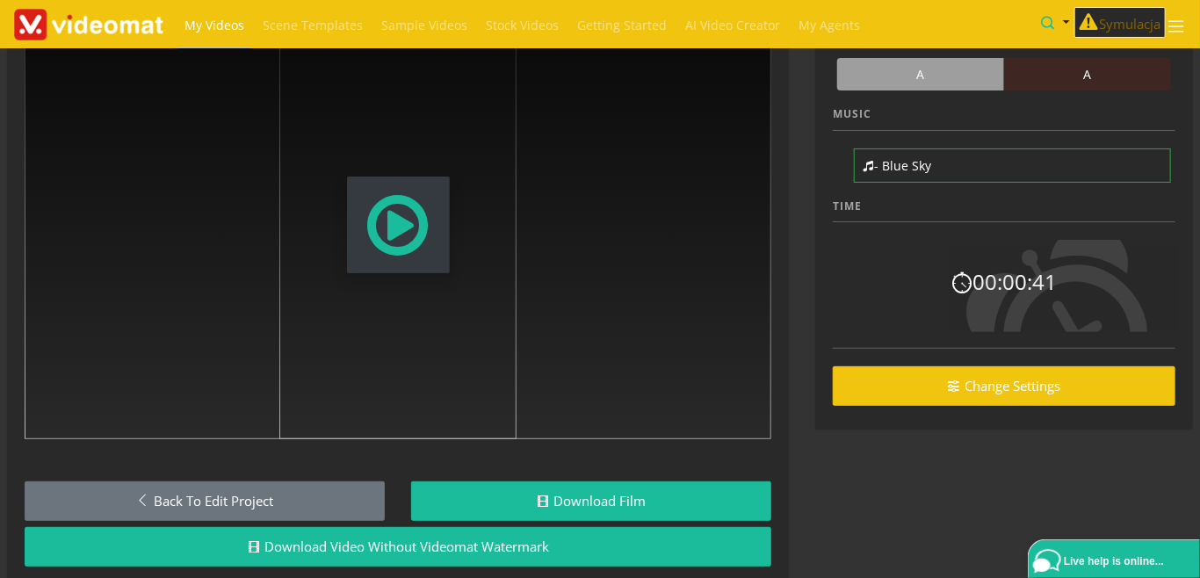
click at [396, 230] on span "Modal Window" at bounding box center [399, 224] width 68 height 77
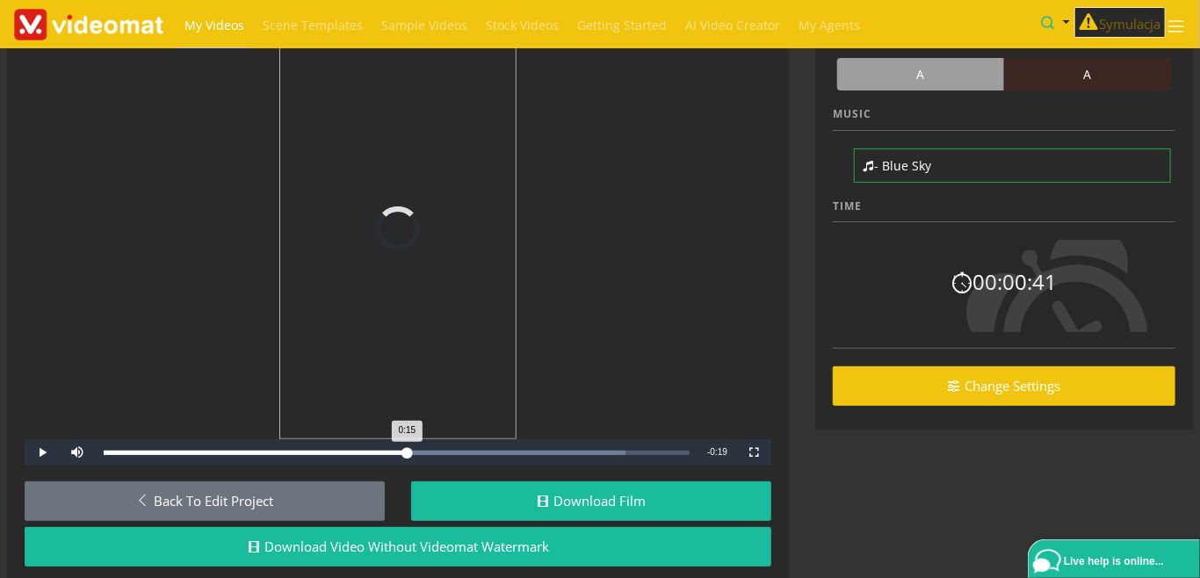
drag, startPoint x: 410, startPoint y: 457, endPoint x: 103, endPoint y: 444, distance: 307.7
click at [103, 444] on div "Loaded : 89.09% 0:02 0:15" at bounding box center [396, 452] width 603 height 26
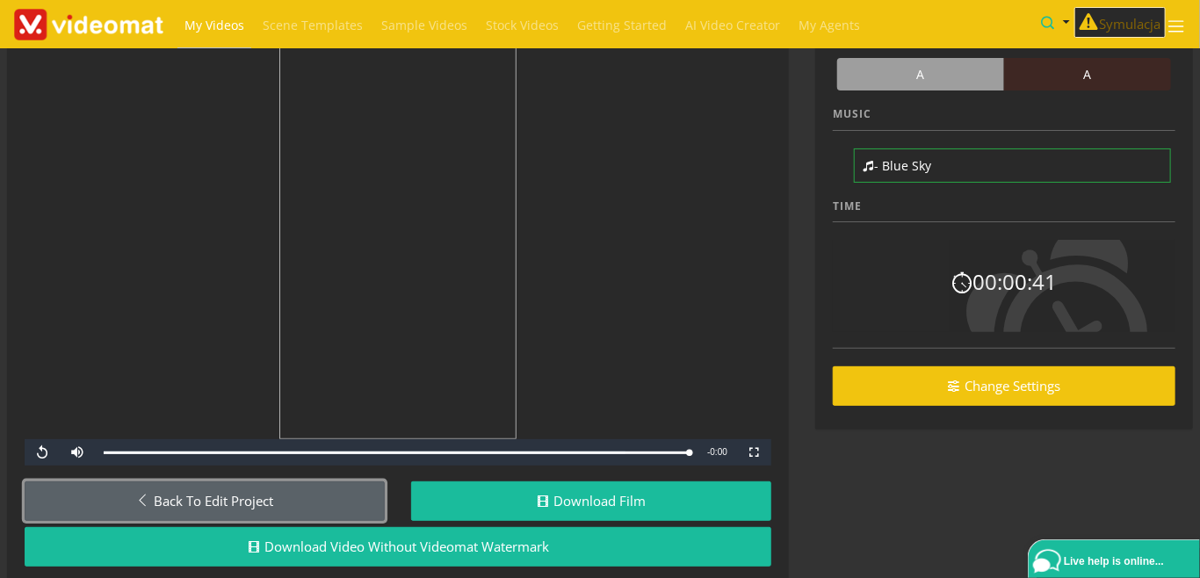
click at [300, 497] on link "Back to Edit Project" at bounding box center [205, 501] width 360 height 40
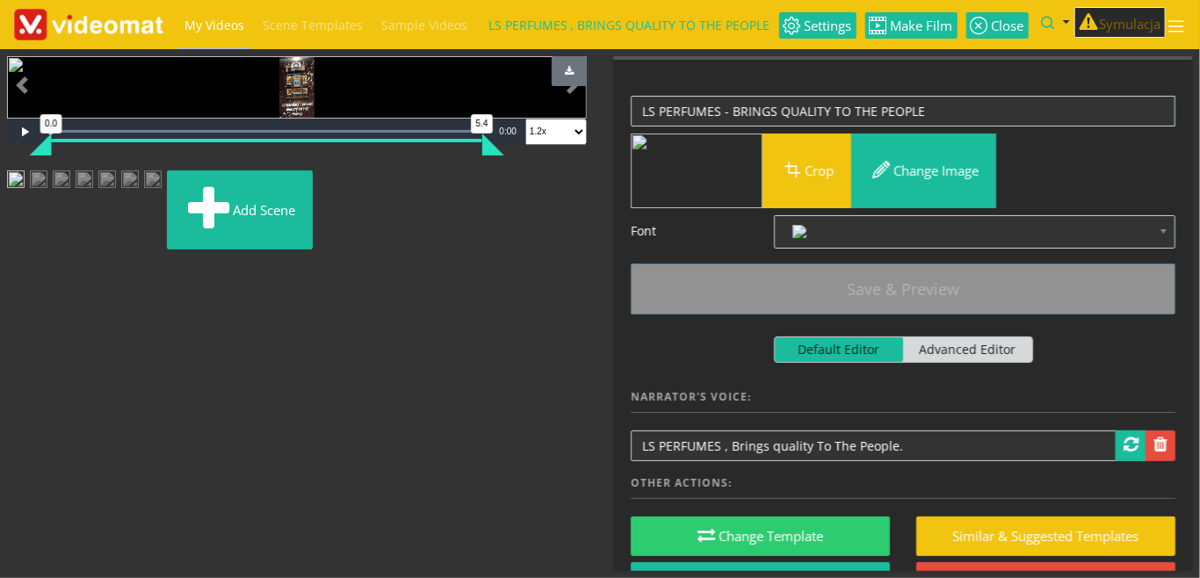
scroll to position [91, 0]
click at [162, 202] on img at bounding box center [153, 186] width 18 height 32
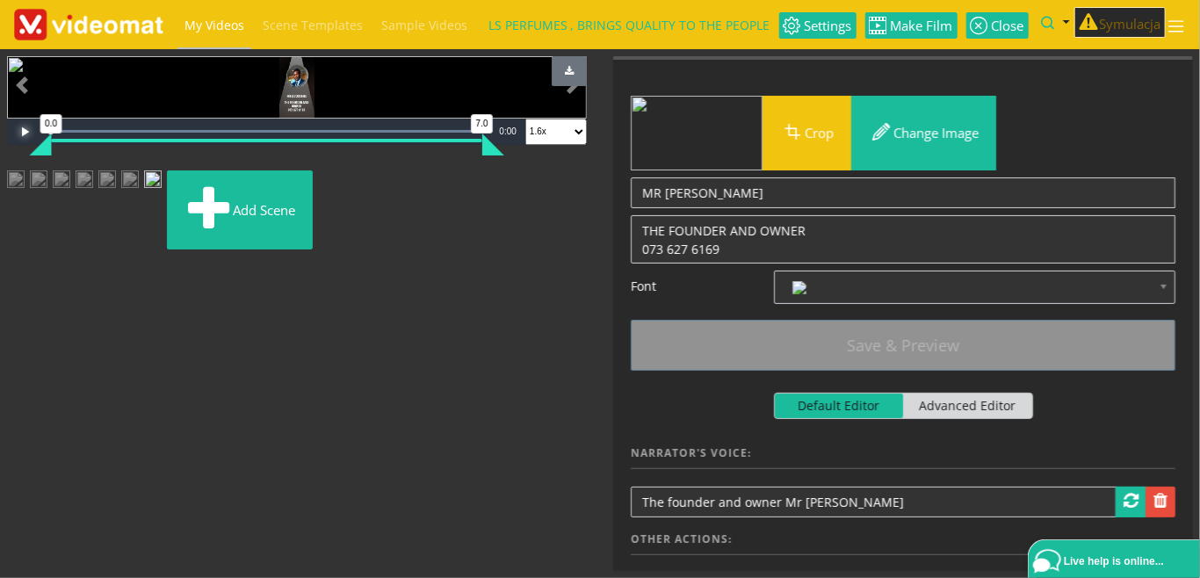
click at [23, 132] on span "Video Player" at bounding box center [24, 132] width 35 height 0
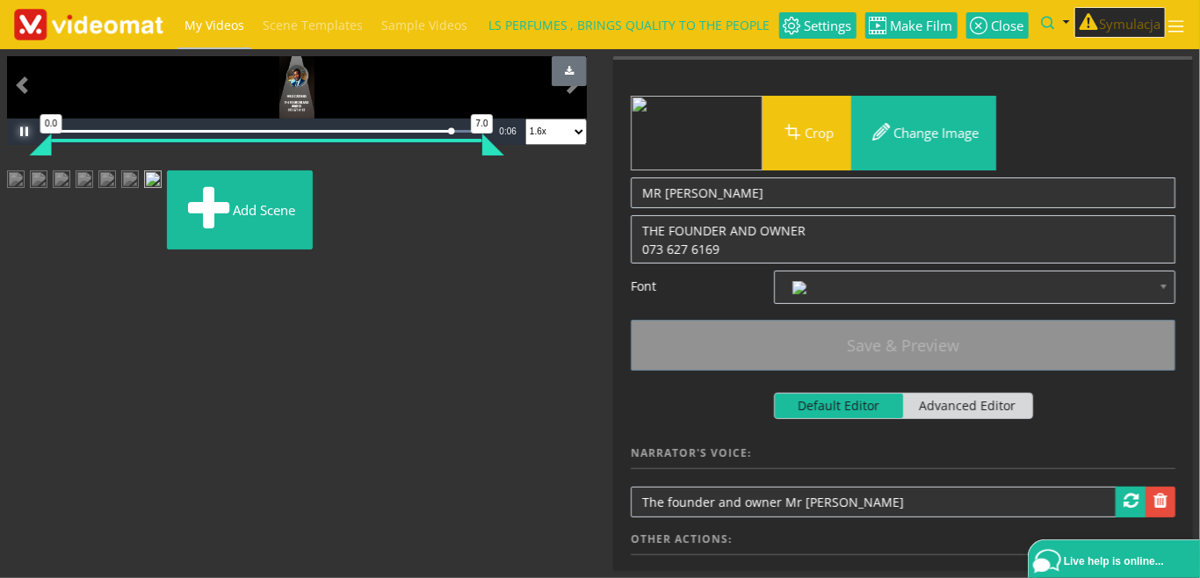
click at [23, 132] on span "Video Player" at bounding box center [24, 132] width 35 height 0
click at [525, 119] on select "0.5x 0.8x 0.9x 1x (speed) 1.1x 1.2x 1.3x 1.4x 1.5x 1.6x 1.7x 1.8x 1.9x 2x 3x 4x" at bounding box center [555, 132] width 61 height 26
select select "1"
click option "1x (speed)" at bounding box center [0, 0] width 0 height 0
click at [554, 257] on ul "Add scene" at bounding box center [297, 213] width 580 height 86
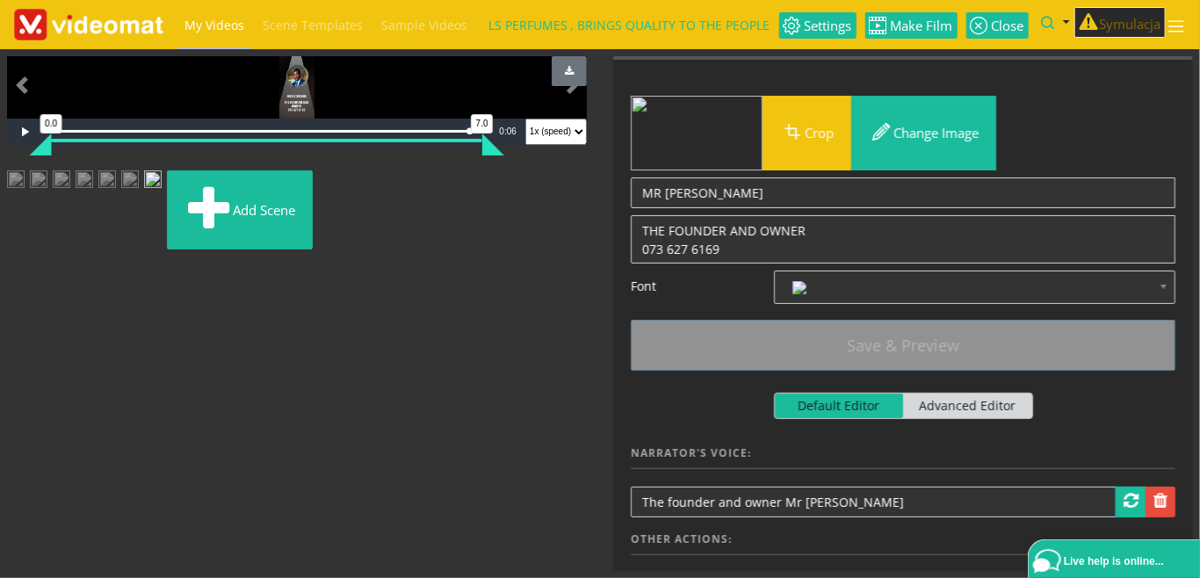
click at [139, 202] on img at bounding box center [130, 186] width 18 height 32
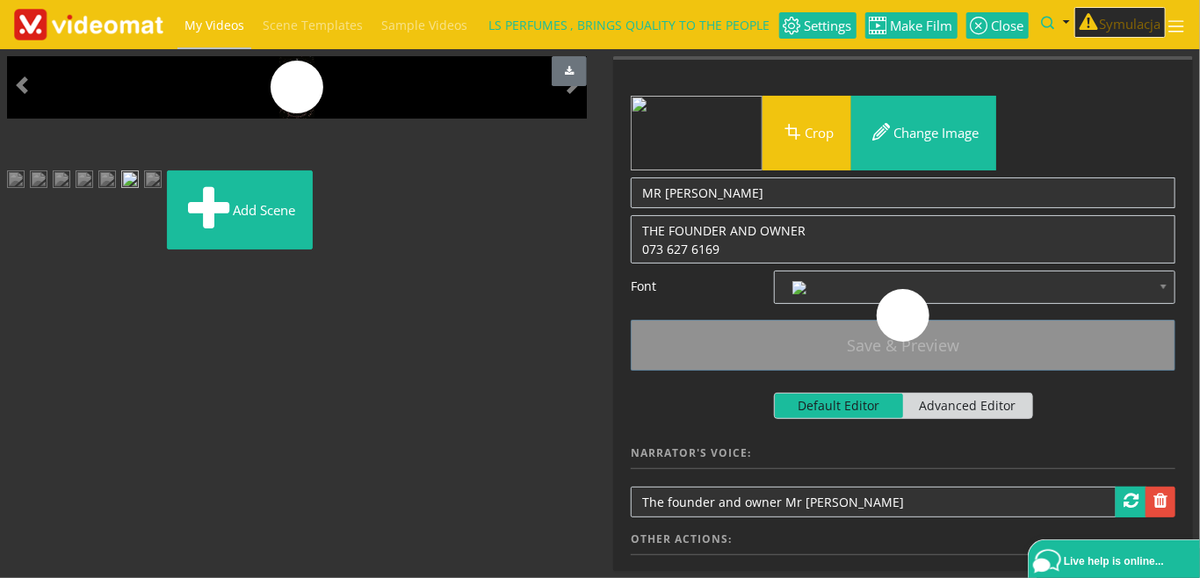
scroll to position [49, 0]
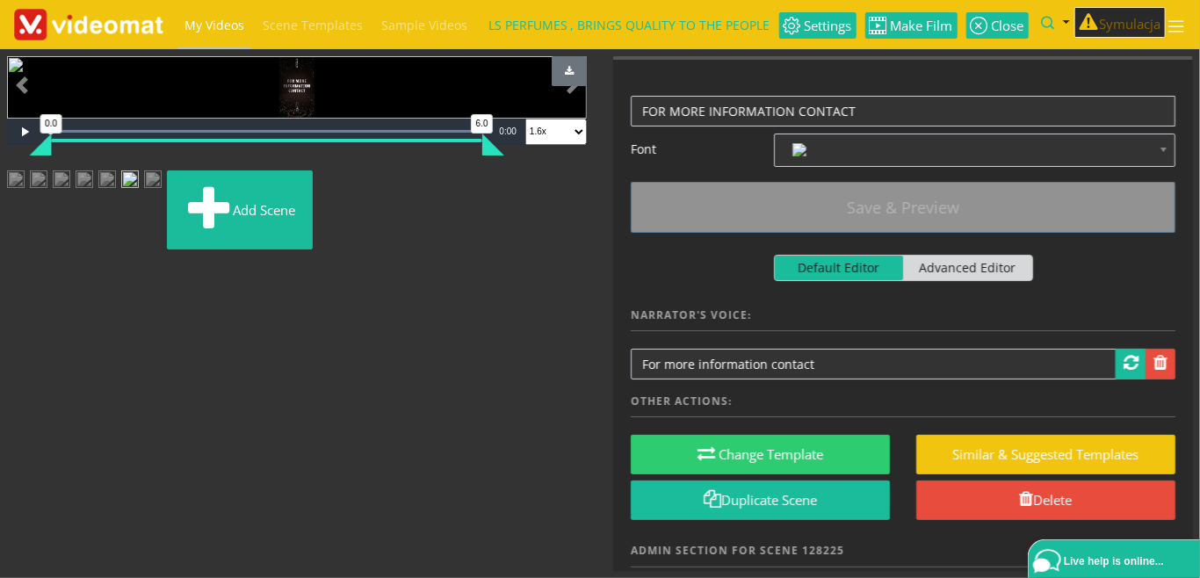
click at [162, 202] on img at bounding box center [153, 186] width 18 height 32
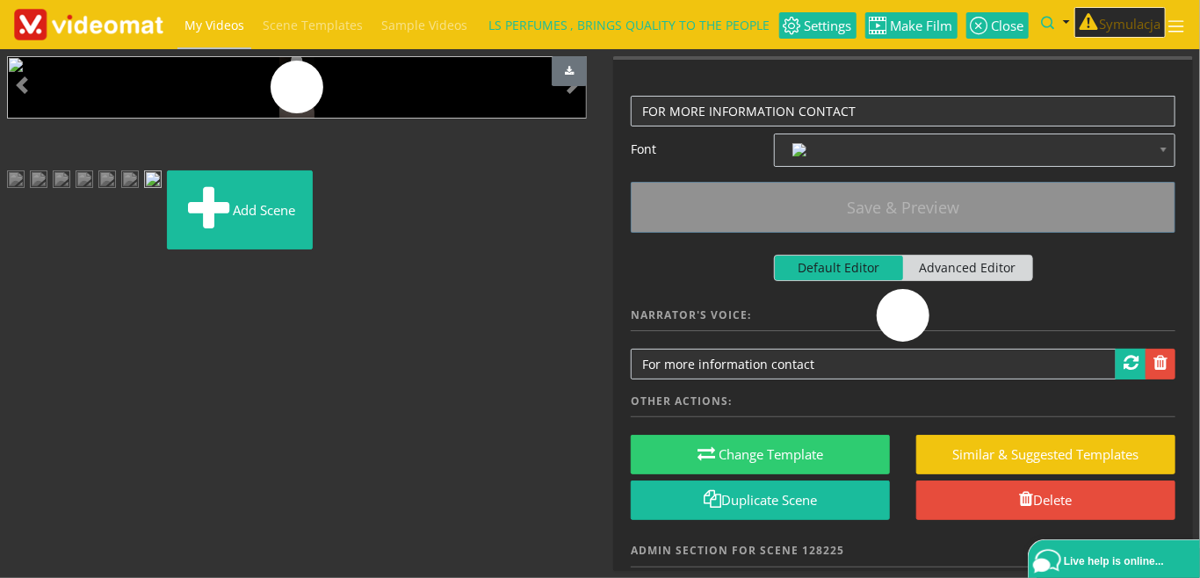
click at [139, 202] on img at bounding box center [130, 186] width 18 height 32
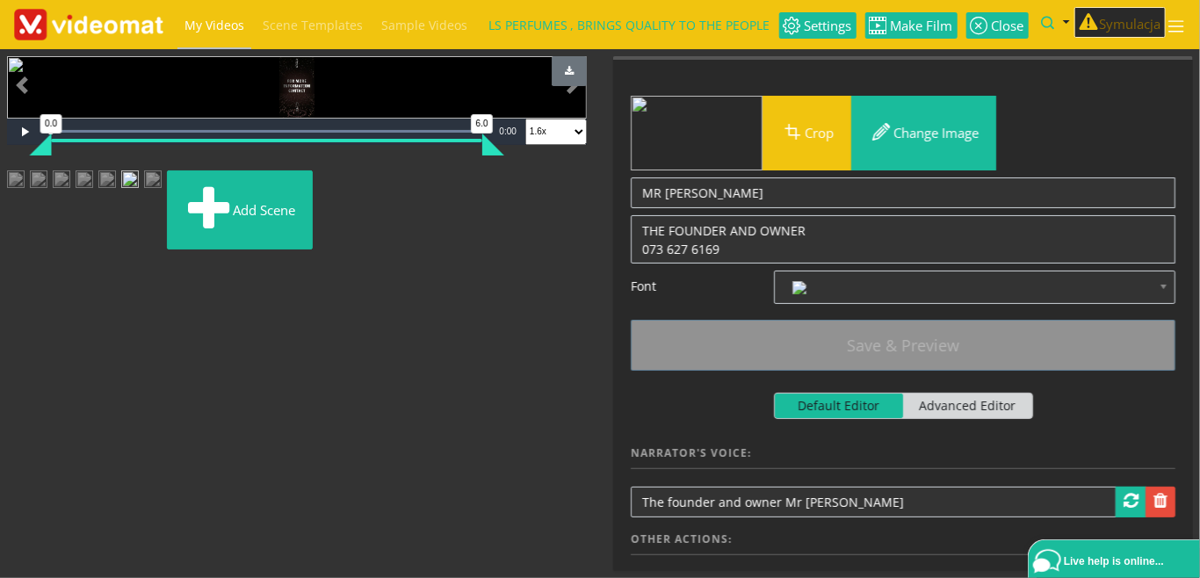
click at [162, 202] on img at bounding box center [153, 186] width 18 height 32
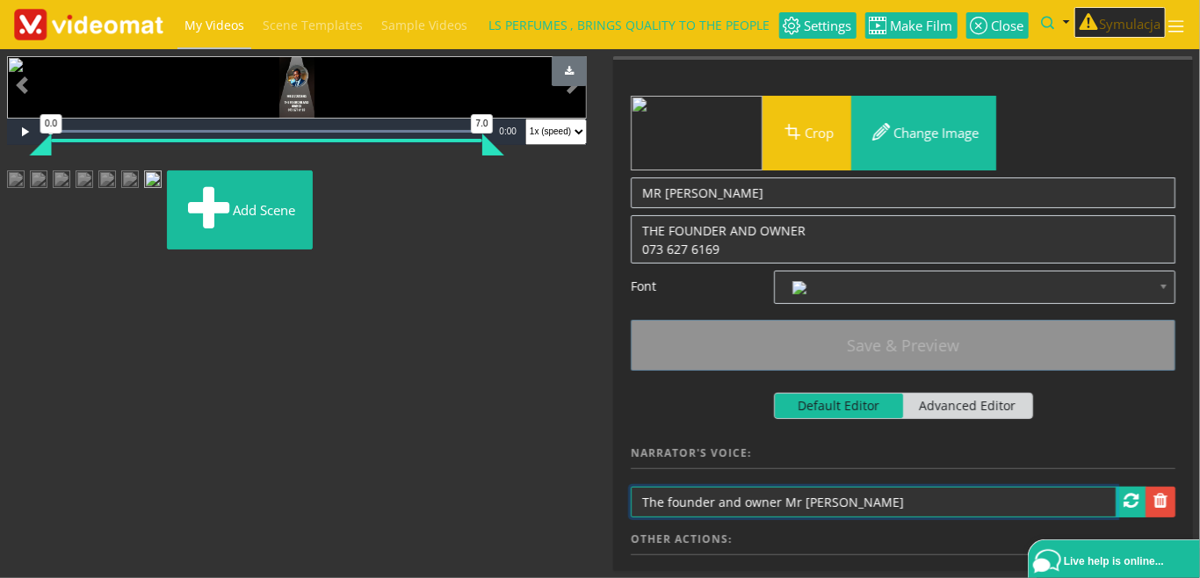
click at [640, 502] on input "The founder and owner Mr LS Soetsang" at bounding box center [874, 502] width 486 height 31
click at [879, 497] on input "the founder and owner Mr LS Soetsang" at bounding box center [874, 502] width 486 height 31
type input "the founder and owner Mr LS Soetsang."
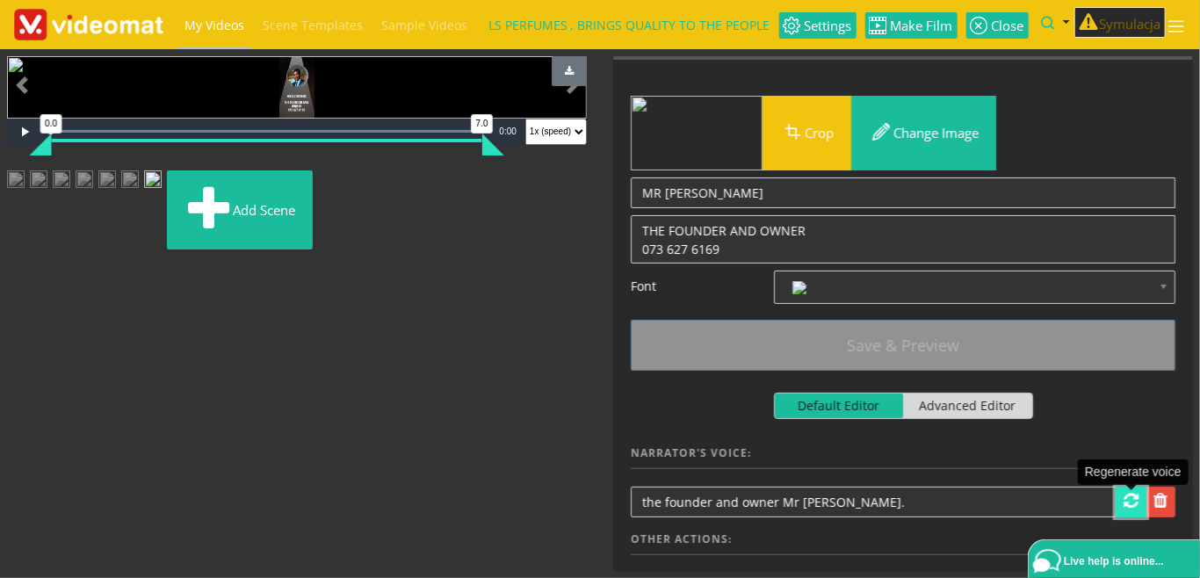
click at [1131, 502] on span at bounding box center [1131, 501] width 15 height 18
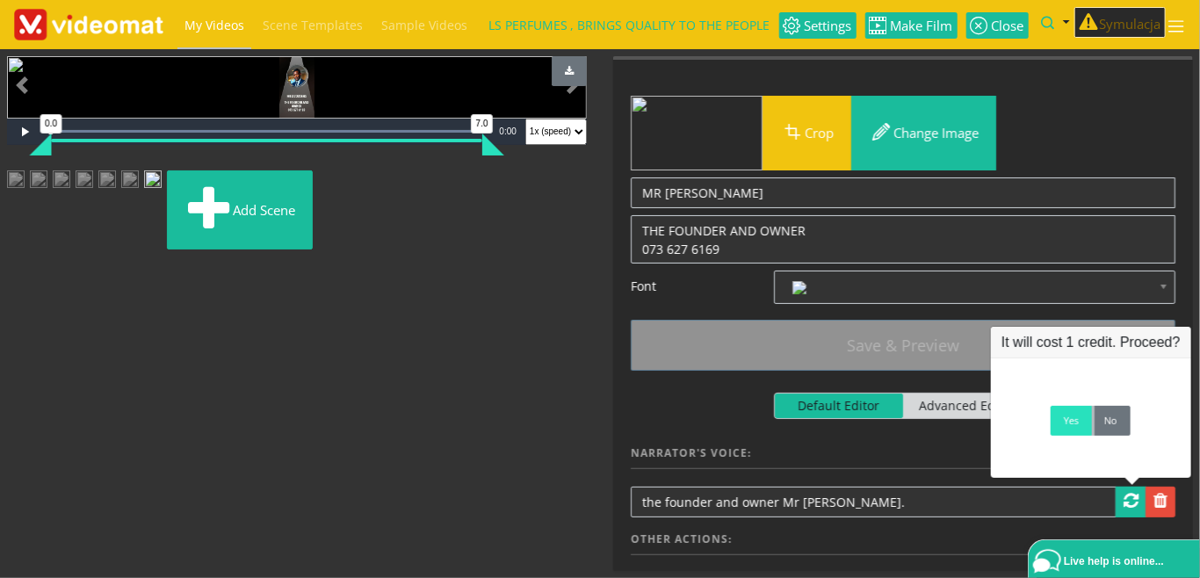
click at [1073, 423] on link "Yes" at bounding box center [1071, 421] width 41 height 30
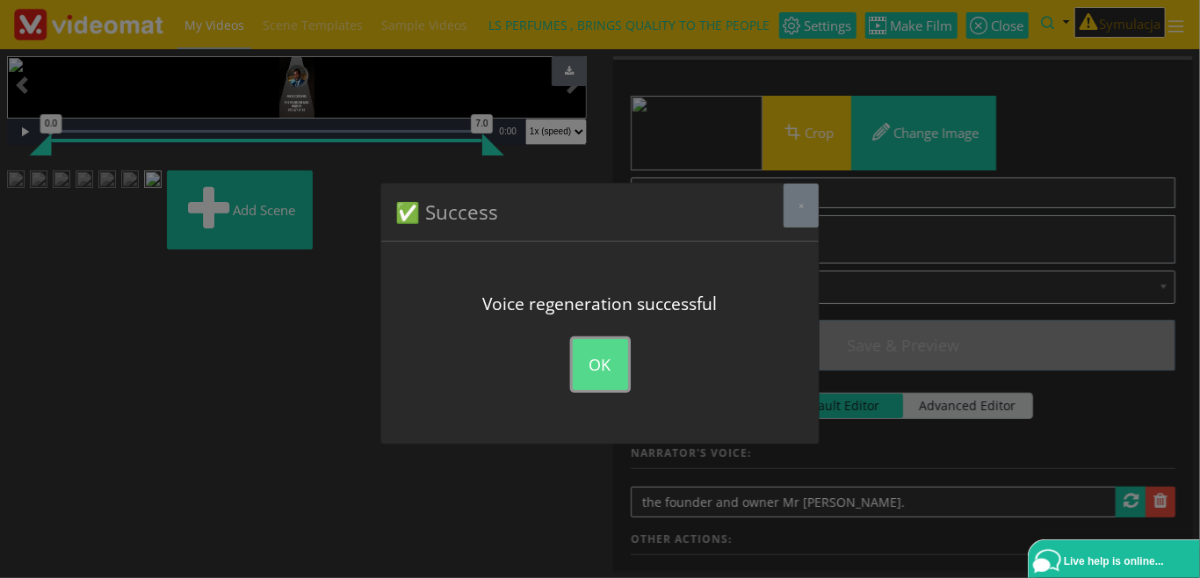
click at [620, 357] on button "OK" at bounding box center [600, 364] width 55 height 51
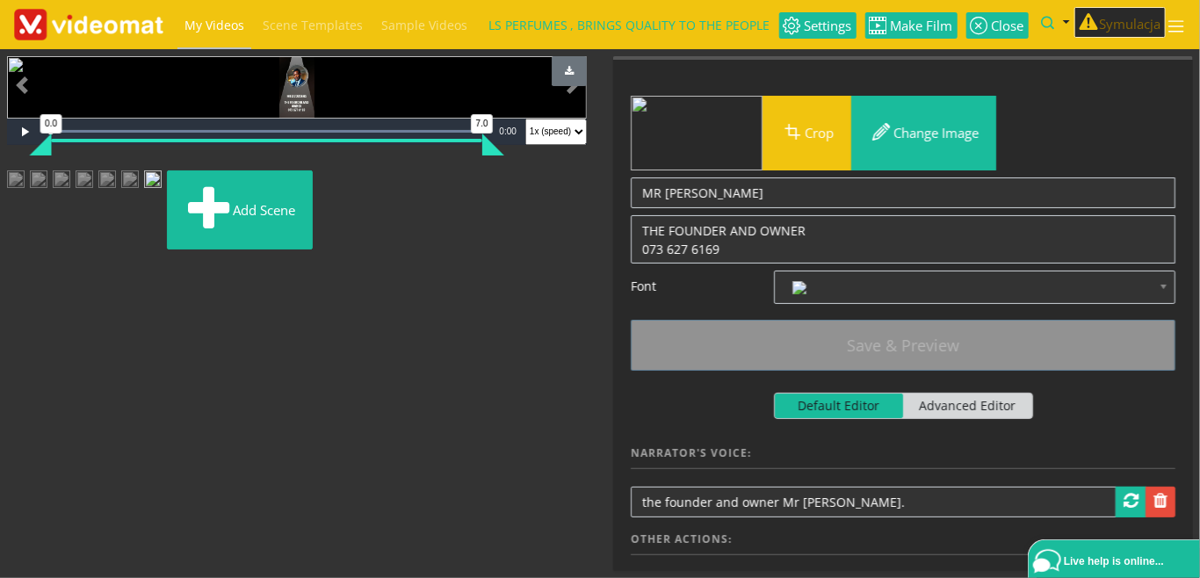
click at [139, 202] on img at bounding box center [130, 186] width 18 height 32
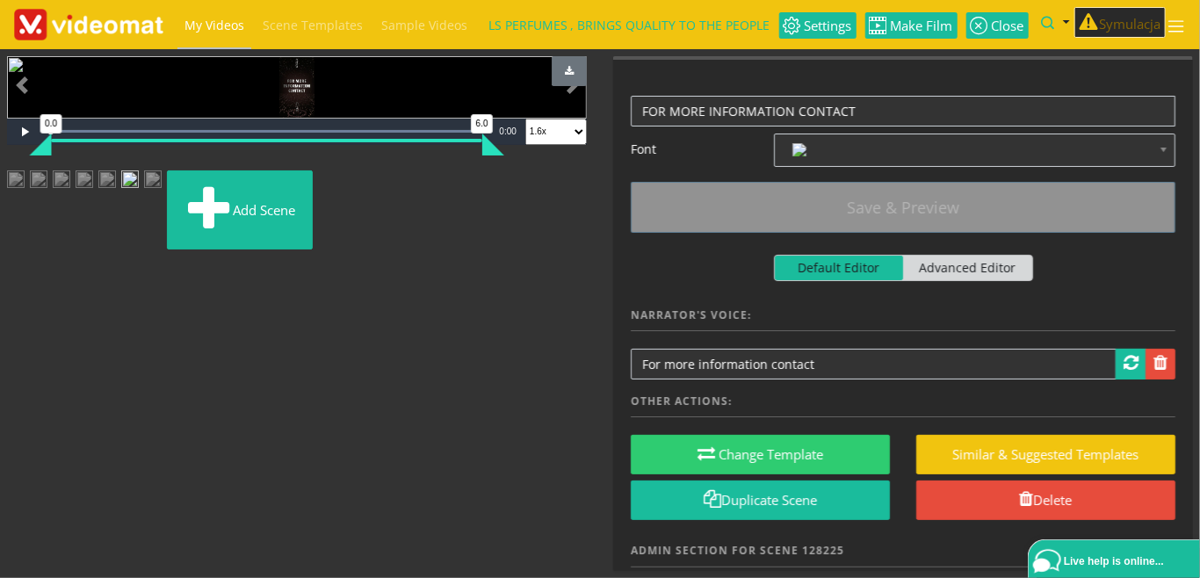
click at [116, 202] on img at bounding box center [107, 186] width 18 height 32
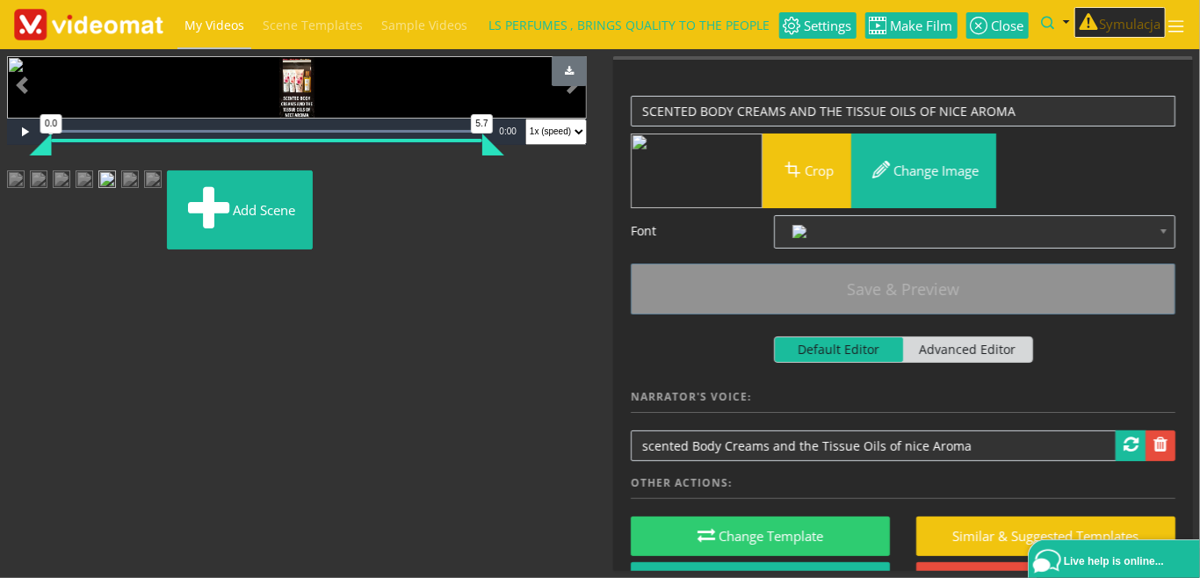
click at [93, 202] on img at bounding box center [85, 186] width 18 height 32
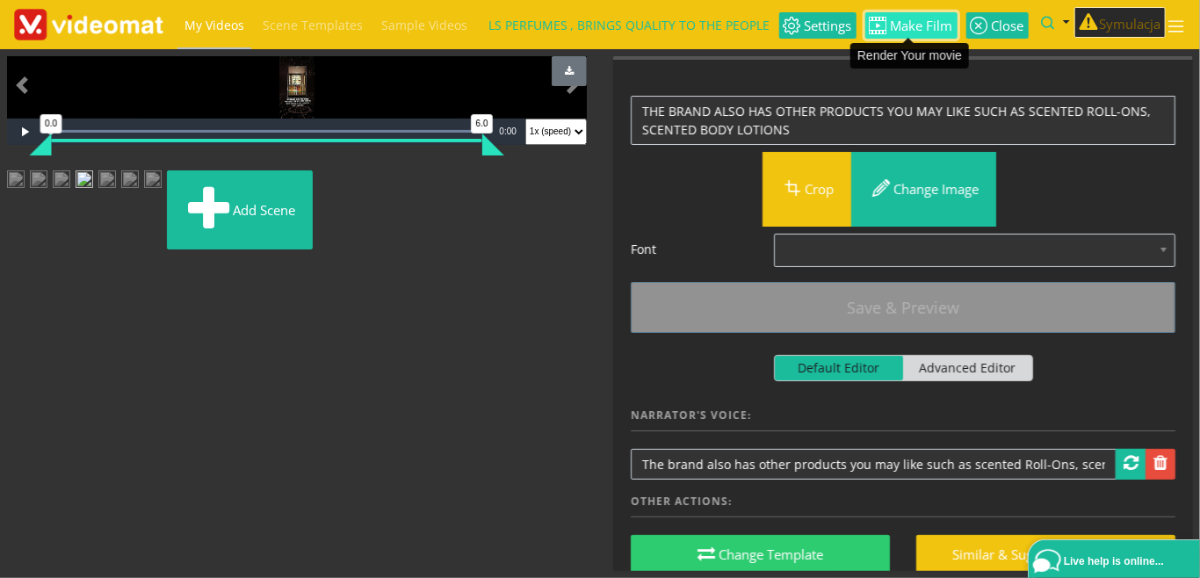
click at [915, 24] on span "Make Film" at bounding box center [920, 25] width 66 height 13
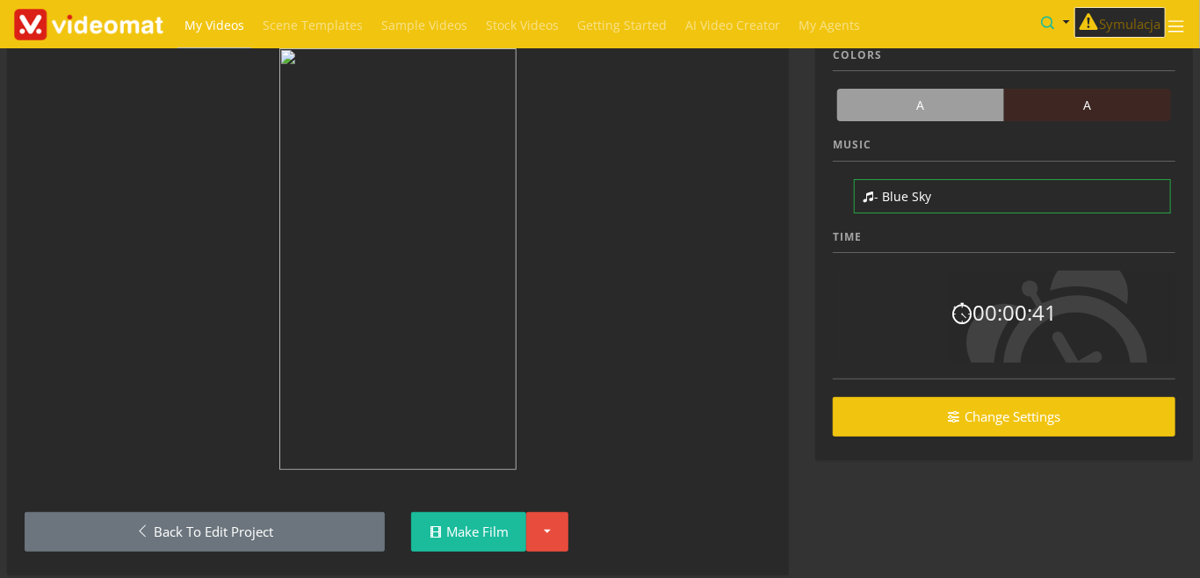
scroll to position [105, 0]
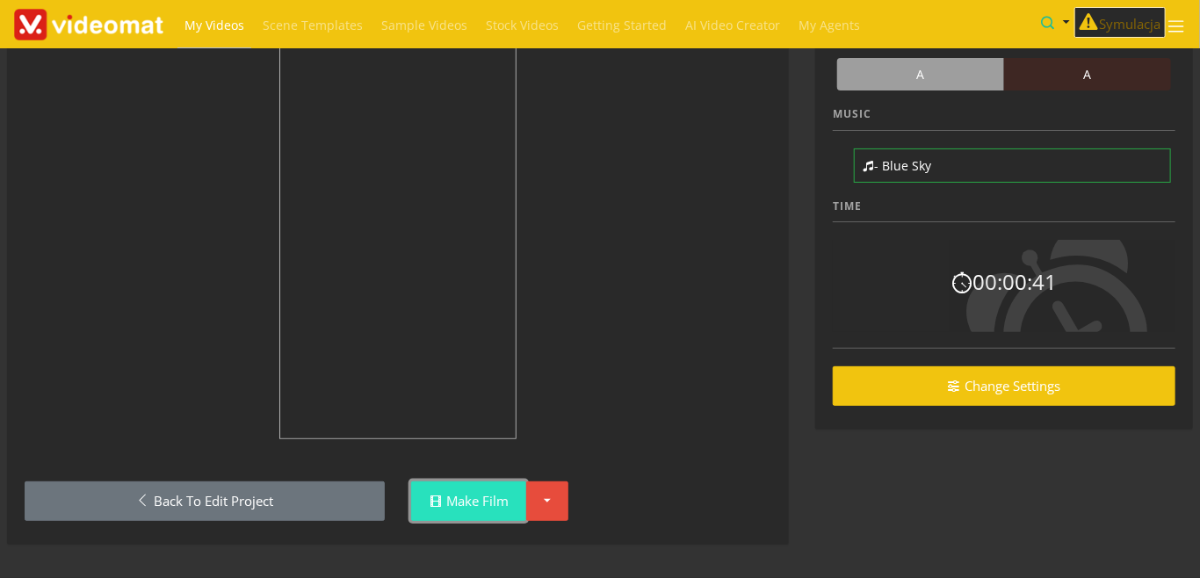
click at [480, 511] on link "Make Film" at bounding box center [468, 501] width 115 height 40
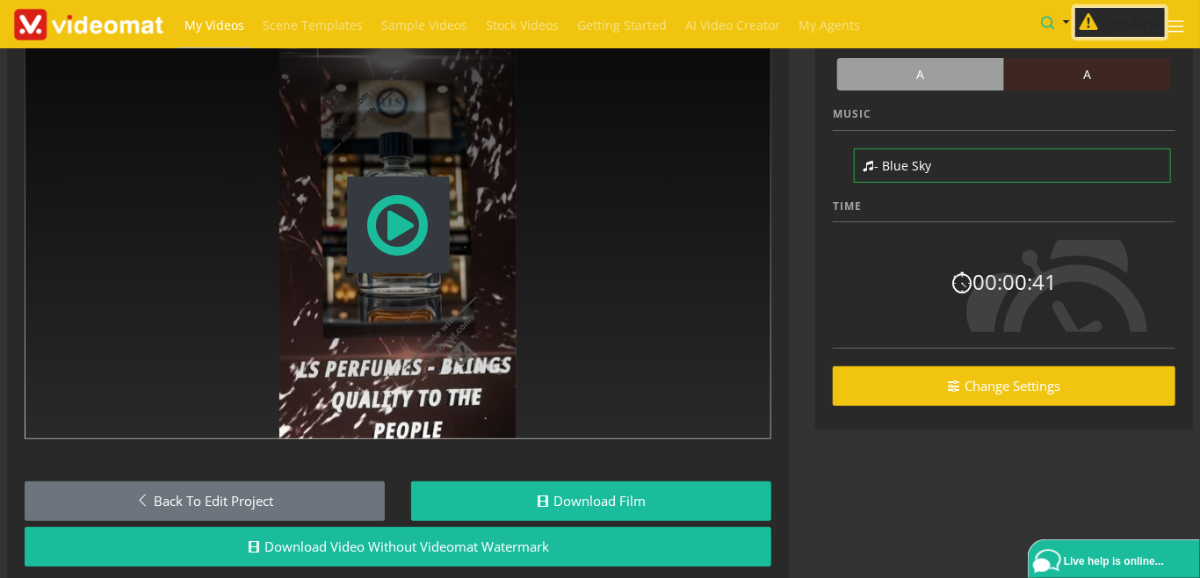
click at [1121, 27] on button "Symulacja" at bounding box center [1119, 23] width 91 height 32
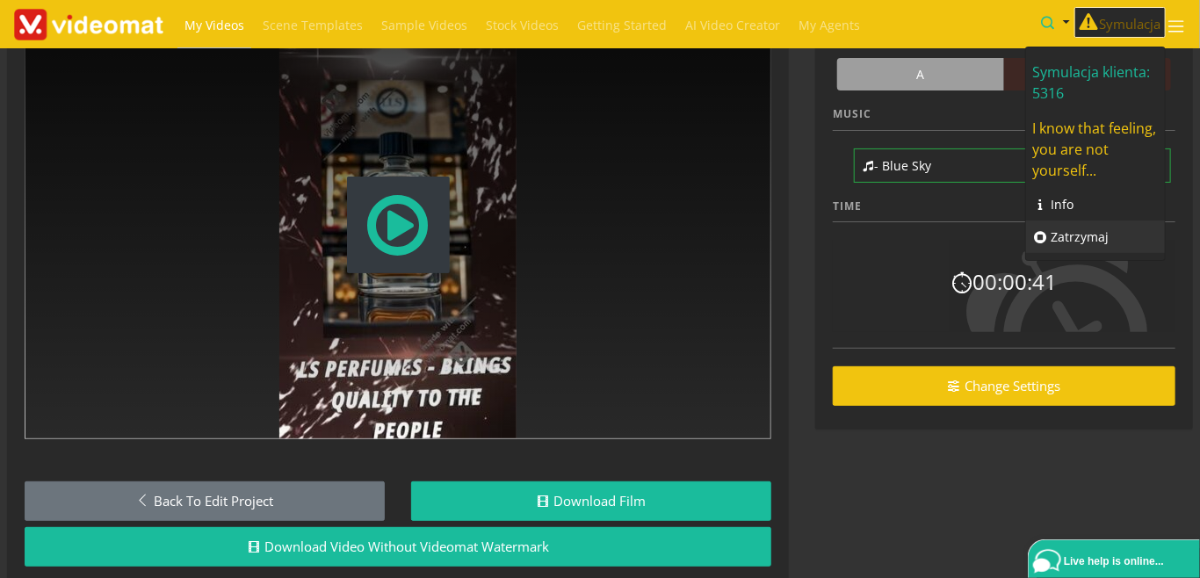
click at [1073, 233] on link "Zatrzymaj" at bounding box center [1095, 236] width 139 height 33
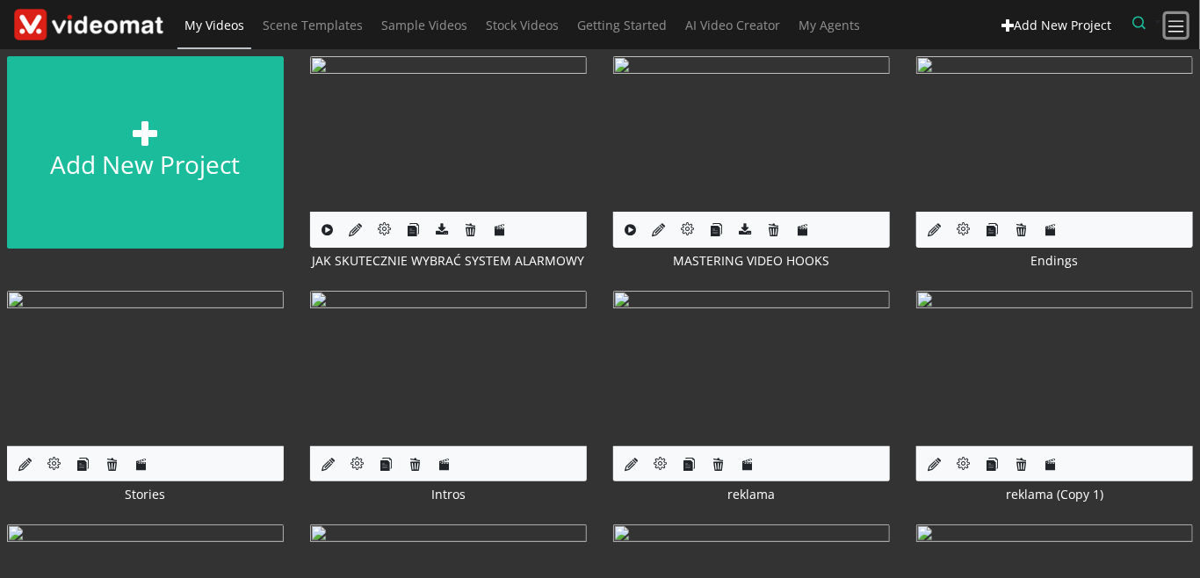
click at [1168, 18] on span at bounding box center [1177, 27] width 20 height 20
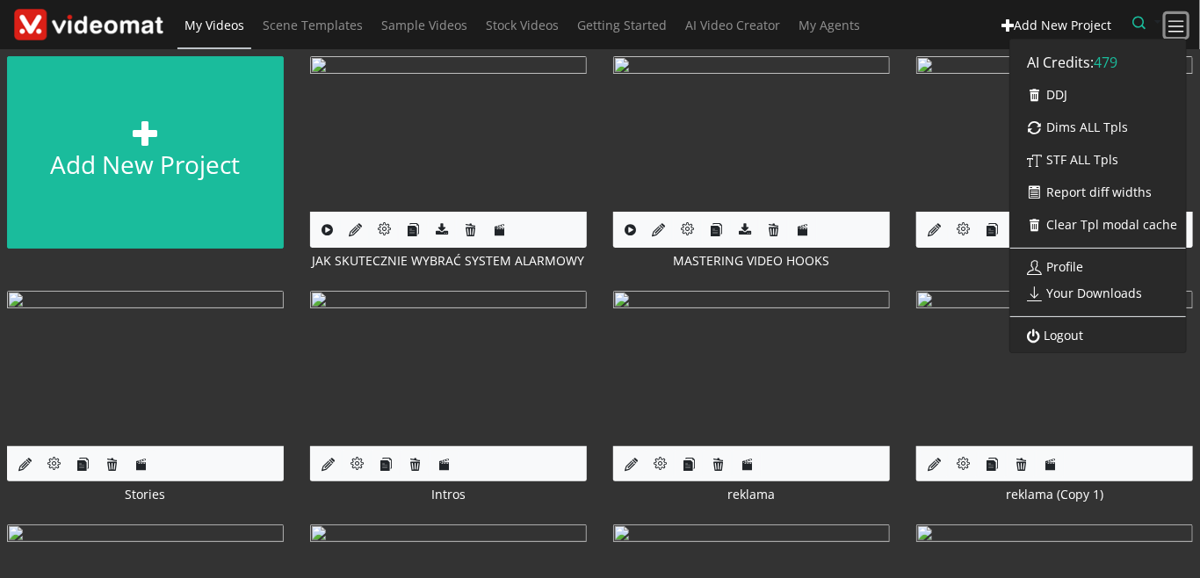
click at [1168, 18] on span at bounding box center [1177, 27] width 20 height 20
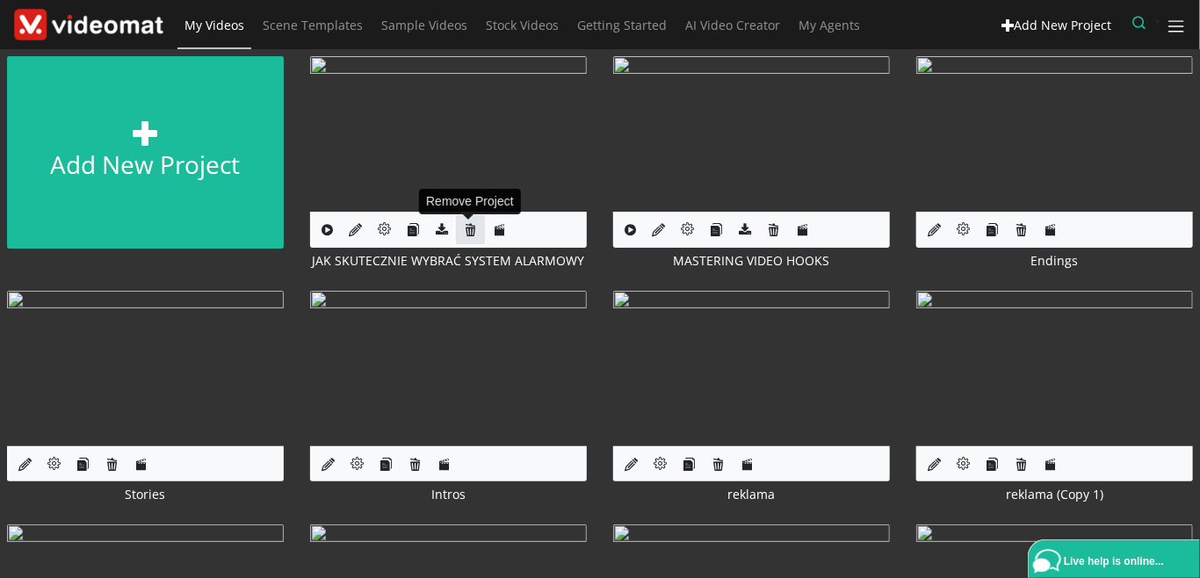
click at [468, 230] on icon at bounding box center [470, 229] width 13 height 13
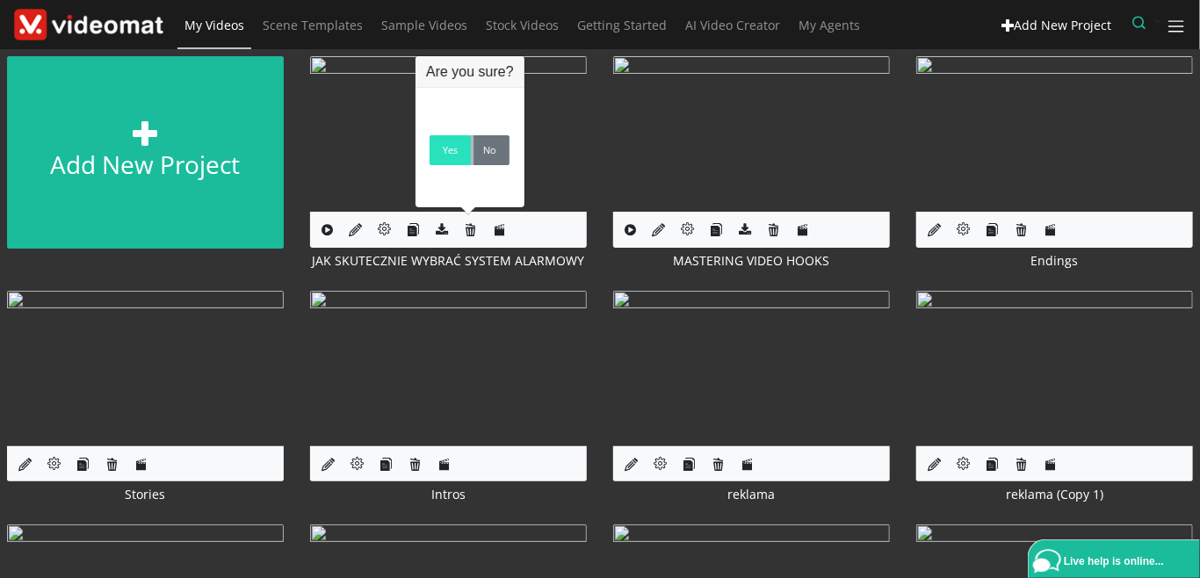
click at [458, 160] on link "Yes" at bounding box center [450, 150] width 41 height 30
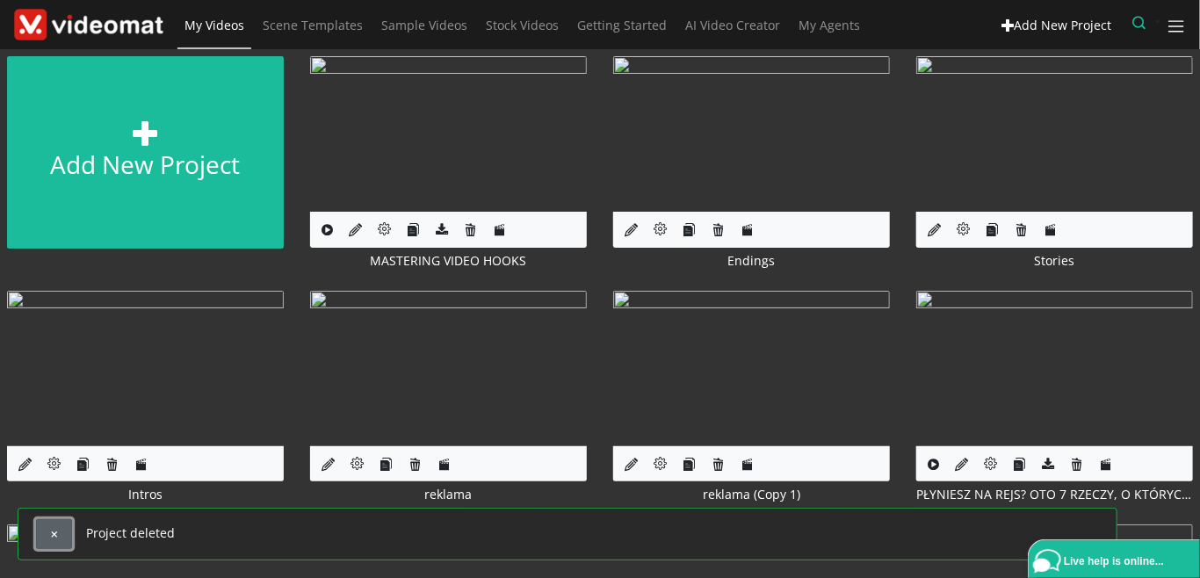
click at [50, 532] on span "button" at bounding box center [54, 535] width 10 height 10
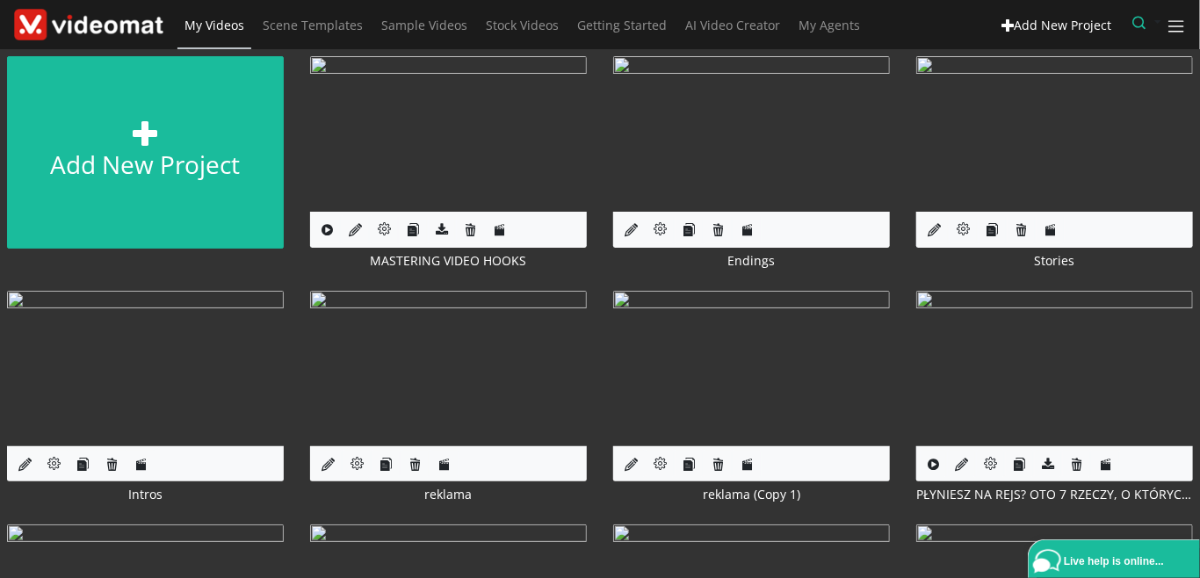
click at [599, 242] on div "Edit Project MASTERING VIDEO HOOKS" at bounding box center [448, 162] width 303 height 213
click at [700, 19] on span "AI Video Creator" at bounding box center [732, 25] width 95 height 17
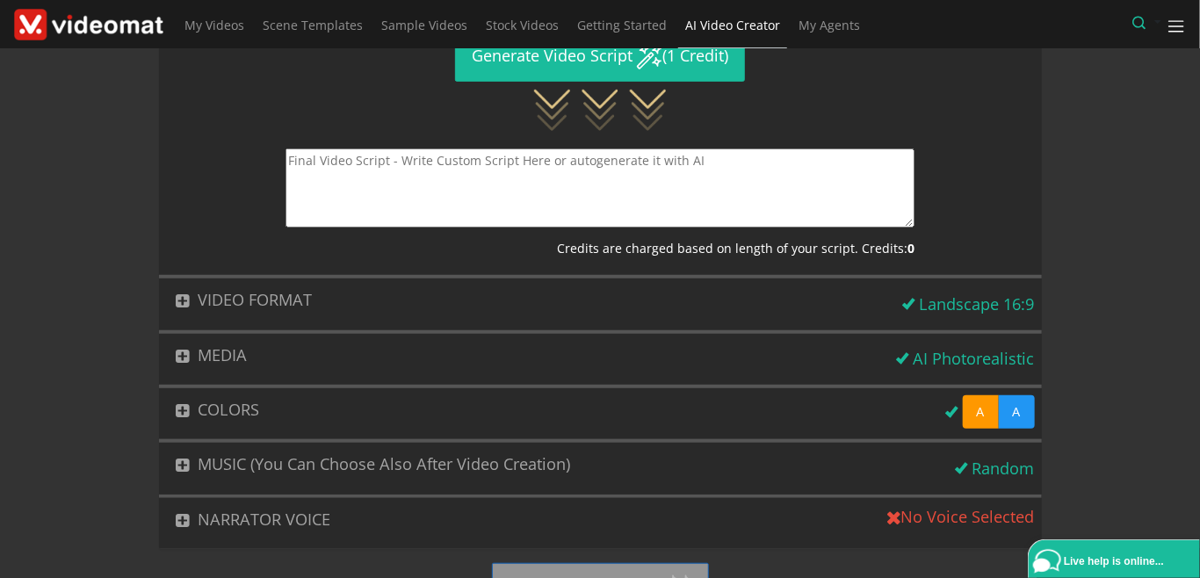
scroll to position [493, 0]
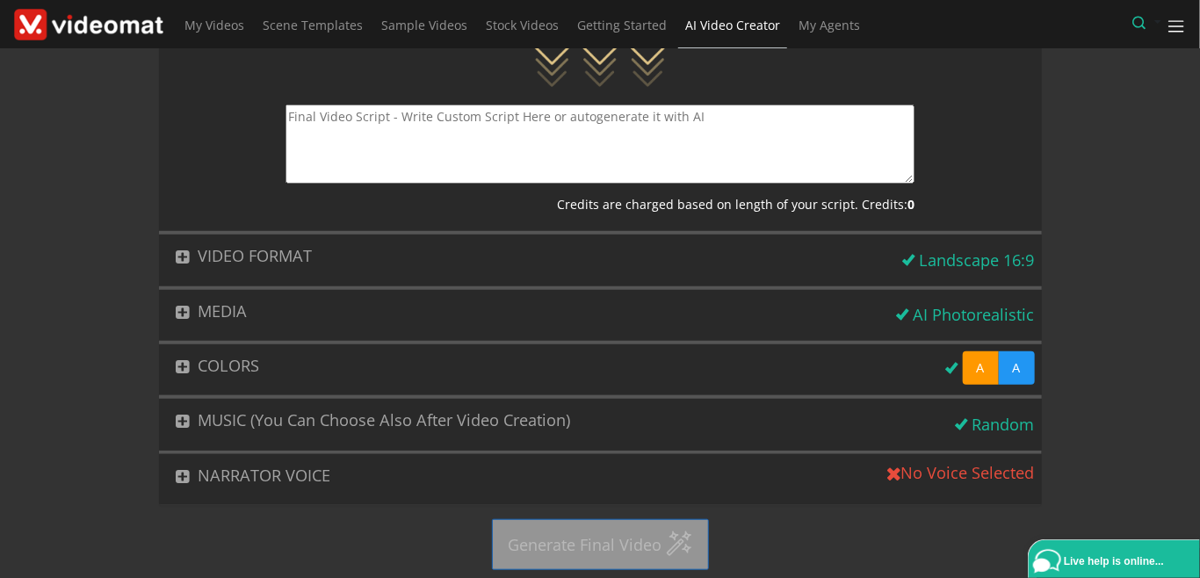
click at [374, 145] on textarea at bounding box center [599, 144] width 629 height 79
type textarea "Test final"
click at [293, 304] on button "MEDIA" at bounding box center [524, 311] width 731 height 43
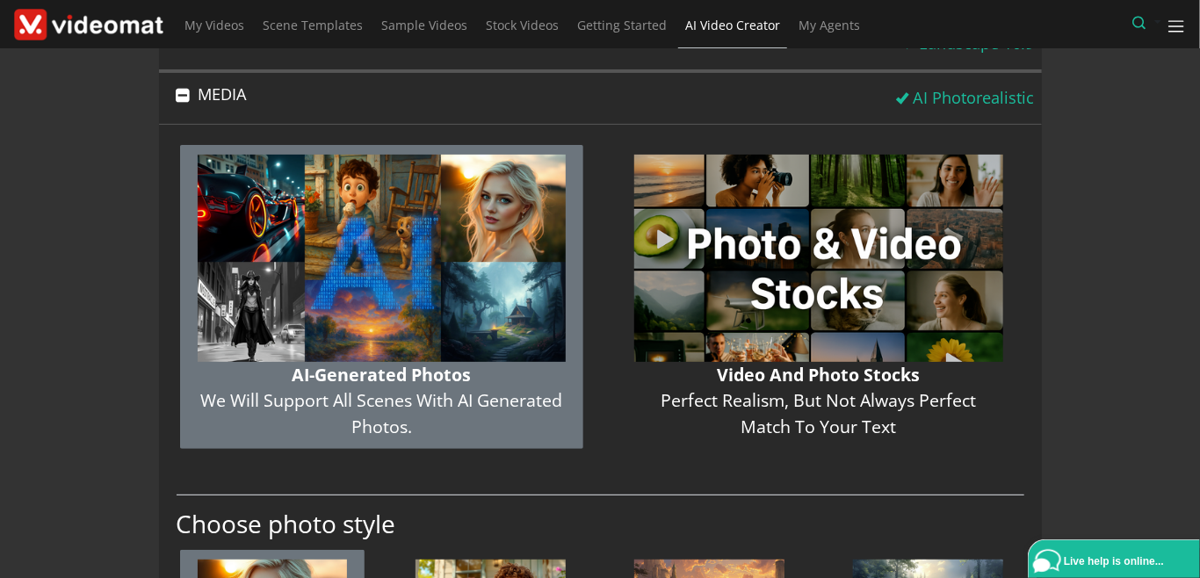
scroll to position [166, 0]
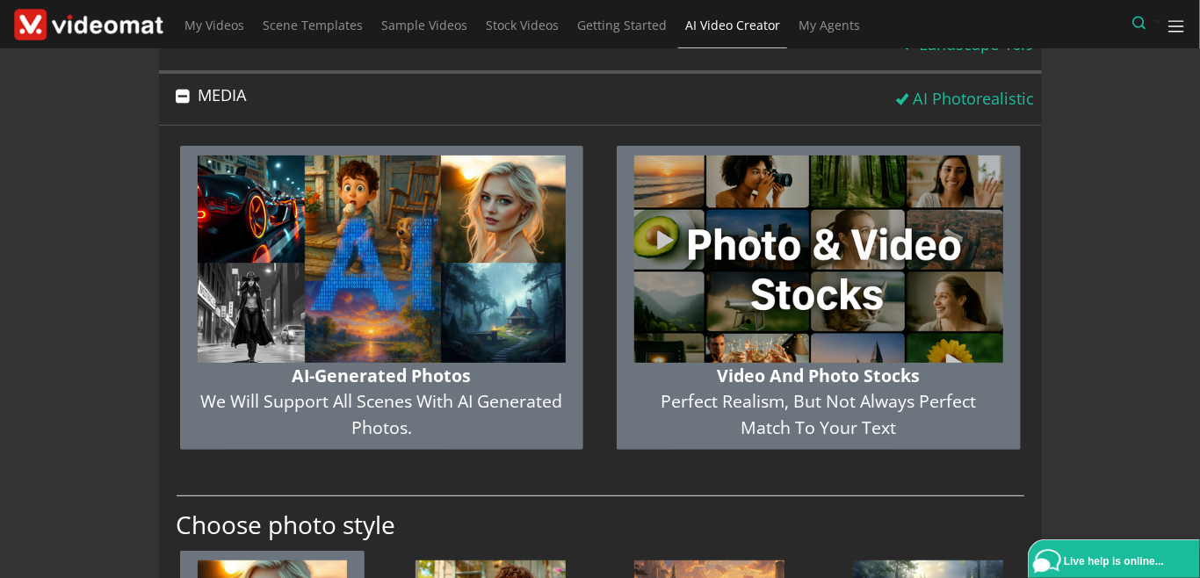
click at [718, 300] on img "button" at bounding box center [818, 258] width 369 height 207
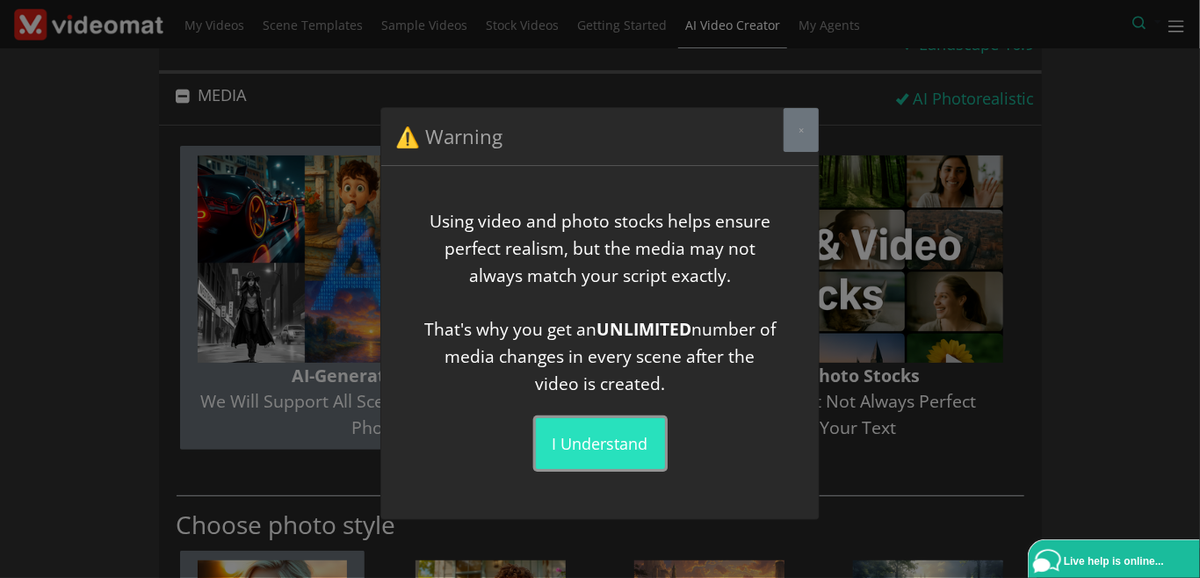
click at [586, 448] on button "I understand" at bounding box center [600, 443] width 129 height 51
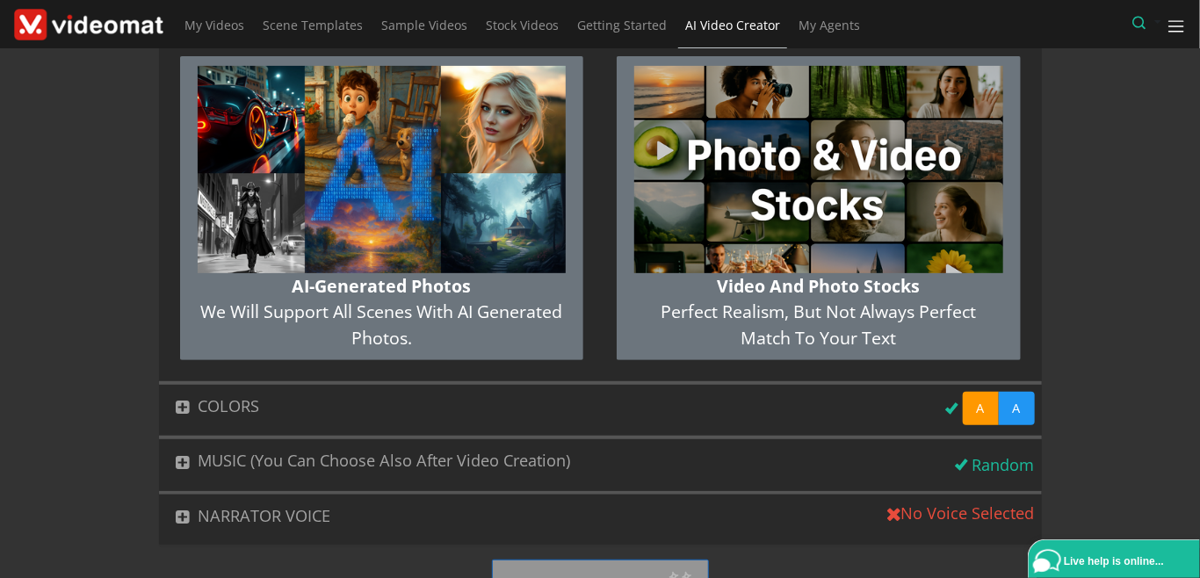
scroll to position [300, 0]
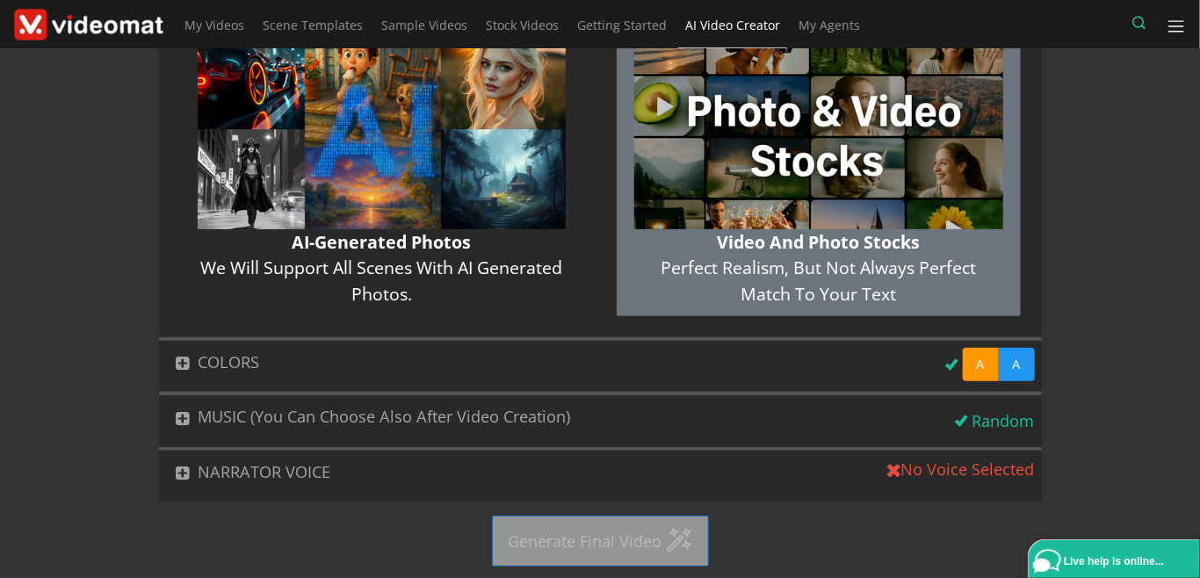
click at [241, 413] on button "MUSIC (You can choose also after video creation)" at bounding box center [554, 416] width 790 height 43
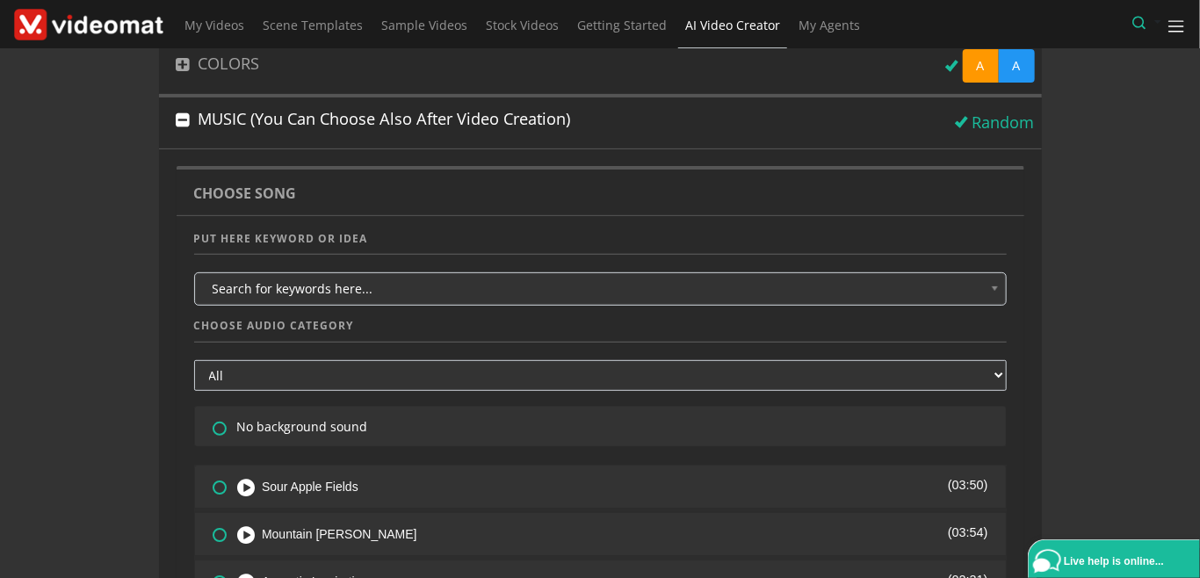
scroll to position [251, 0]
click at [251, 110] on button "MUSIC (You can choose also after video creation)" at bounding box center [554, 119] width 790 height 43
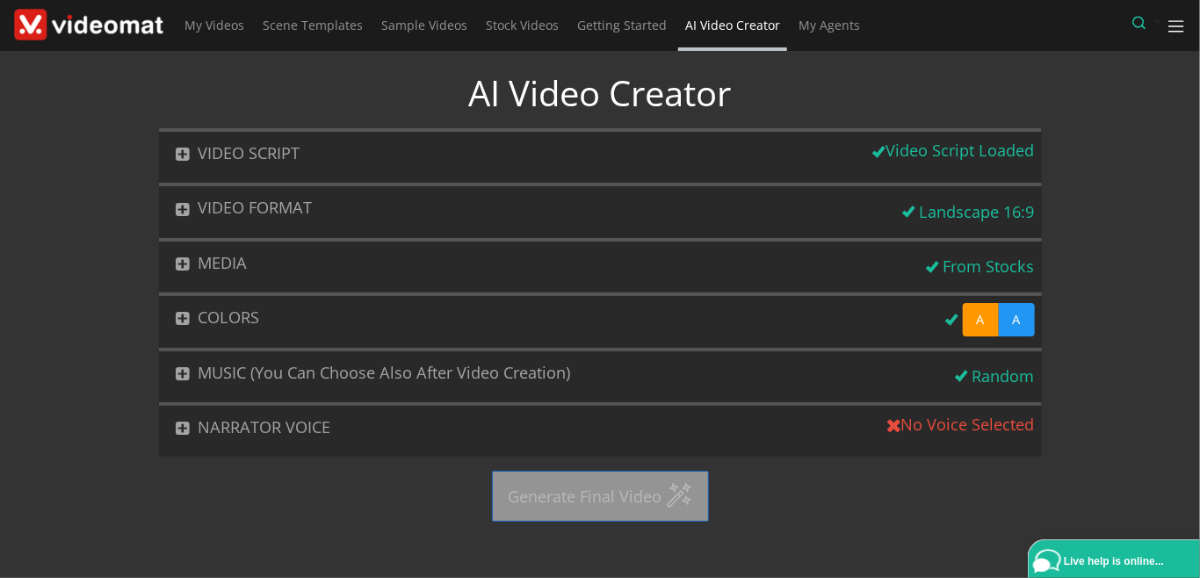
scroll to position [0, 0]
click at [245, 413] on button "NARRATOR VOICE" at bounding box center [520, 427] width 722 height 43
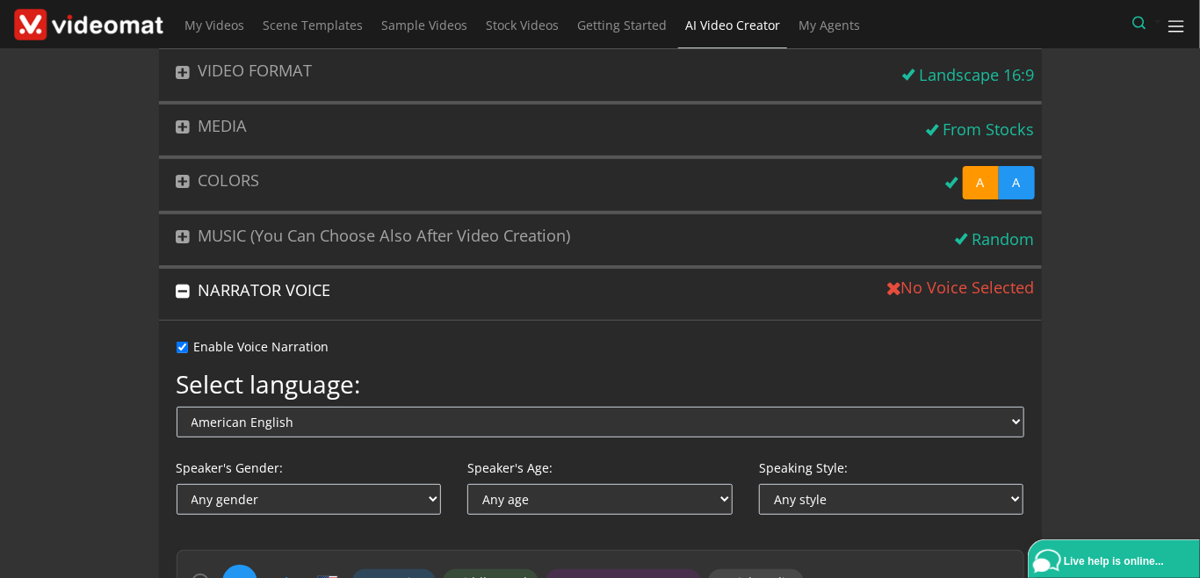
scroll to position [202, 0]
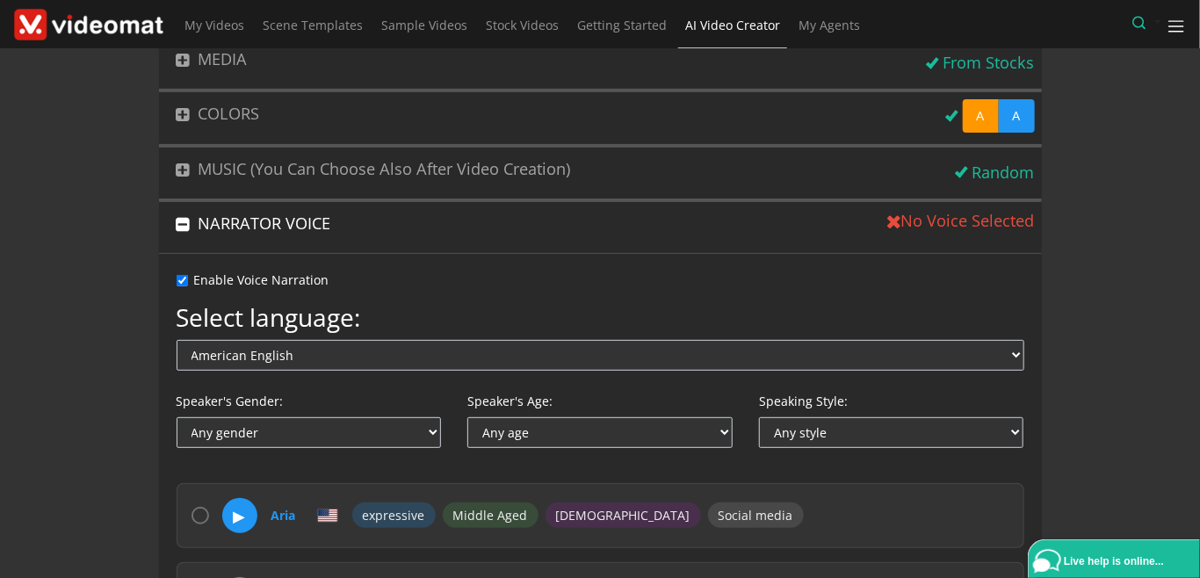
click at [183, 278] on input "Enable Voice Narration" at bounding box center [182, 280] width 11 height 11
checkbox input "false"
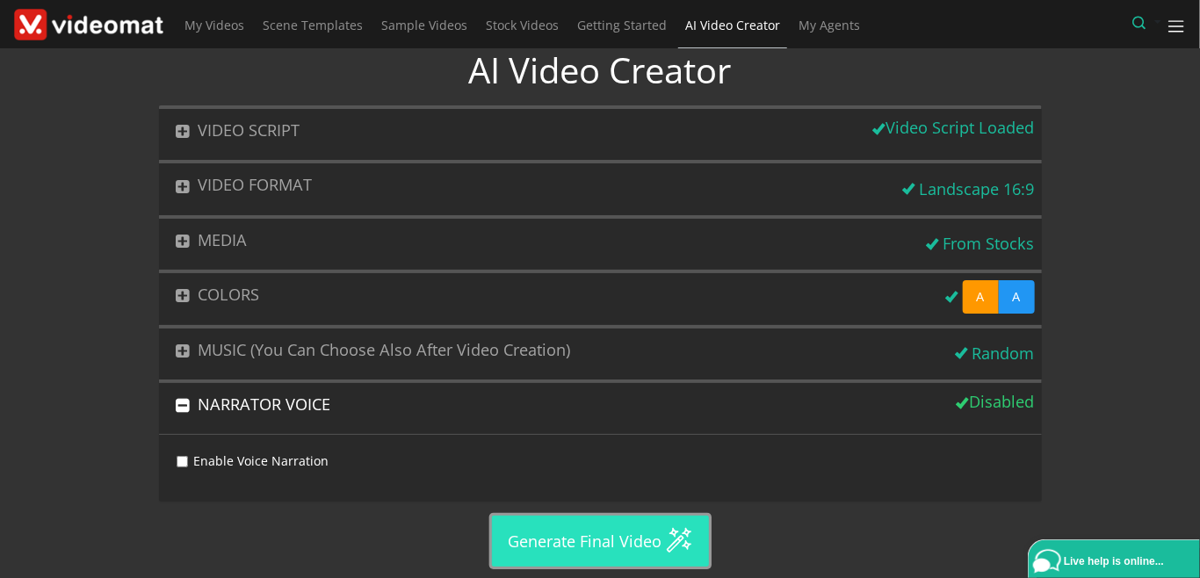
click at [558, 538] on button "Generate Final Video" at bounding box center [600, 541] width 217 height 51
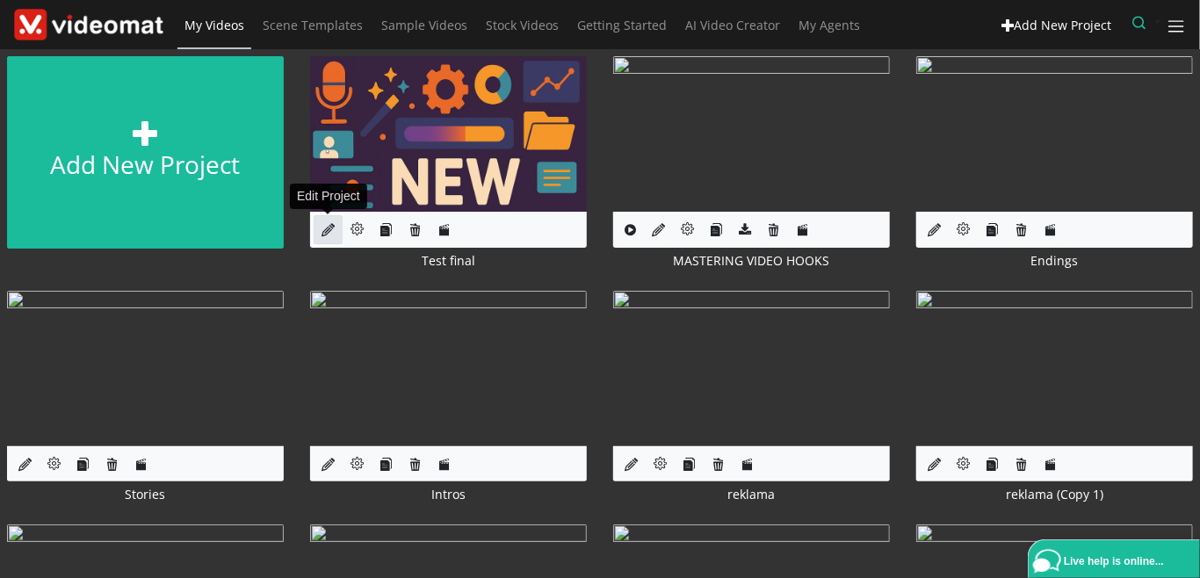
click at [322, 233] on icon at bounding box center [328, 229] width 13 height 13
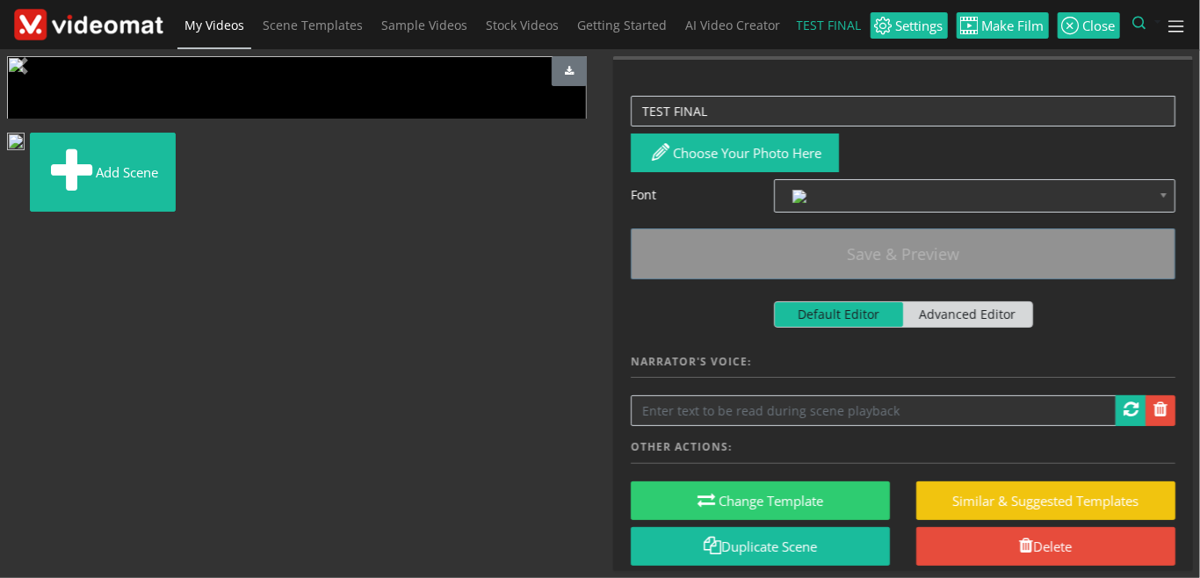
click at [213, 35] on link "My Videos" at bounding box center [214, 25] width 74 height 51
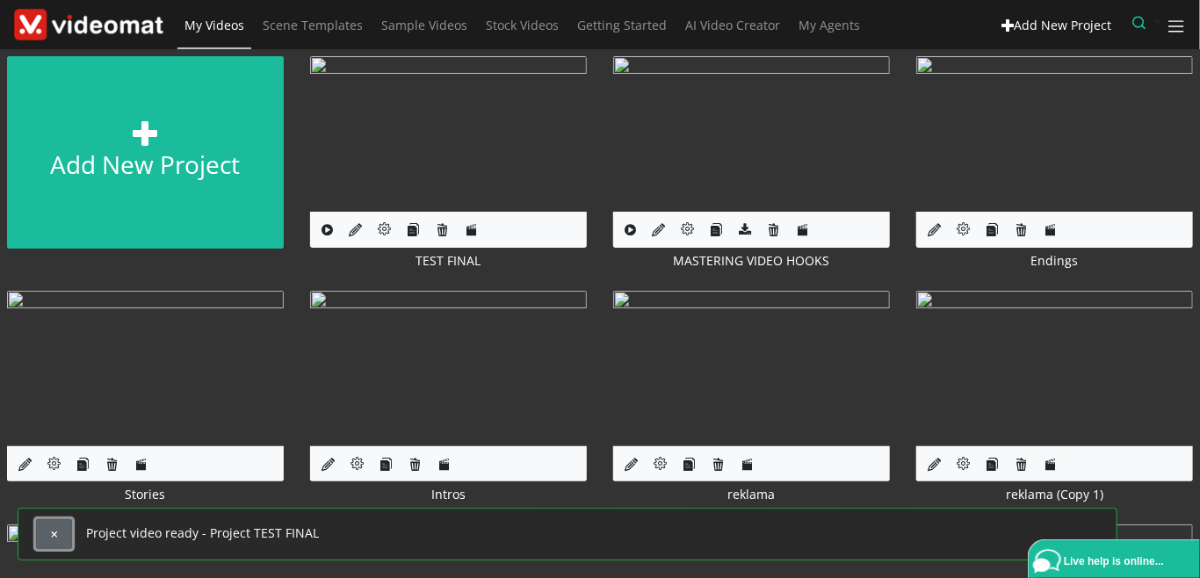
click at [67, 536] on button "button" at bounding box center [54, 534] width 36 height 30
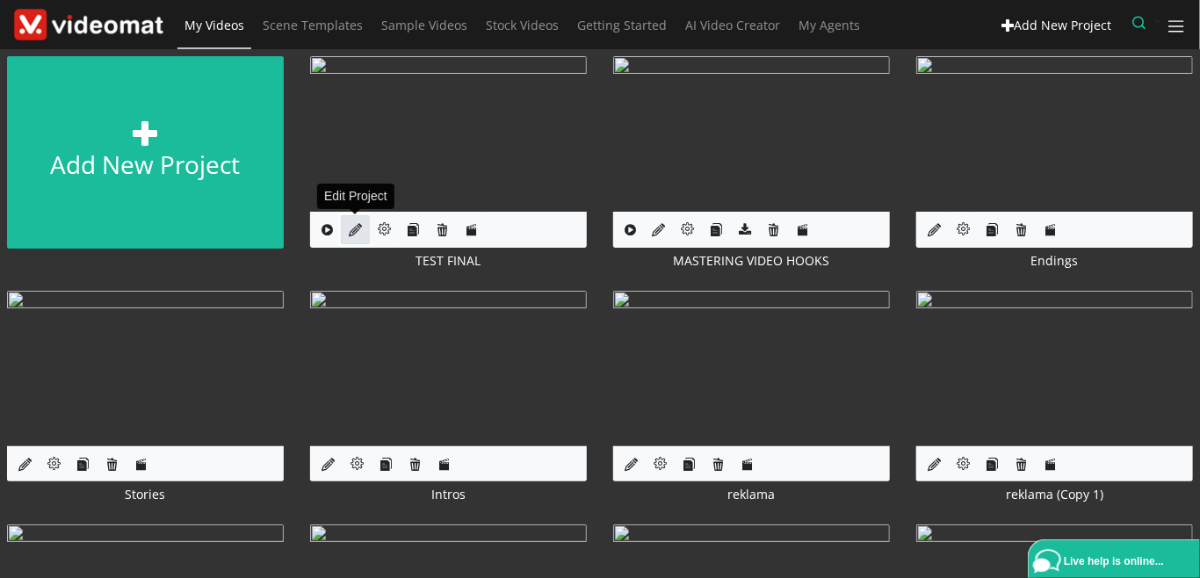
click at [355, 232] on icon at bounding box center [355, 229] width 13 height 13
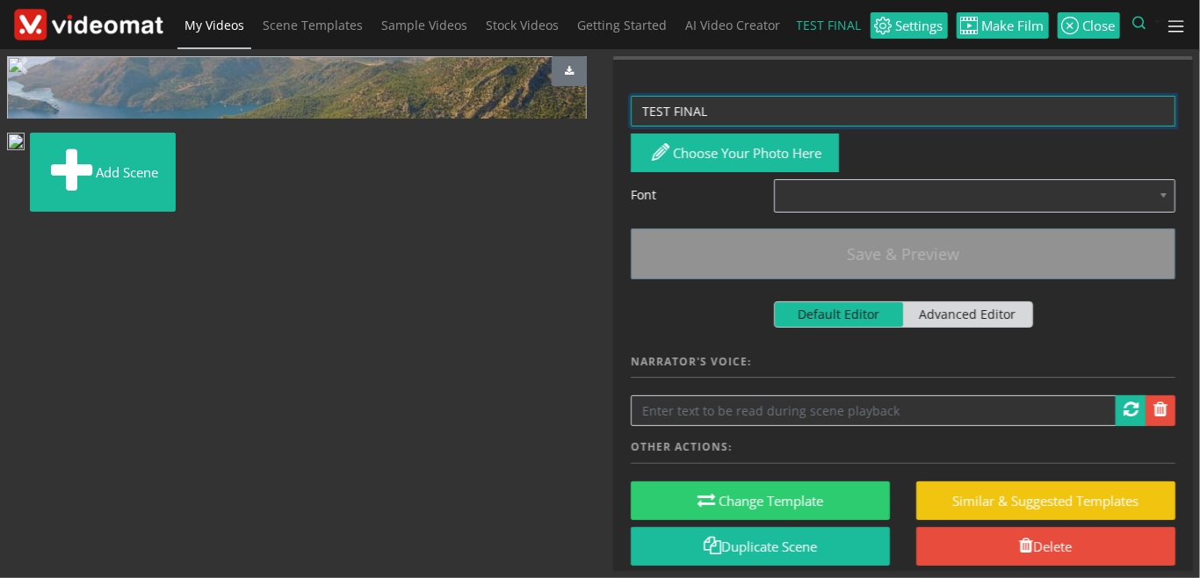
click at [728, 112] on textarea "TEST FINAL" at bounding box center [903, 111] width 545 height 31
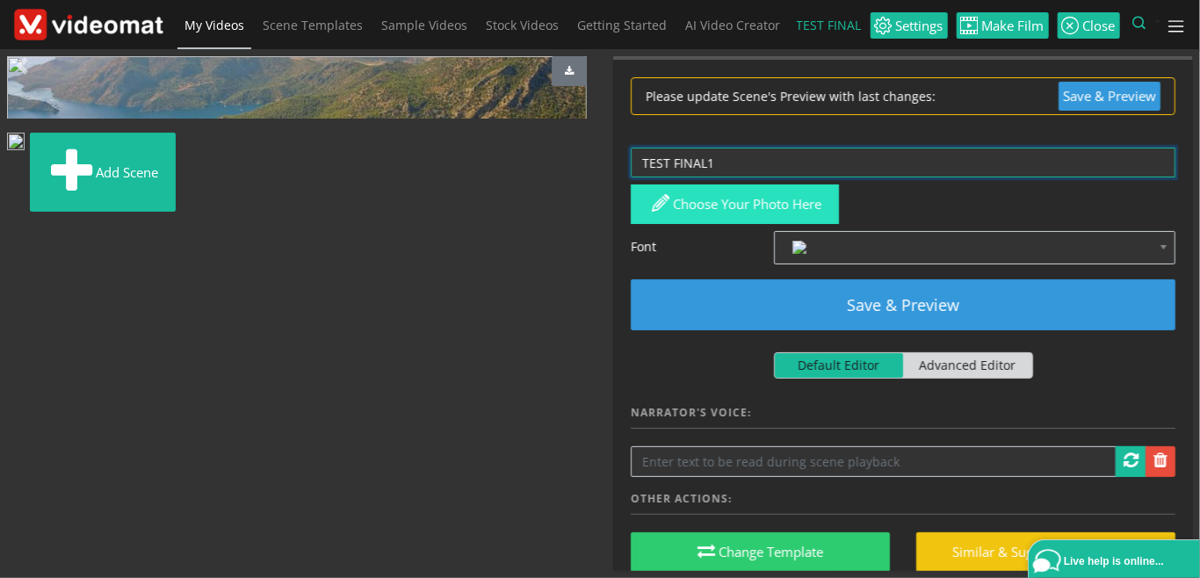
type textarea "TEST FINAL1"
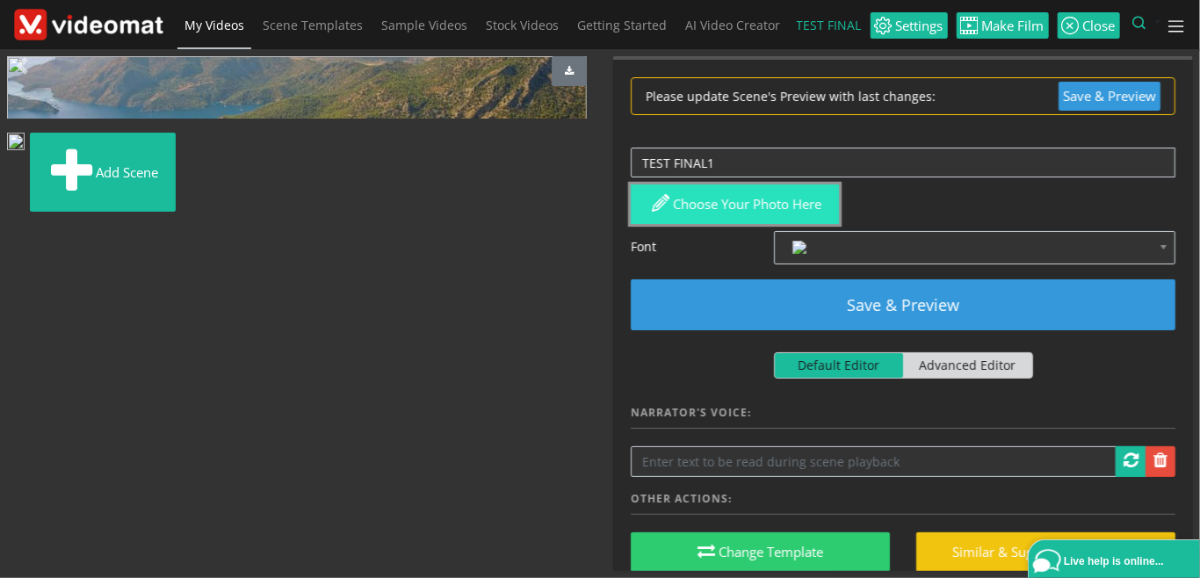
click at [745, 206] on button "Choose your photo here" at bounding box center [735, 204] width 208 height 40
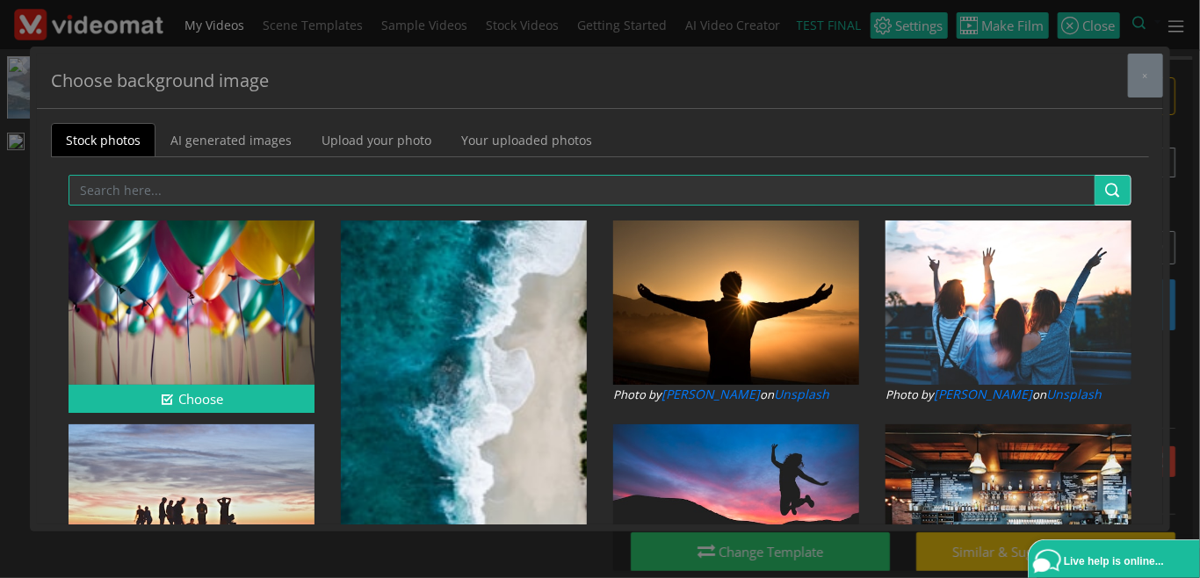
click at [208, 302] on img at bounding box center [192, 302] width 246 height 164
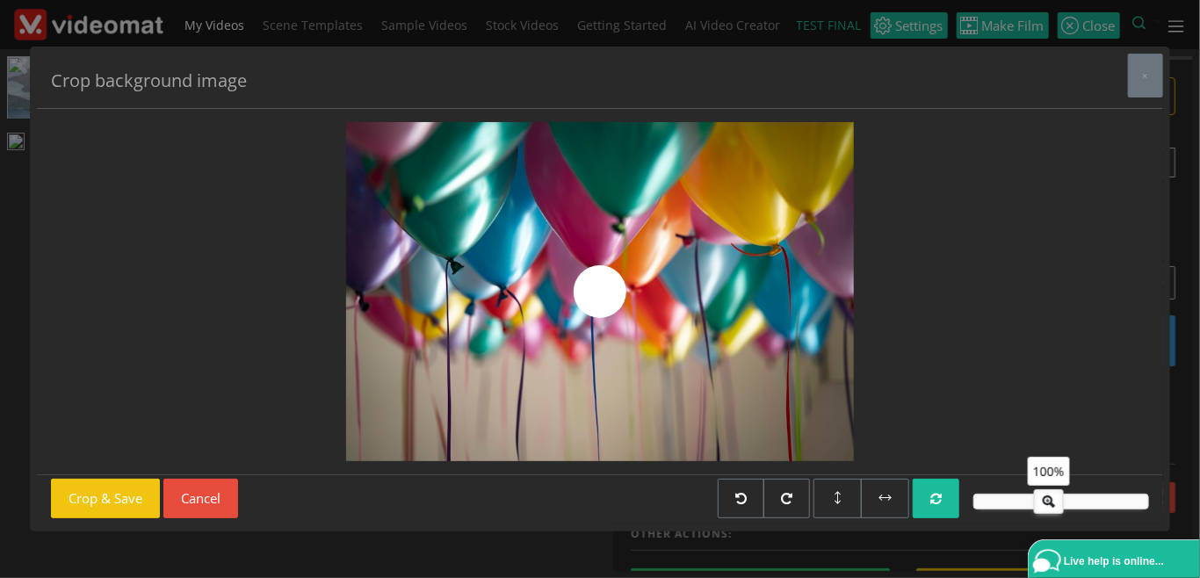
click at [208, 302] on div at bounding box center [600, 292] width 1098 height 338
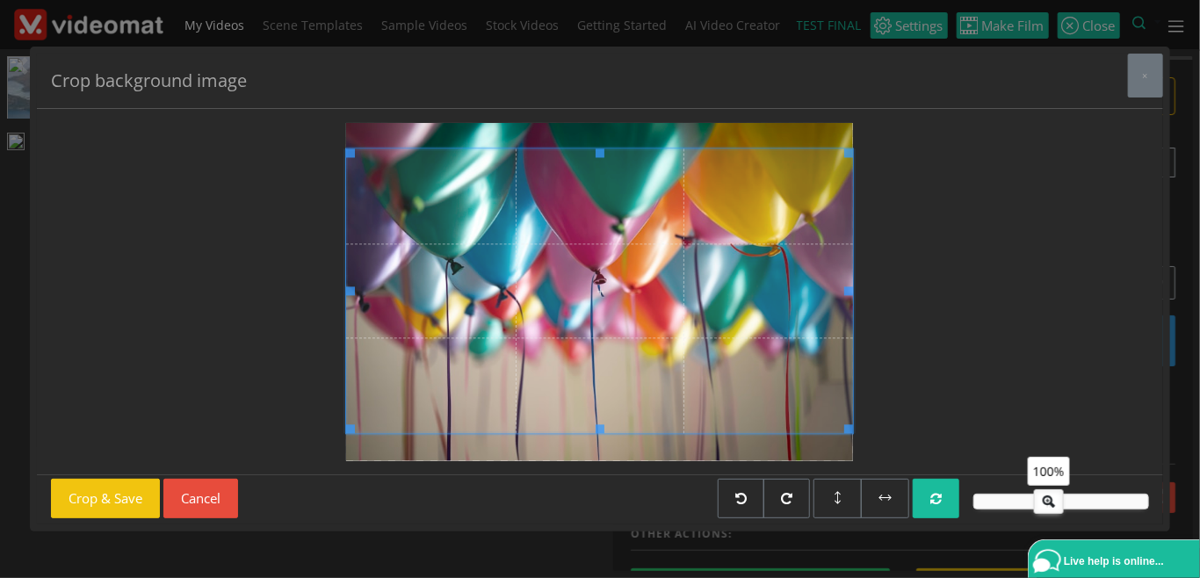
click at [543, 286] on span at bounding box center [600, 290] width 507 height 285
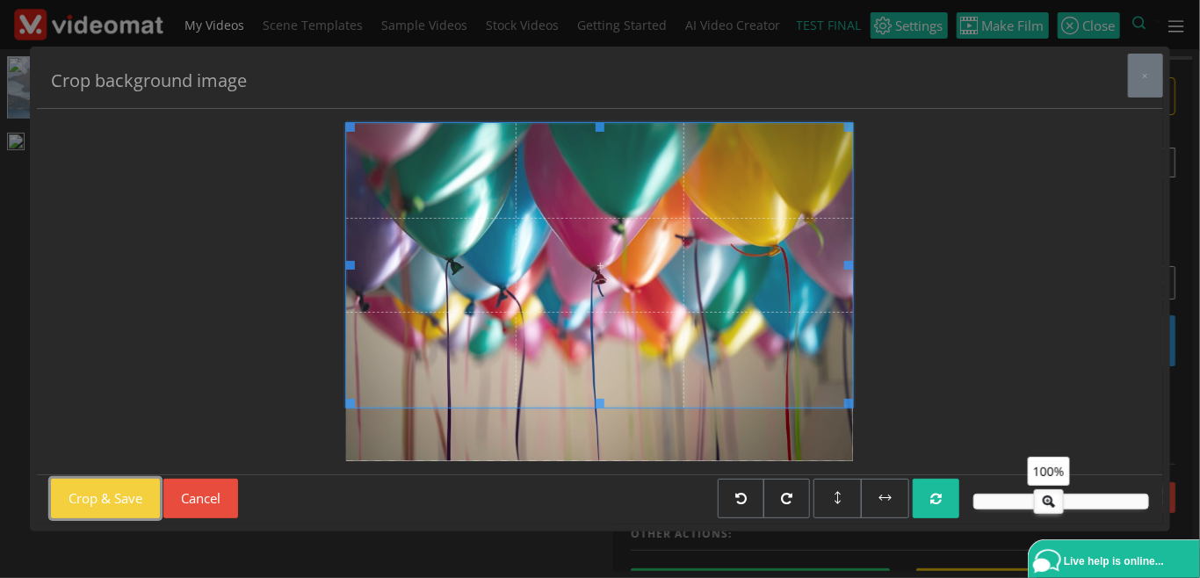
click at [141, 497] on button "Crop & Save" at bounding box center [105, 499] width 109 height 40
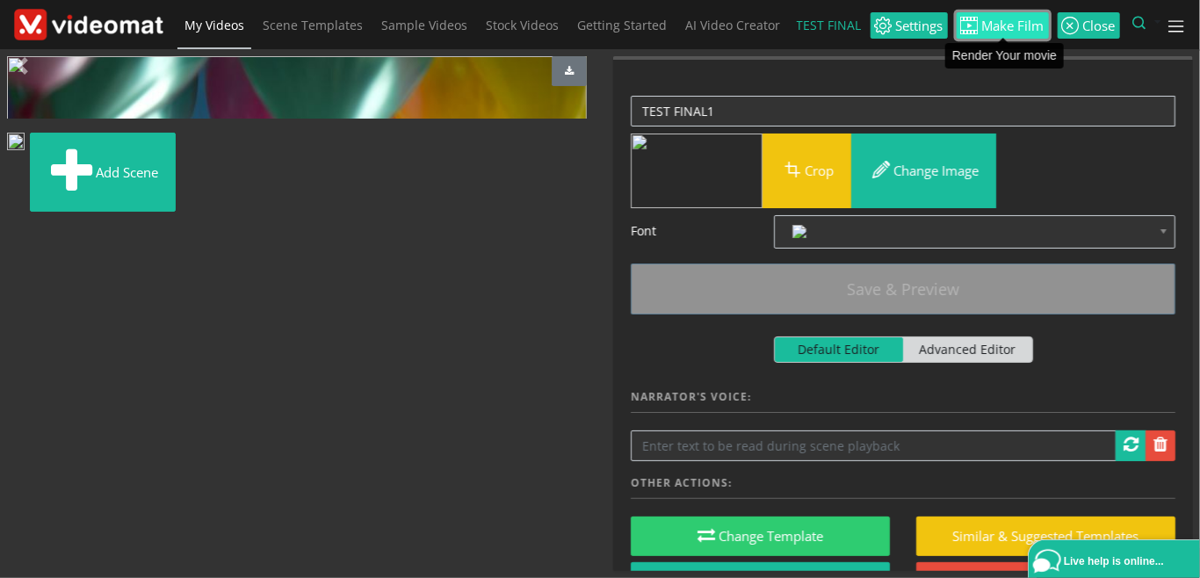
click at [1002, 32] on span "Make Film" at bounding box center [1012, 25] width 66 height 13
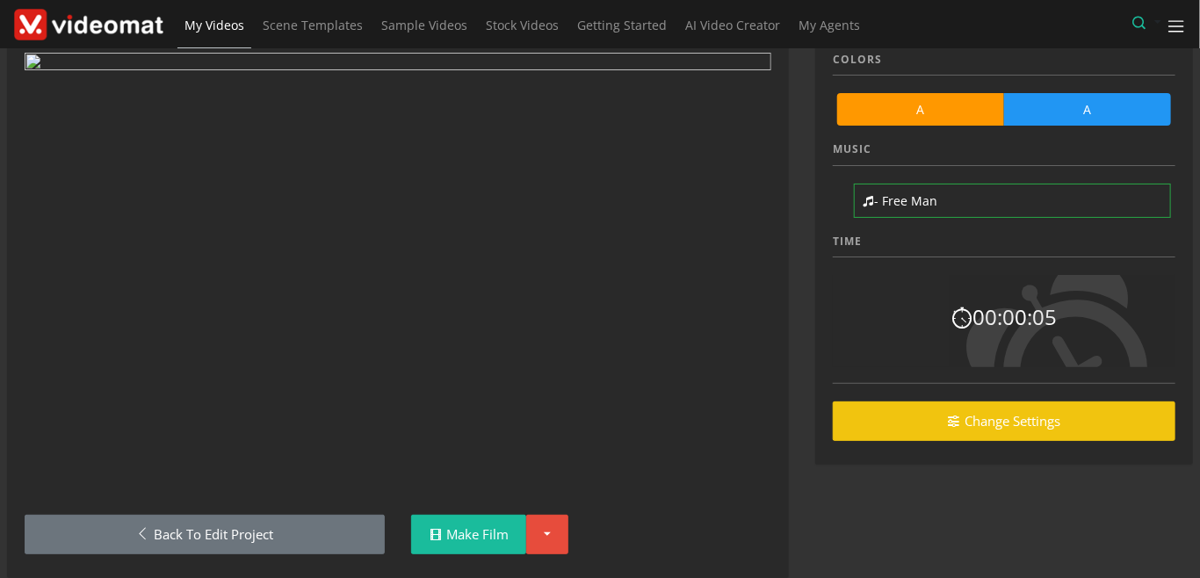
scroll to position [104, 0]
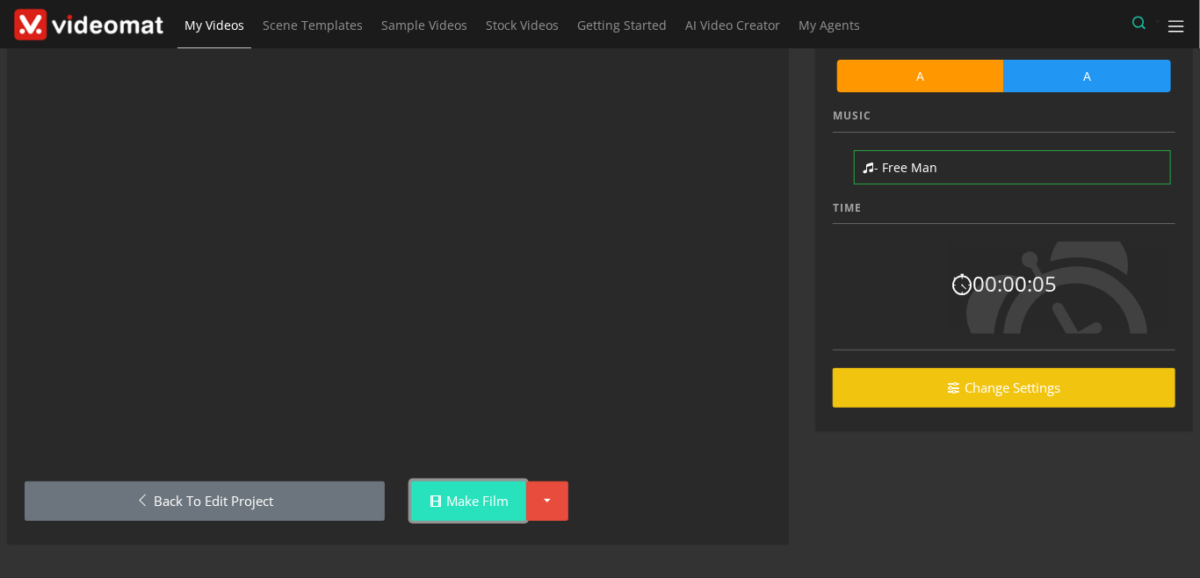
click at [488, 504] on link "Make Film" at bounding box center [468, 501] width 115 height 40
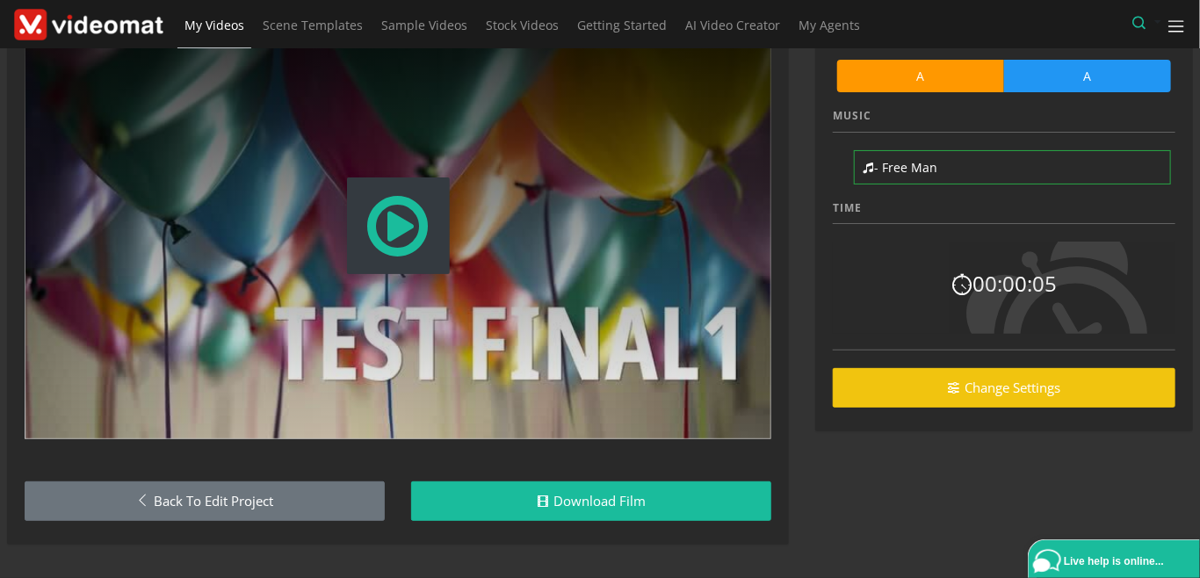
click at [248, 29] on link "My Videos" at bounding box center [214, 25] width 74 height 51
